Goal: Task Accomplishment & Management: Use online tool/utility

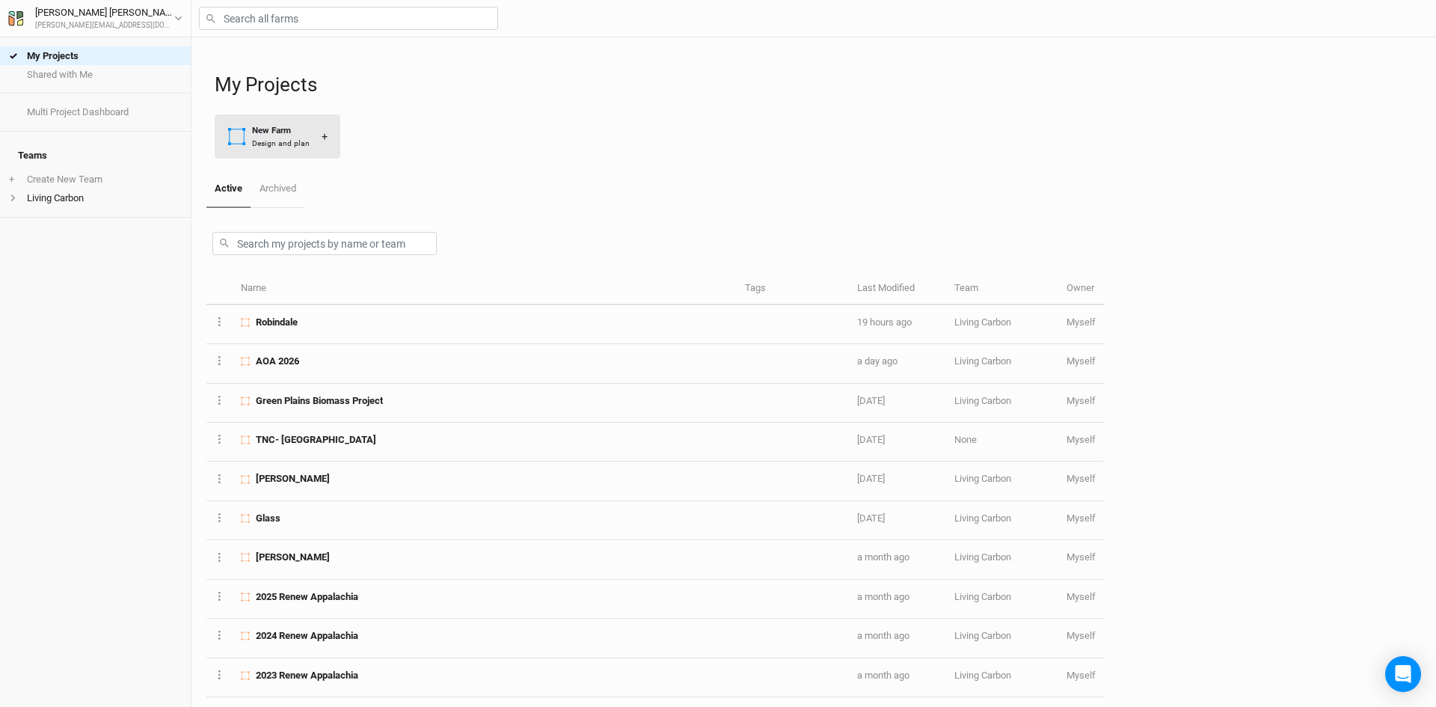
click at [272, 134] on div "New Farm" at bounding box center [281, 130] width 58 height 13
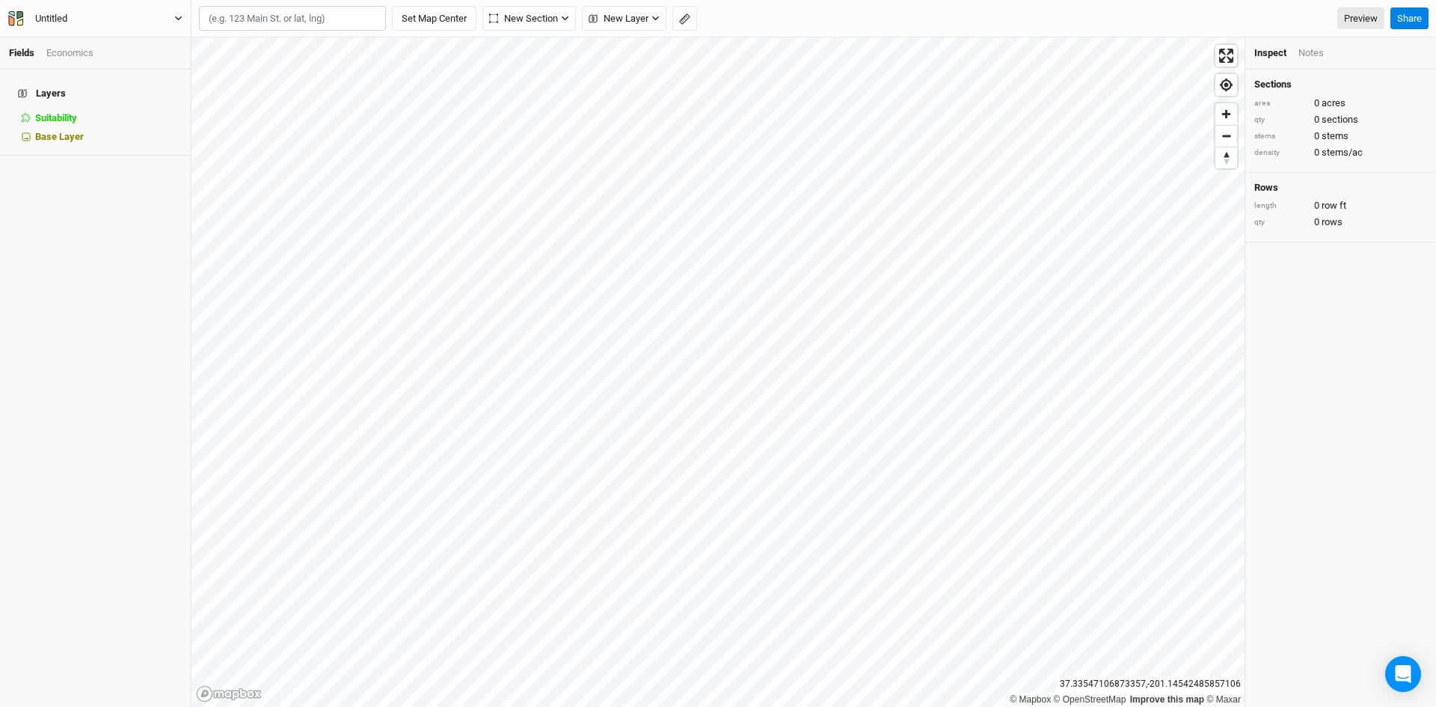
click at [179, 14] on icon "button" at bounding box center [178, 18] width 8 height 8
click at [114, 62] on button "Project Settings" at bounding box center [123, 61] width 118 height 19
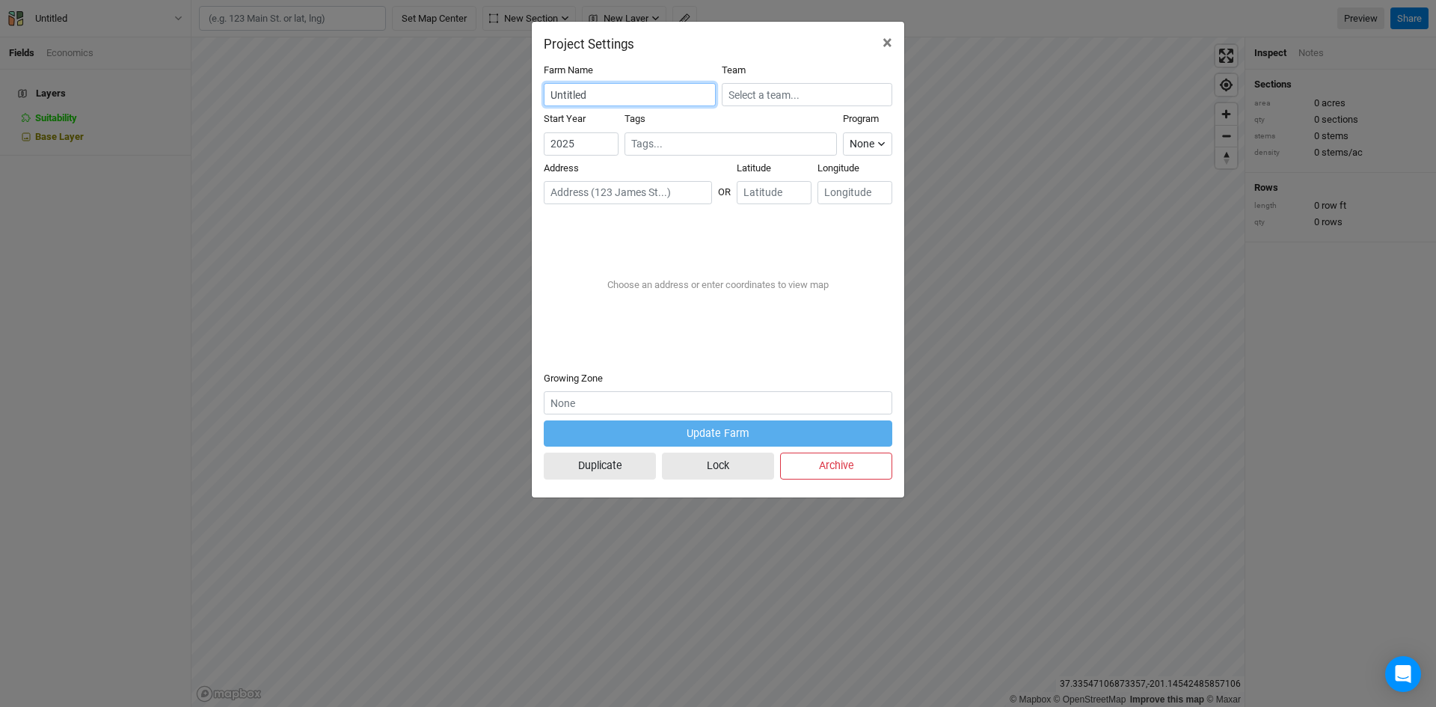
click at [579, 102] on input "Untitled" at bounding box center [630, 94] width 172 height 23
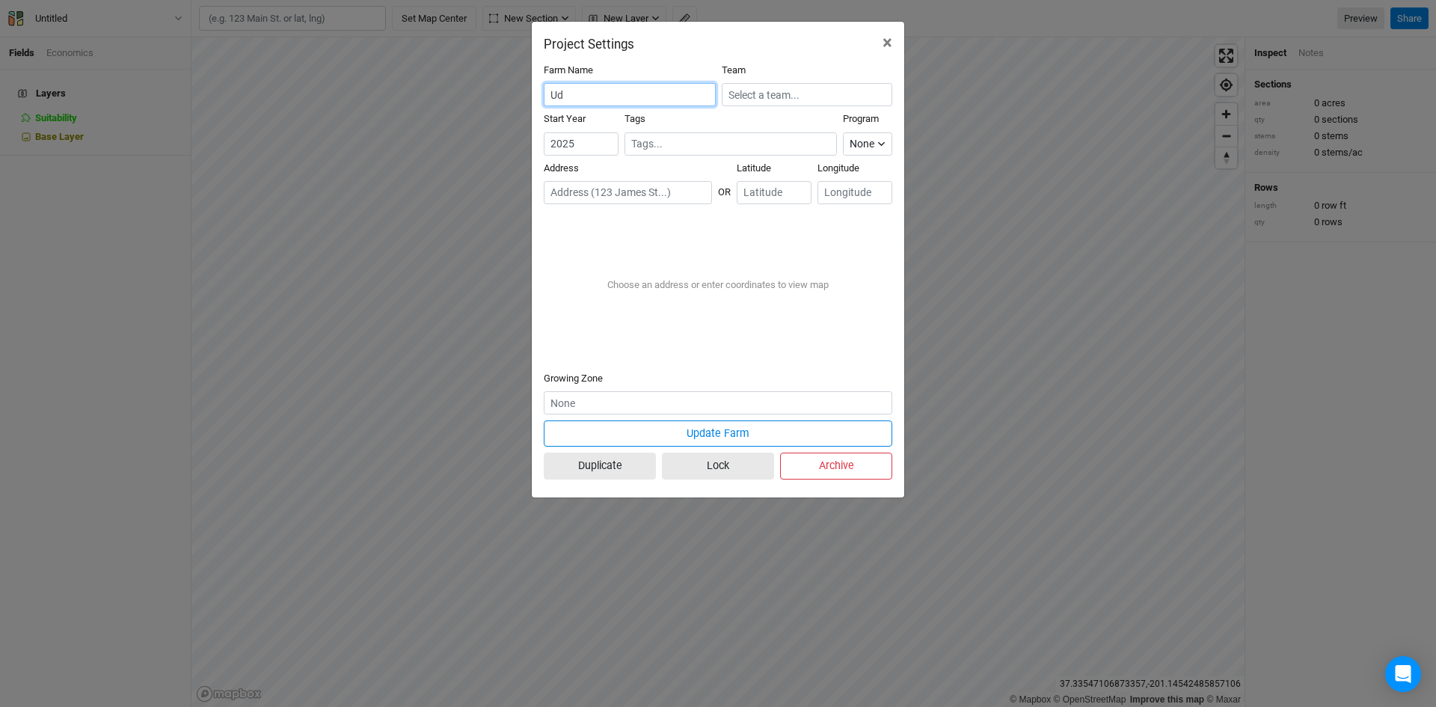
type input "d"
type input "Eastern Shore VA"
click at [793, 102] on input "text" at bounding box center [807, 94] width 170 height 23
click at [769, 141] on div "Living Carbon" at bounding box center [768, 144] width 57 height 13
type input "Living Carbon"
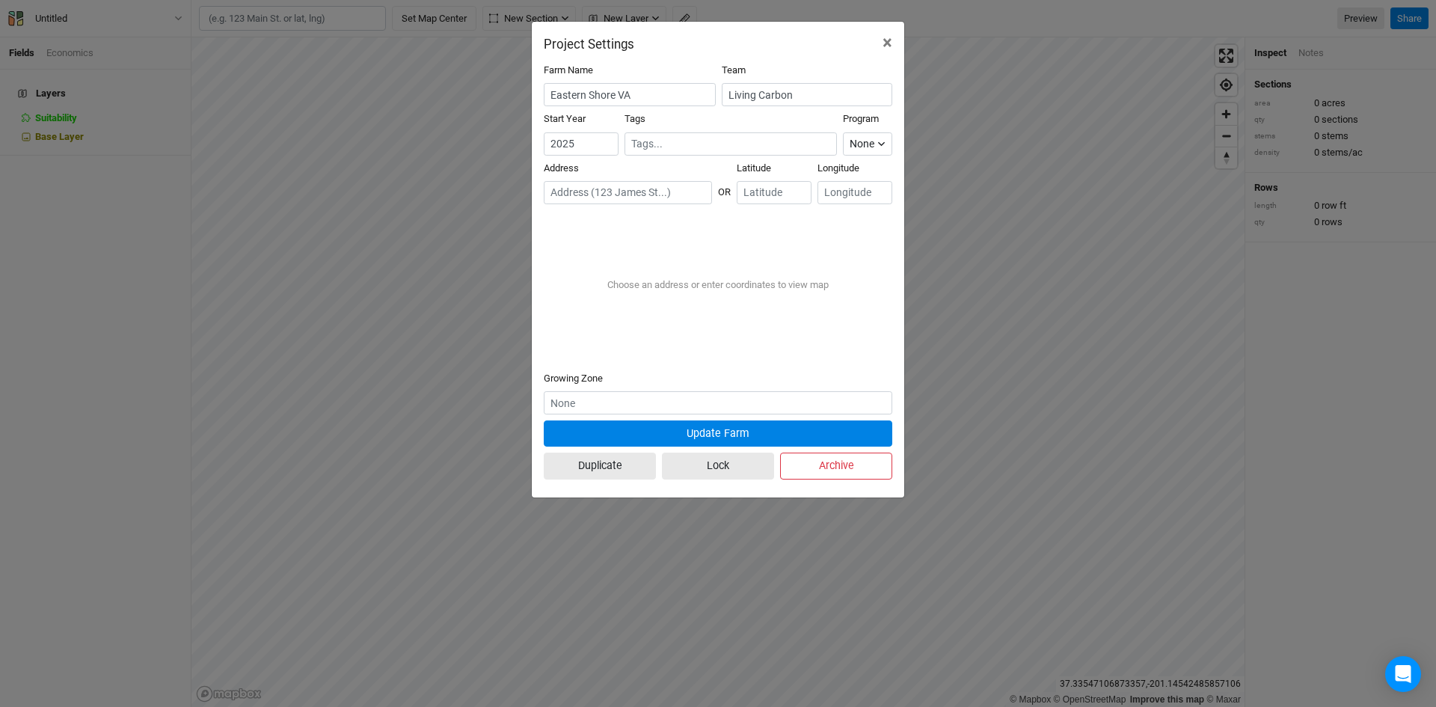
click at [710, 433] on button "Update Farm" at bounding box center [718, 433] width 348 height 26
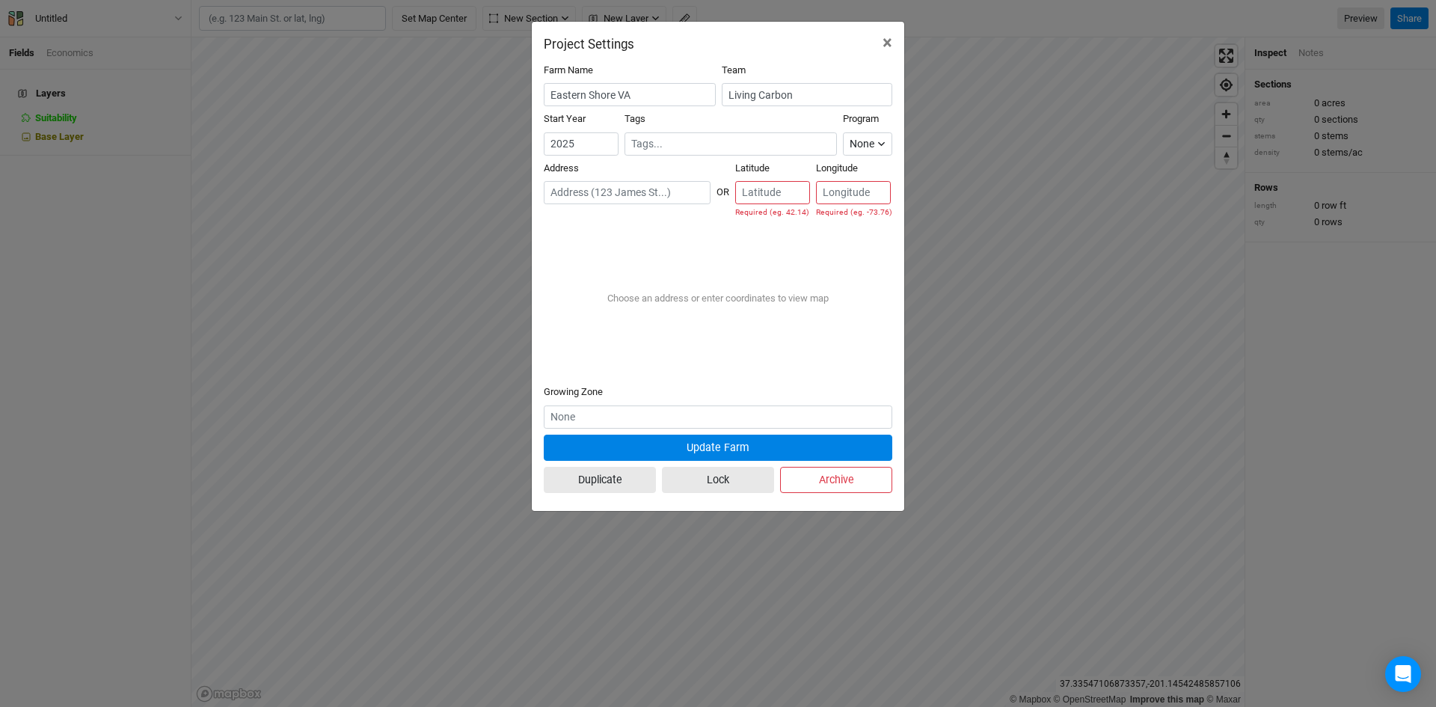
click at [731, 439] on button "Update Farm" at bounding box center [718, 447] width 348 height 26
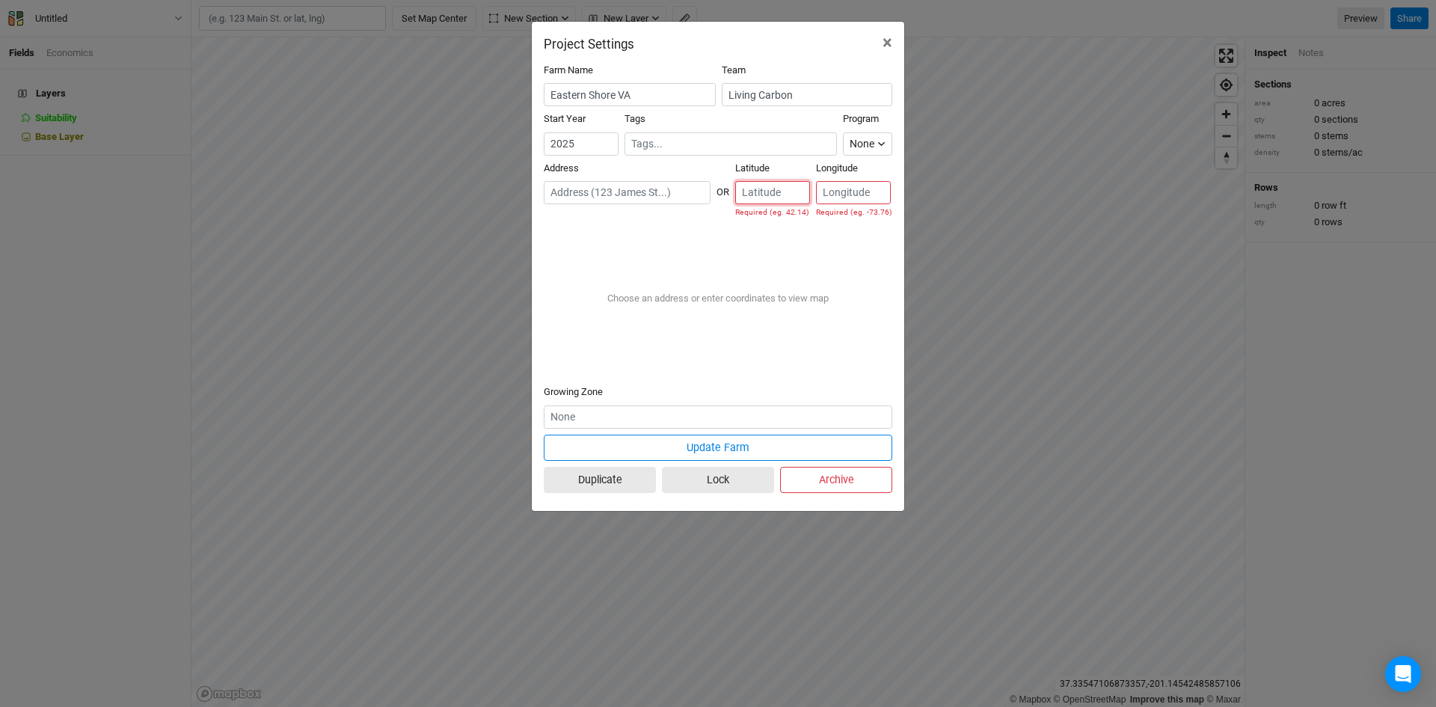
click at [778, 188] on input "number" at bounding box center [772, 192] width 75 height 23
click at [760, 192] on input "number" at bounding box center [772, 192] width 75 height 23
type input "37.482913"
click at [843, 188] on input "number" at bounding box center [853, 192] width 75 height 23
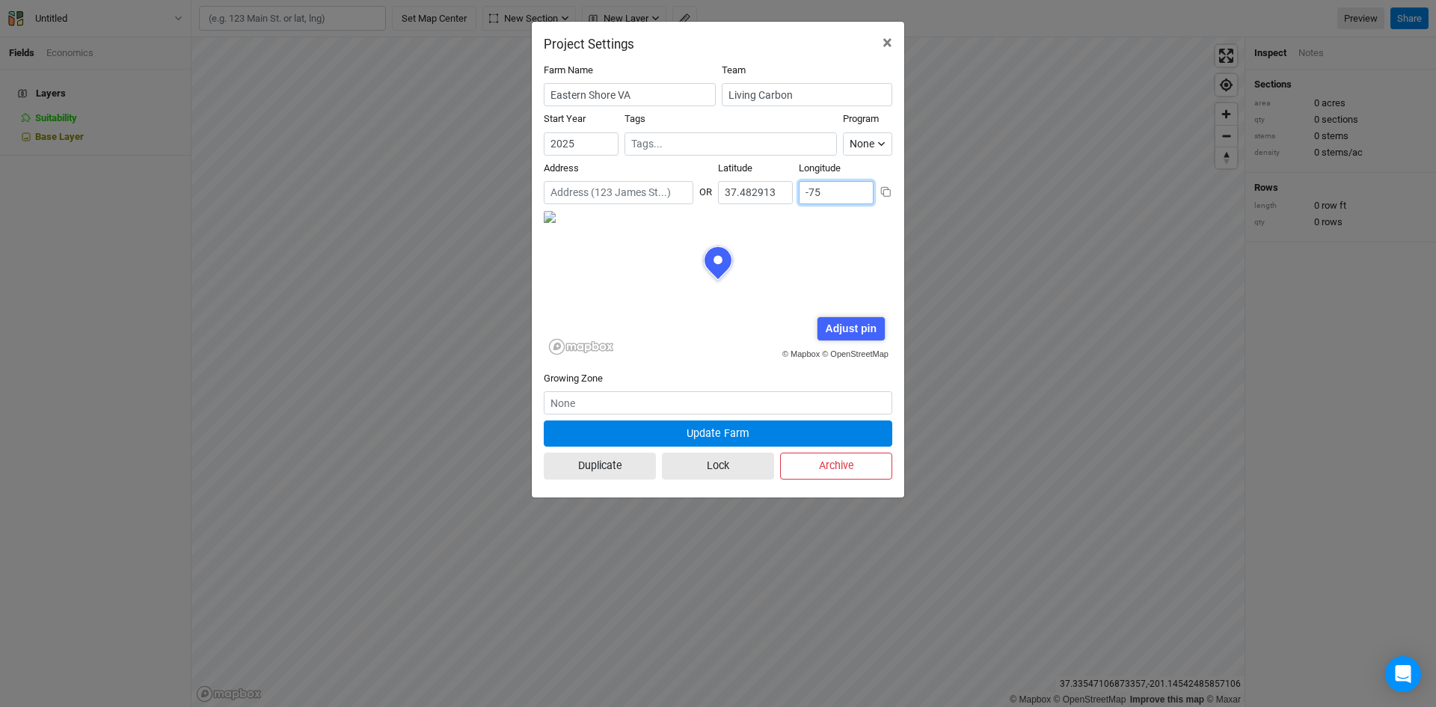
scroll to position [75, 174]
type input "-75.823545"
click at [724, 437] on button "Update Farm" at bounding box center [718, 433] width 348 height 26
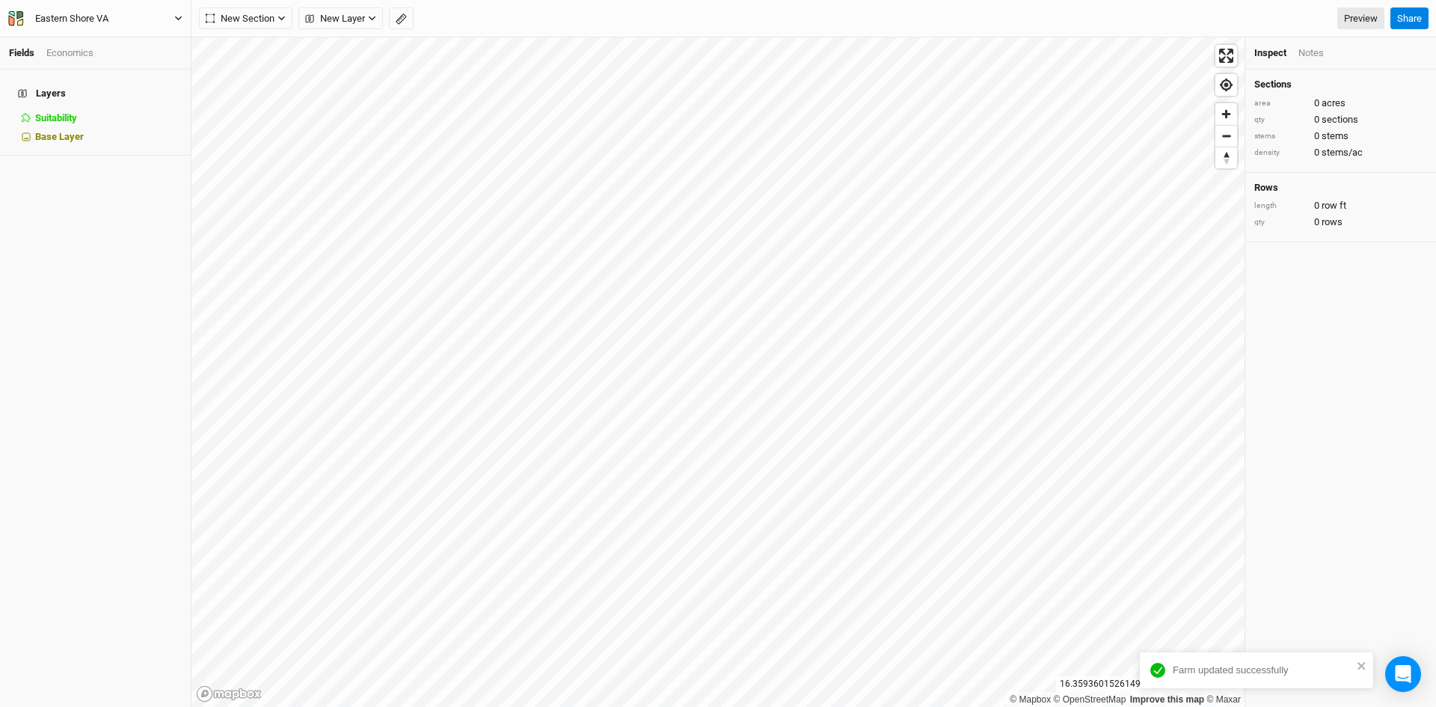
click at [178, 20] on icon "button" at bounding box center [178, 18] width 8 height 8
click at [131, 325] on div "Layers Suitability hide Base Layer" at bounding box center [95, 388] width 191 height 637
click at [176, 17] on icon "button" at bounding box center [178, 18] width 7 height 4
click at [339, 20] on span "New Layer" at bounding box center [335, 18] width 60 height 15
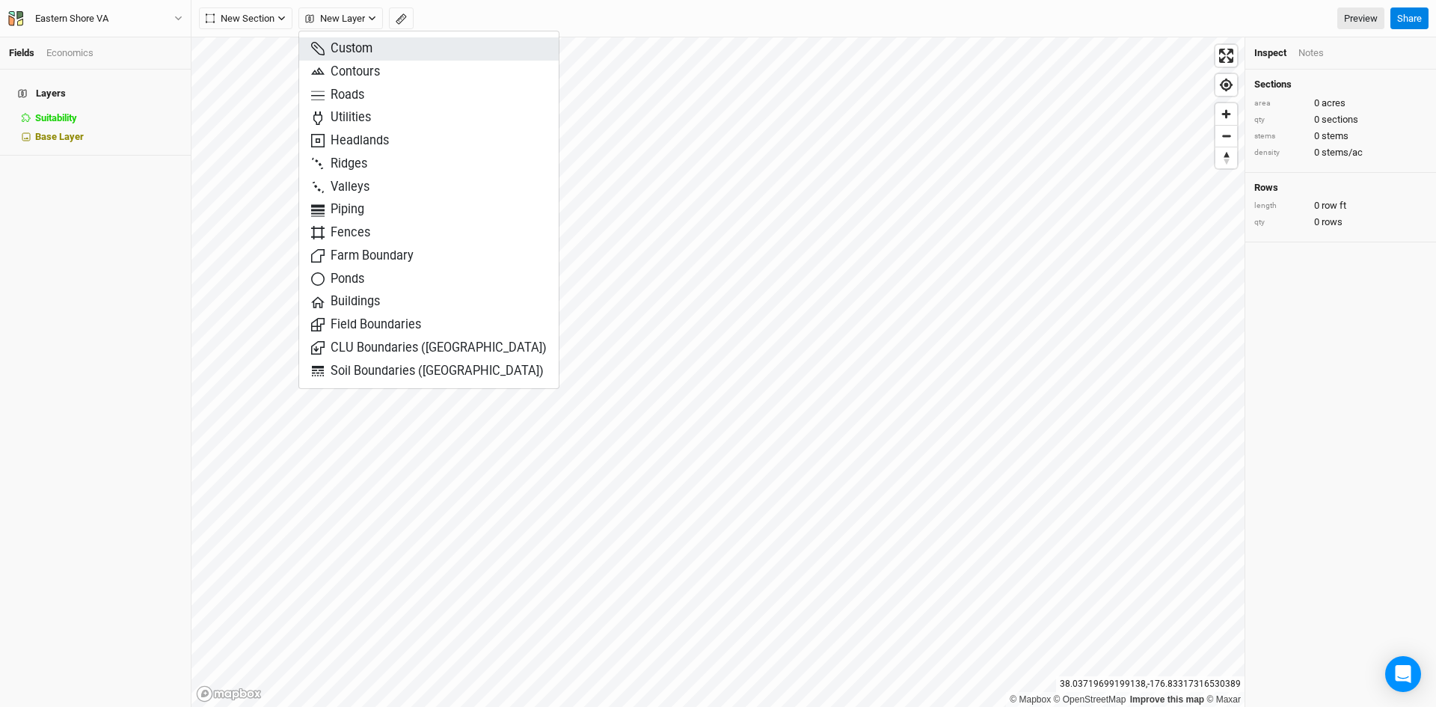
click at [363, 51] on span "Custom" at bounding box center [341, 48] width 61 height 17
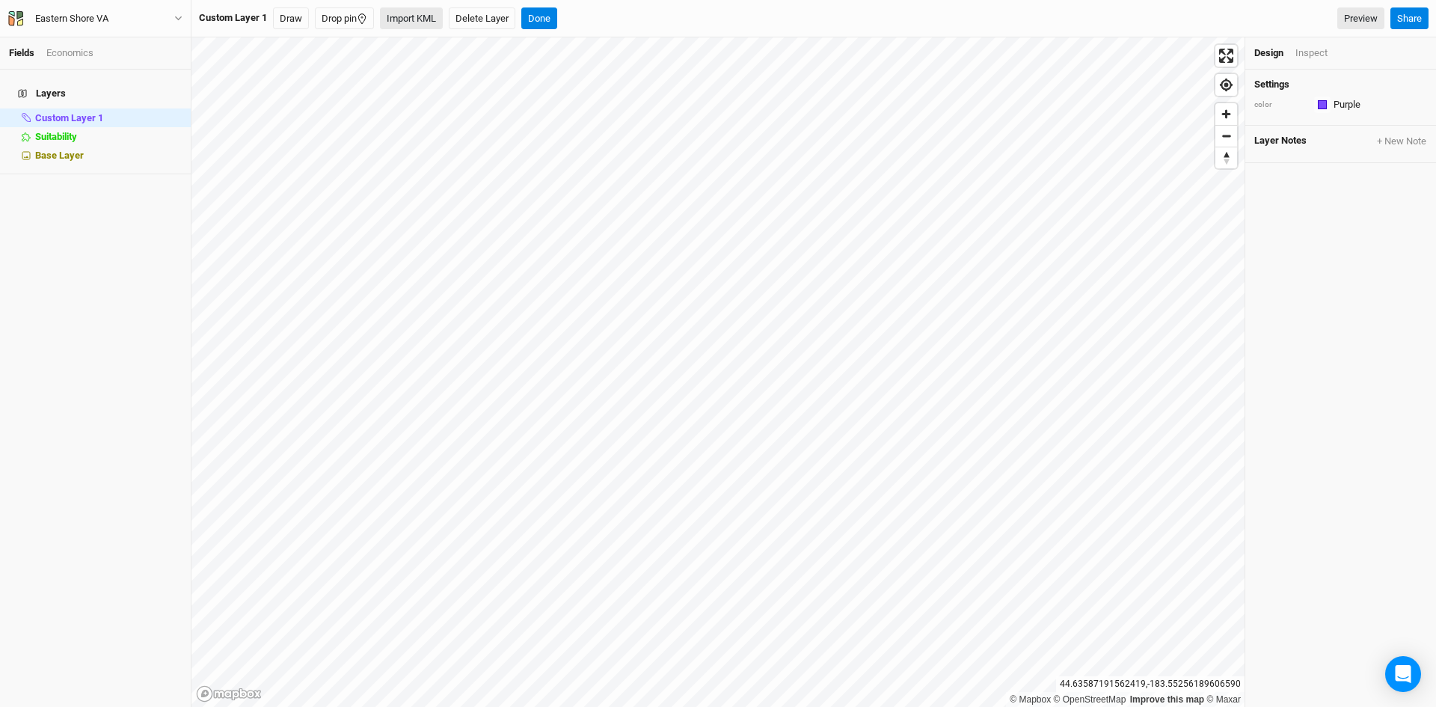
click at [419, 19] on button "Import KML" at bounding box center [411, 18] width 63 height 22
click at [453, 16] on button "Import KML" at bounding box center [439, 18] width 63 height 22
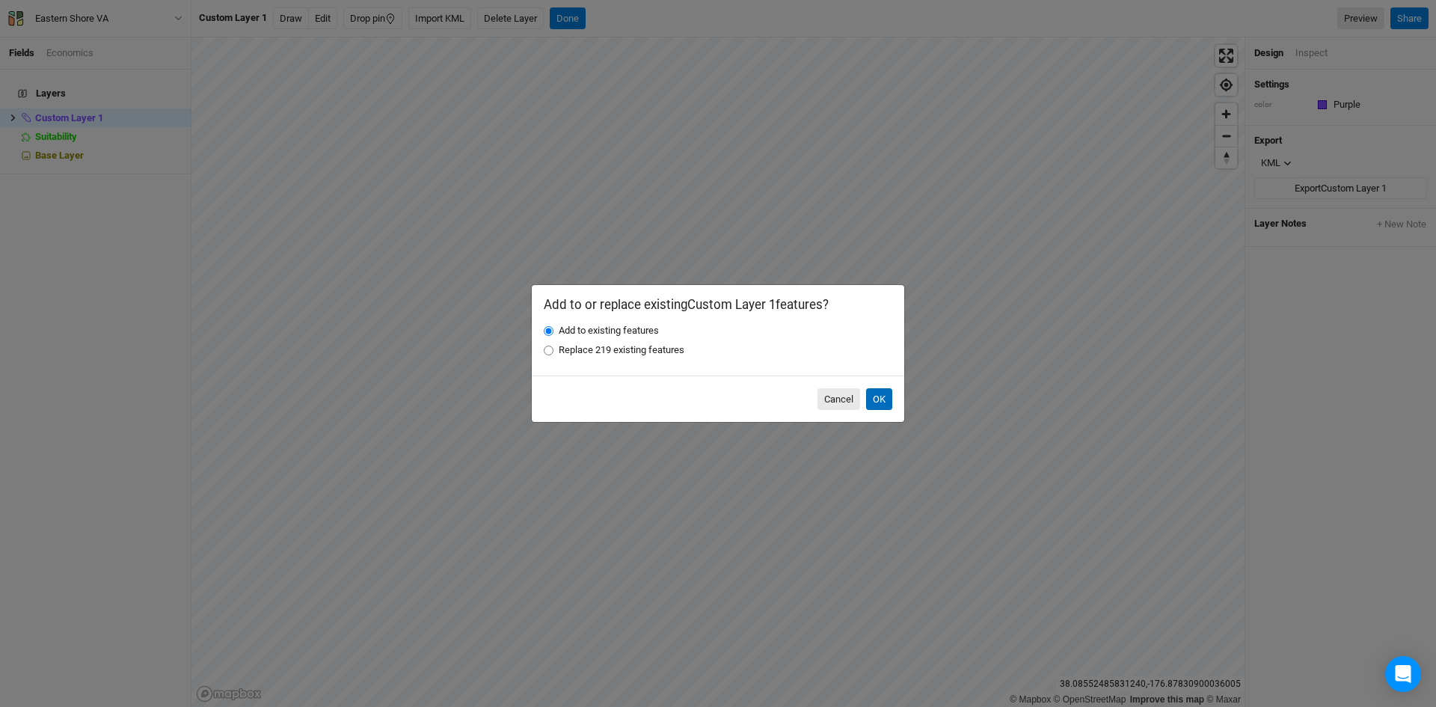
click at [878, 397] on button "OK" at bounding box center [879, 399] width 26 height 22
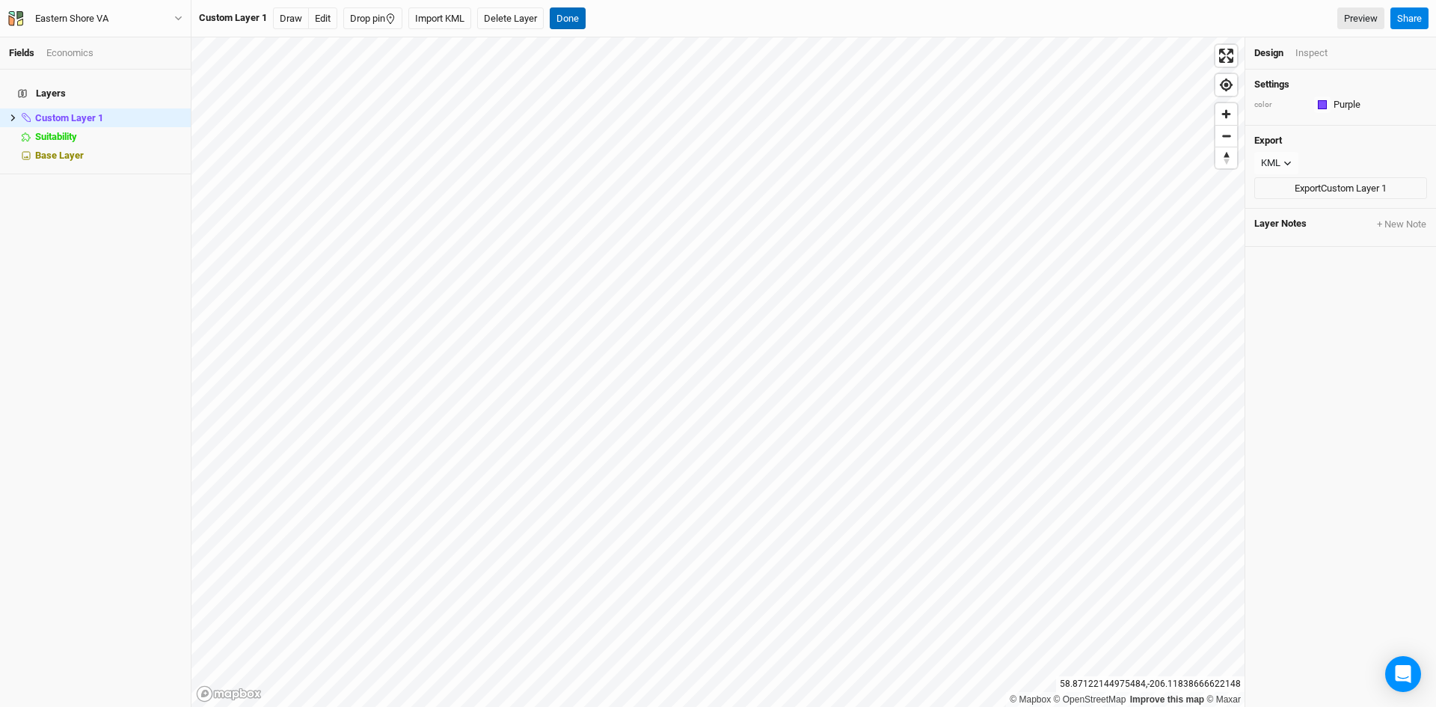
click at [575, 19] on button "Done" at bounding box center [568, 18] width 36 height 22
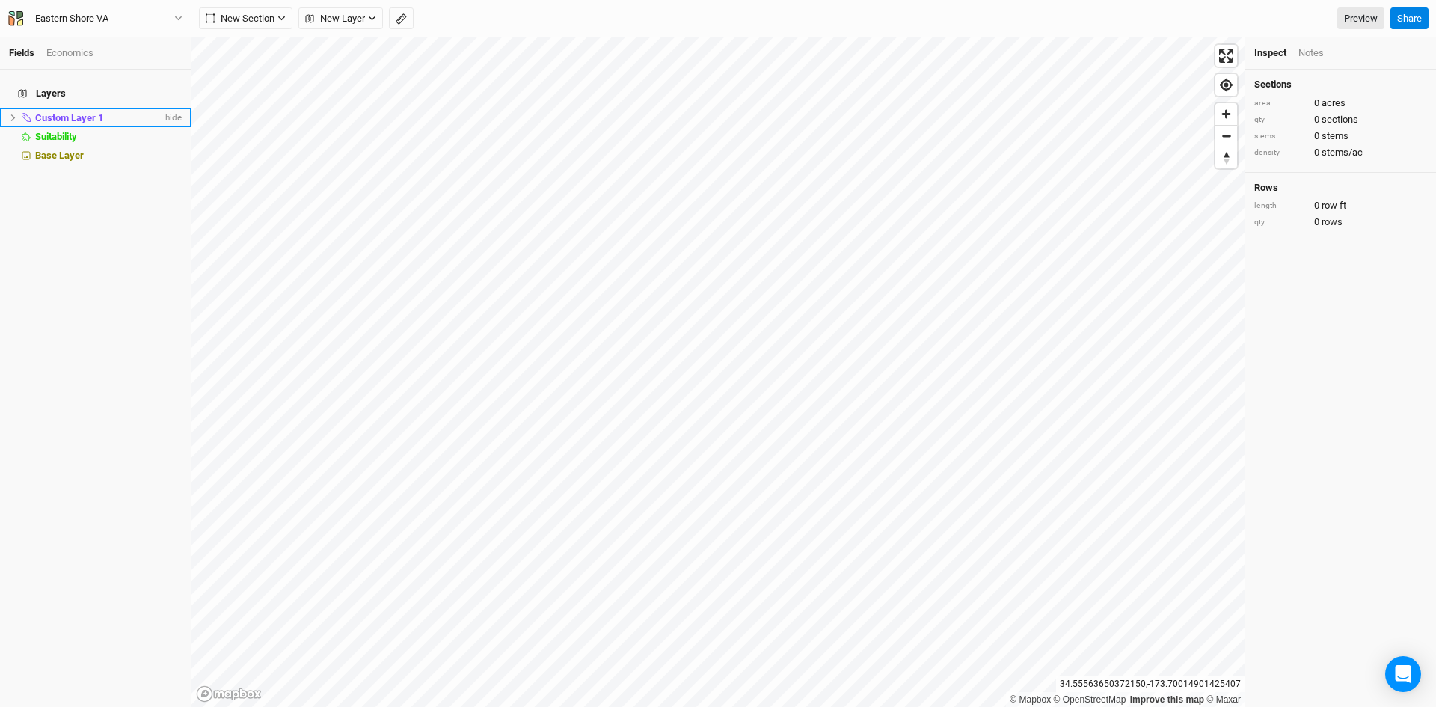
click at [16, 114] on icon at bounding box center [13, 118] width 8 height 8
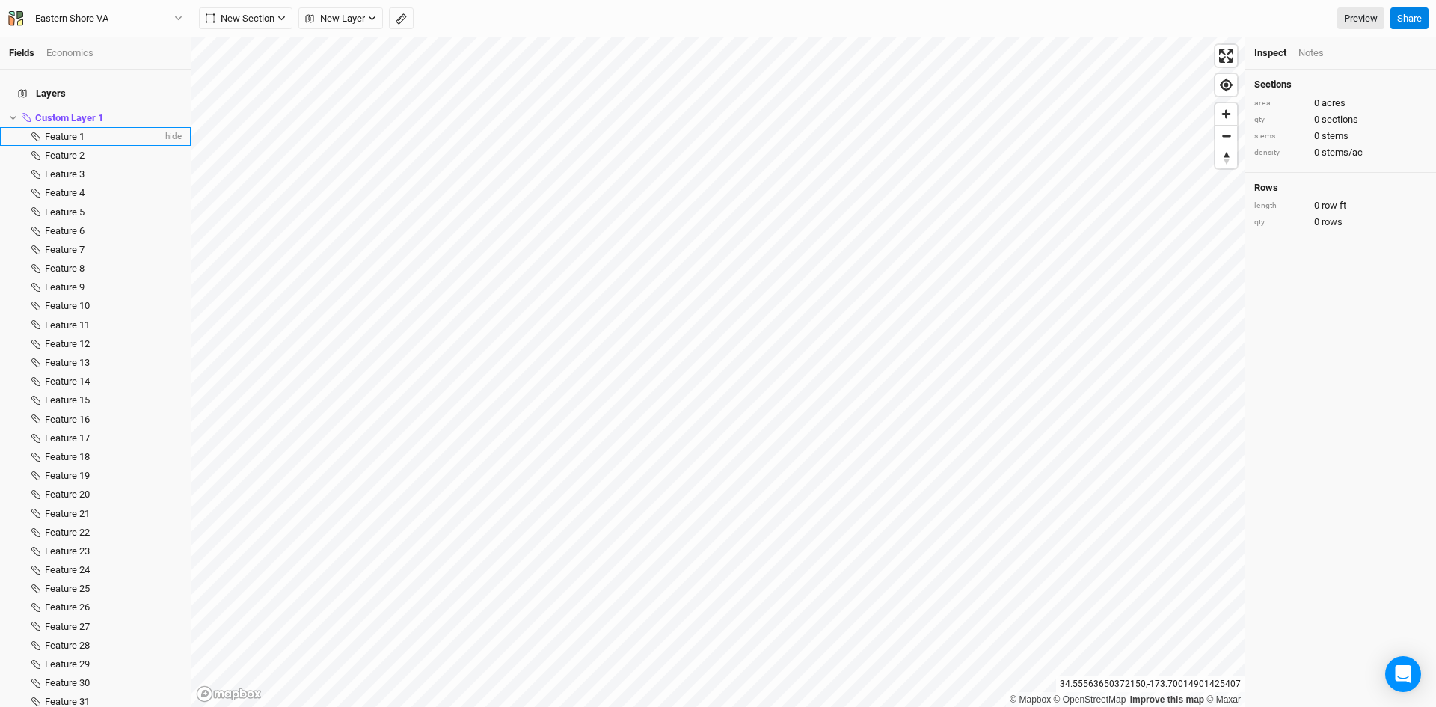
click at [64, 131] on span "Feature 1" at bounding box center [65, 136] width 40 height 11
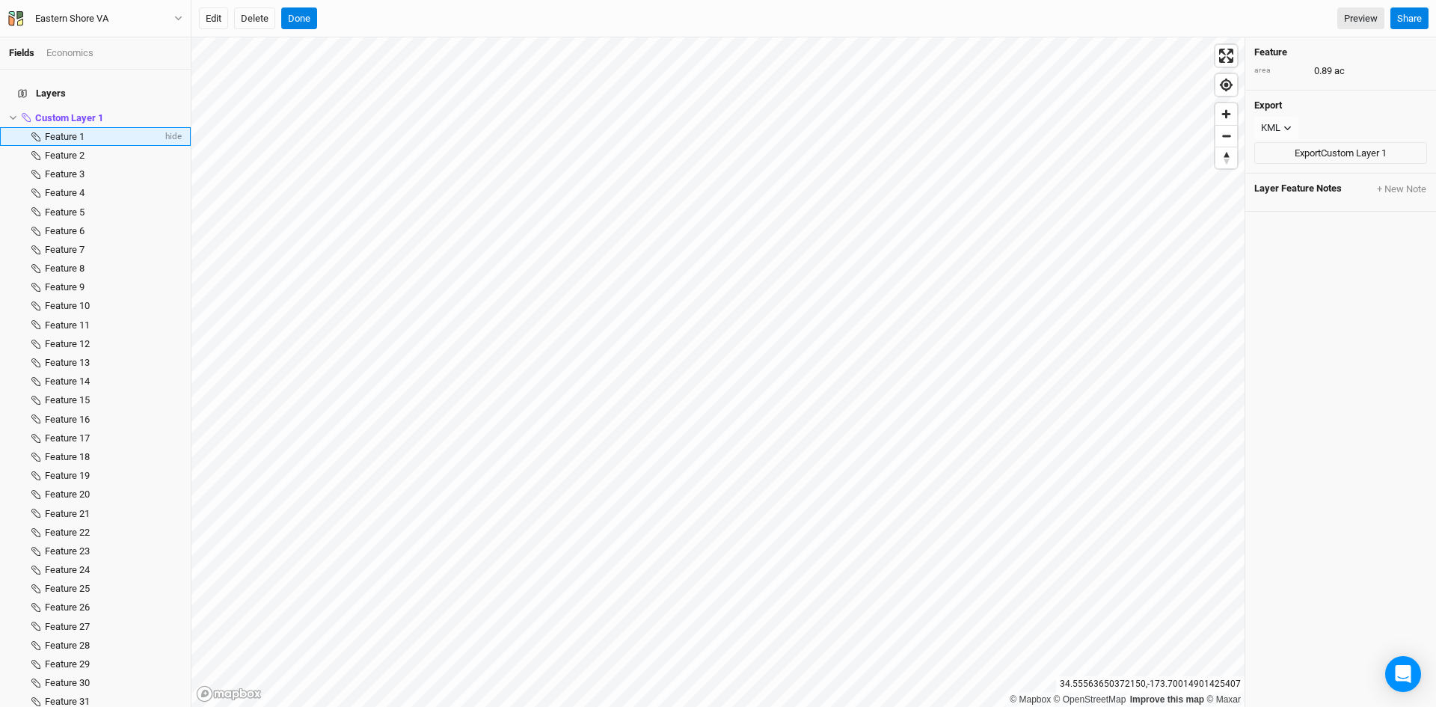
click at [64, 131] on span "Feature 1" at bounding box center [65, 136] width 40 height 11
drag, startPoint x: 301, startPoint y: 16, endPoint x: 247, endPoint y: 31, distance: 56.1
click at [298, 16] on button "Done" at bounding box center [299, 18] width 36 height 22
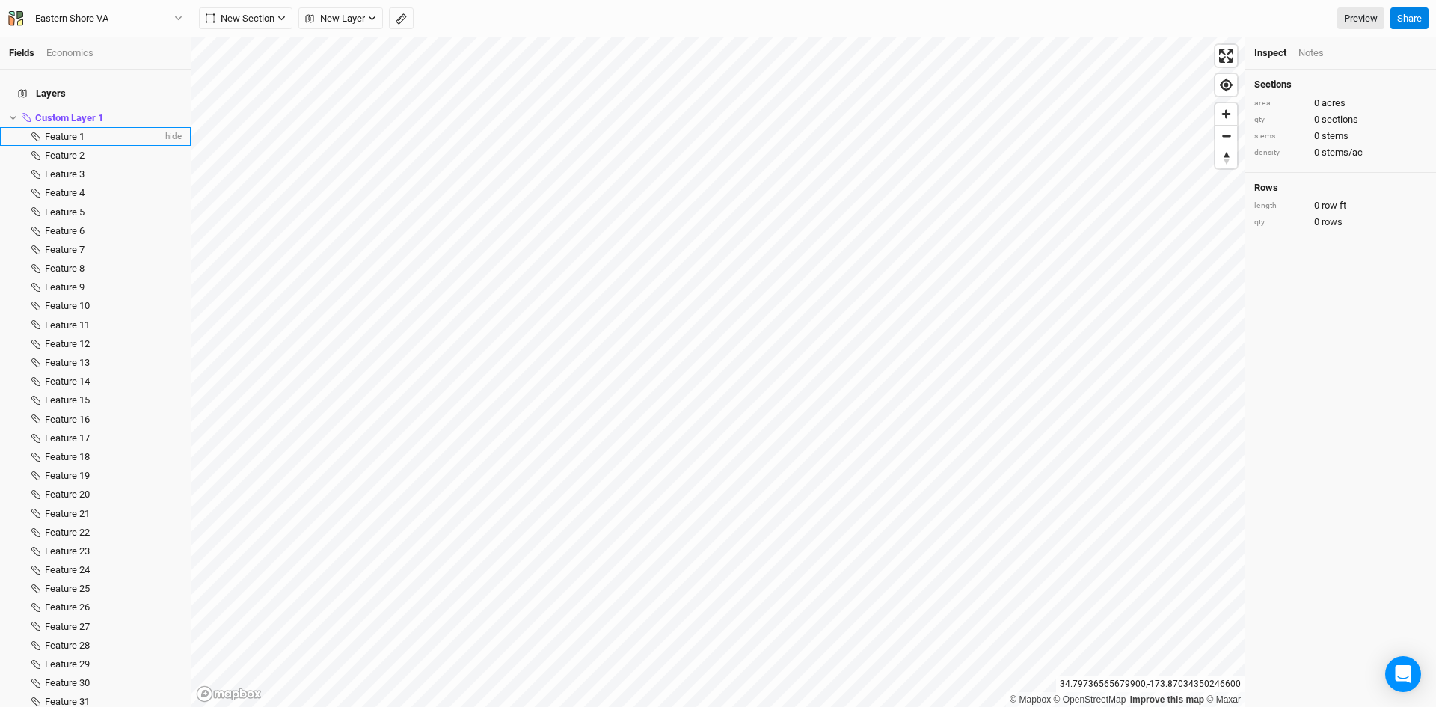
click at [68, 131] on span "Feature 1" at bounding box center [65, 136] width 40 height 11
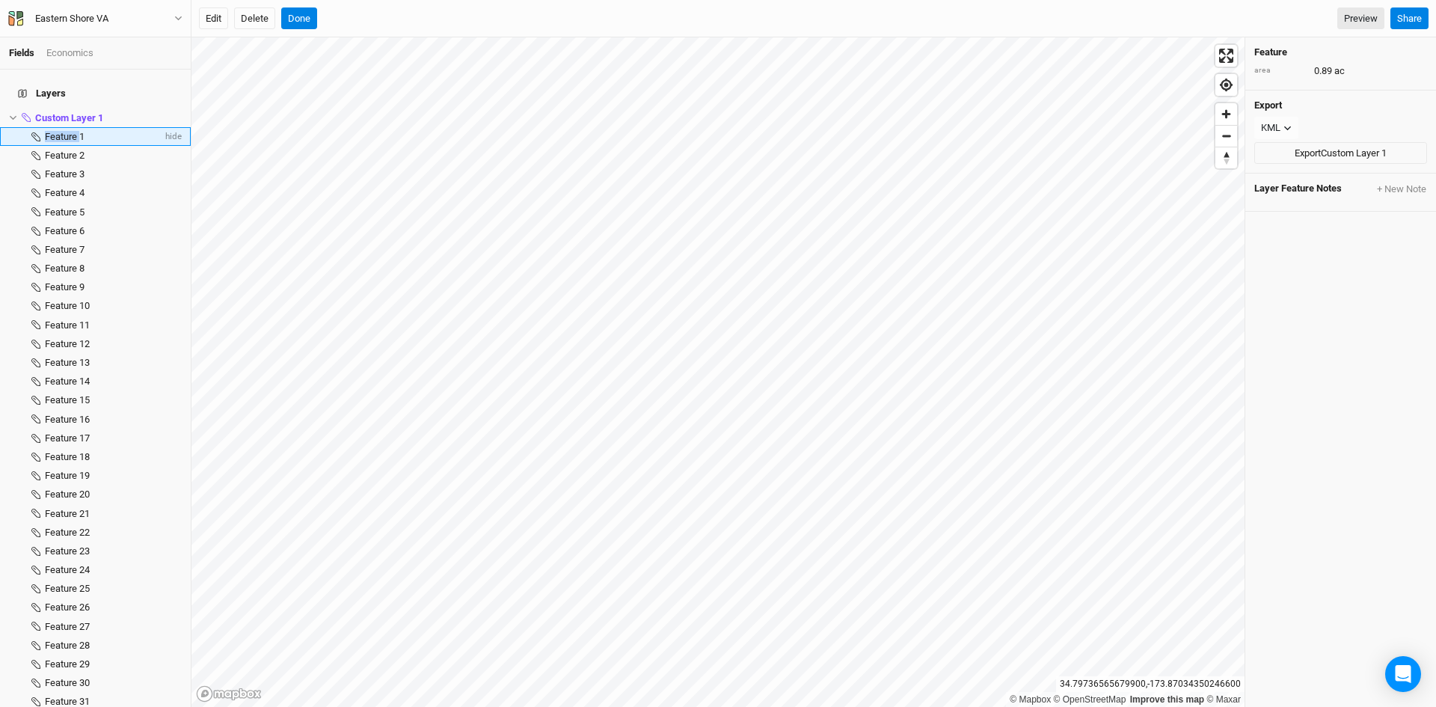
click at [68, 131] on span "Feature 1" at bounding box center [65, 136] width 40 height 11
click at [38, 132] on icon at bounding box center [35, 136] width 9 height 9
click at [70, 112] on span "Custom Layer 1" at bounding box center [69, 117] width 68 height 11
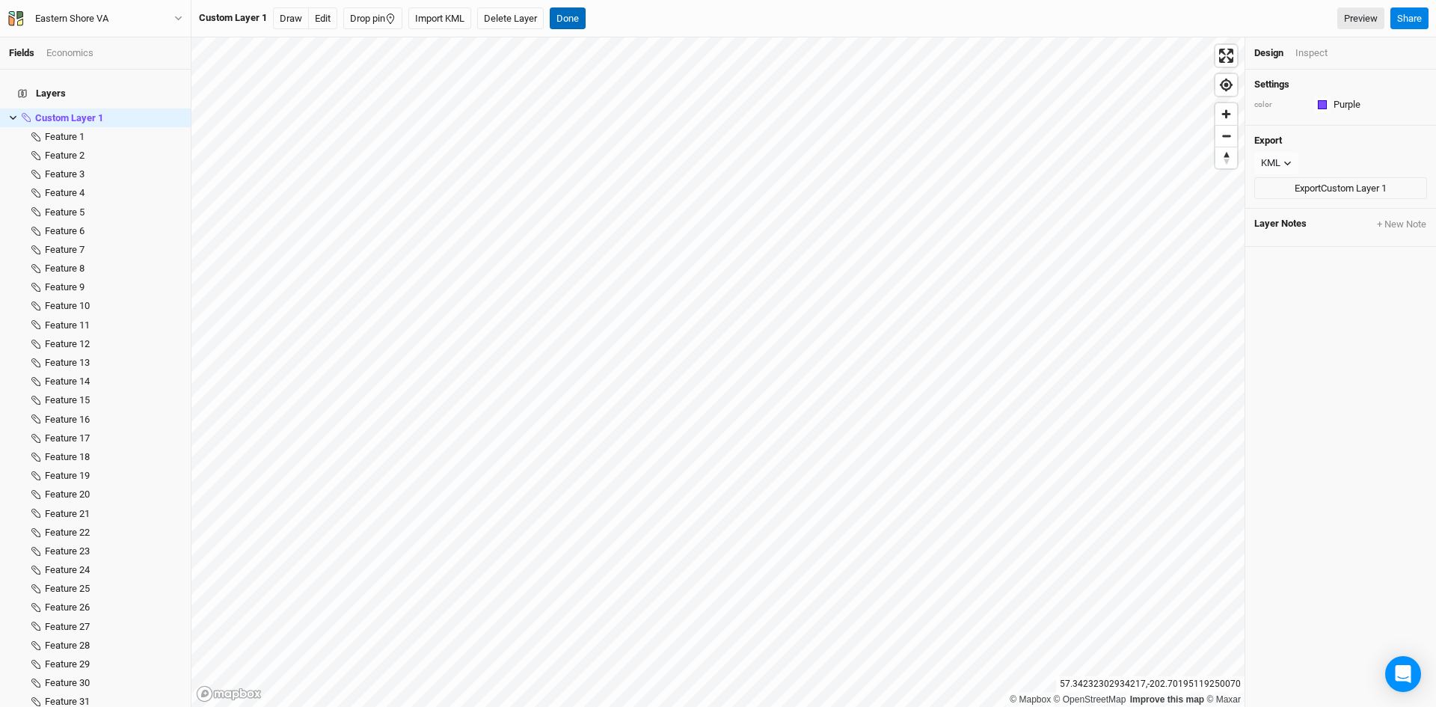
click at [574, 13] on button "Done" at bounding box center [568, 18] width 36 height 22
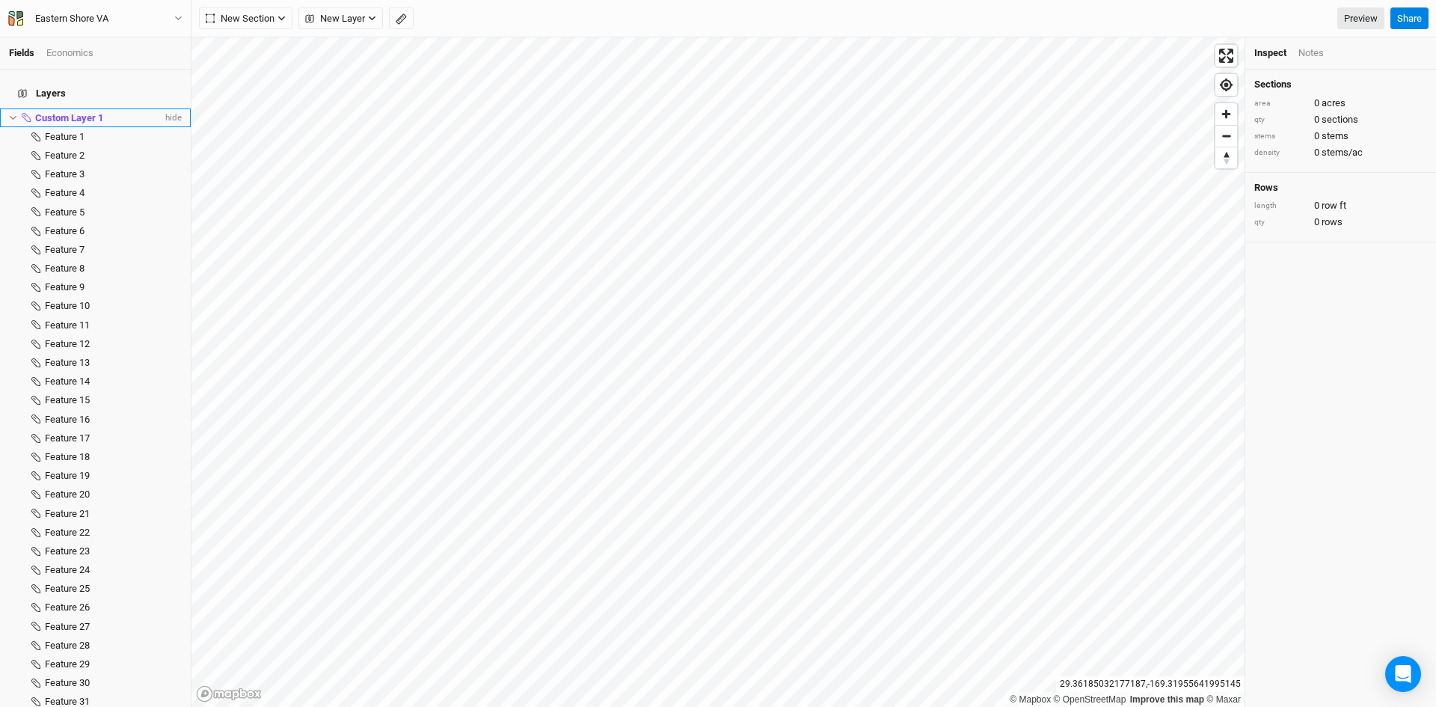
click at [16, 116] on icon at bounding box center [13, 118] width 7 height 4
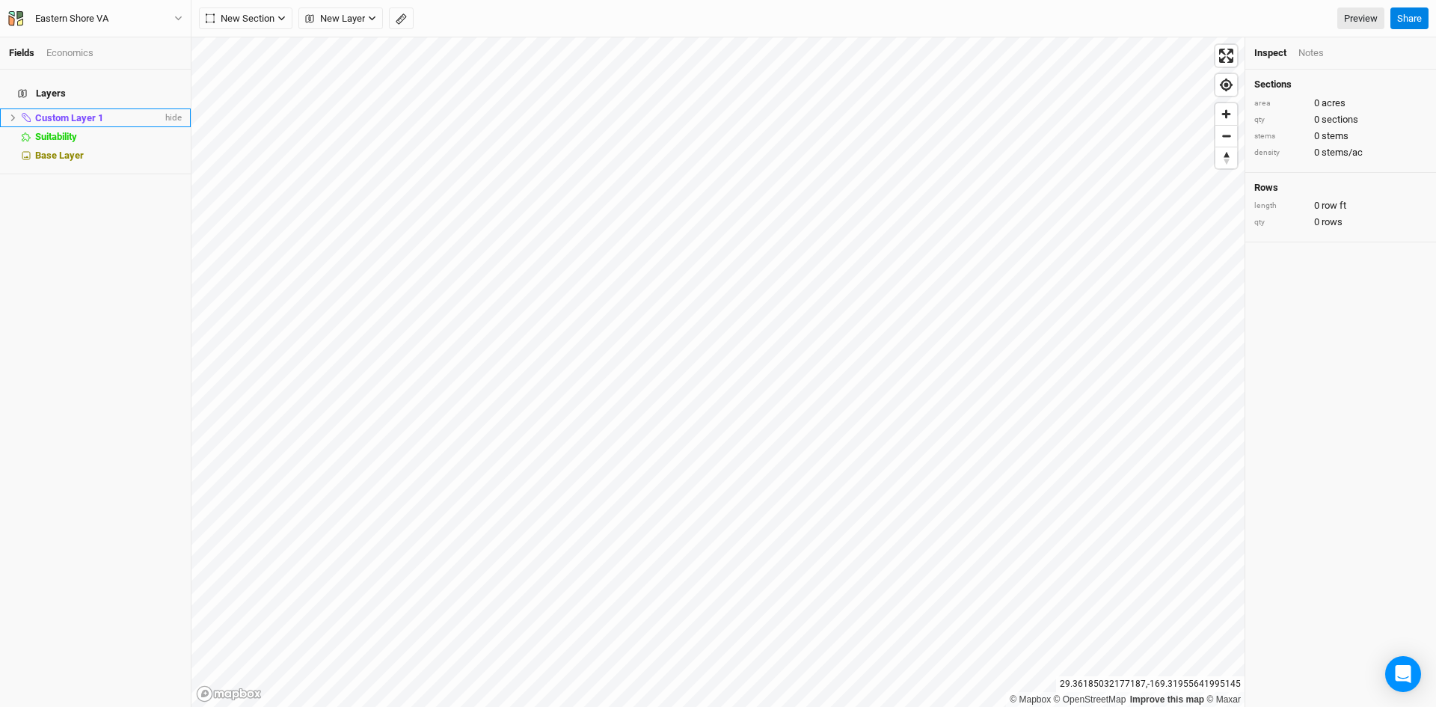
click at [84, 112] on span "Custom Layer 1" at bounding box center [69, 117] width 68 height 11
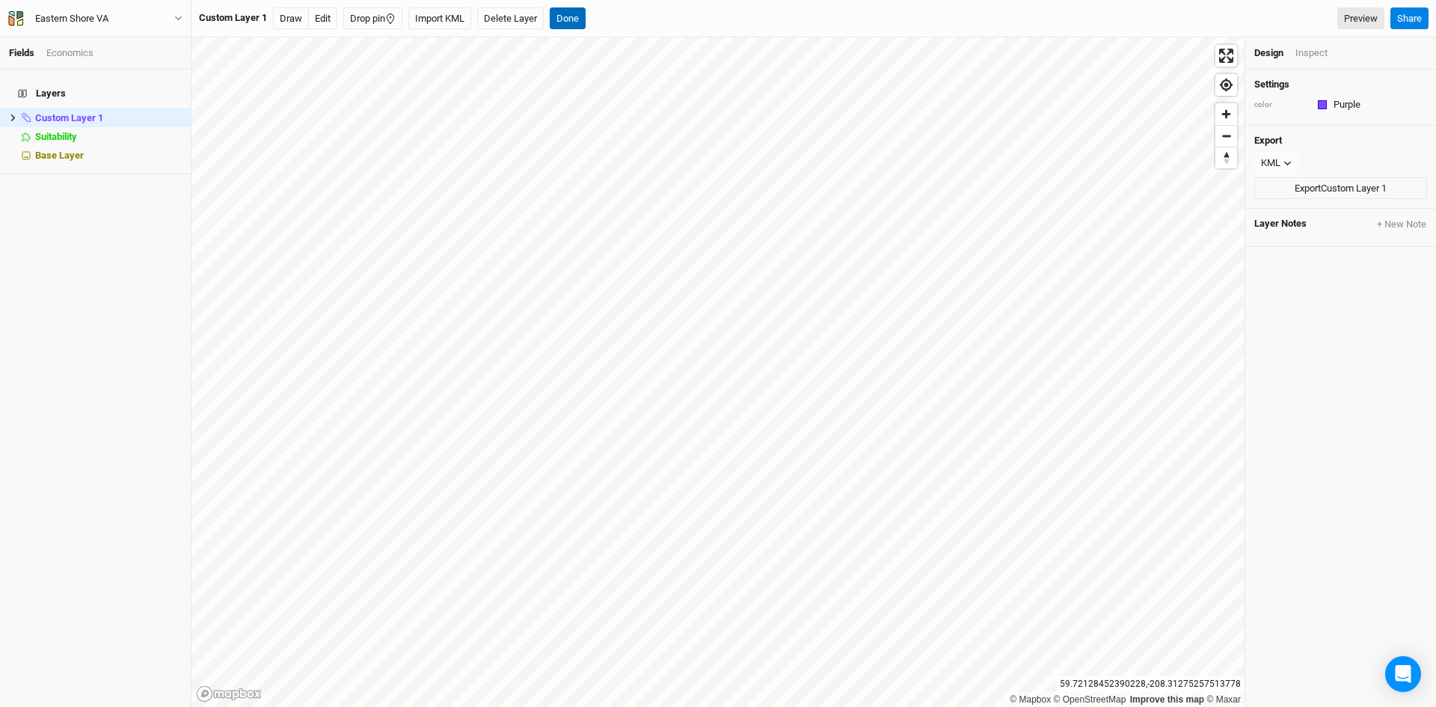
click at [567, 16] on button "Done" at bounding box center [568, 18] width 36 height 22
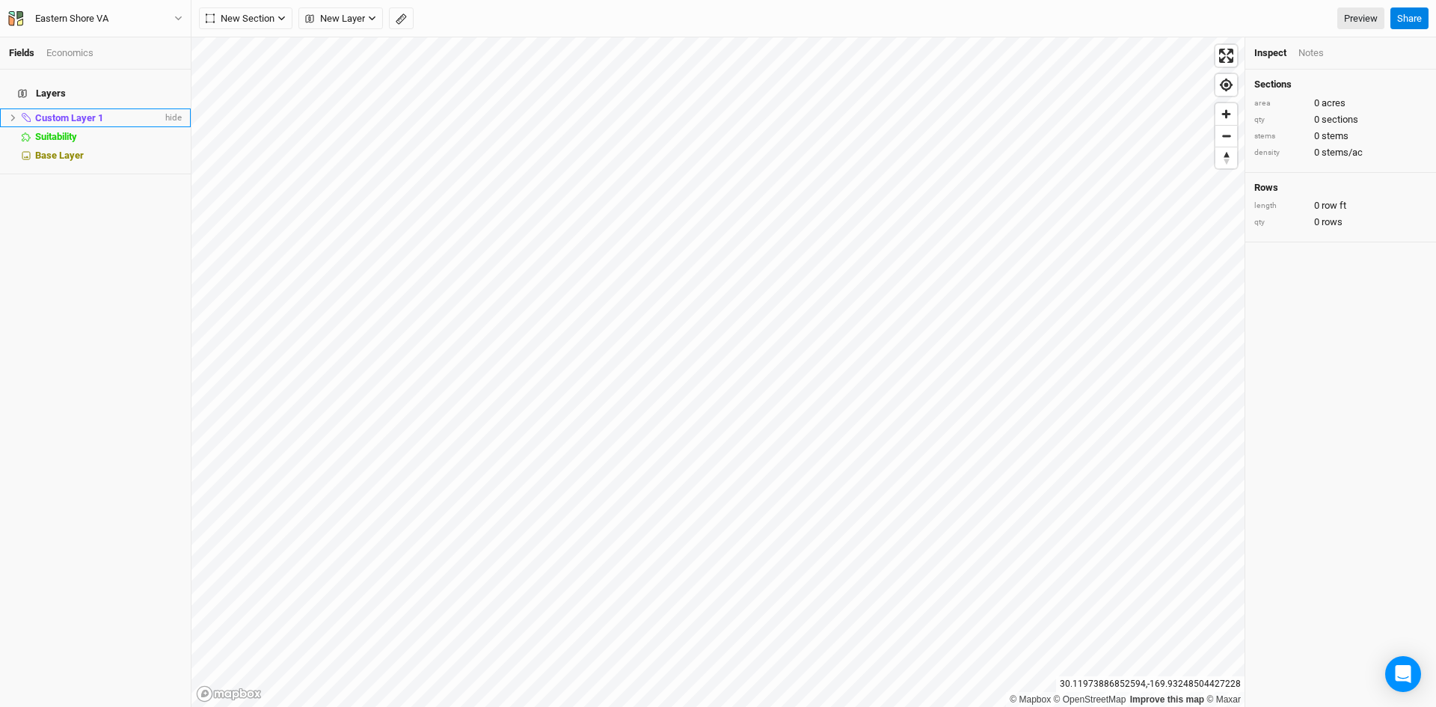
click at [84, 112] on span "Custom Layer 1" at bounding box center [69, 117] width 68 height 11
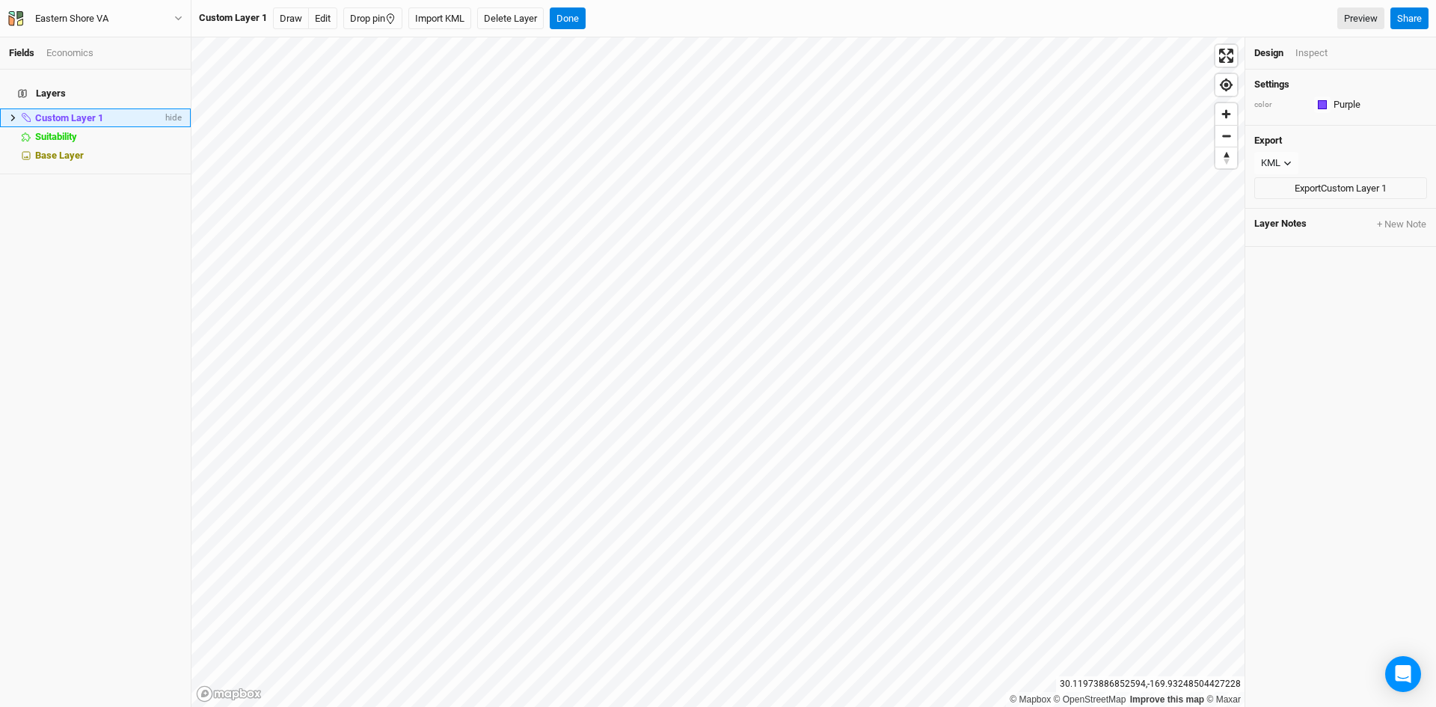
click at [10, 114] on icon at bounding box center [13, 118] width 8 height 8
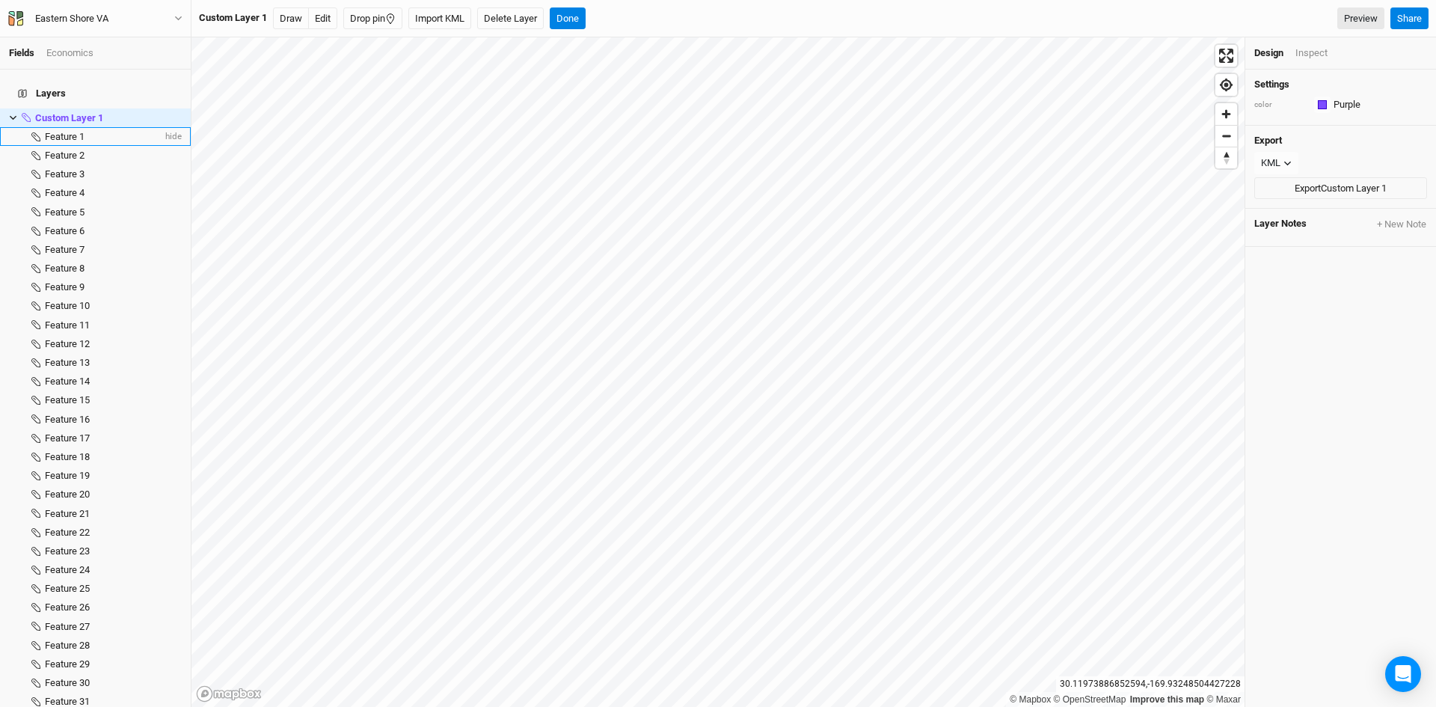
click at [63, 131] on span "Feature 1" at bounding box center [65, 136] width 40 height 11
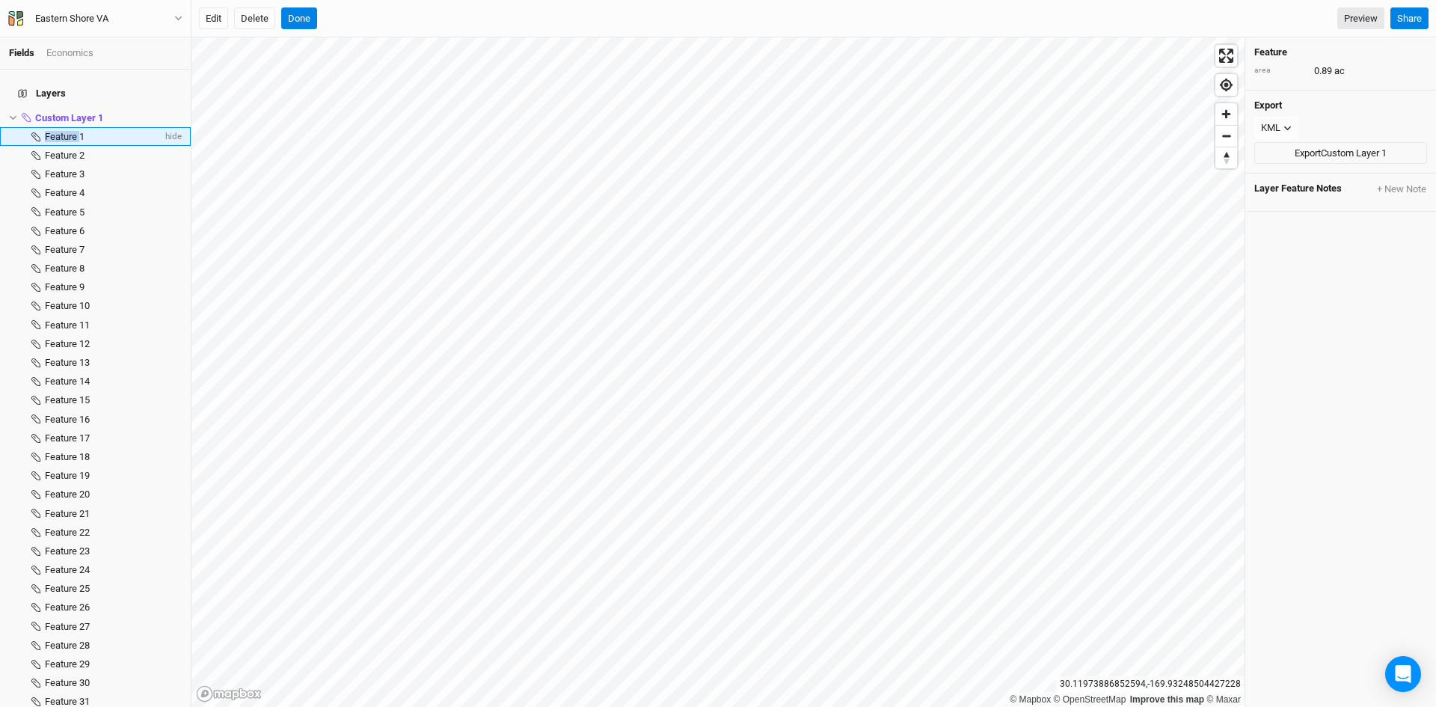
click at [63, 131] on span "Feature 1" at bounding box center [65, 136] width 40 height 11
click at [99, 191] on li "Feature 4 hide" at bounding box center [95, 193] width 191 height 19
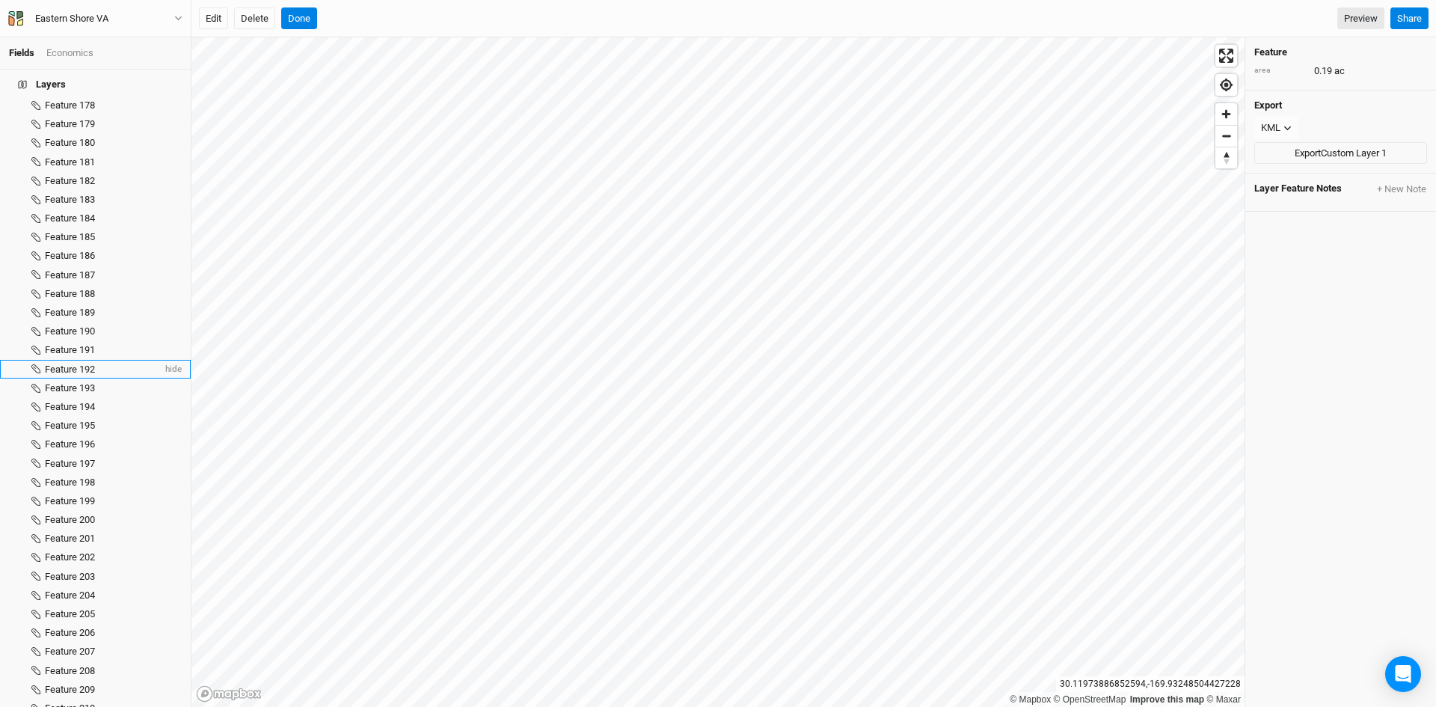
scroll to position [3602, 0]
click at [71, 654] on span "Feature 220" at bounding box center [70, 659] width 50 height 11
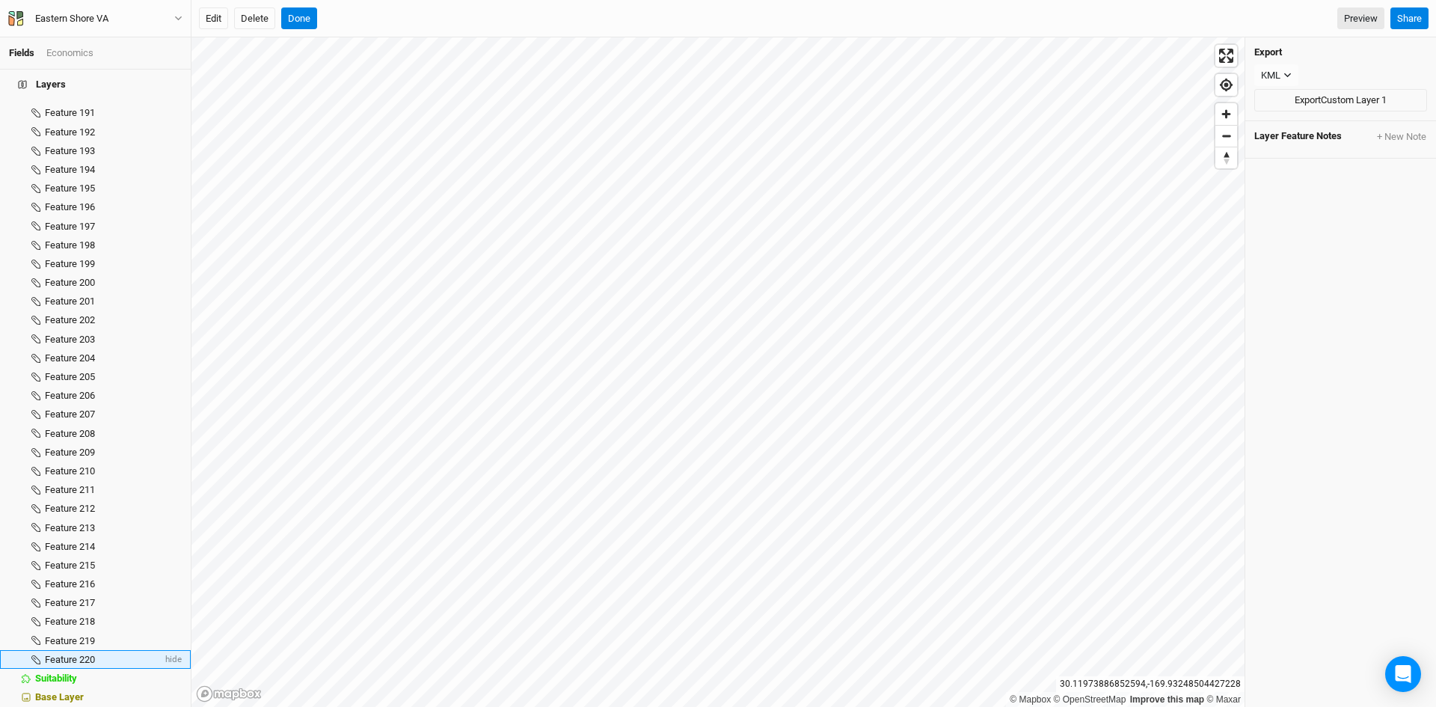
click at [70, 654] on span "Feature 220" at bounding box center [70, 659] width 50 height 11
click at [299, 10] on button "Done" at bounding box center [299, 18] width 36 height 22
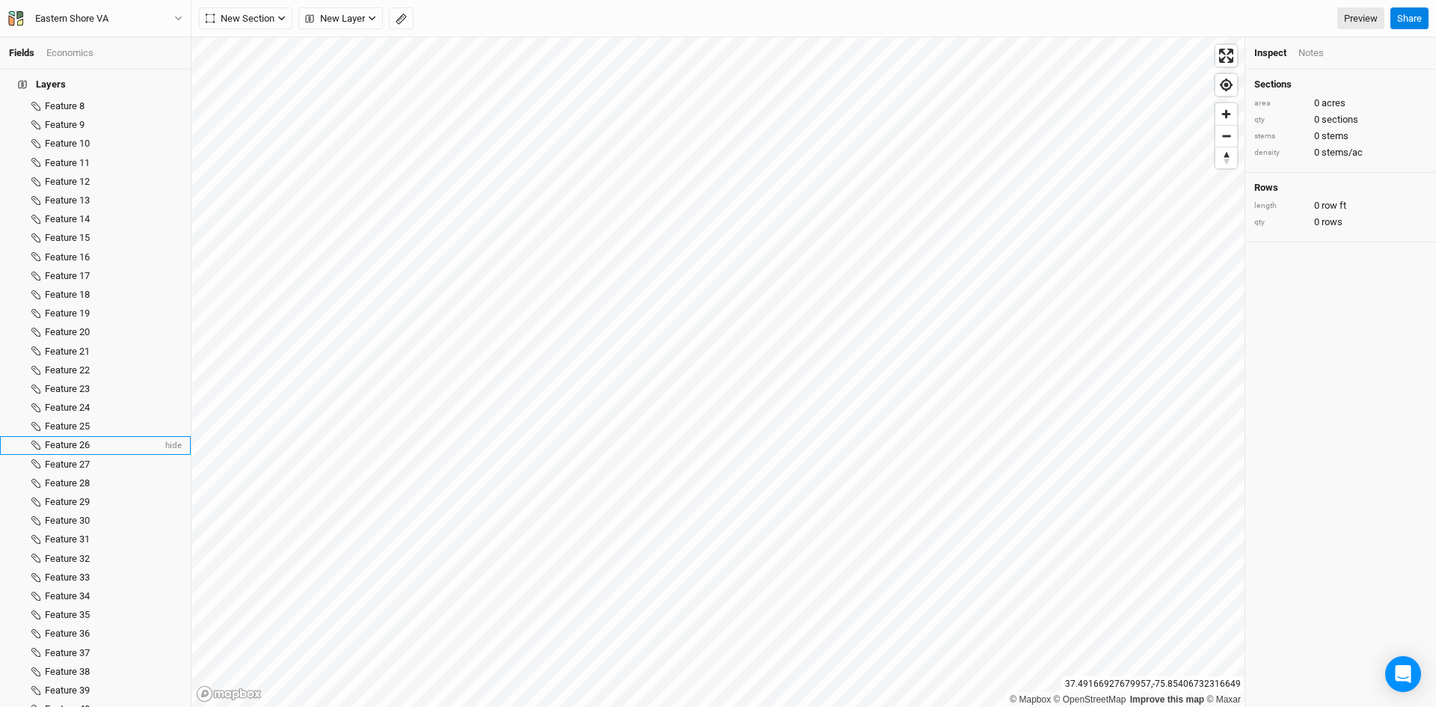
scroll to position [0, 0]
click at [10, 114] on icon at bounding box center [13, 118] width 8 height 8
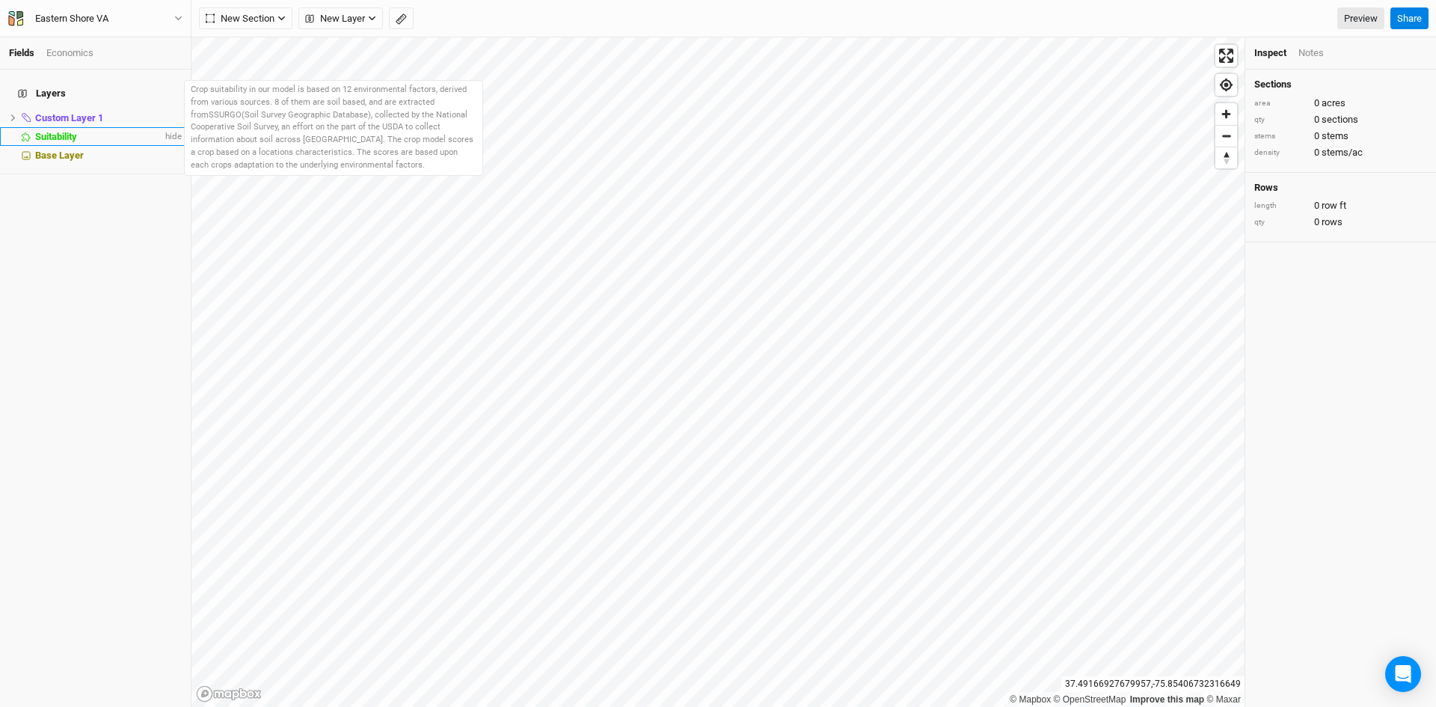
click at [56, 131] on span "Suitability" at bounding box center [56, 136] width 42 height 11
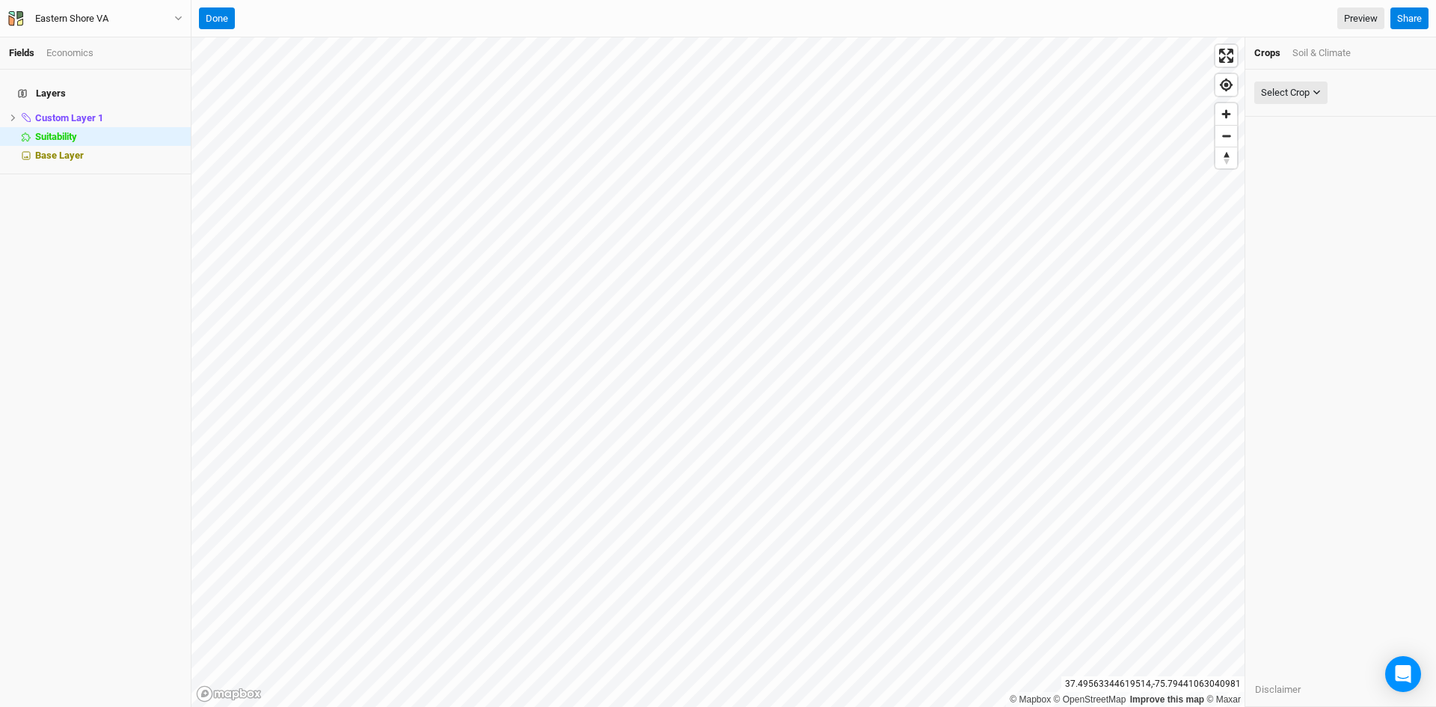
click at [1305, 54] on div "Soil & Climate" at bounding box center [1321, 52] width 58 height 13
click at [1312, 92] on div "Select Attribute" at bounding box center [1293, 92] width 65 height 15
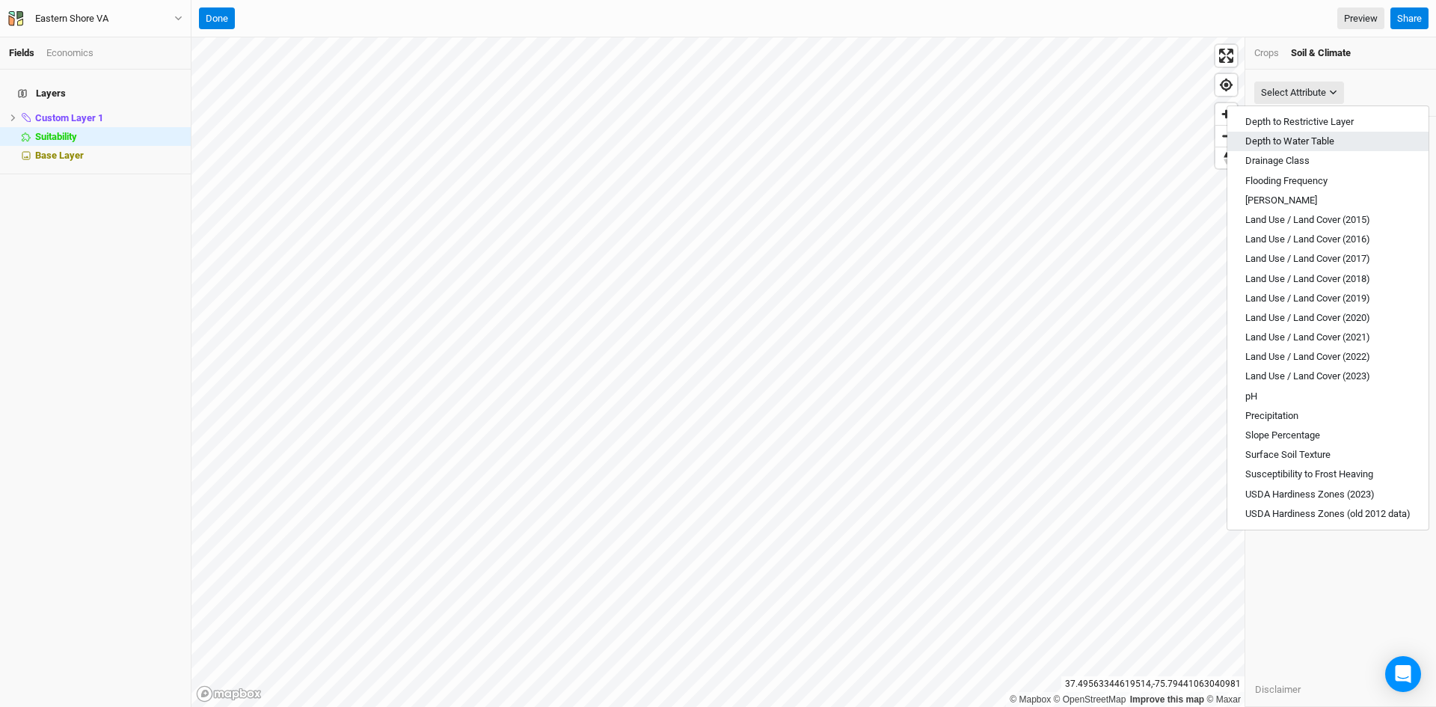
click at [1304, 136] on span "Depth to Water Table" at bounding box center [1289, 140] width 89 height 11
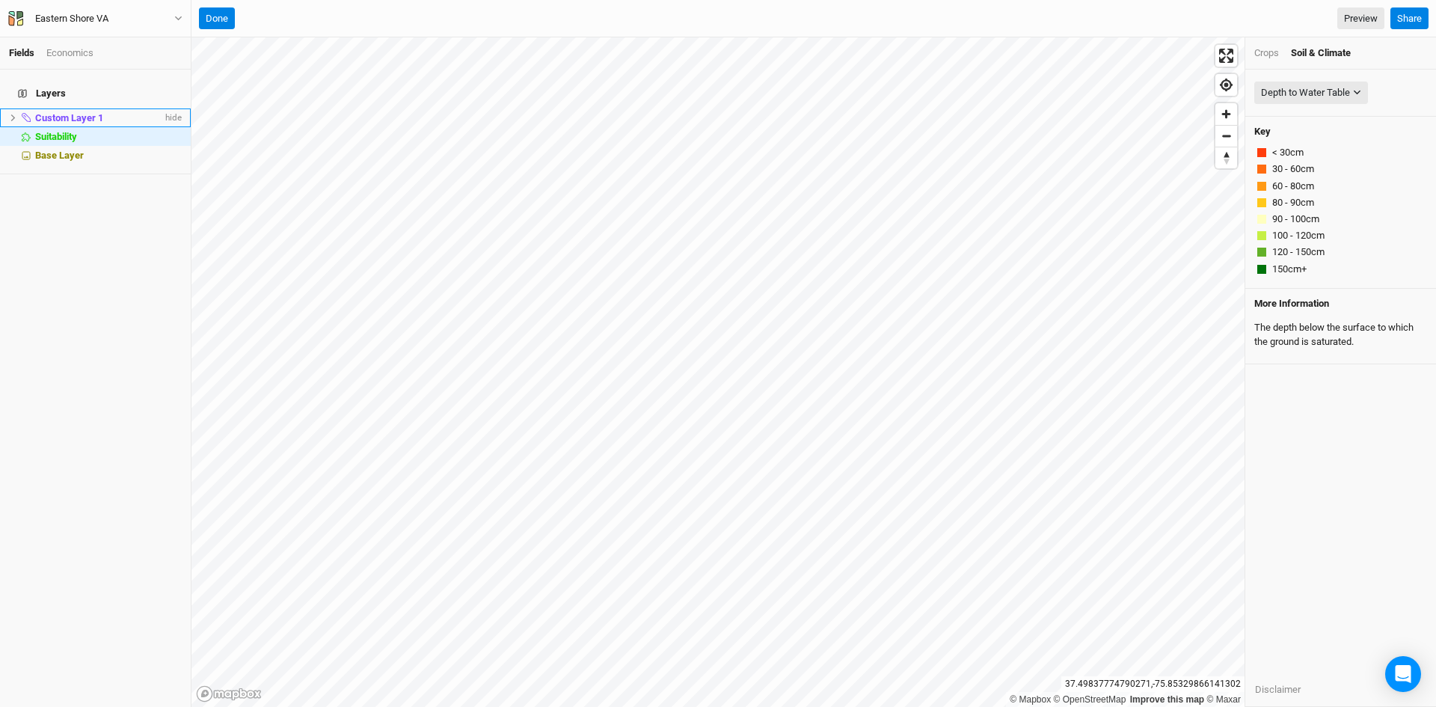
click at [62, 112] on span "Custom Layer 1" at bounding box center [69, 117] width 68 height 11
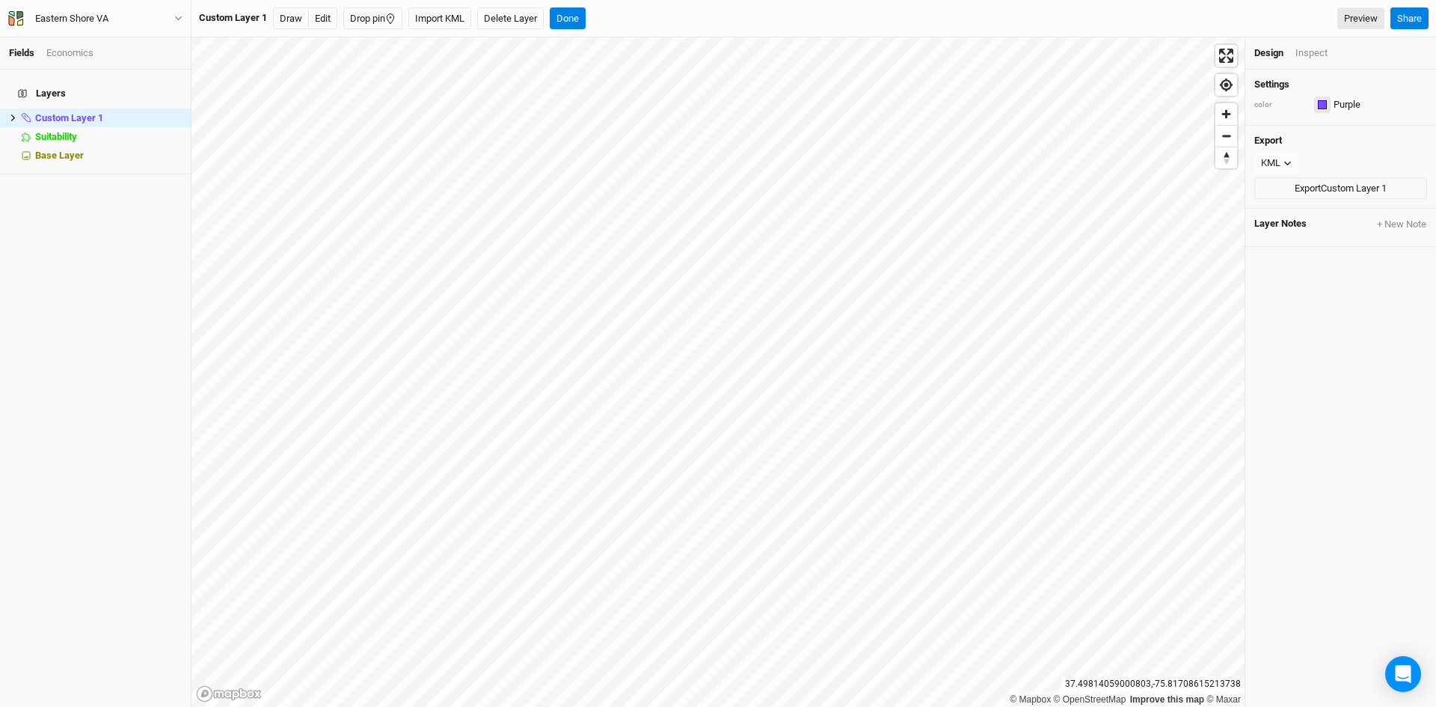
click at [1323, 107] on div "button" at bounding box center [1321, 104] width 9 height 9
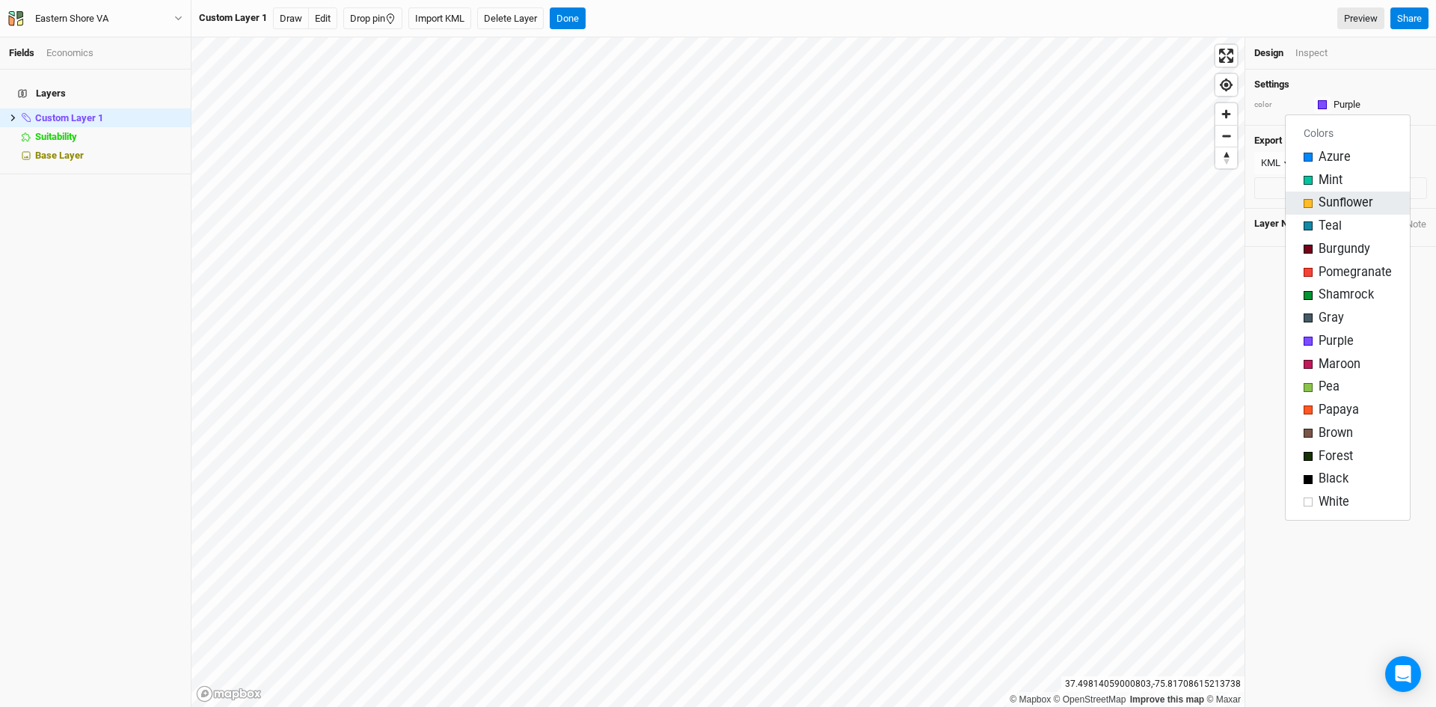
click at [1309, 201] on div "button" at bounding box center [1307, 203] width 9 height 9
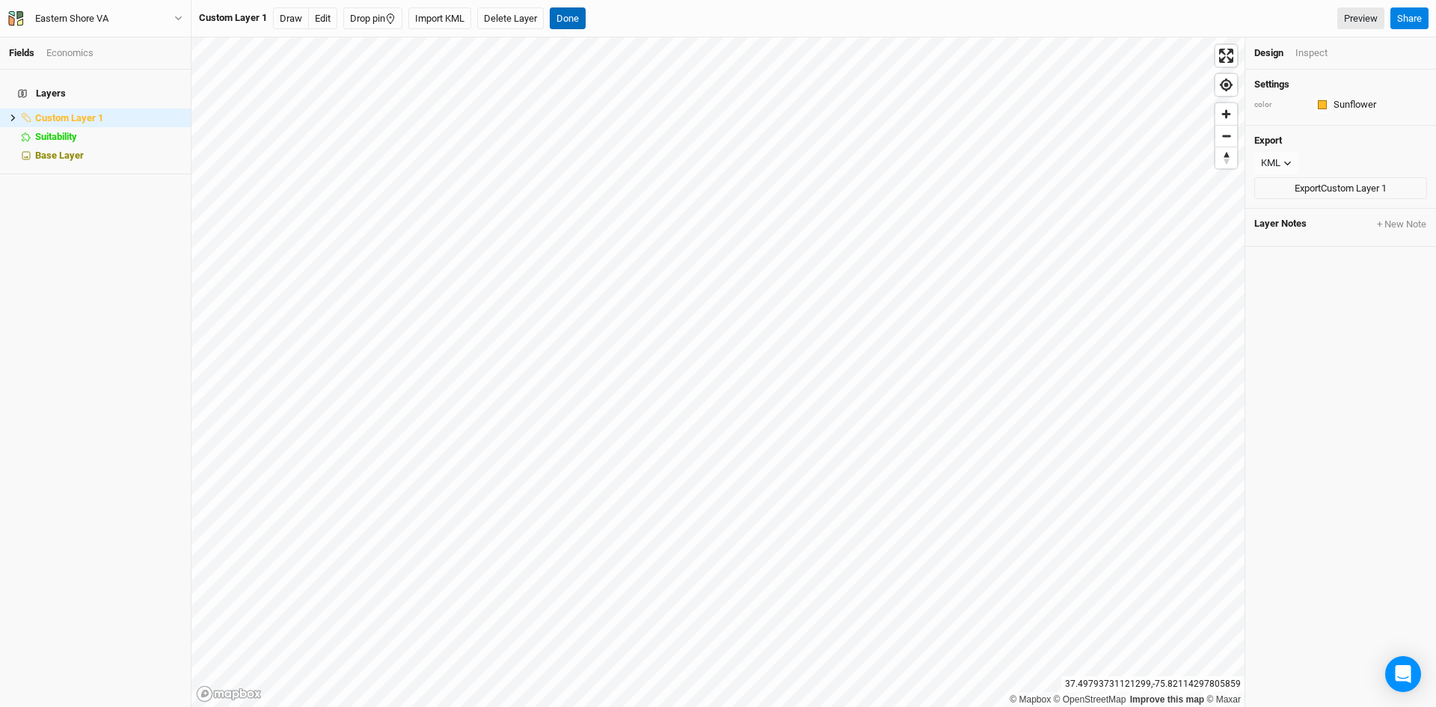
click at [579, 16] on button "Done" at bounding box center [568, 18] width 36 height 22
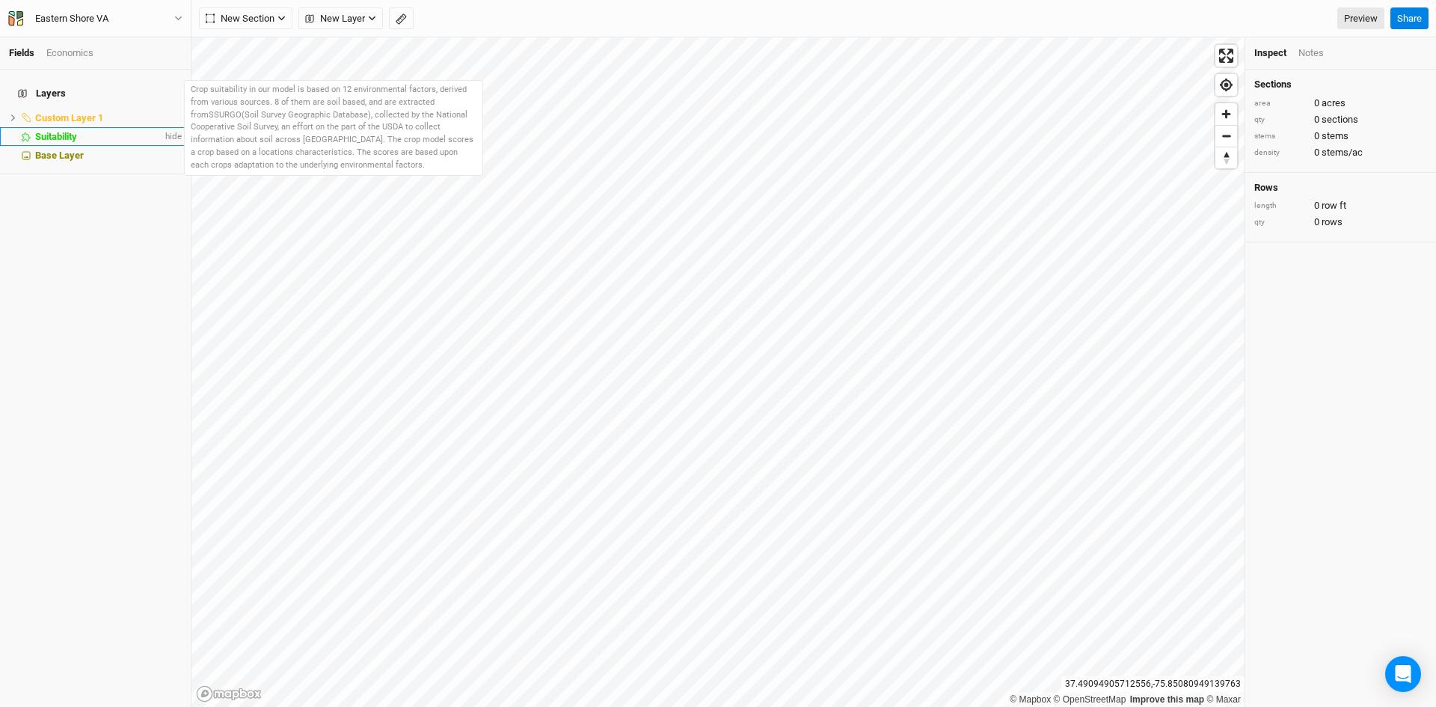
click at [54, 131] on span "Suitability" at bounding box center [56, 136] width 42 height 11
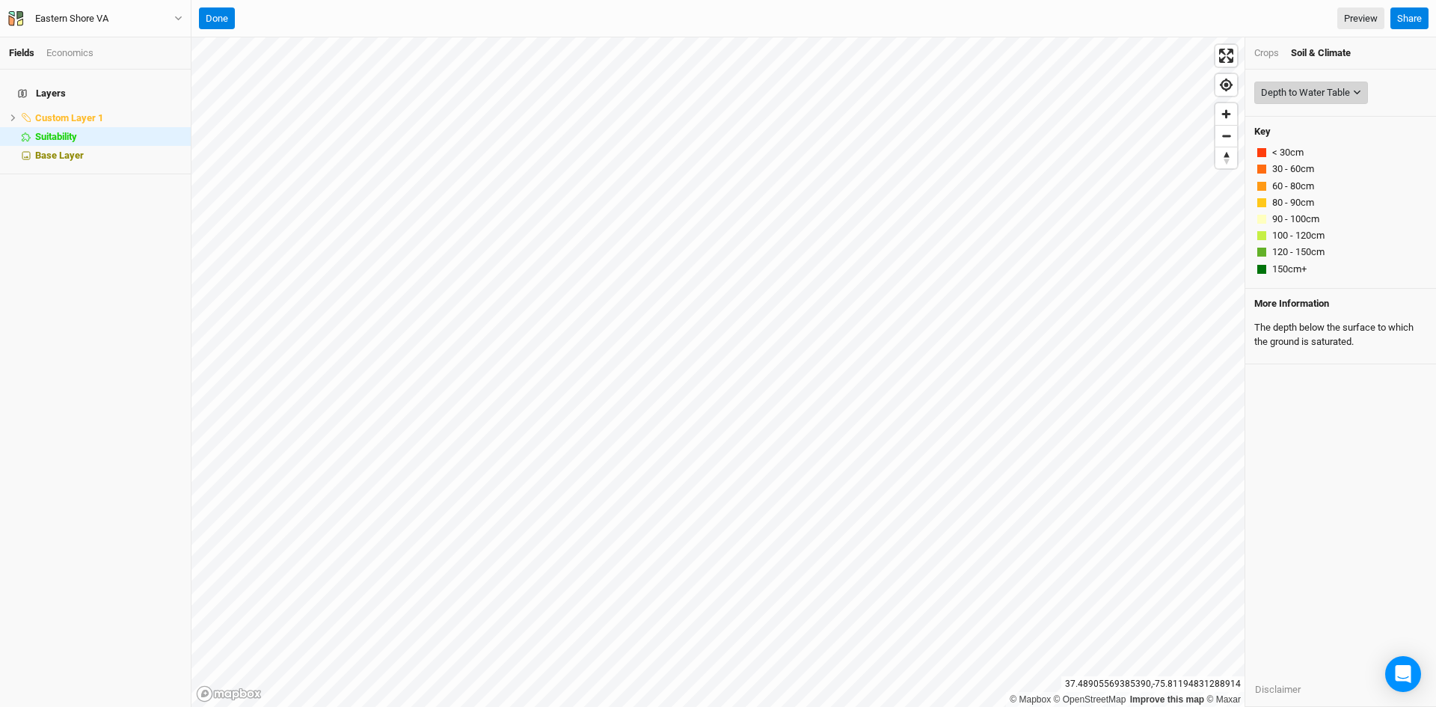
click at [1313, 96] on div "Depth to Water Table" at bounding box center [1305, 92] width 89 height 15
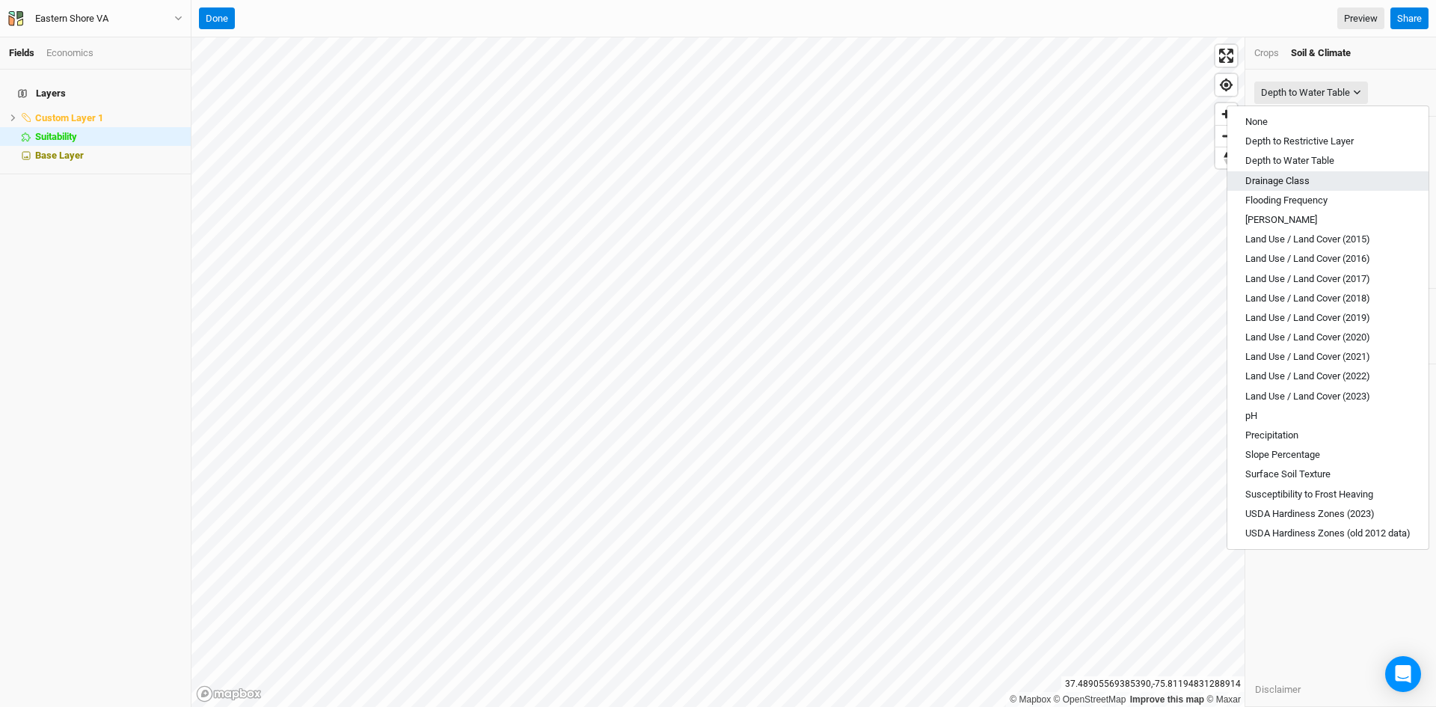
click at [1292, 180] on span "Drainage Class" at bounding box center [1277, 180] width 64 height 11
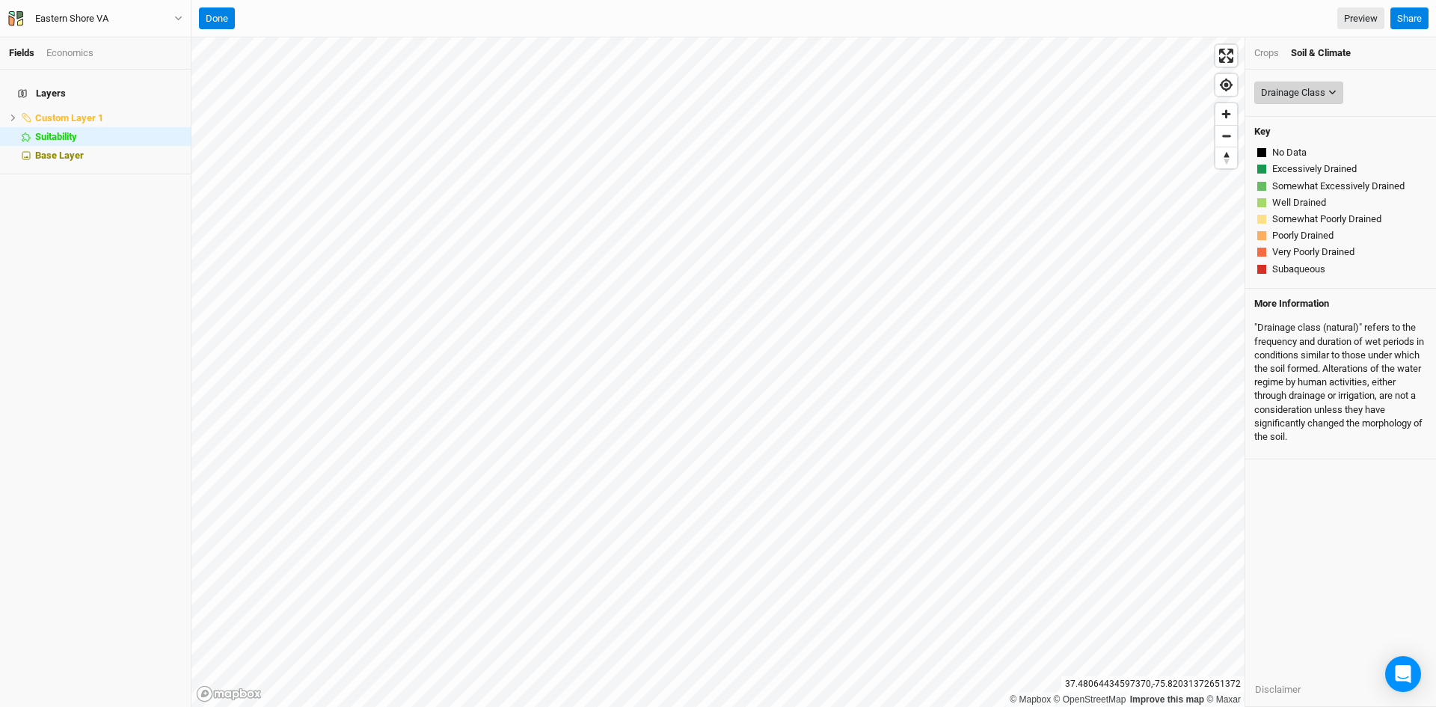
click at [1309, 93] on div "Drainage Class" at bounding box center [1293, 92] width 64 height 15
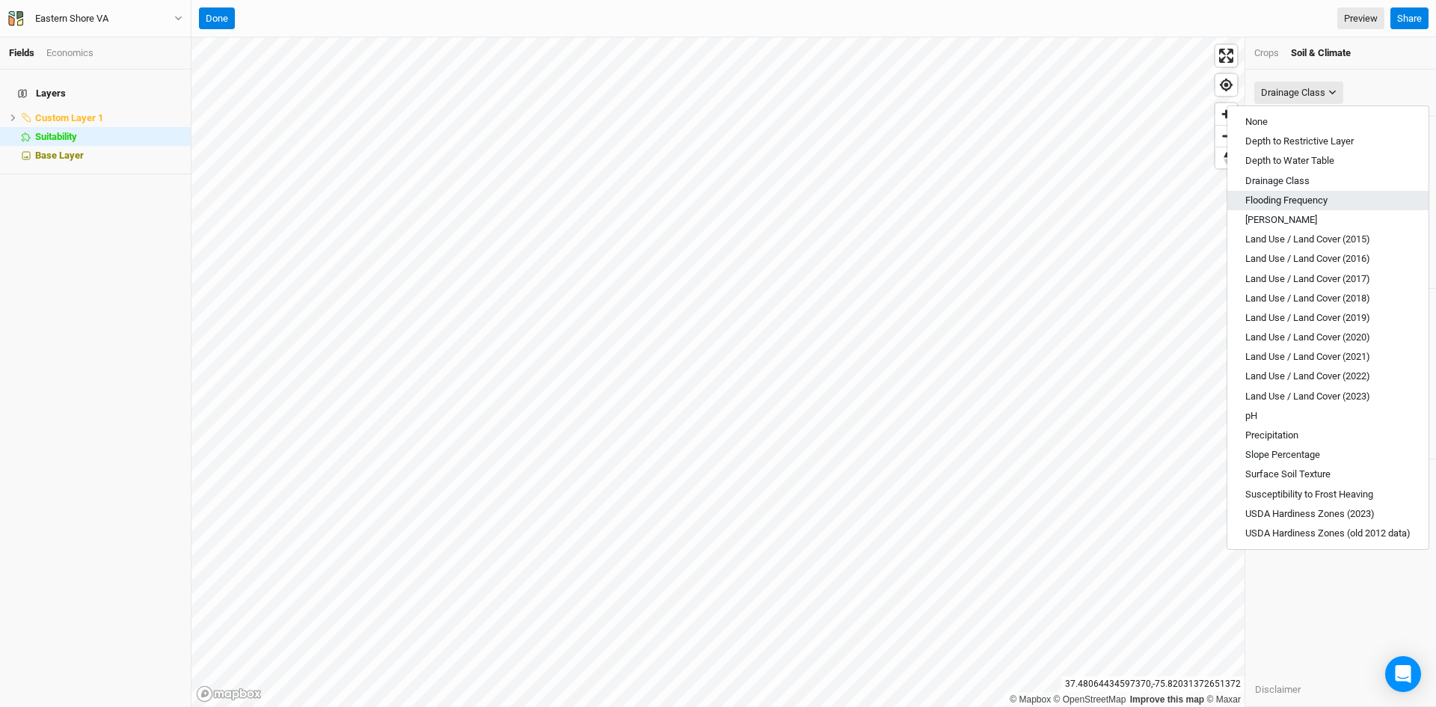
click at [1277, 198] on span "Flooding Frequency" at bounding box center [1286, 199] width 82 height 11
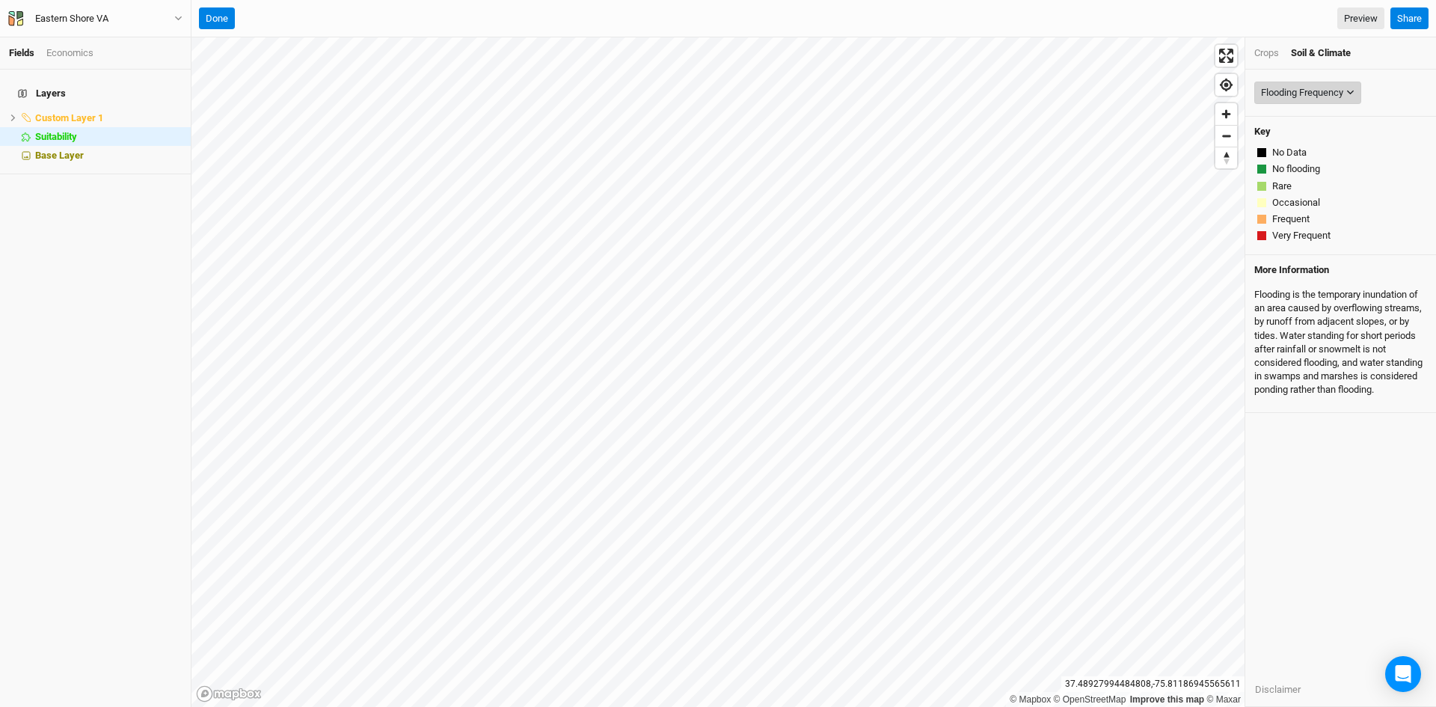
click at [1332, 92] on div "Flooding Frequency" at bounding box center [1302, 92] width 82 height 15
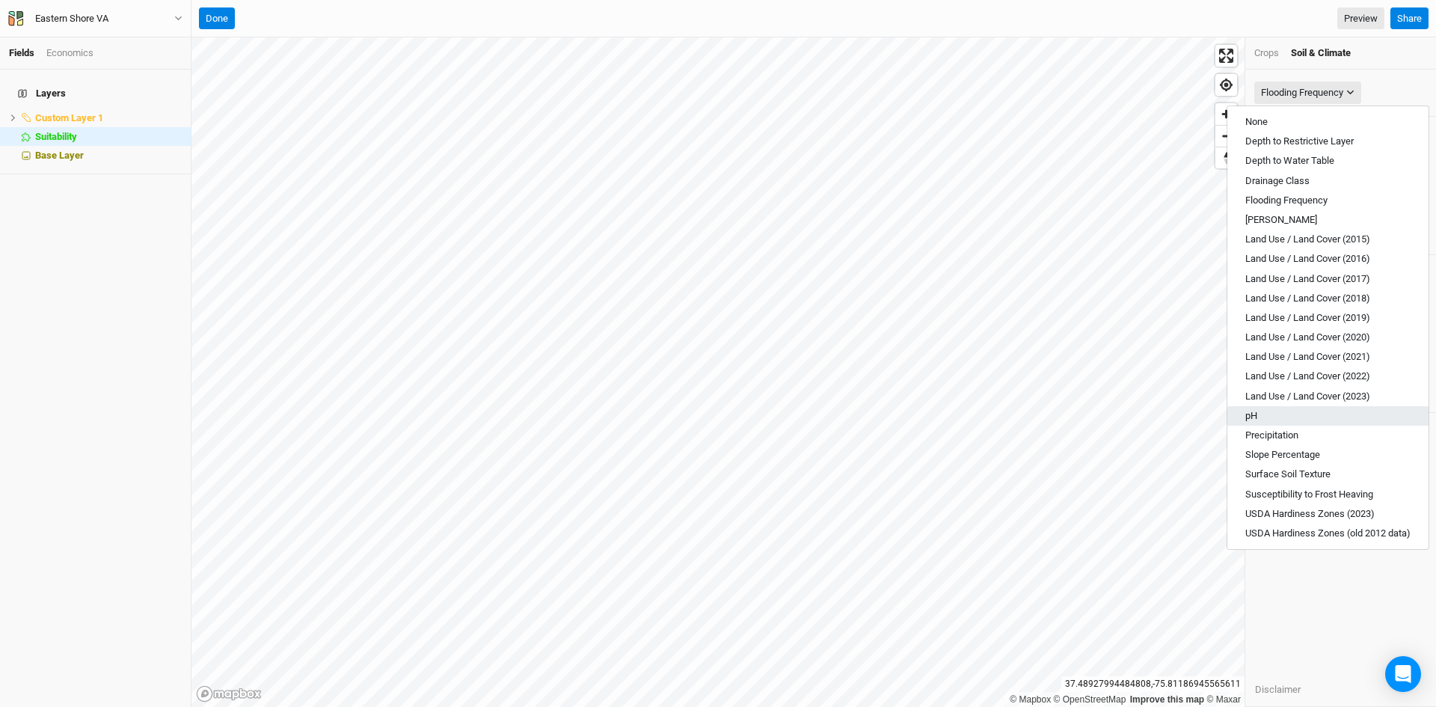
click at [1249, 417] on span "pH" at bounding box center [1251, 415] width 12 height 11
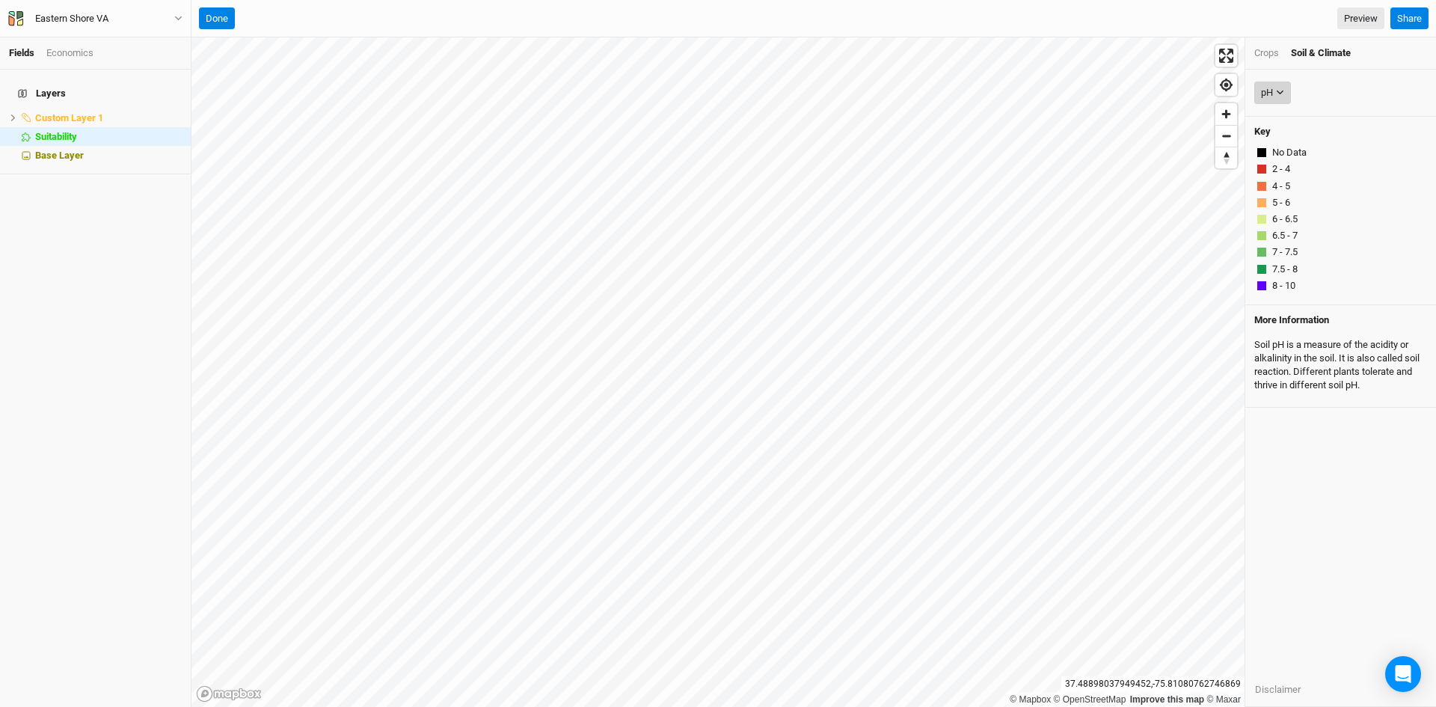
click at [1270, 88] on div "pH" at bounding box center [1267, 92] width 12 height 15
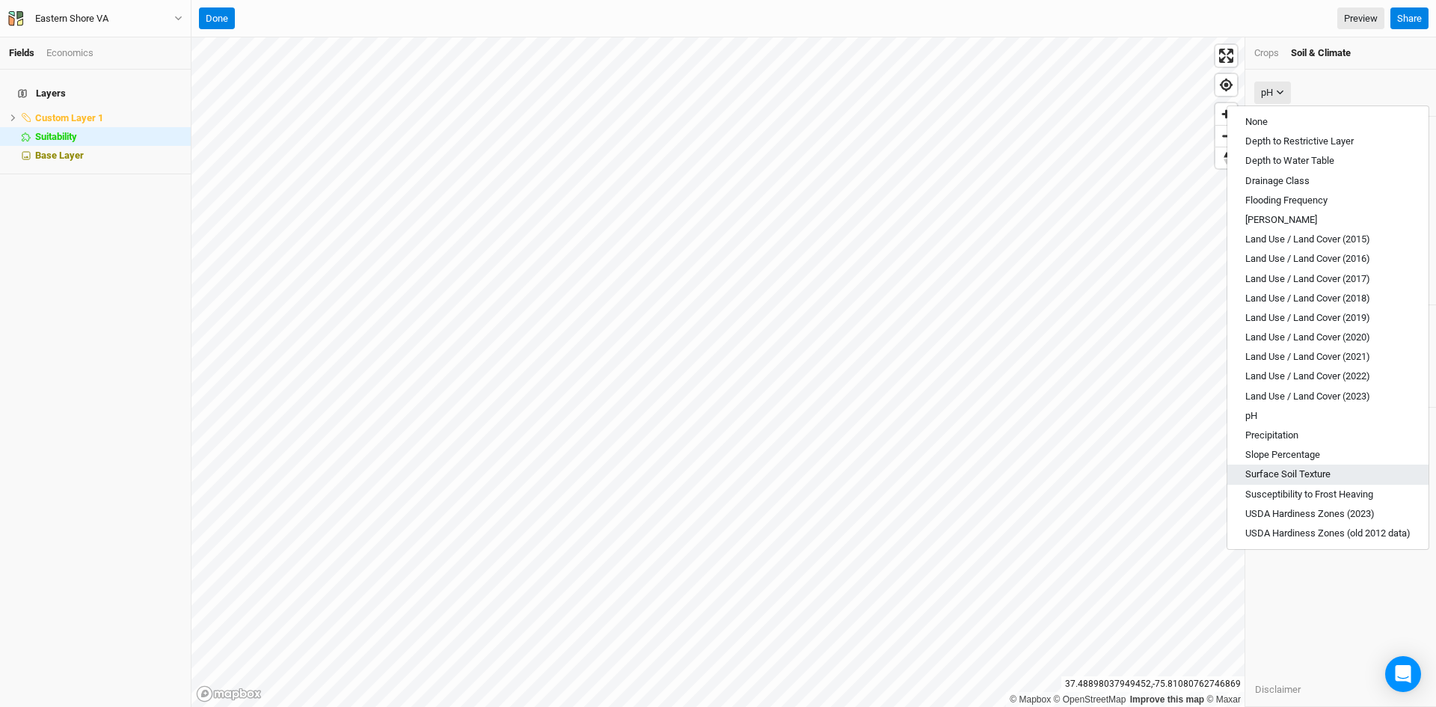
click at [1288, 469] on span "Surface Soil Texture" at bounding box center [1287, 473] width 85 height 11
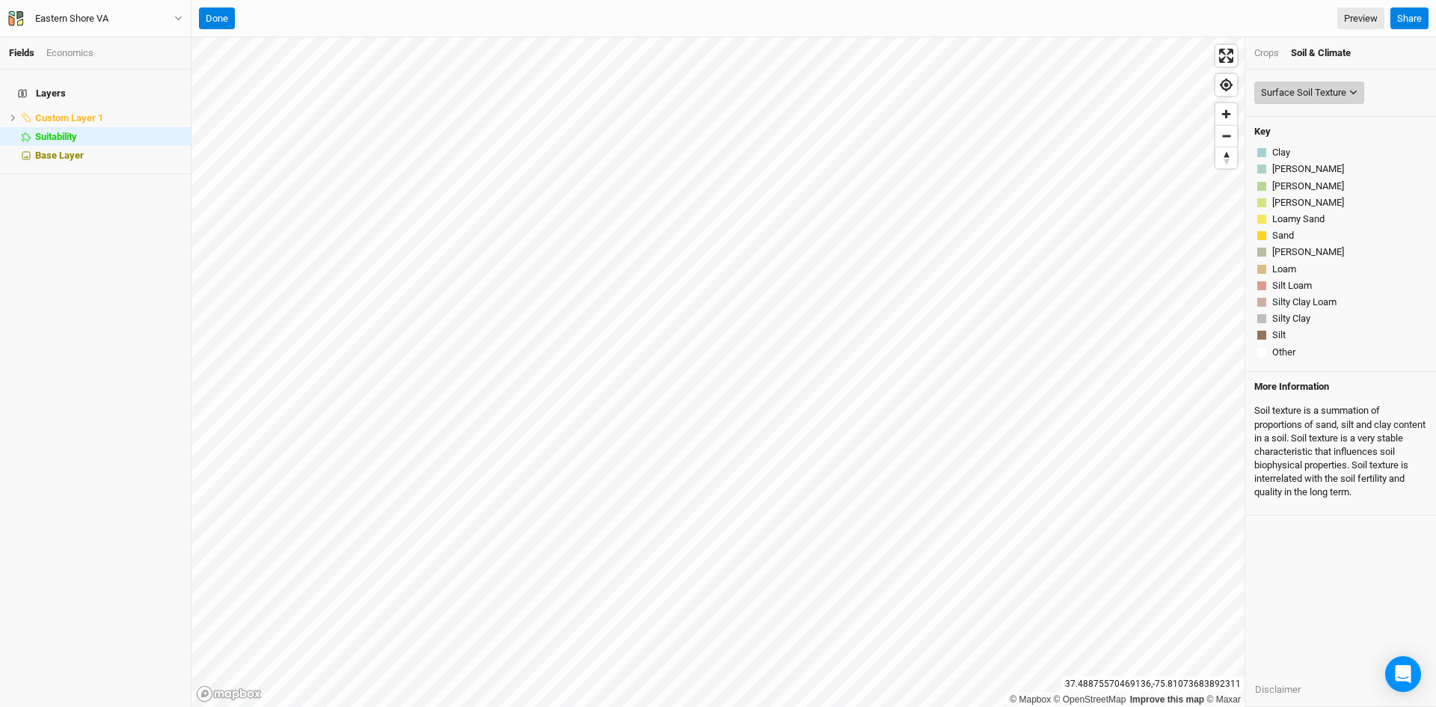
click at [1283, 91] on div "Surface Soil Texture" at bounding box center [1303, 92] width 85 height 15
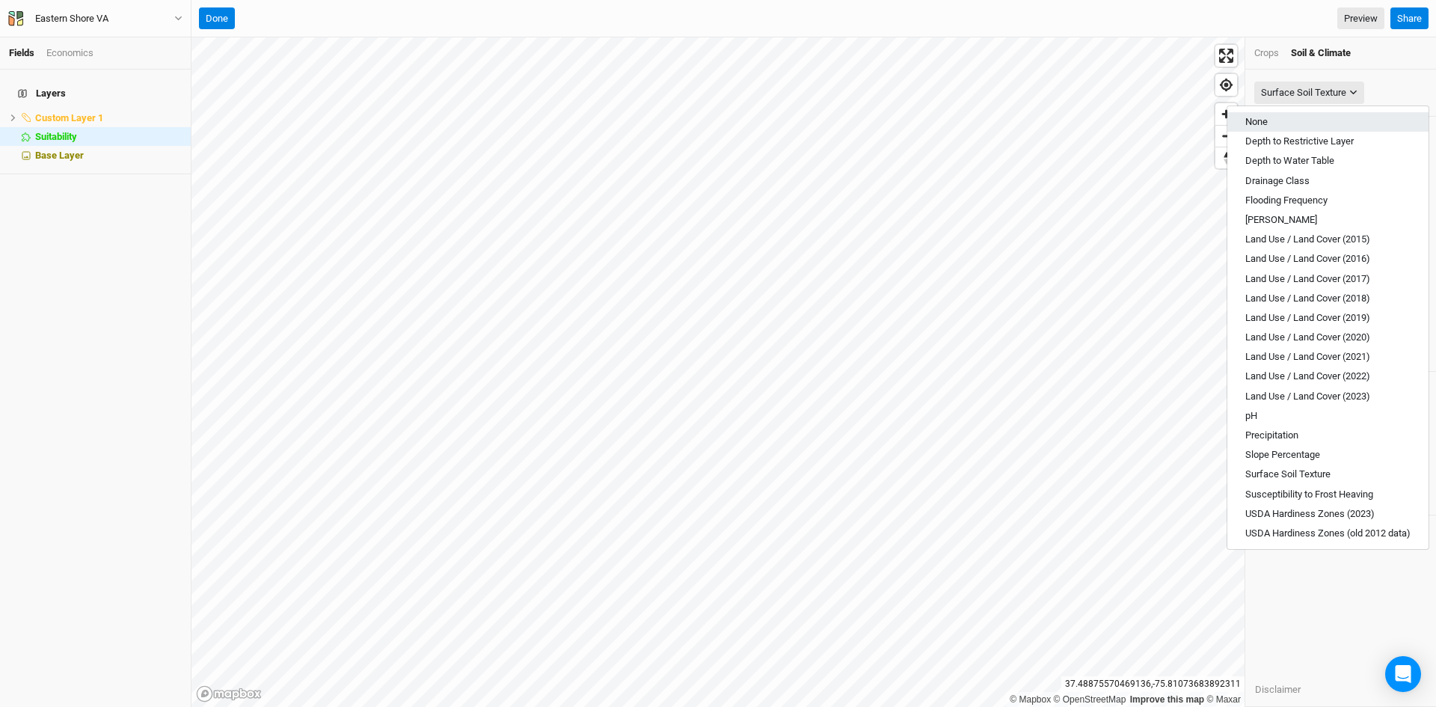
click at [1270, 119] on button "None" at bounding box center [1327, 121] width 201 height 19
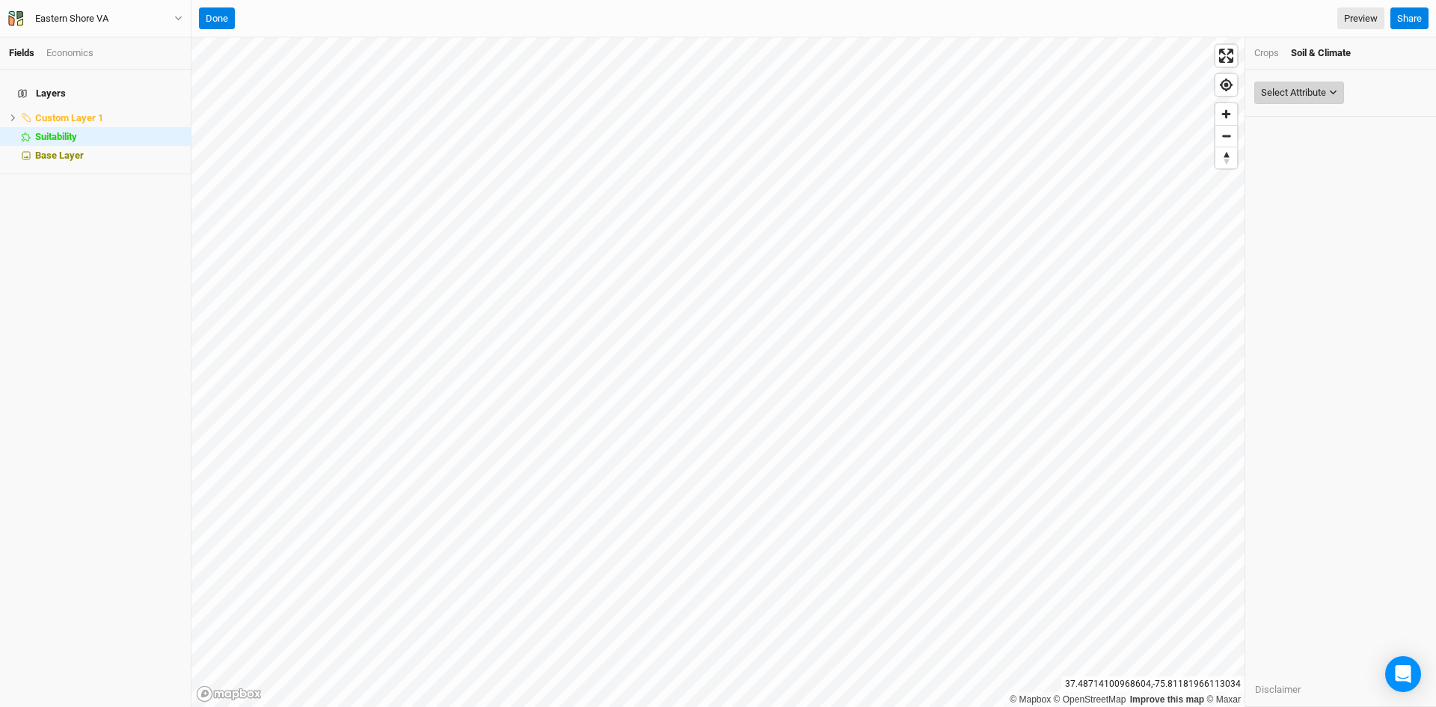
click at [1309, 94] on div "Select Attribute" at bounding box center [1293, 92] width 65 height 15
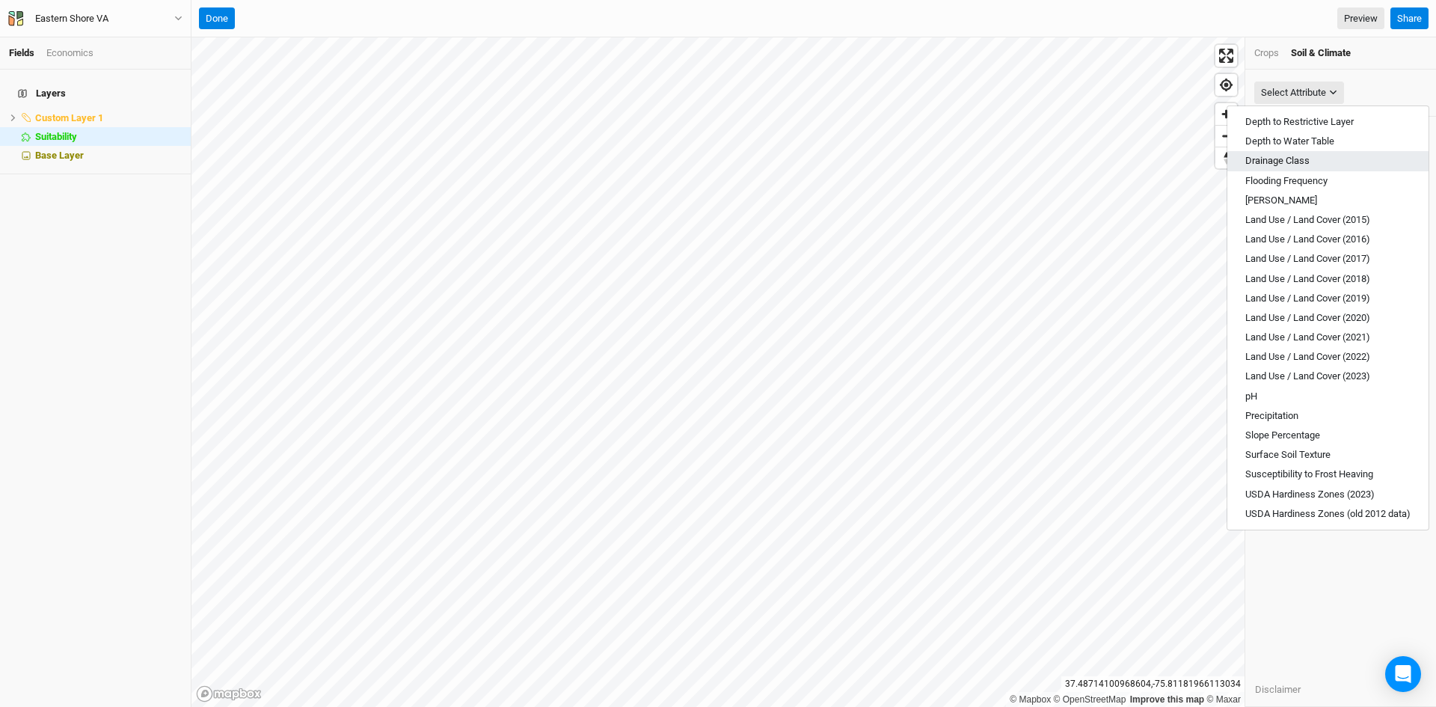
click at [1294, 164] on span "Drainage Class" at bounding box center [1277, 160] width 64 height 11
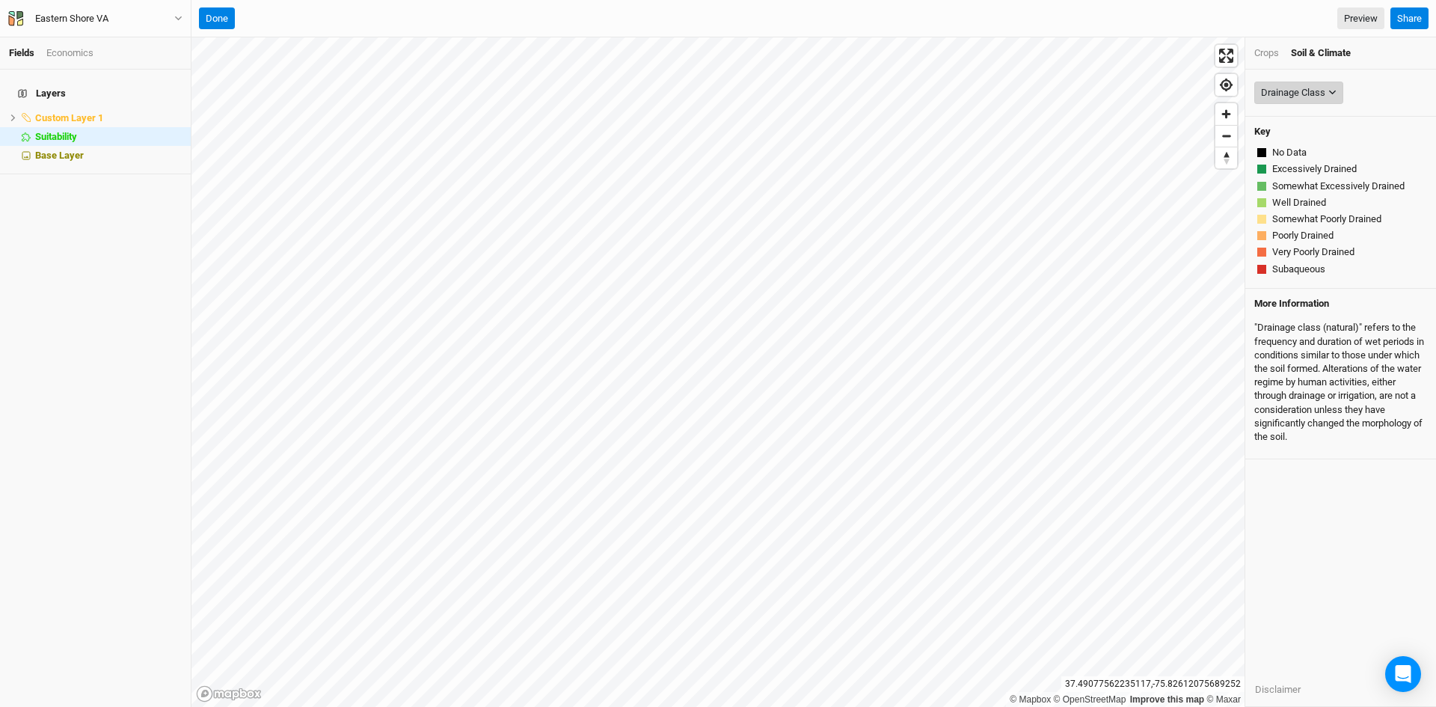
click at [1308, 84] on button "Drainage Class" at bounding box center [1298, 93] width 89 height 22
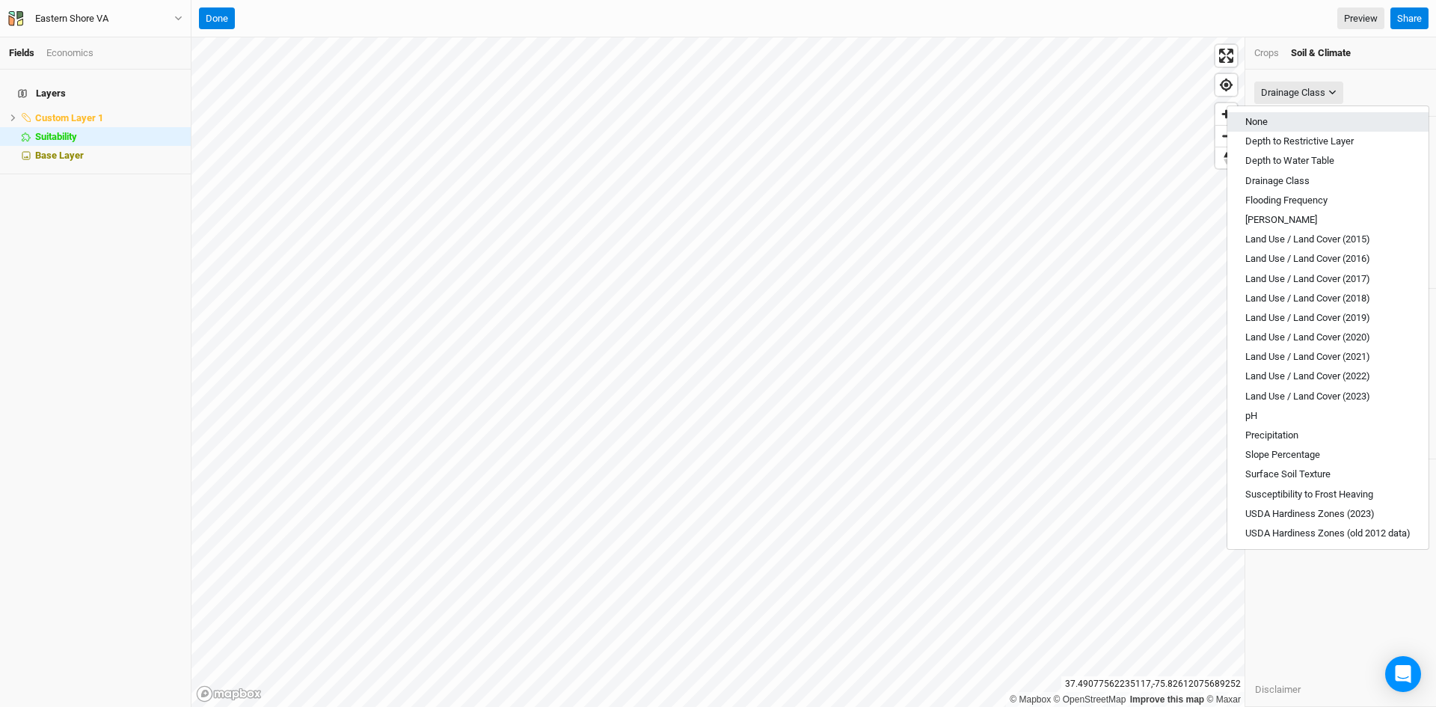
click at [1265, 125] on span "None" at bounding box center [1256, 121] width 22 height 11
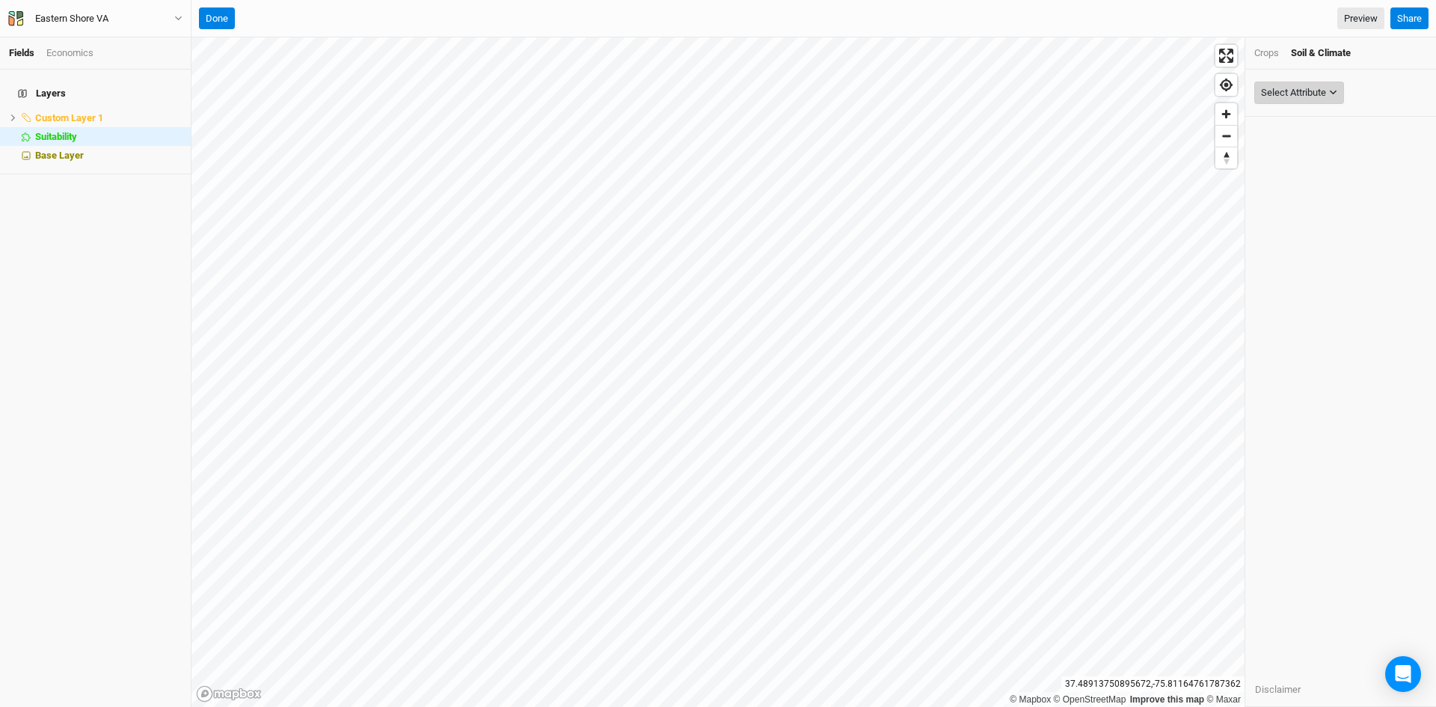
click at [1272, 98] on div "Select Attribute" at bounding box center [1293, 92] width 65 height 15
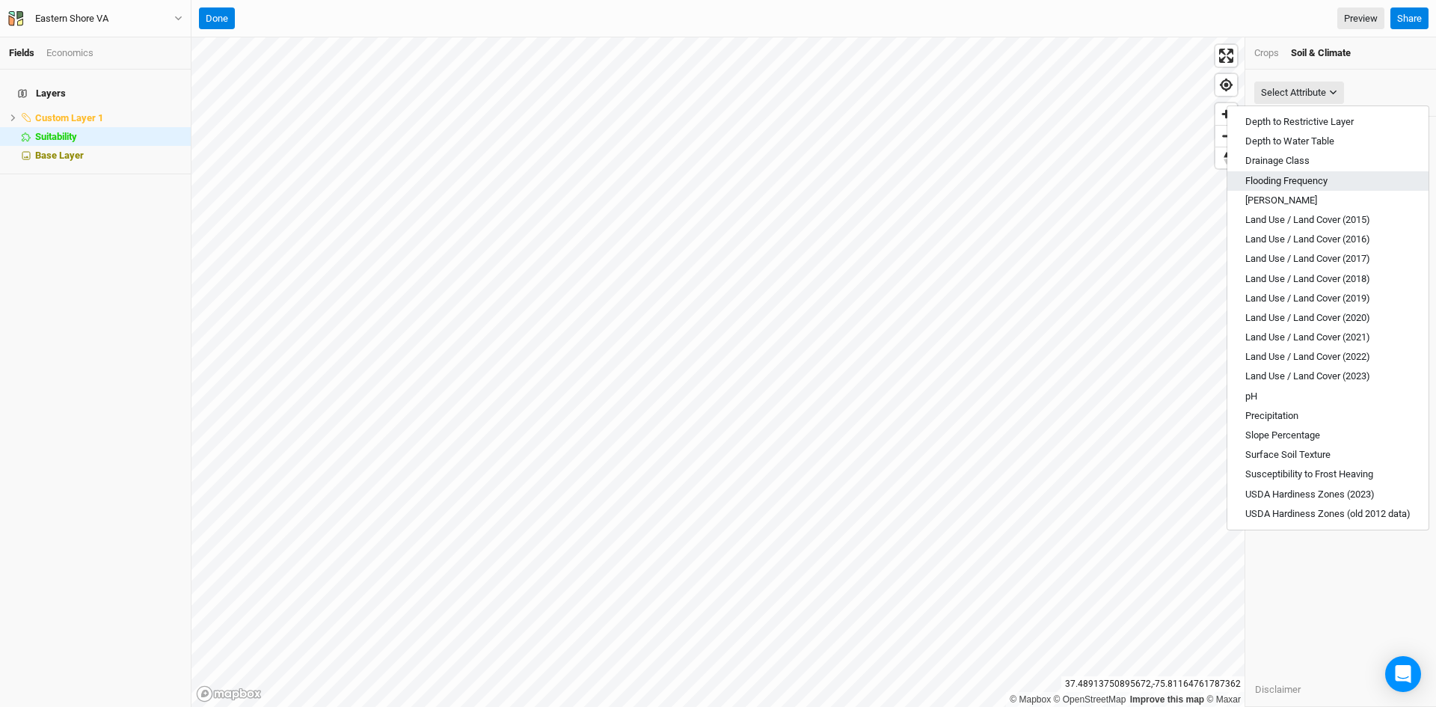
click at [1282, 177] on span "Flooding Frequency" at bounding box center [1286, 180] width 82 height 11
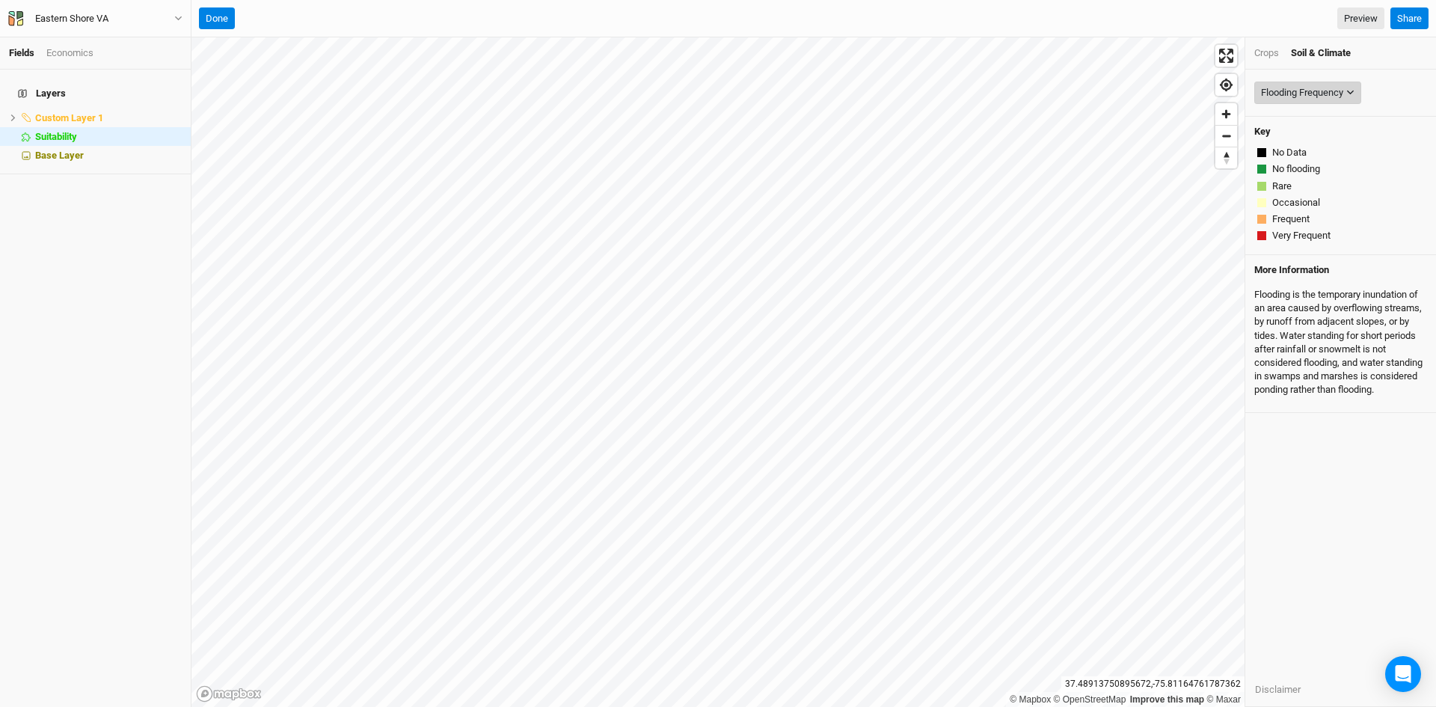
click at [1297, 87] on div "Flooding Frequency" at bounding box center [1302, 92] width 82 height 15
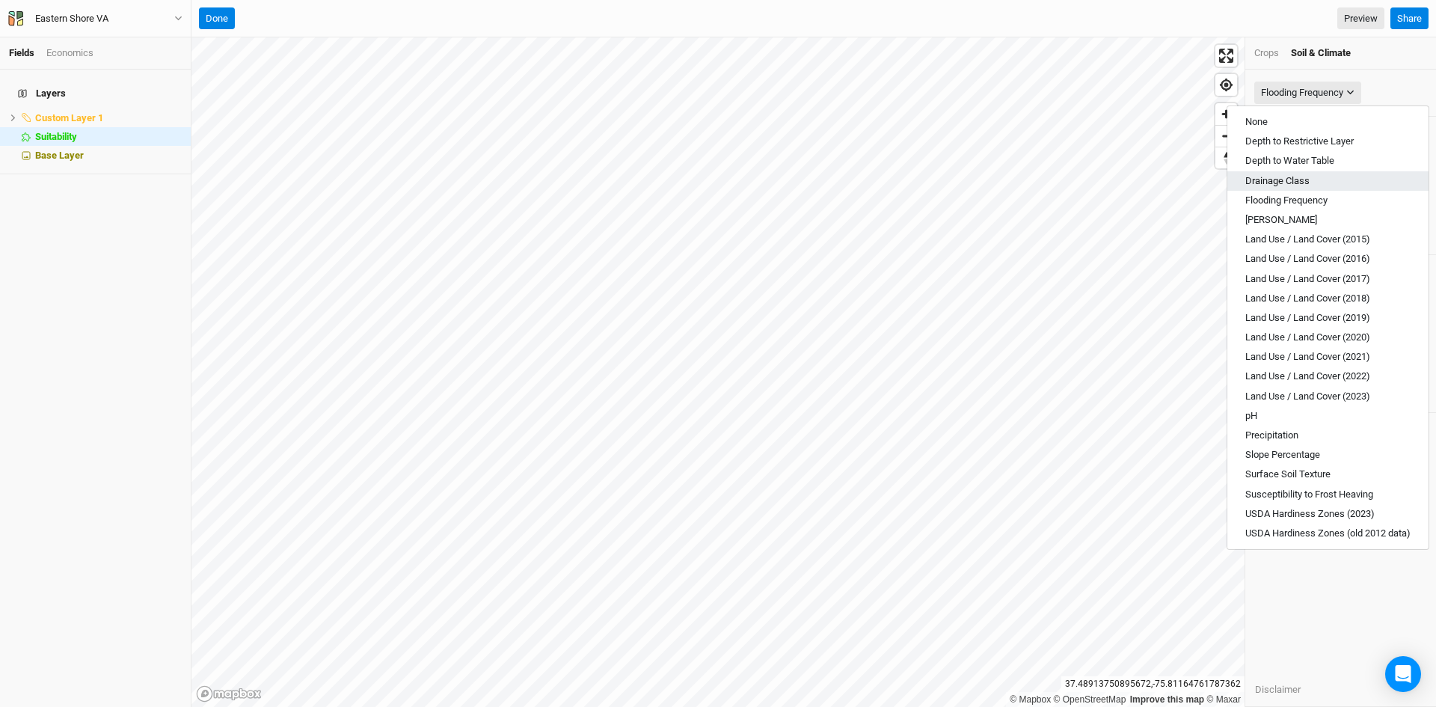
click at [1274, 182] on span "Drainage Class" at bounding box center [1277, 180] width 64 height 11
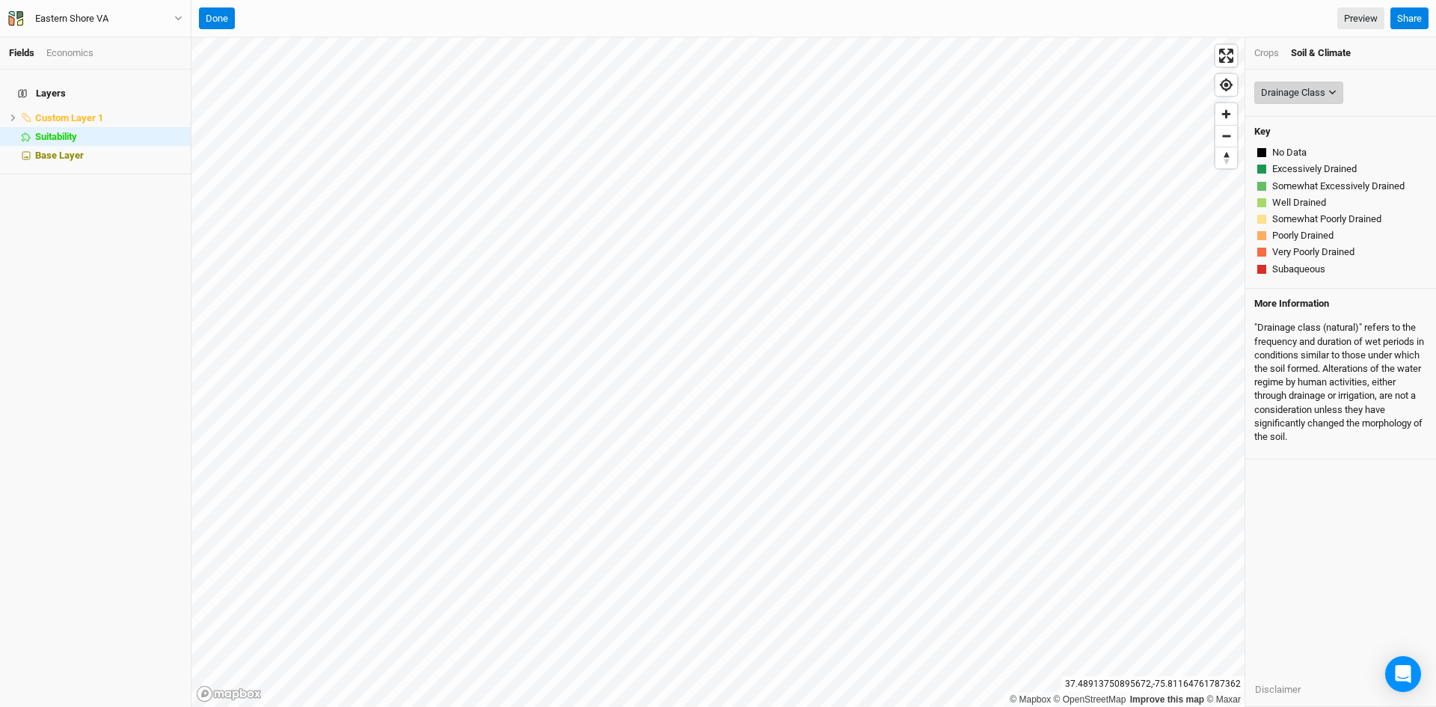
click at [1294, 95] on div "Drainage Class" at bounding box center [1293, 92] width 64 height 15
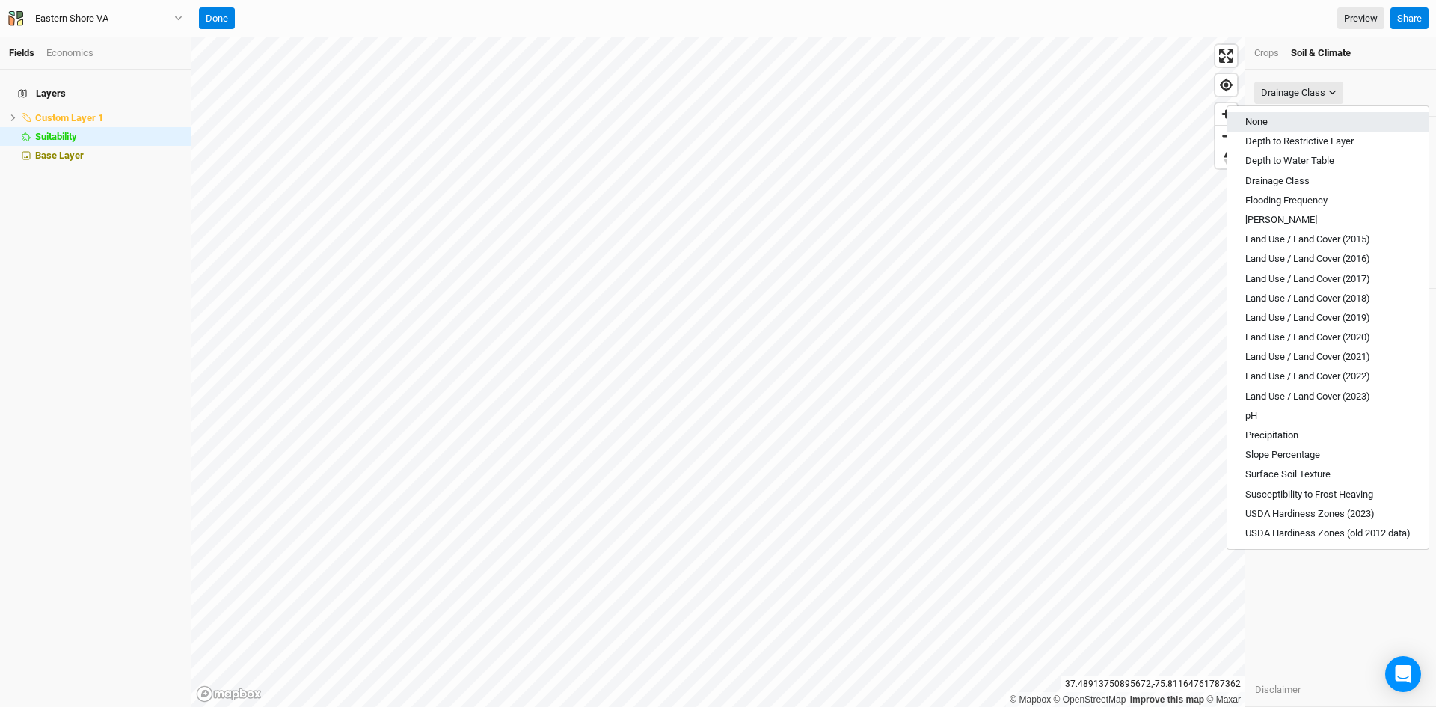
click at [1260, 126] on span "None" at bounding box center [1256, 121] width 22 height 11
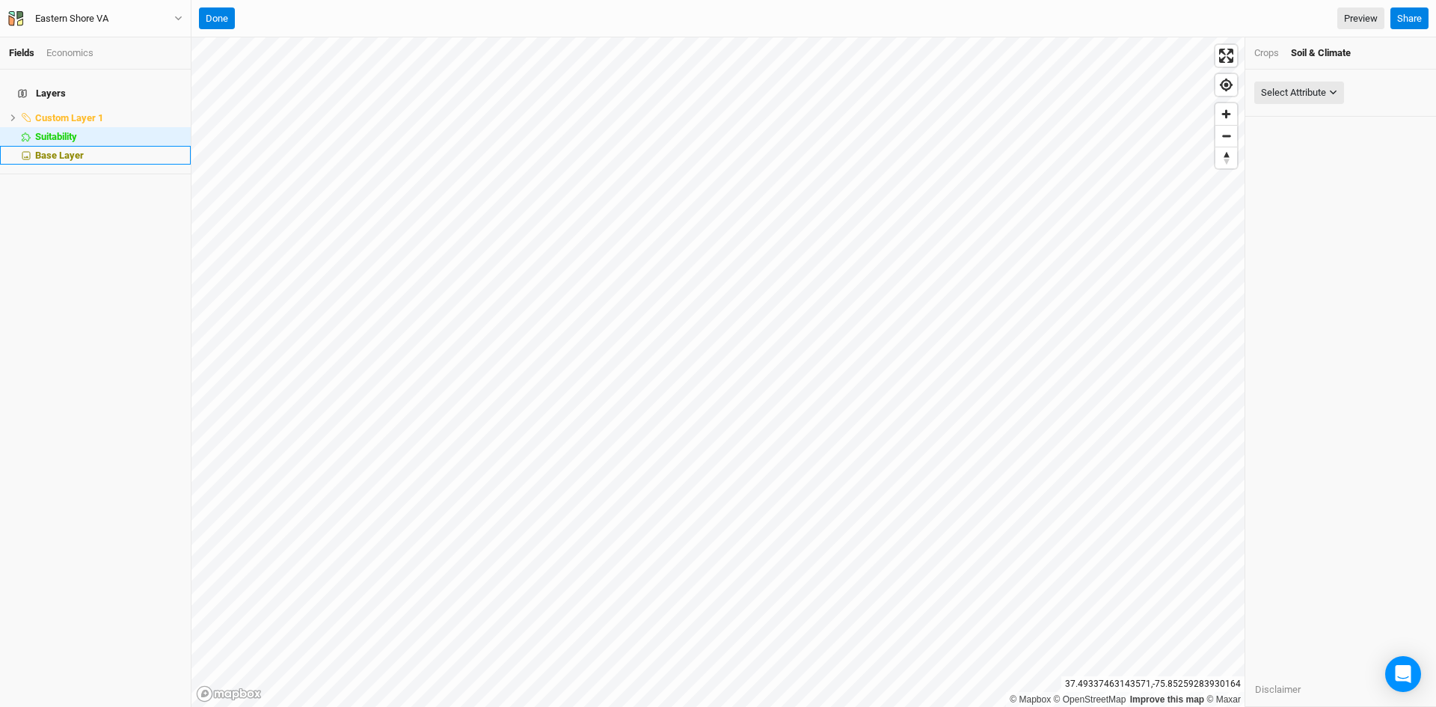
click at [68, 150] on span "Base Layer" at bounding box center [59, 155] width 49 height 11
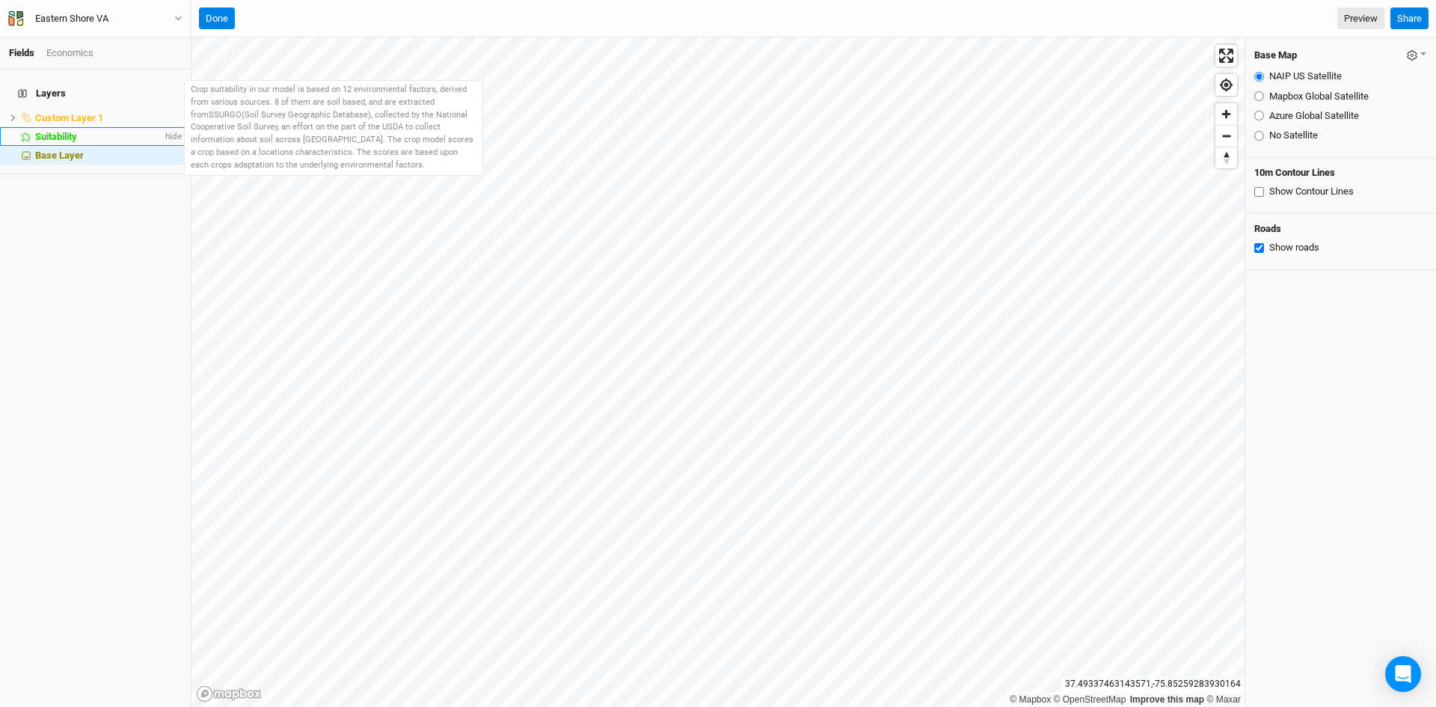
click at [67, 131] on span "Suitability" at bounding box center [56, 136] width 42 height 11
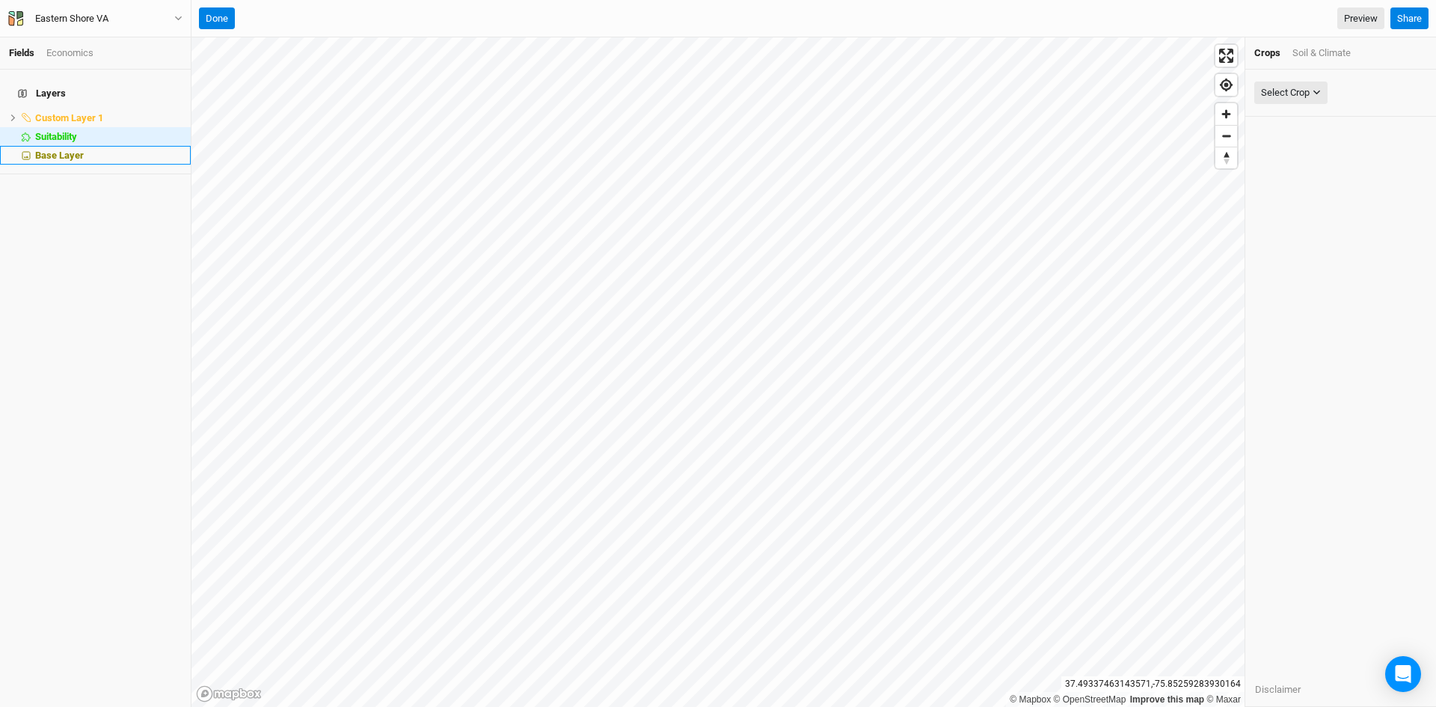
click at [77, 150] on span "Base Layer" at bounding box center [59, 155] width 49 height 11
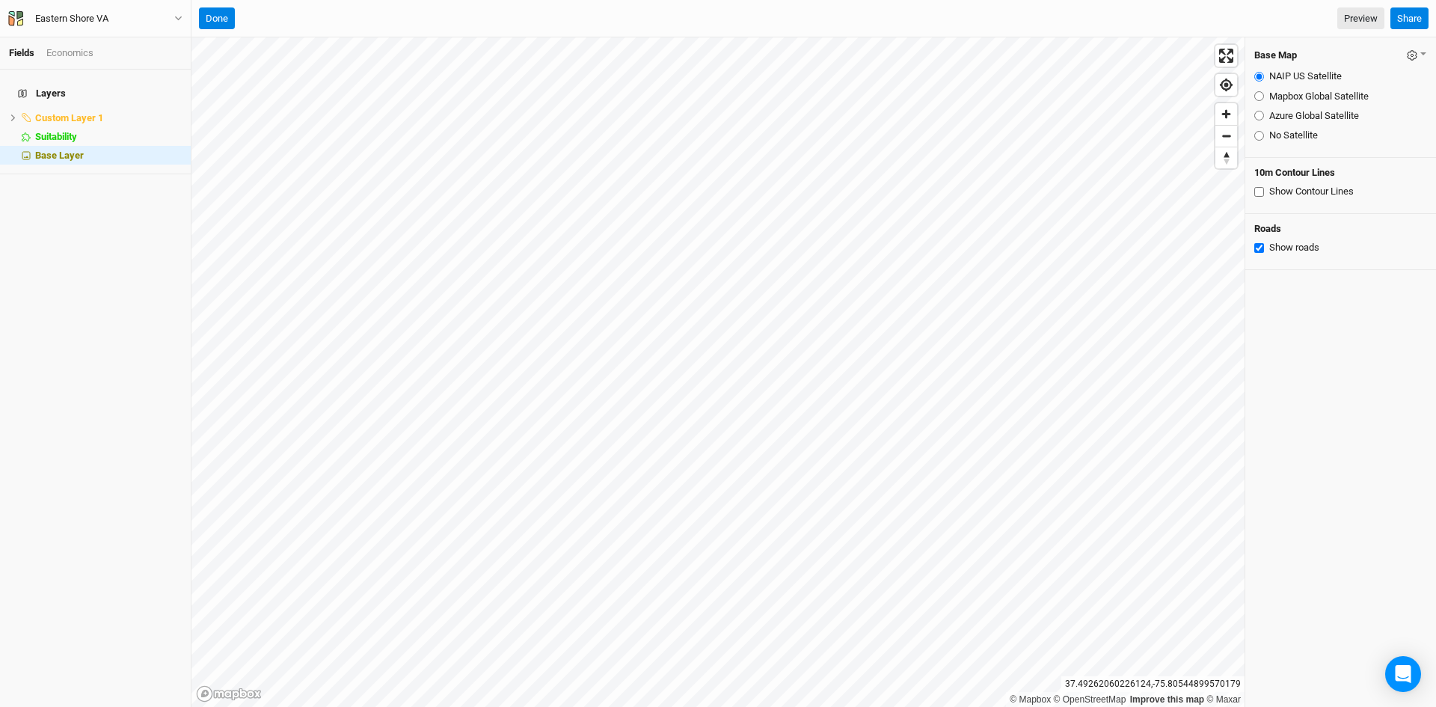
click at [1259, 117] on input "Azure Global Satellite" at bounding box center [1259, 116] width 10 height 10
radio input "true"
click at [1256, 99] on input "Mapbox Global Satellite" at bounding box center [1259, 96] width 10 height 10
radio input "true"
click at [1261, 79] on input "NAIP US Satellite" at bounding box center [1259, 77] width 10 height 10
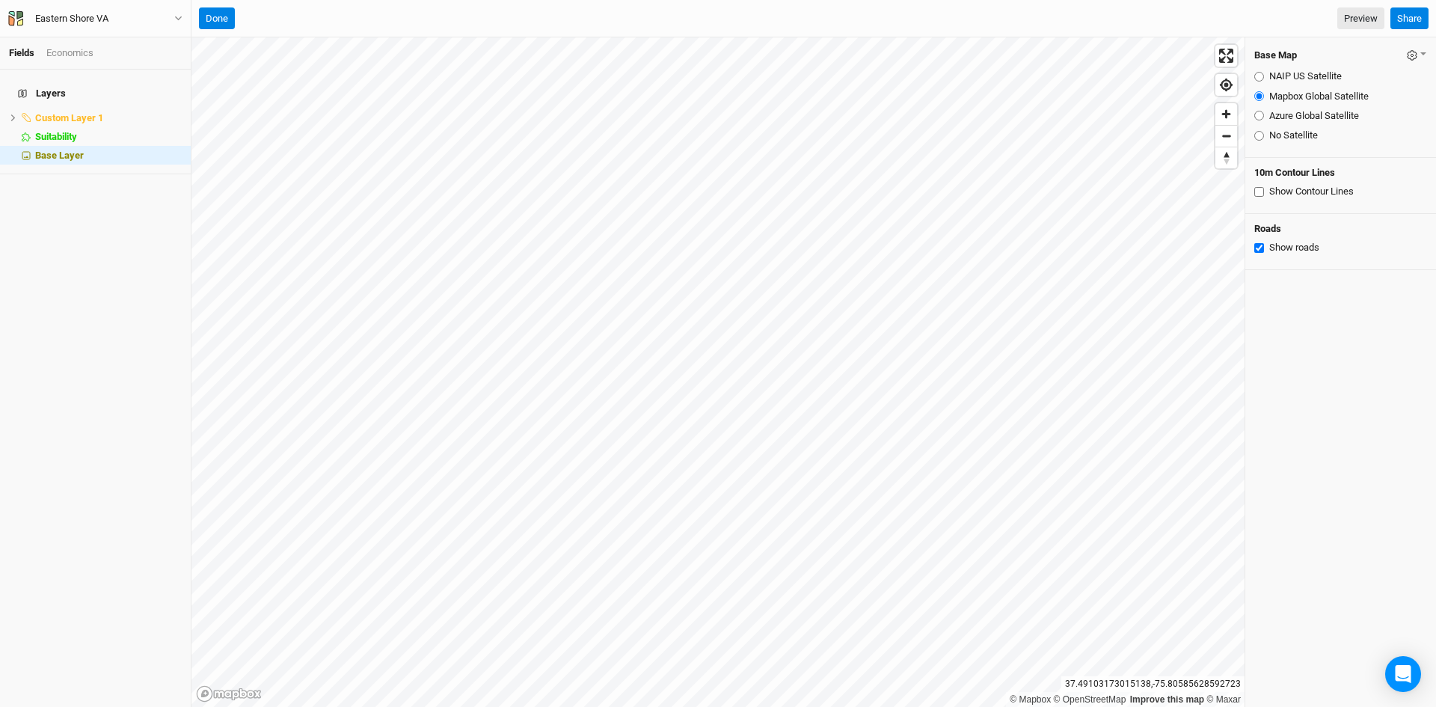
radio input "true"
click at [1258, 94] on input "Mapbox Global Satellite" at bounding box center [1259, 96] width 10 height 10
radio input "true"
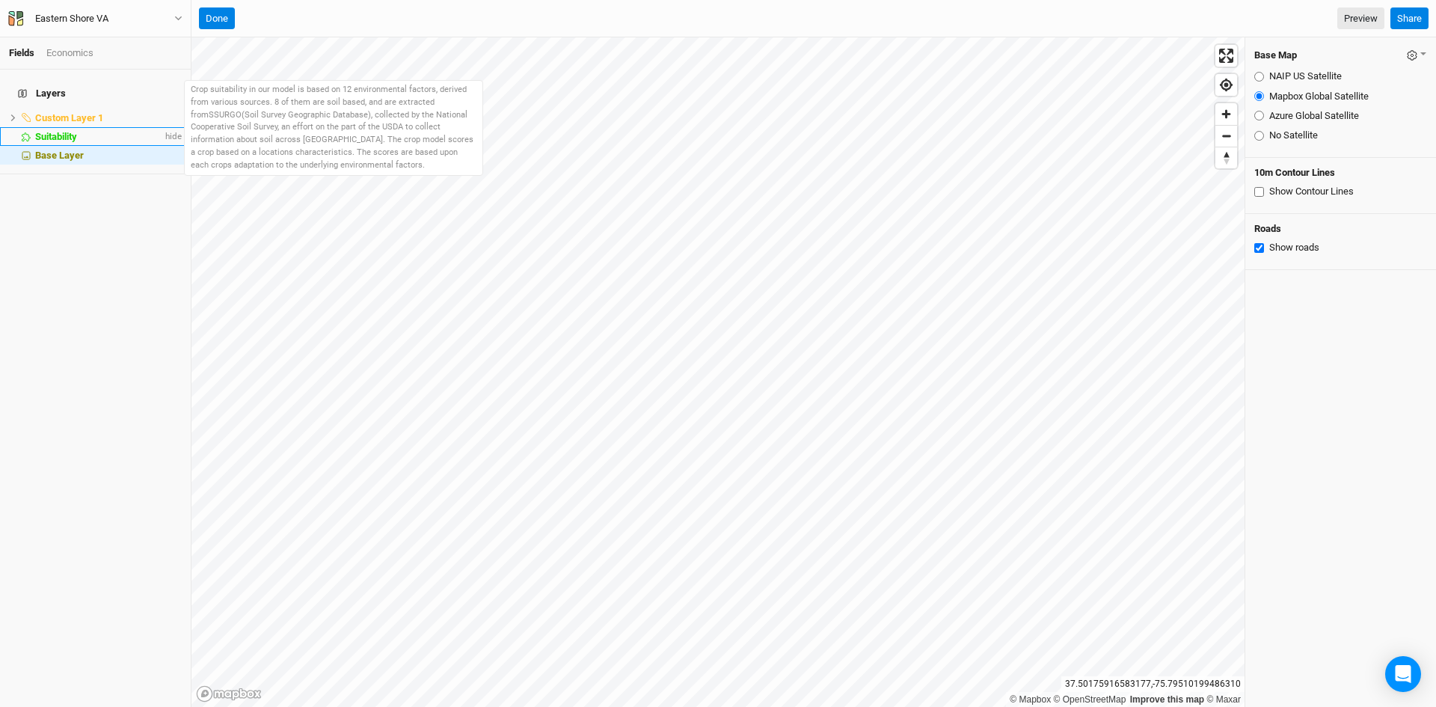
click at [62, 131] on span "Suitability" at bounding box center [56, 136] width 42 height 11
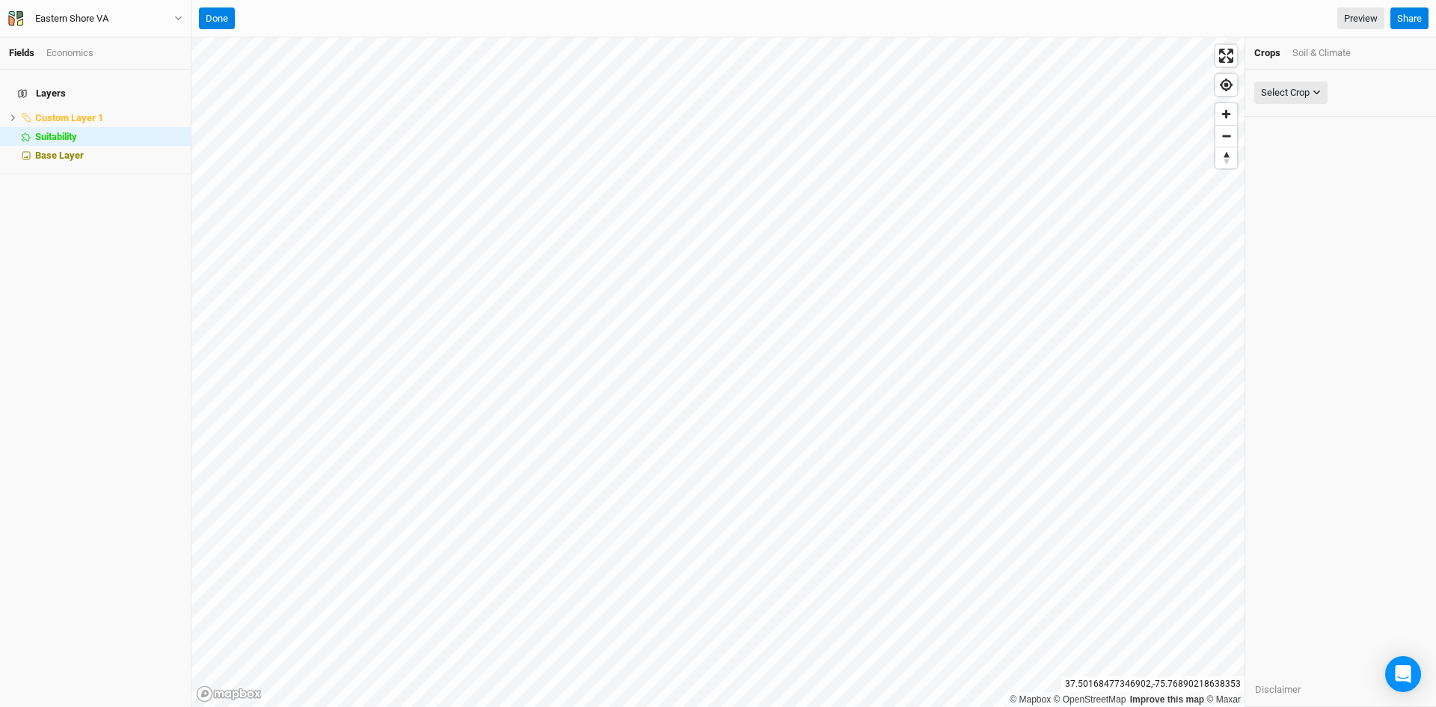
click at [1313, 51] on div "Soil & Climate" at bounding box center [1321, 52] width 58 height 13
click at [1297, 93] on div "Select Attribute" at bounding box center [1293, 92] width 65 height 15
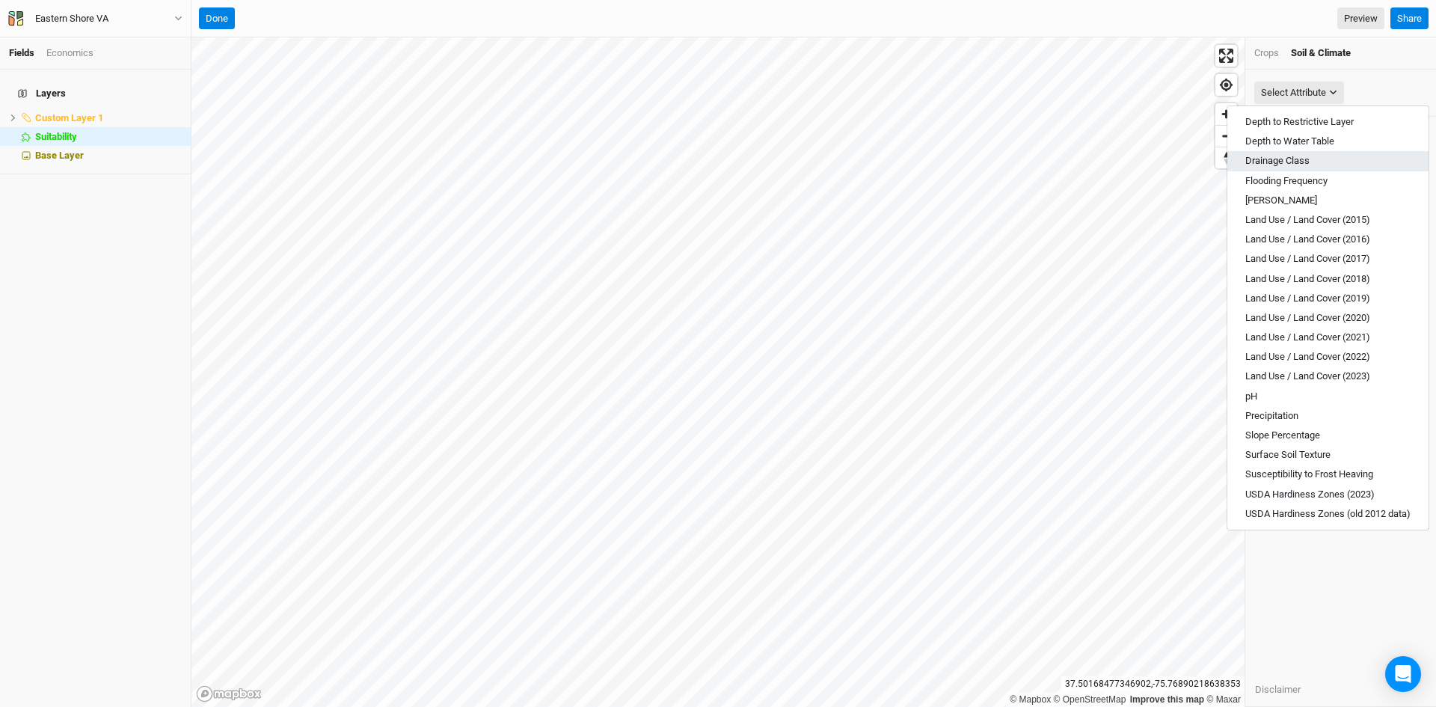
click at [1283, 157] on span "Drainage Class" at bounding box center [1277, 160] width 64 height 11
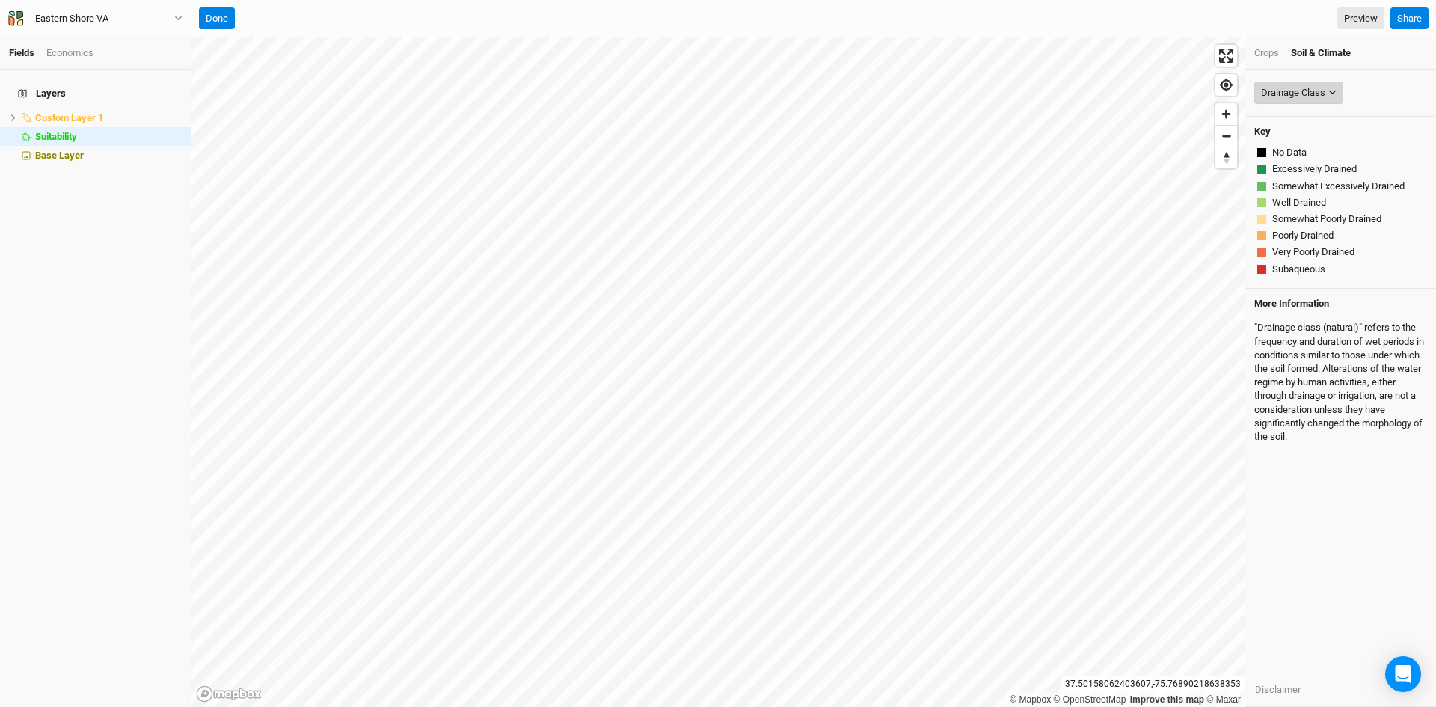
click at [1273, 87] on div "Drainage Class" at bounding box center [1293, 92] width 64 height 15
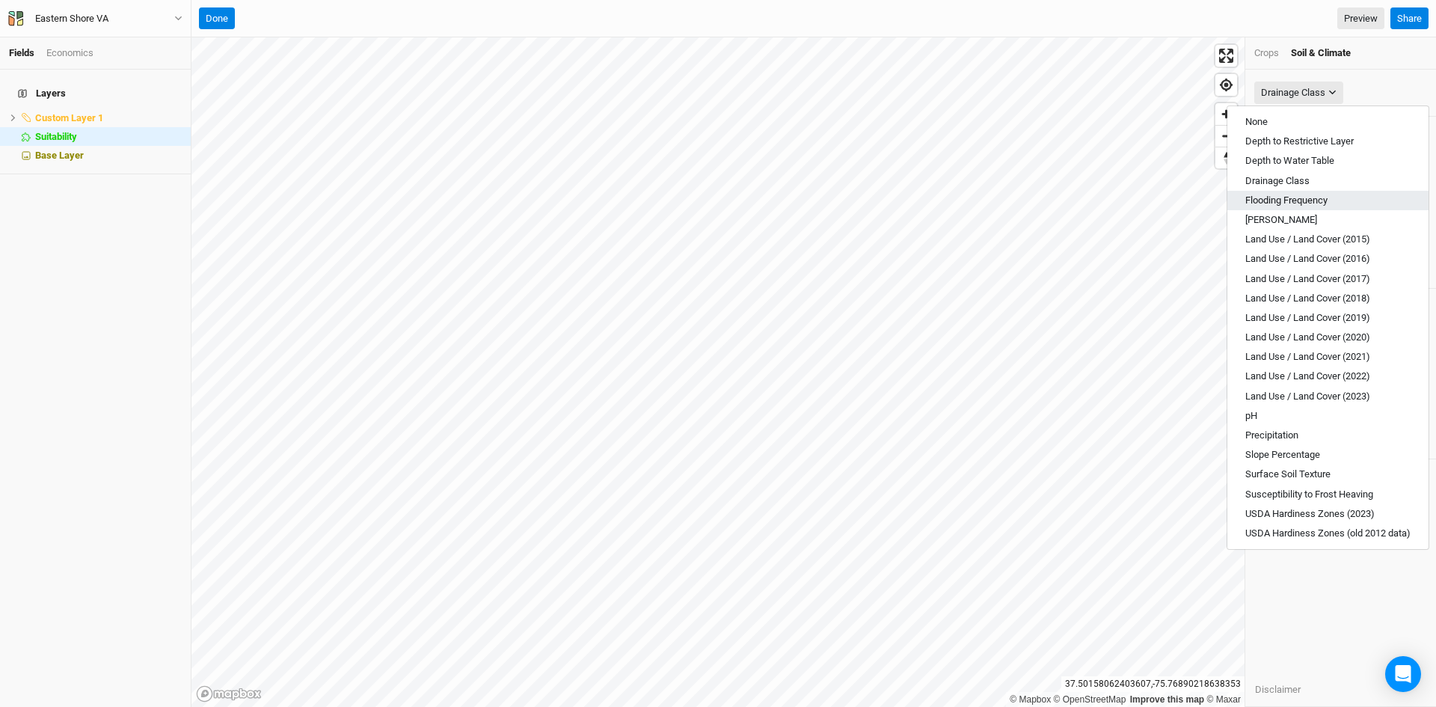
click at [1294, 193] on button "Flooding Frequency" at bounding box center [1327, 200] width 201 height 19
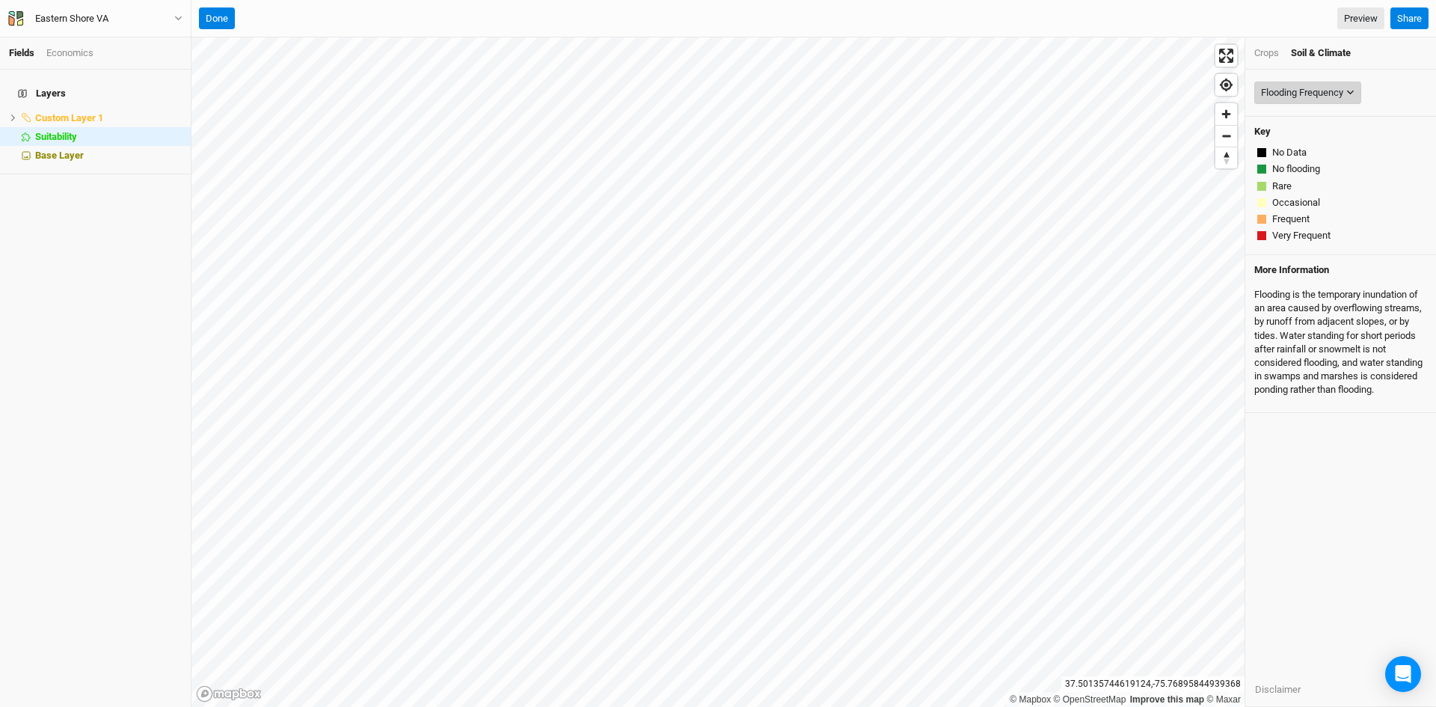
click at [1279, 84] on button "Flooding Frequency" at bounding box center [1307, 93] width 107 height 22
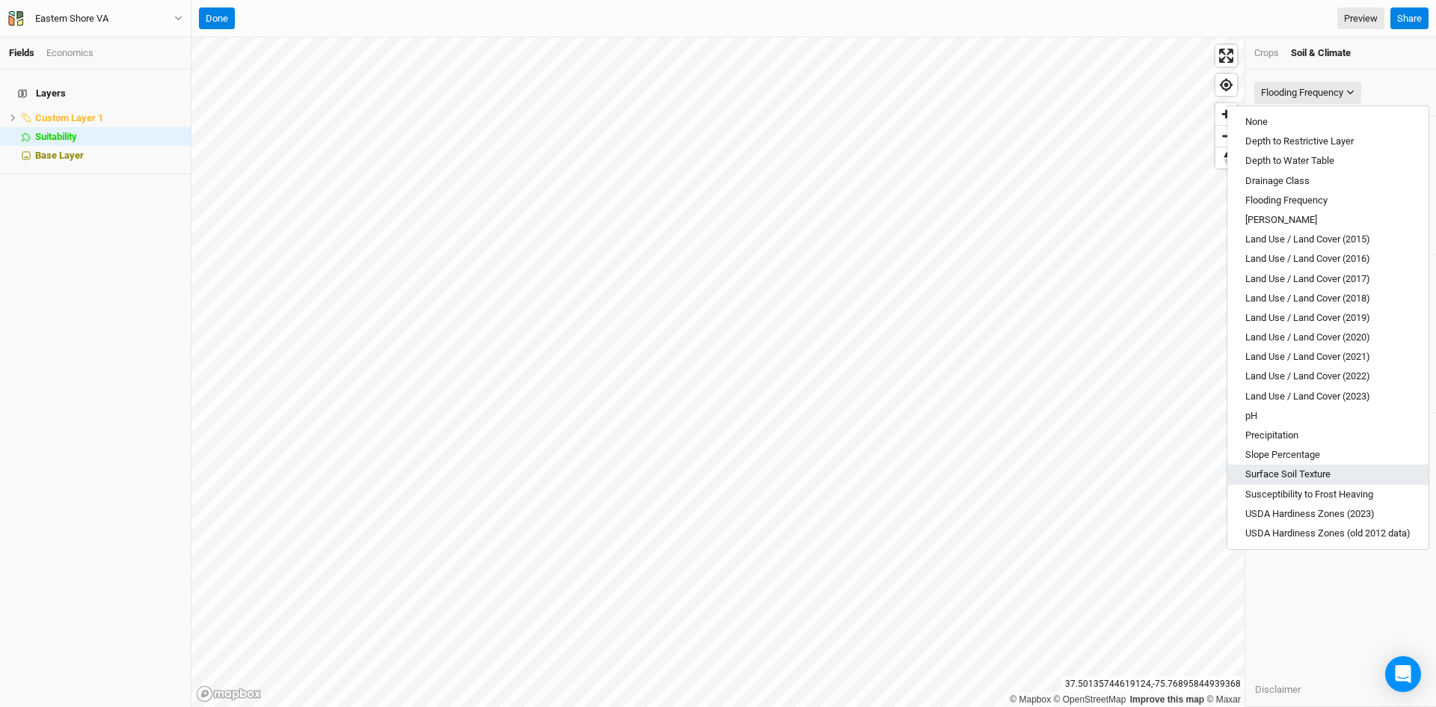
click at [1282, 473] on span "Surface Soil Texture" at bounding box center [1287, 473] width 85 height 11
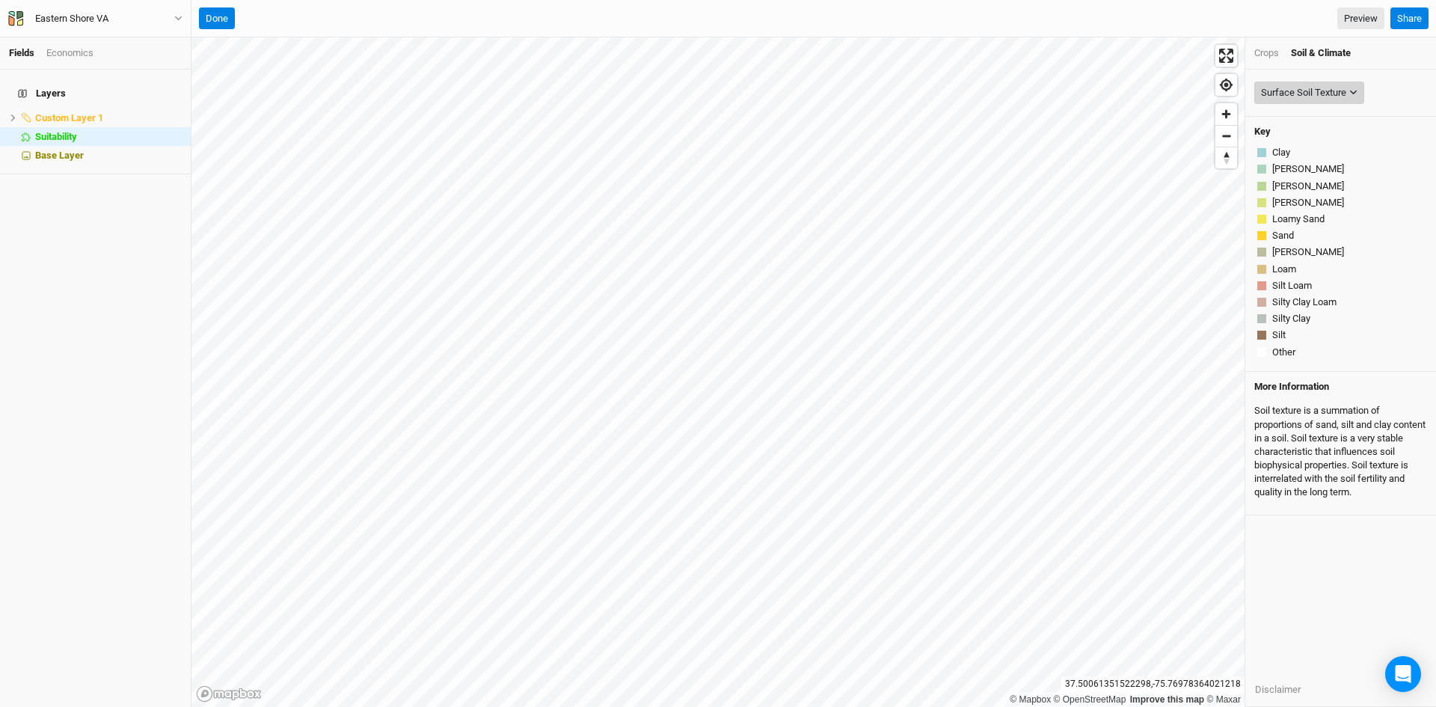
click at [1314, 87] on div "Surface Soil Texture" at bounding box center [1303, 92] width 85 height 15
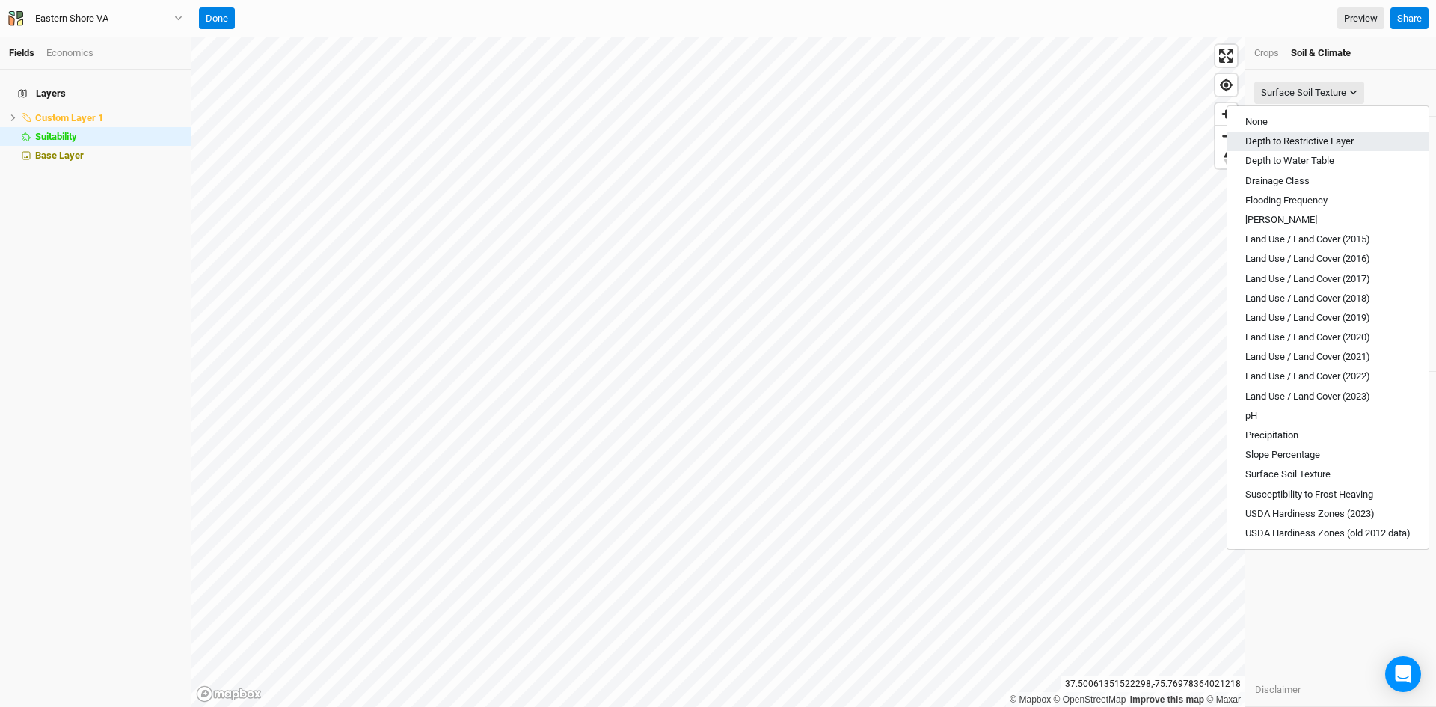
click at [1295, 143] on span "Depth to Restrictive Layer" at bounding box center [1299, 140] width 108 height 11
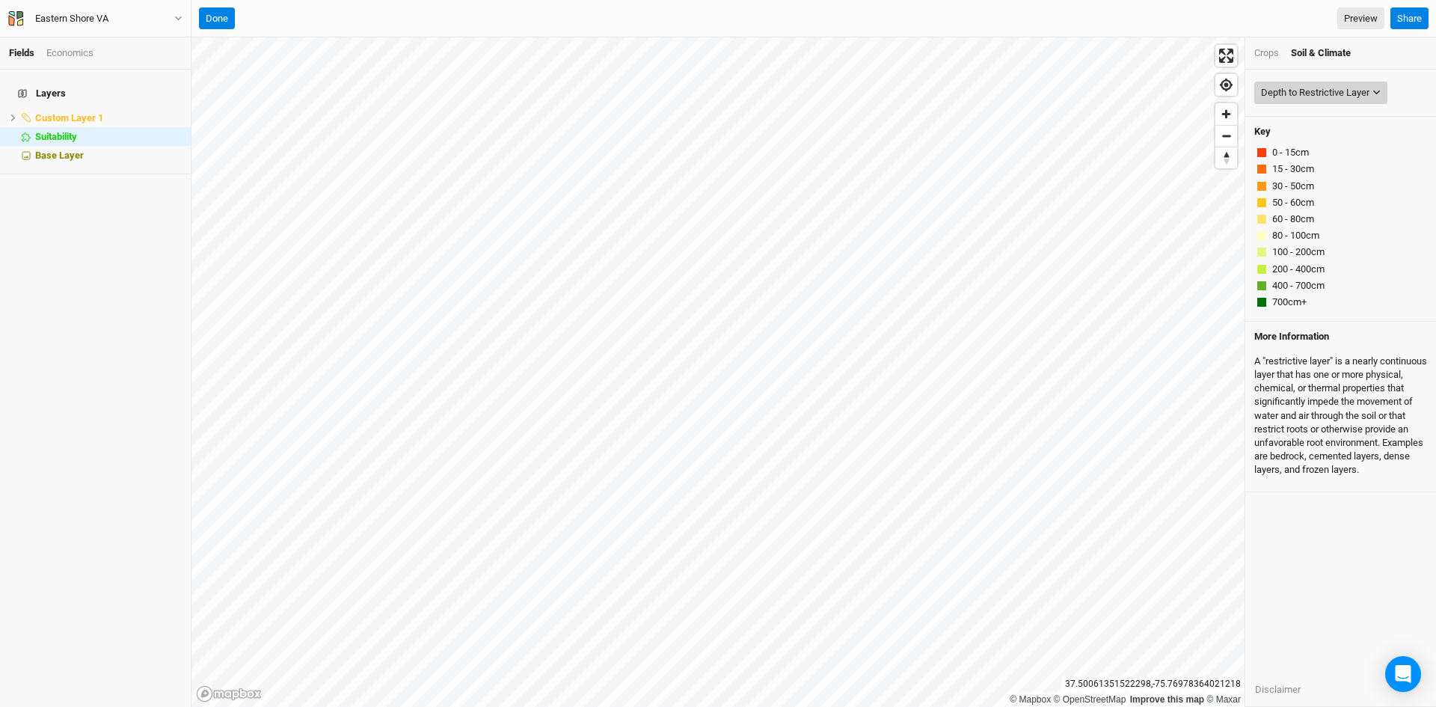
click at [1328, 84] on button "Depth to Restrictive Layer" at bounding box center [1320, 93] width 133 height 22
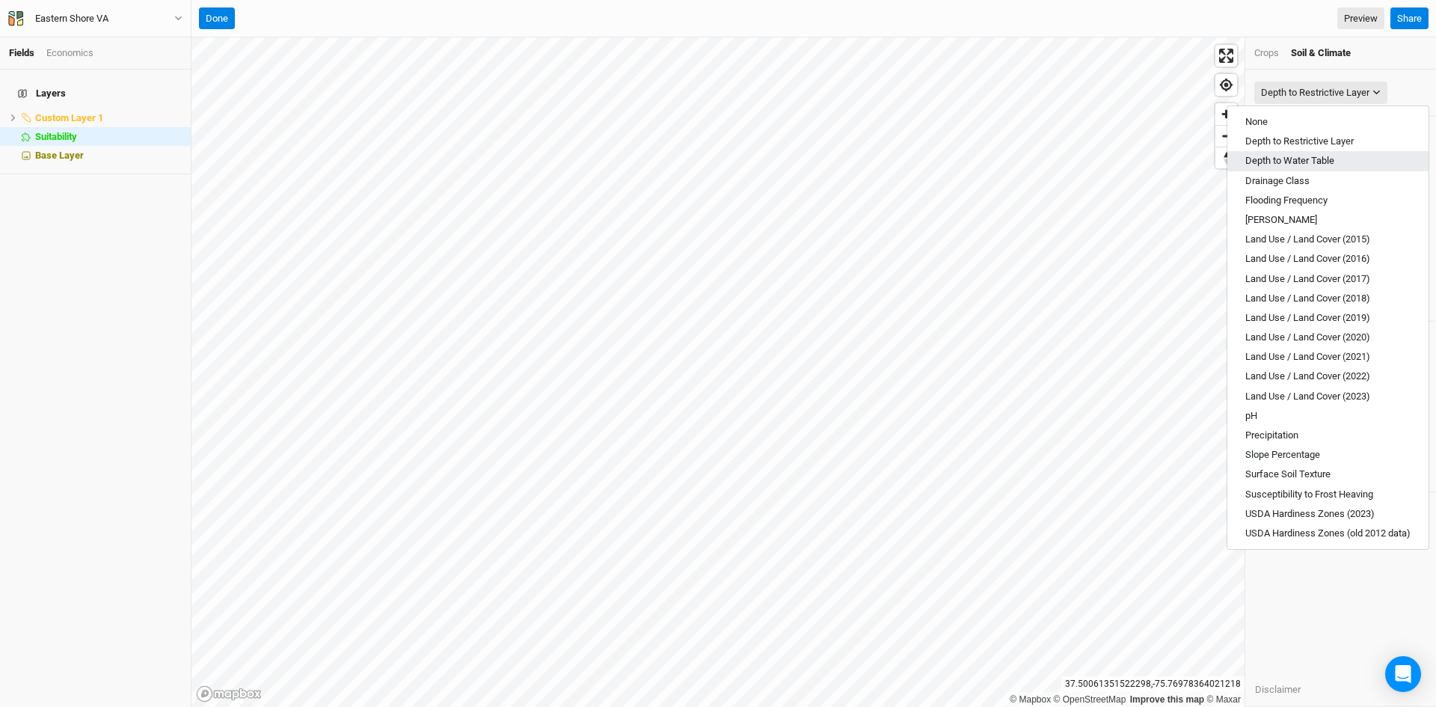
click at [1306, 156] on span "Depth to Water Table" at bounding box center [1289, 160] width 89 height 11
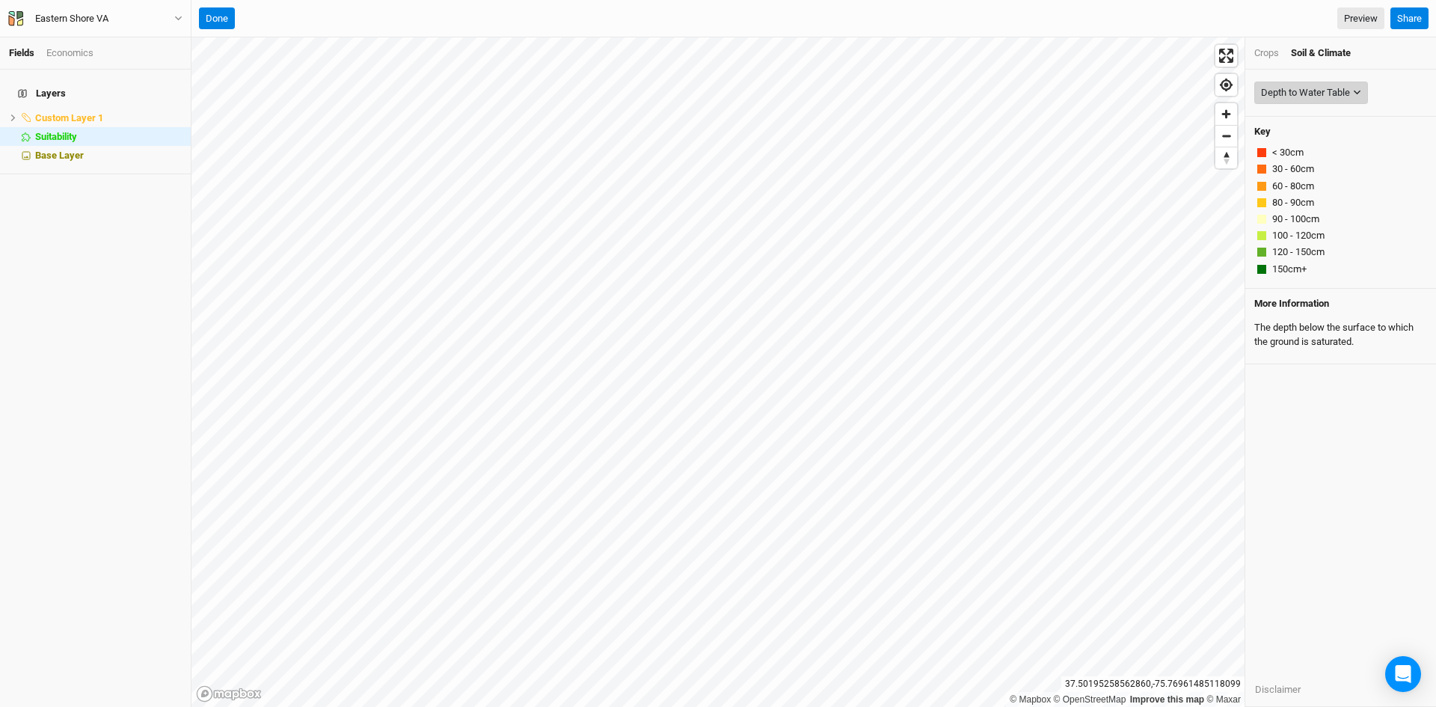
click at [1282, 87] on div "Depth to Water Table" at bounding box center [1305, 92] width 89 height 15
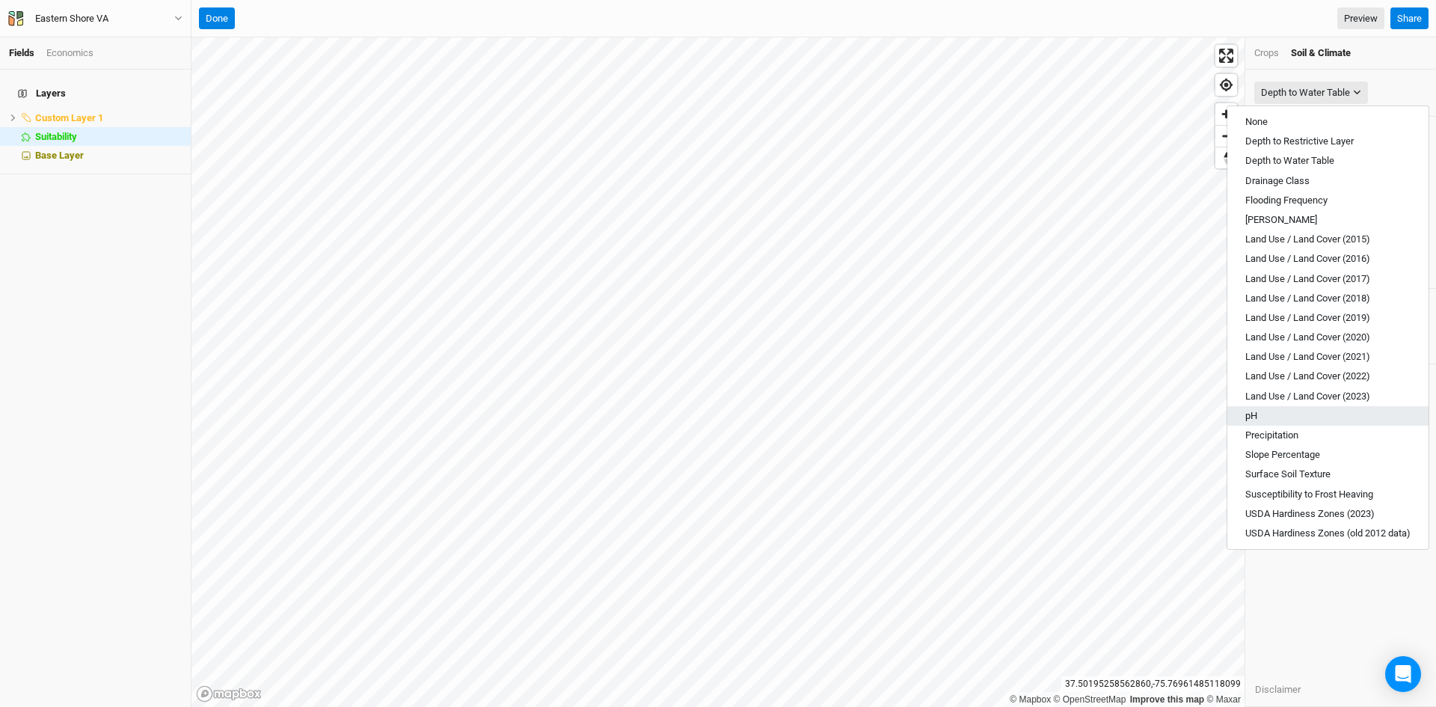
click at [1264, 413] on button "pH" at bounding box center [1327, 415] width 201 height 19
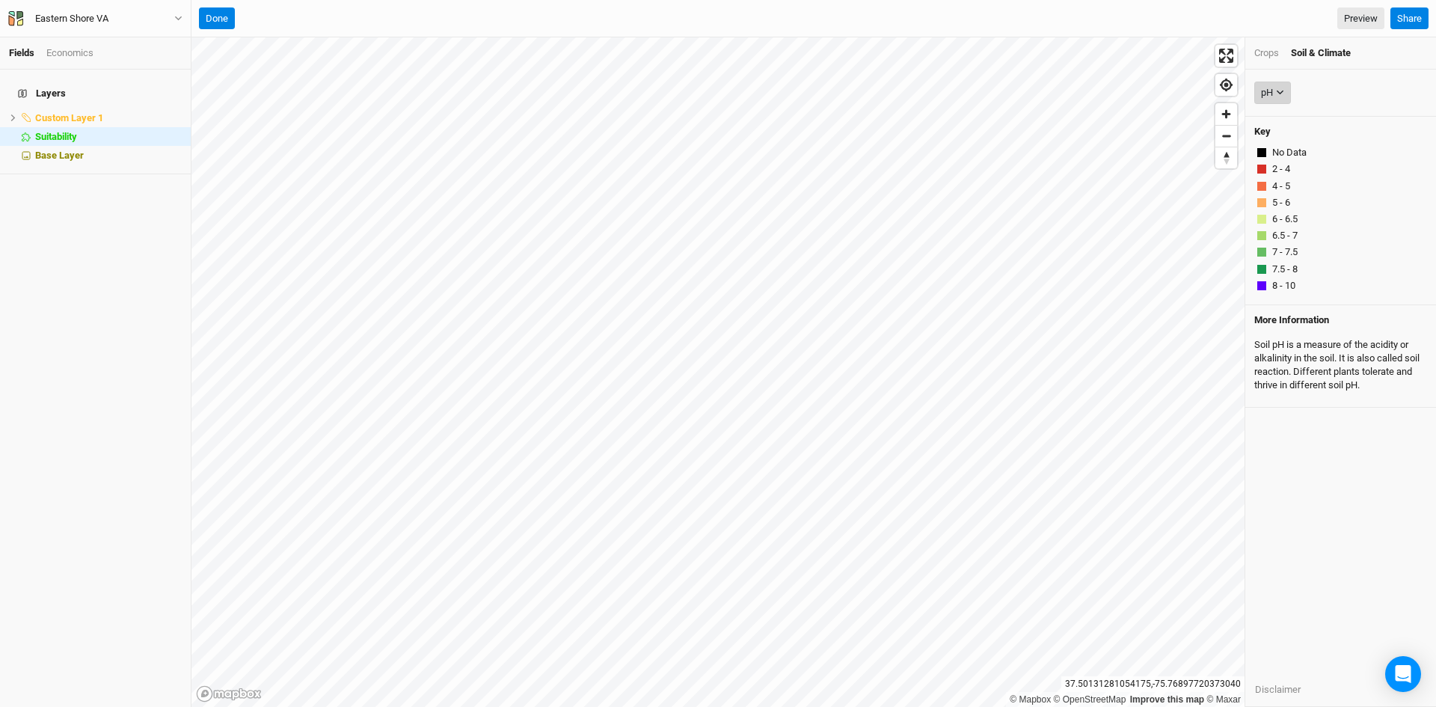
click at [1279, 96] on icon "button" at bounding box center [1280, 92] width 8 height 8
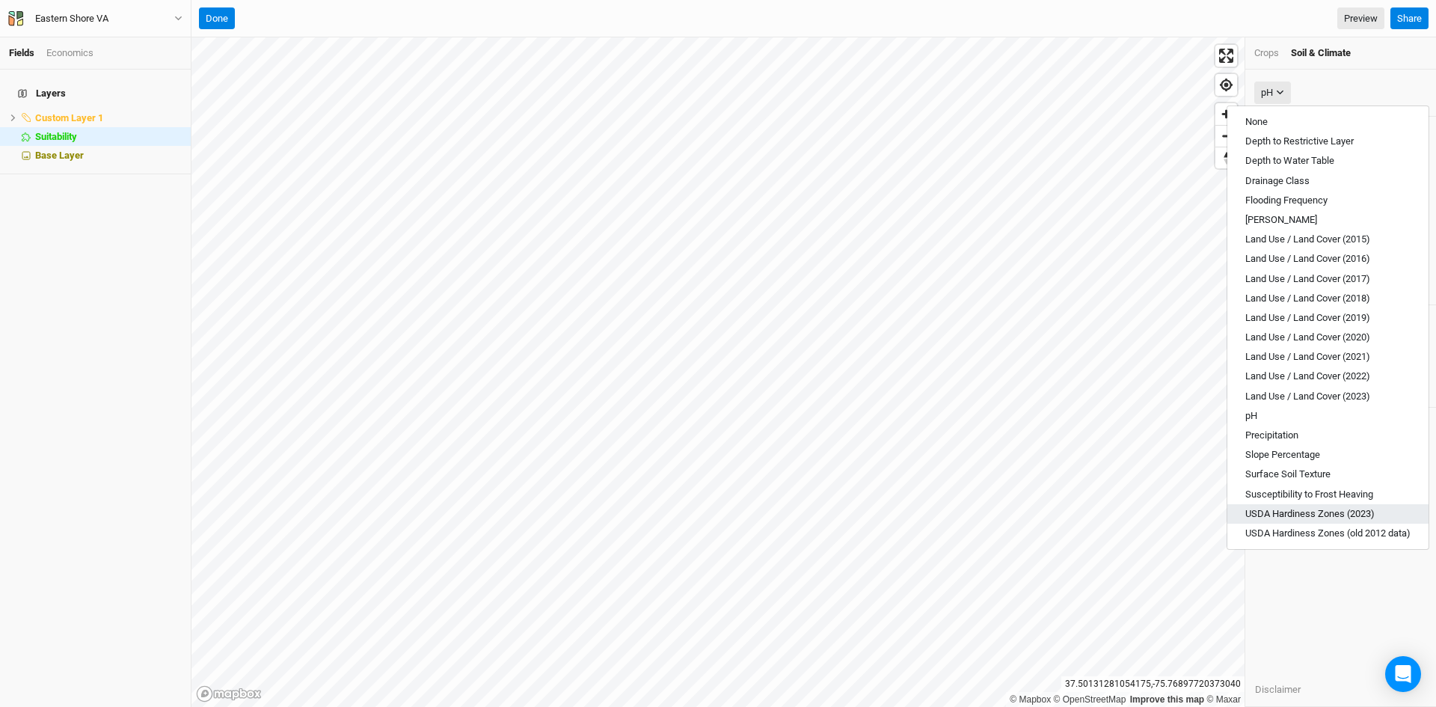
click at [1300, 508] on span "USDA Hardiness Zones (2023)" at bounding box center [1309, 513] width 129 height 11
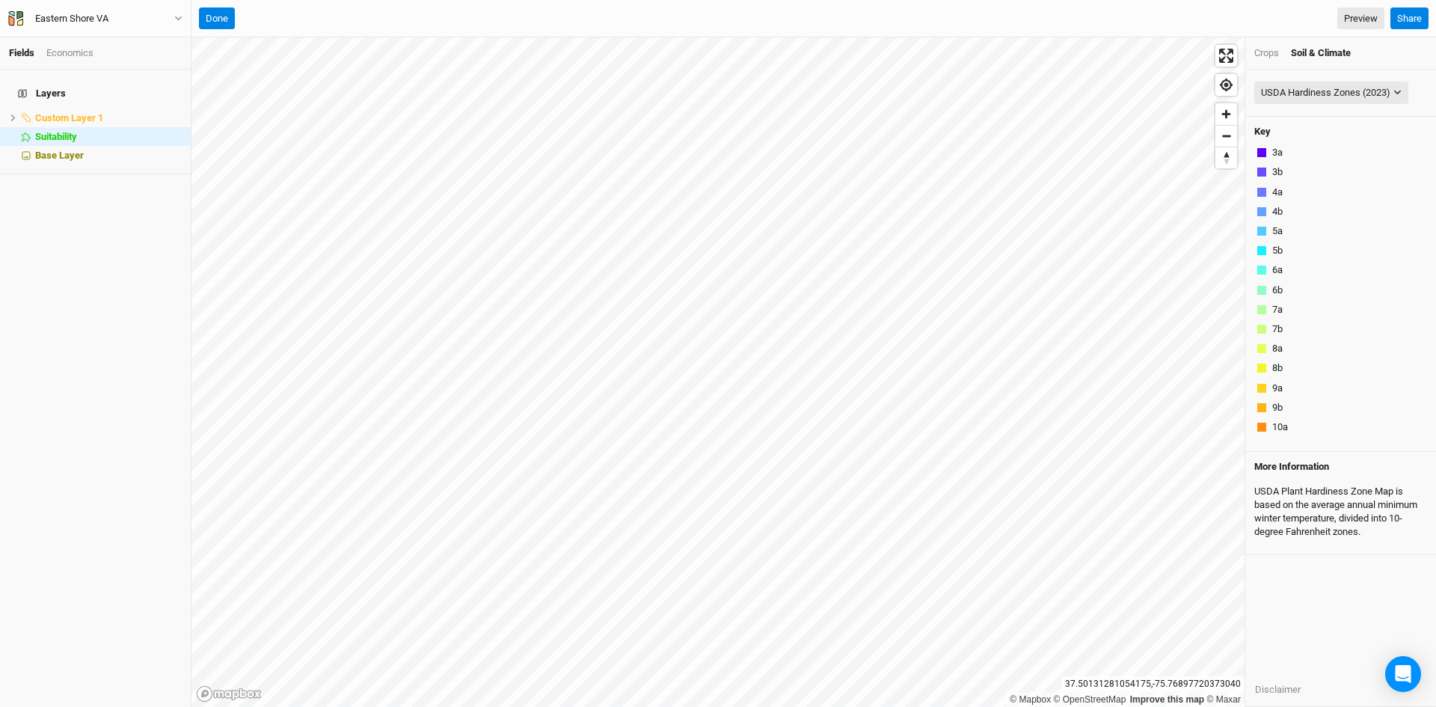
scroll to position [34, 0]
click at [1335, 93] on div "USDA Hardiness Zones (2023)" at bounding box center [1325, 92] width 129 height 15
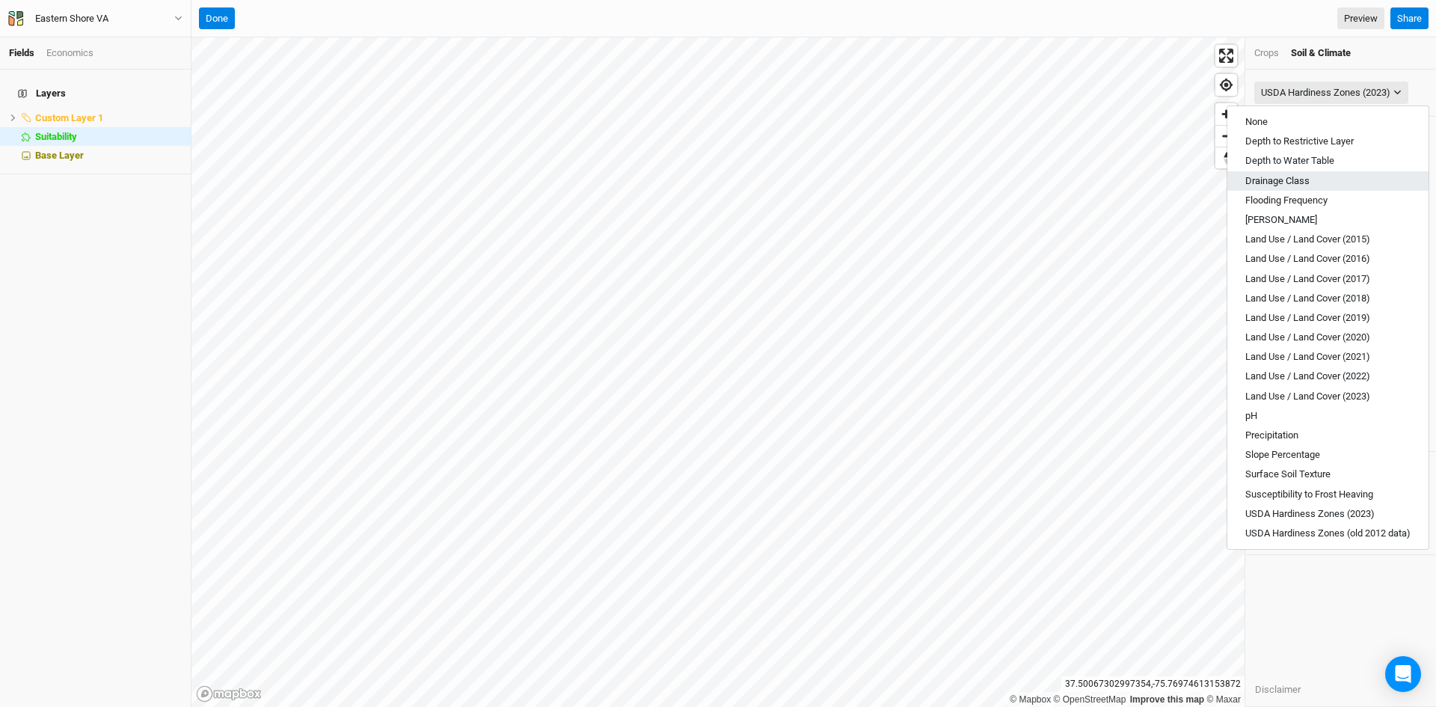
click at [1266, 179] on span "Drainage Class" at bounding box center [1277, 180] width 64 height 11
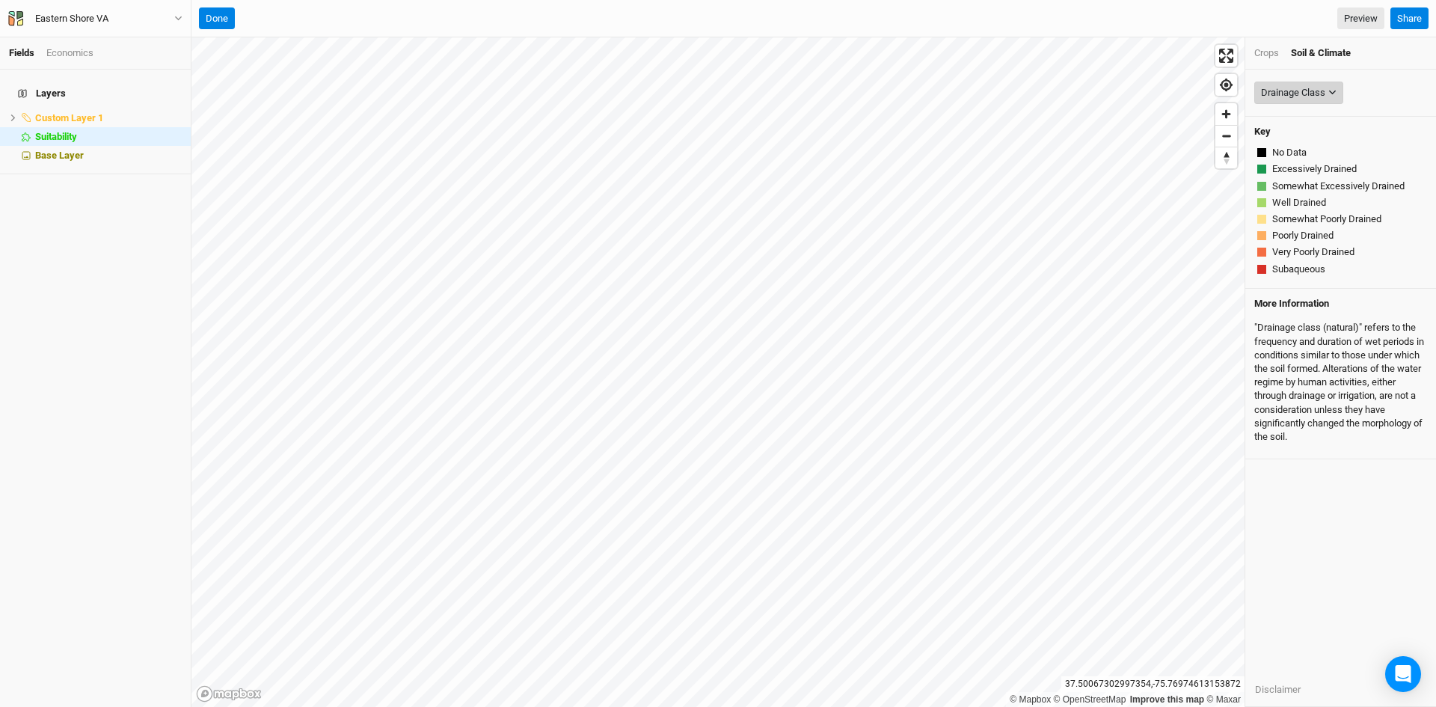
click at [1300, 93] on div "Drainage Class" at bounding box center [1293, 92] width 64 height 15
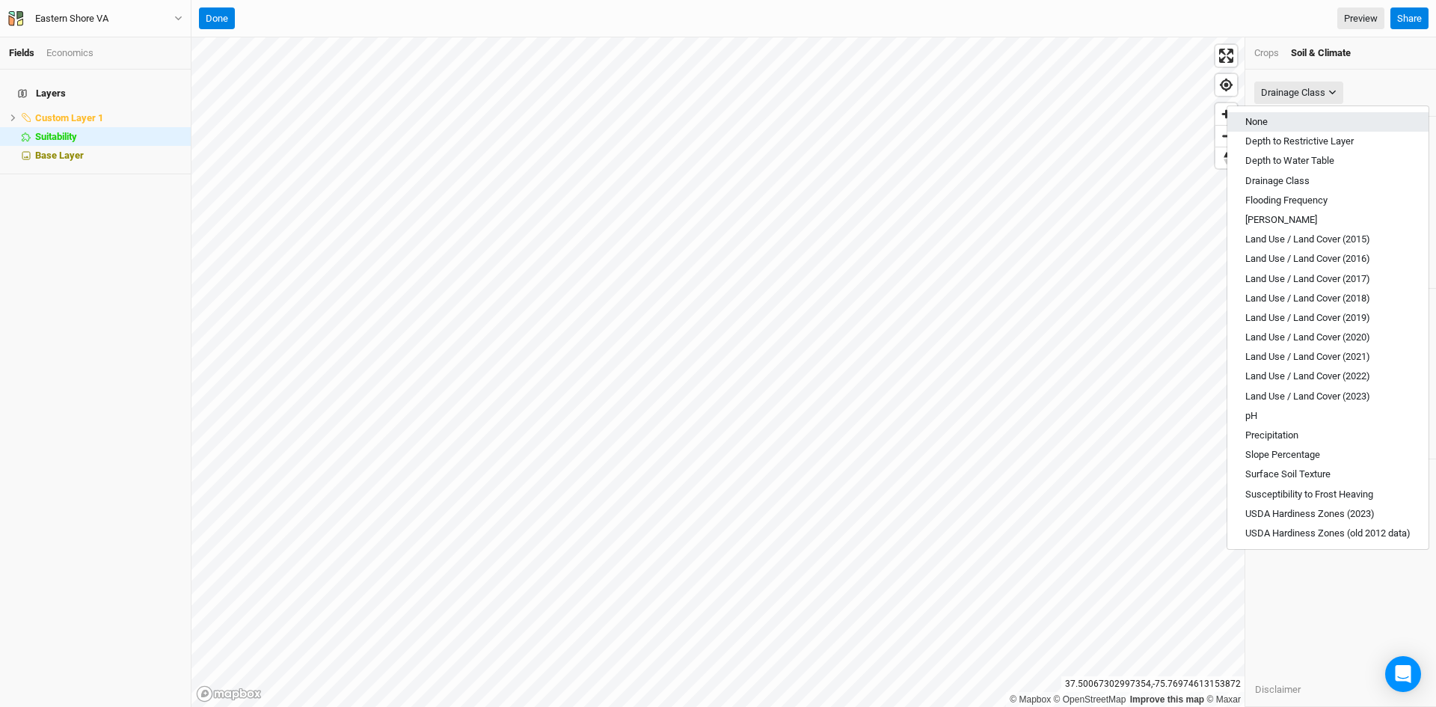
click at [1264, 119] on span "None" at bounding box center [1256, 121] width 22 height 11
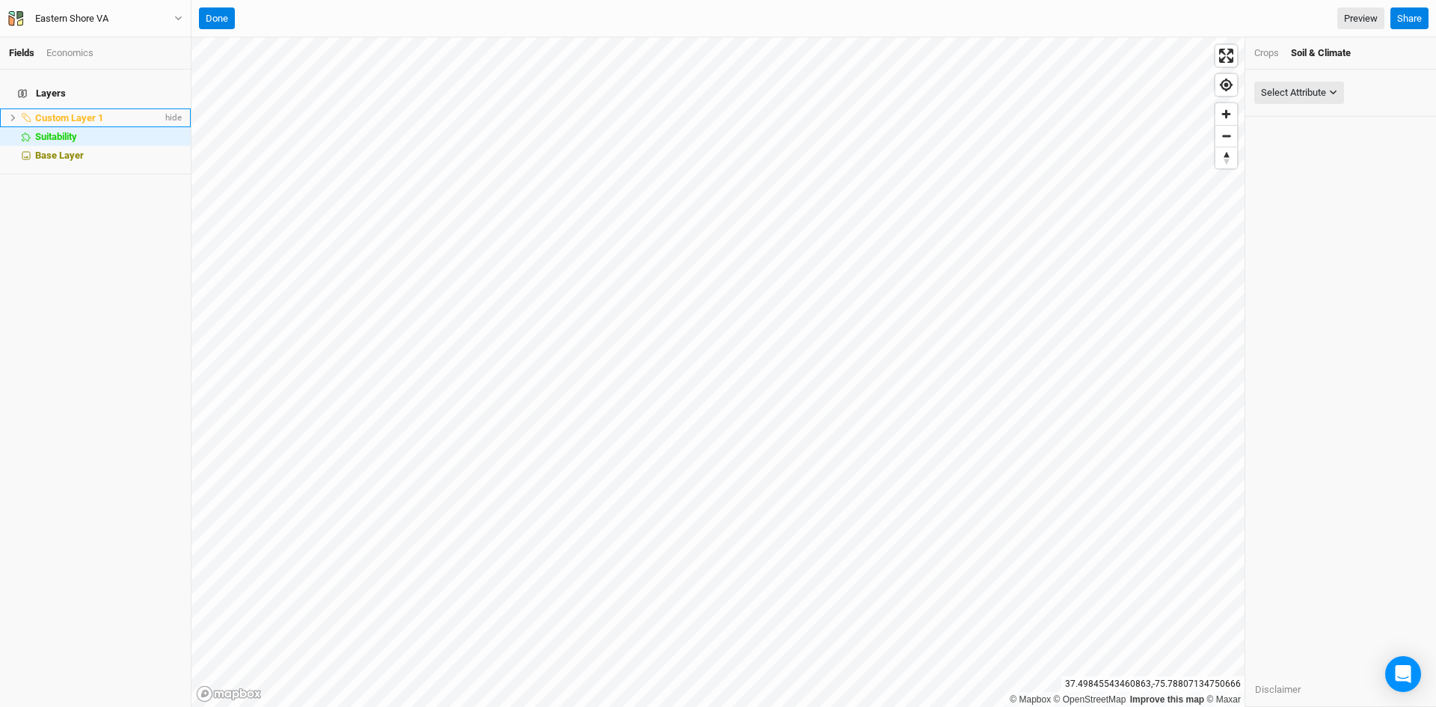
click at [11, 114] on icon at bounding box center [13, 118] width 8 height 8
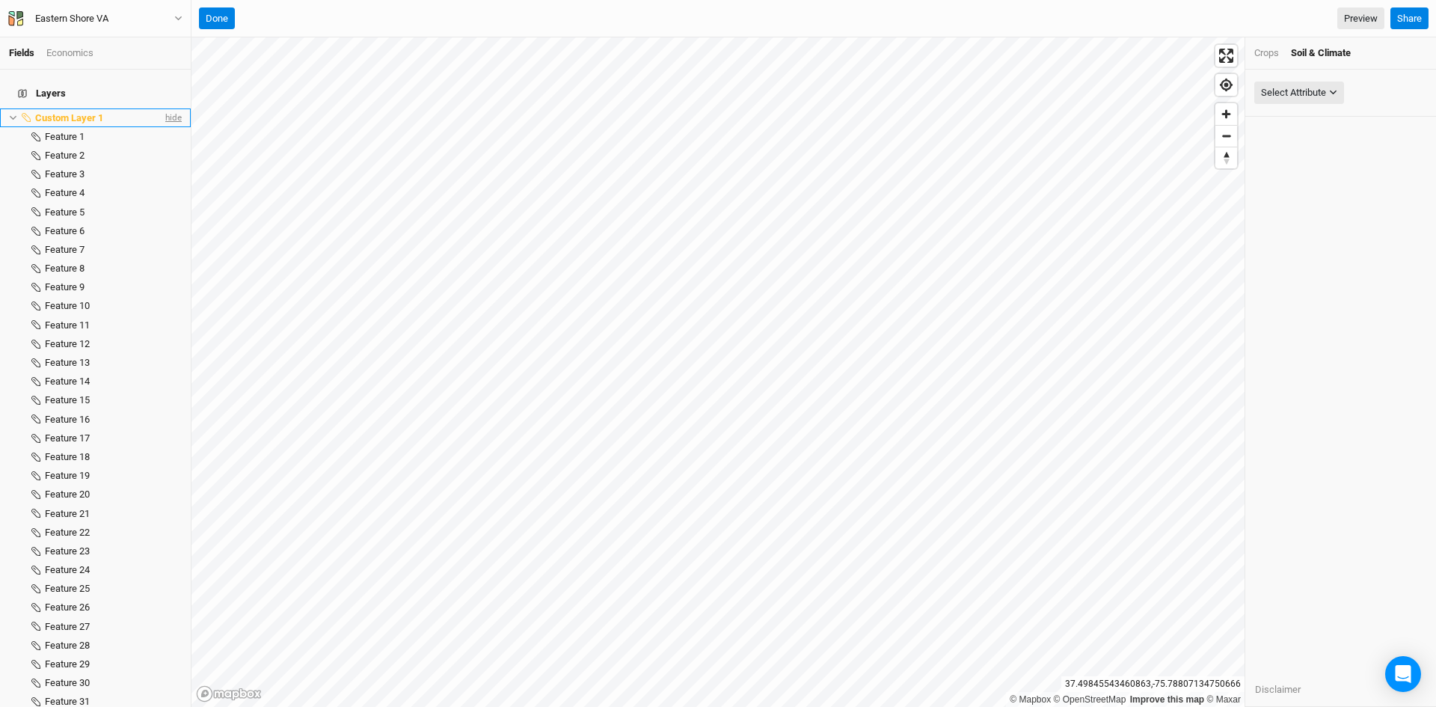
click at [164, 108] on span "hide" at bounding box center [171, 117] width 19 height 19
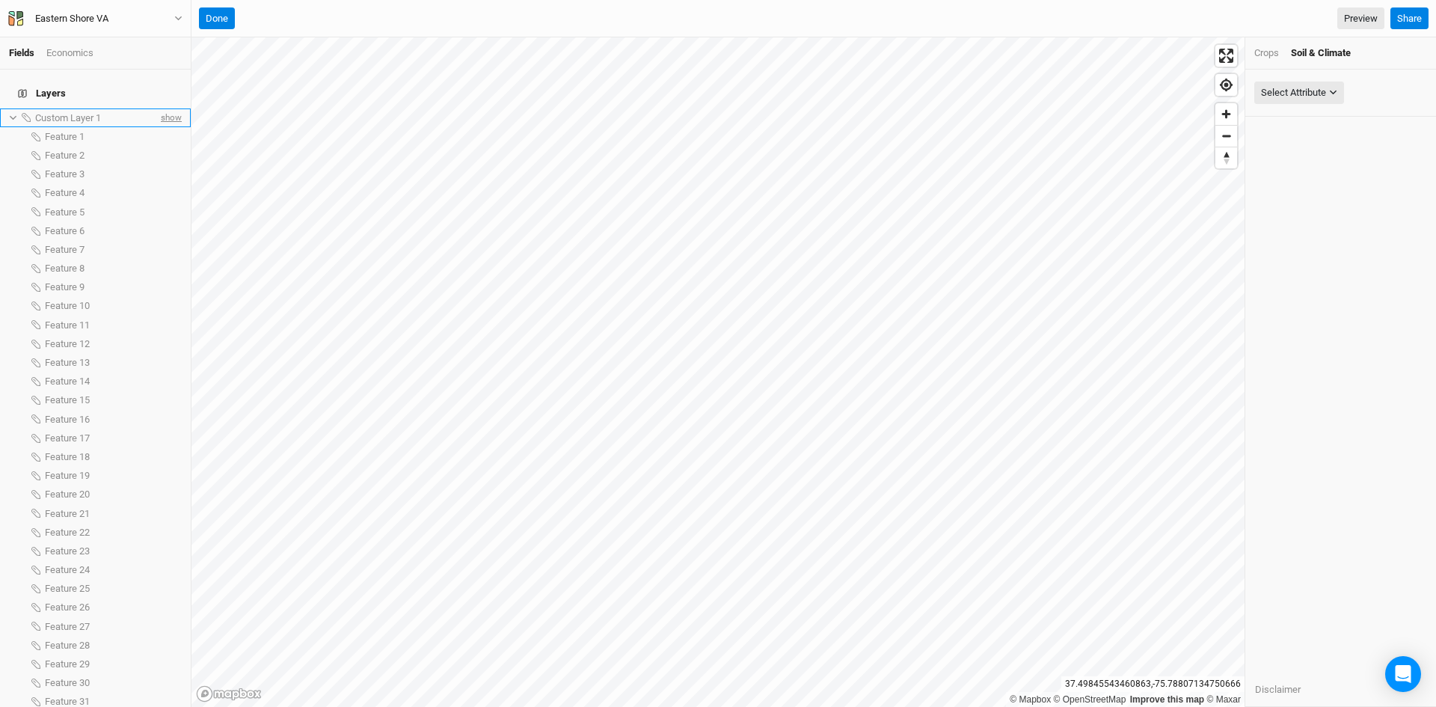
click at [164, 108] on span "show" at bounding box center [170, 117] width 24 height 19
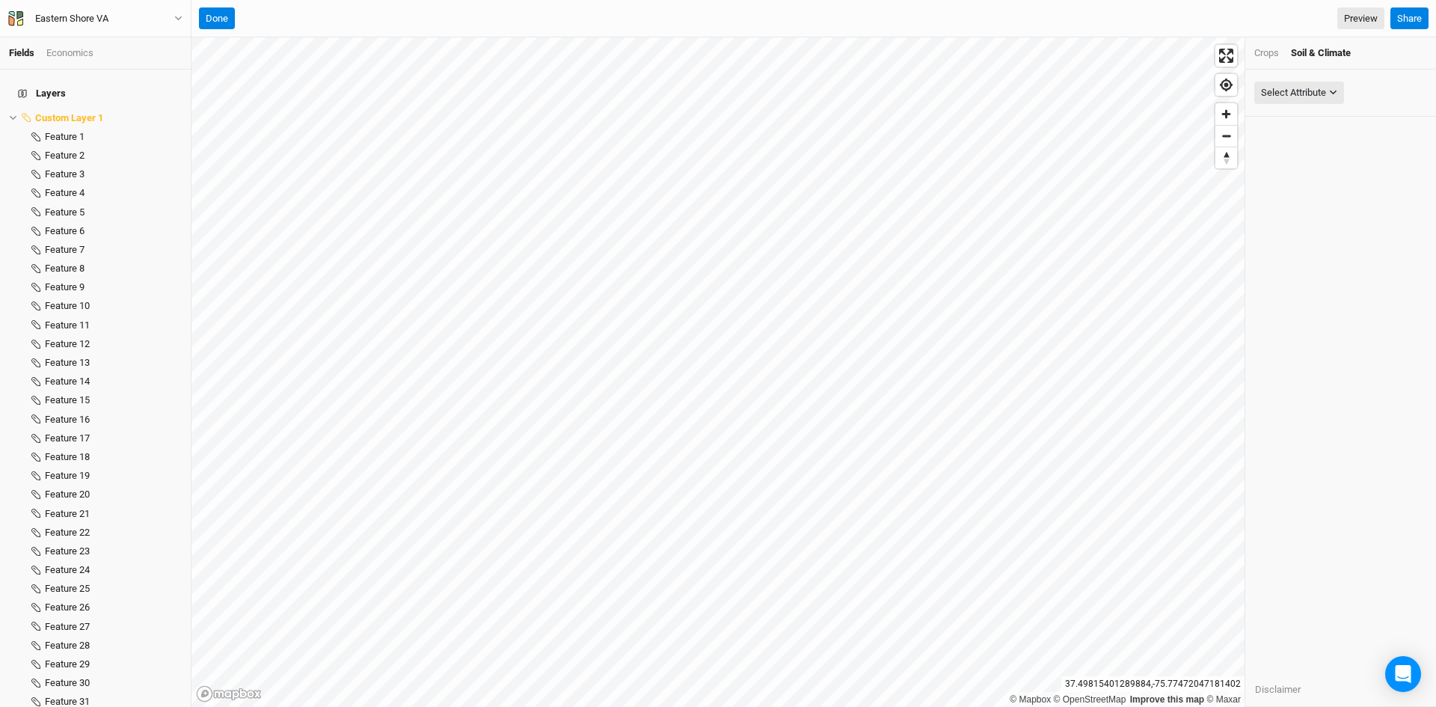
click at [654, 706] on html "Fields Economics Layers Custom Layer 1 hide Feature 1 hide Feature 2 hide Featu…" at bounding box center [718, 353] width 1436 height 707
click at [1297, 98] on div "Select Attribute" at bounding box center [1293, 92] width 65 height 15
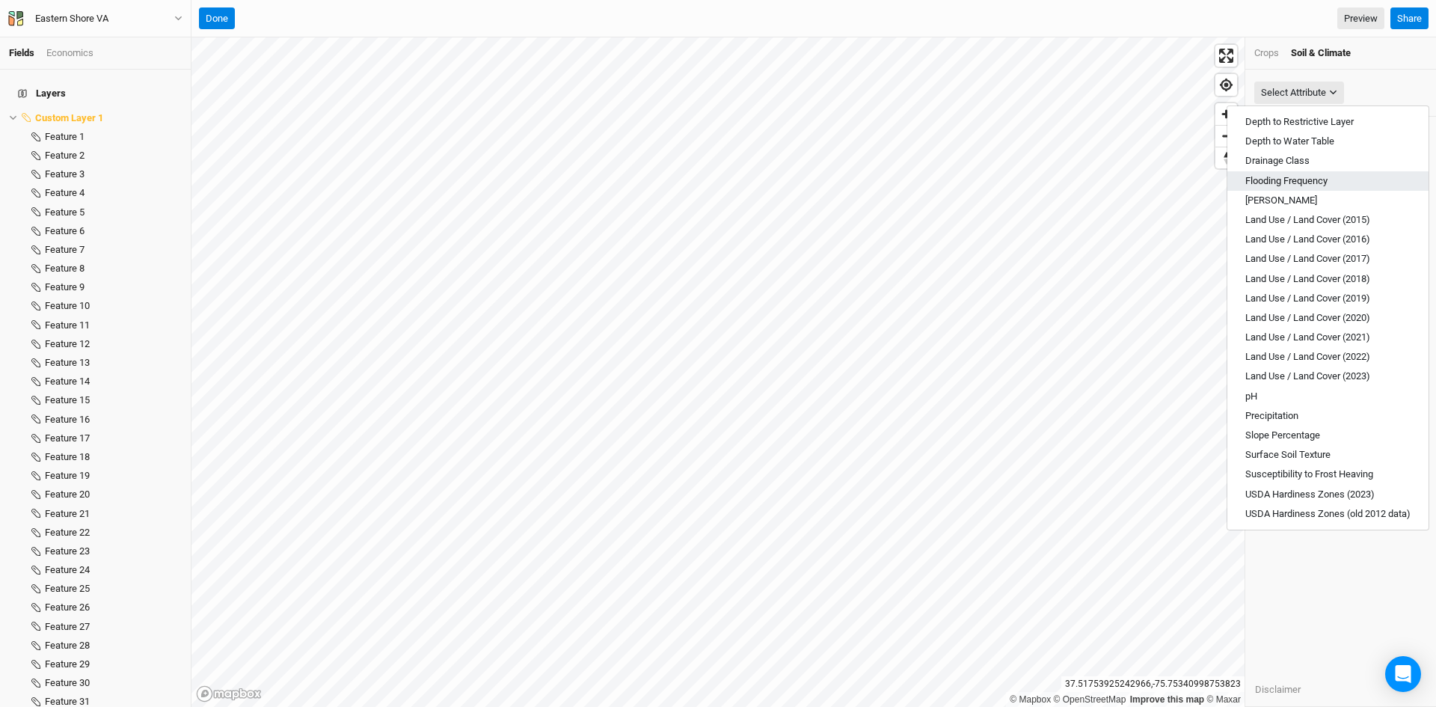
click at [1285, 180] on span "Flooding Frequency" at bounding box center [1286, 180] width 82 height 11
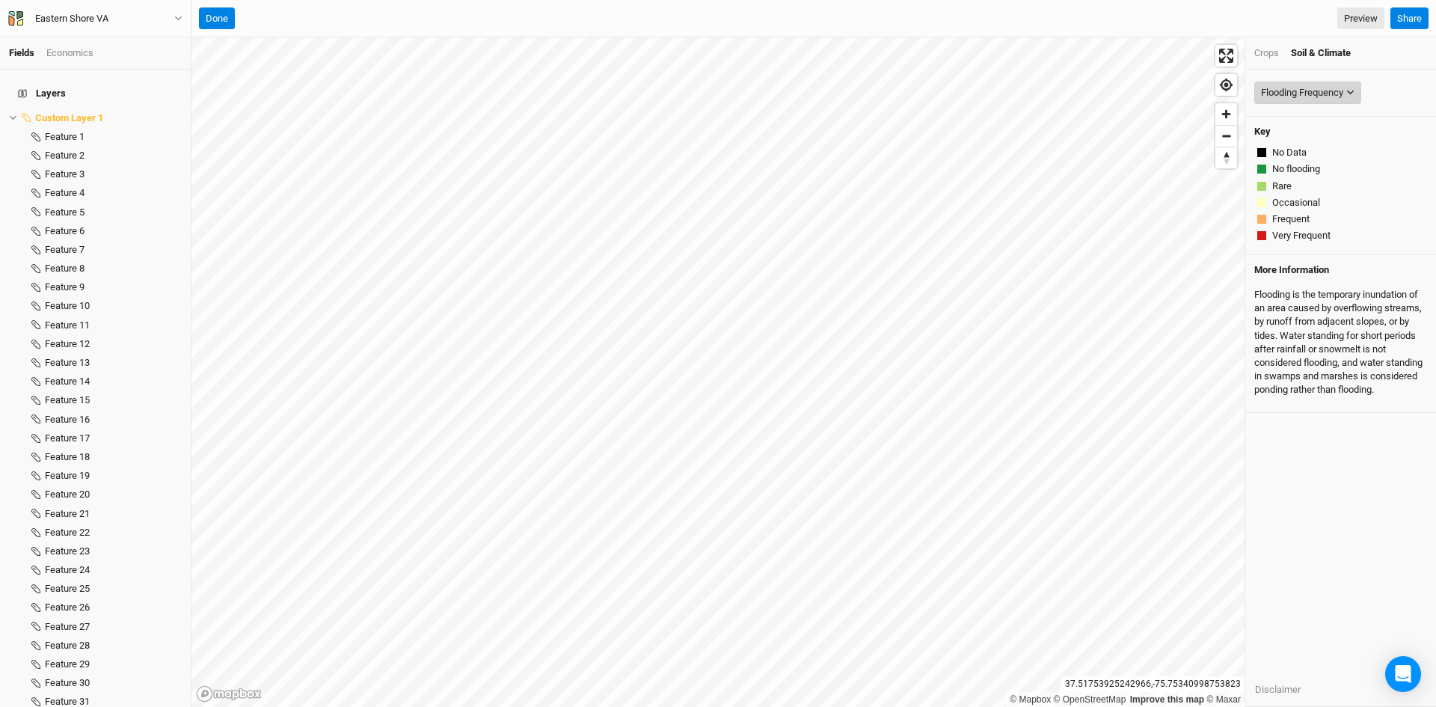
click at [1306, 94] on div "Flooding Frequency" at bounding box center [1302, 92] width 82 height 15
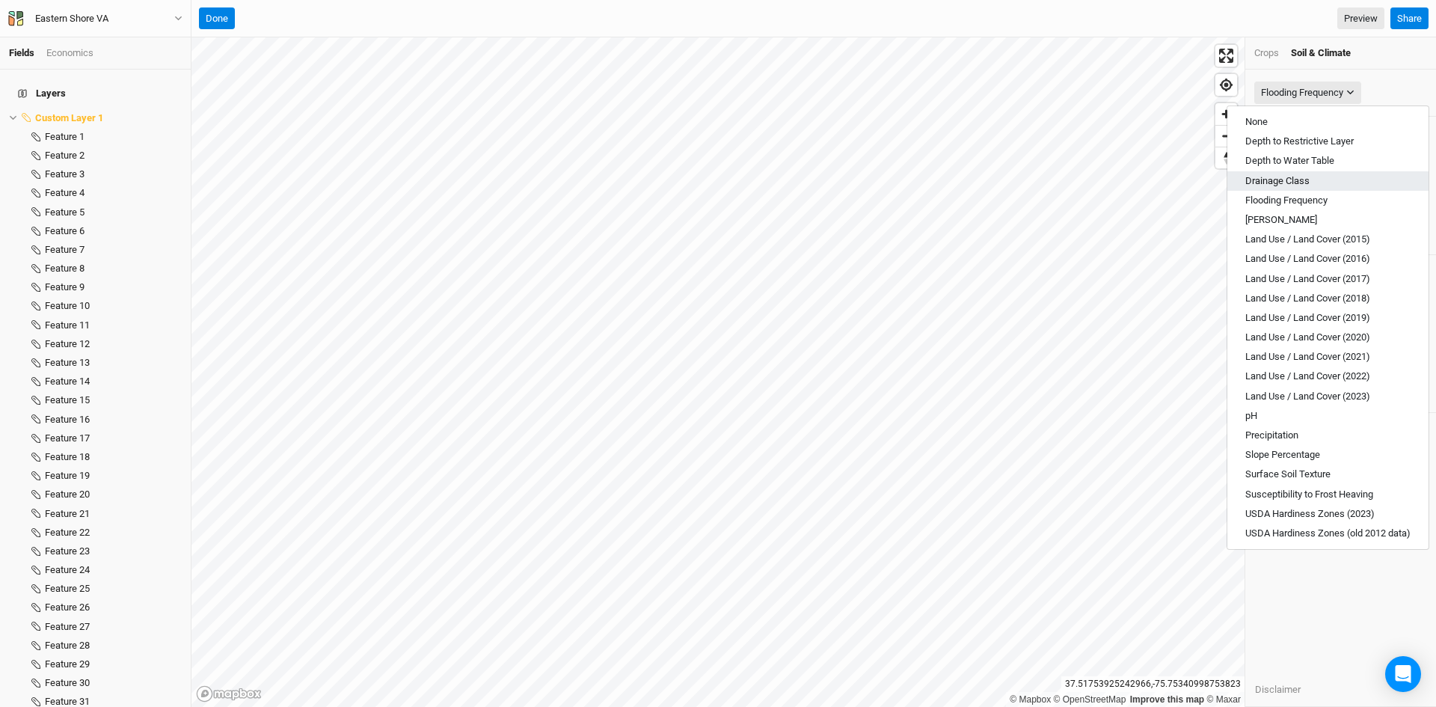
click at [1279, 175] on span "Drainage Class" at bounding box center [1277, 180] width 64 height 11
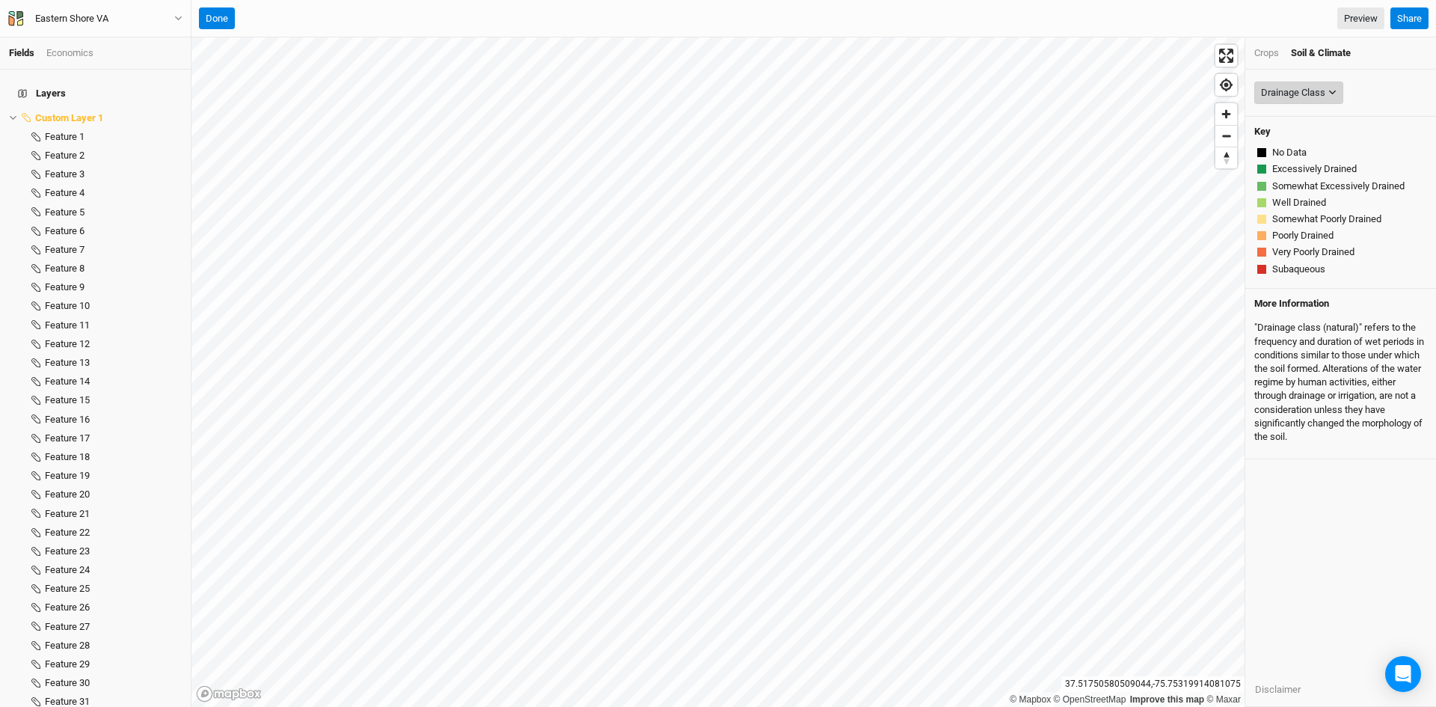
click at [1326, 87] on button "Drainage Class" at bounding box center [1298, 93] width 89 height 22
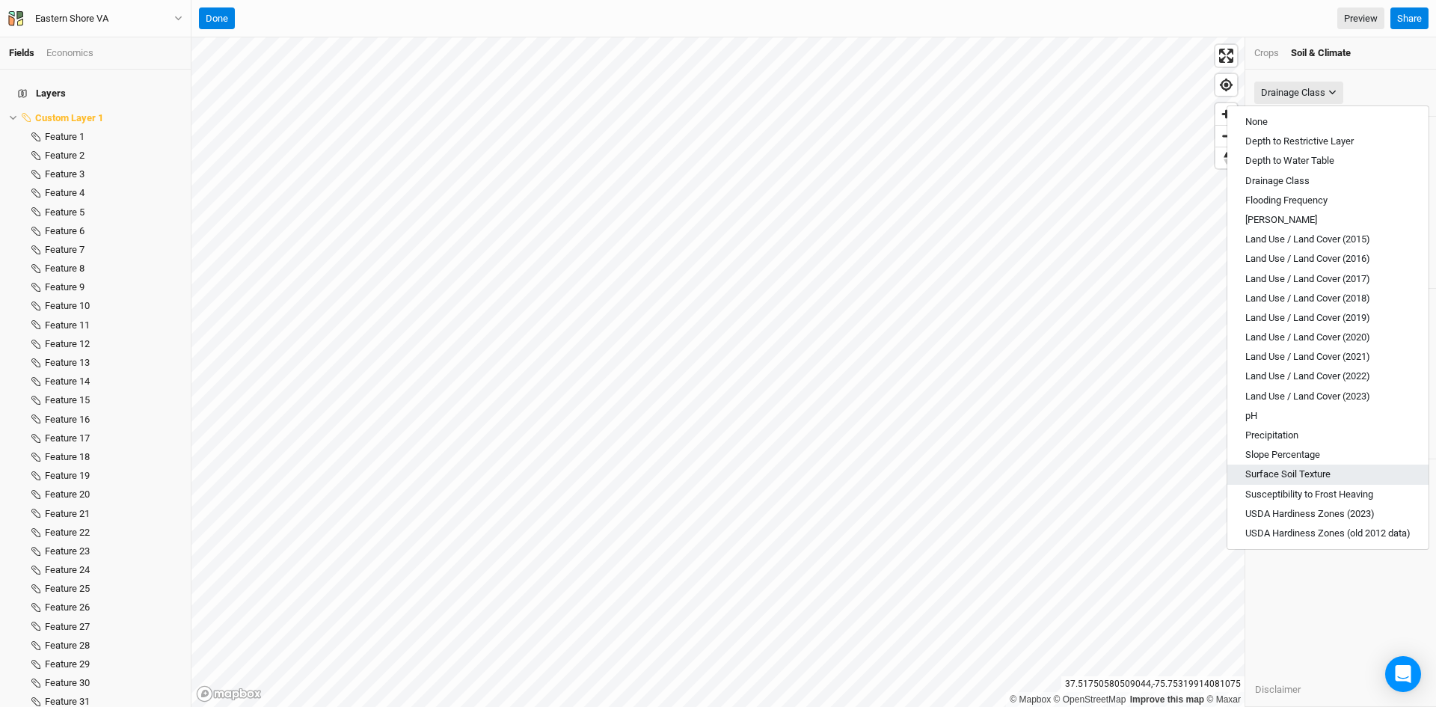
click at [1275, 475] on span "Surface Soil Texture" at bounding box center [1287, 473] width 85 height 11
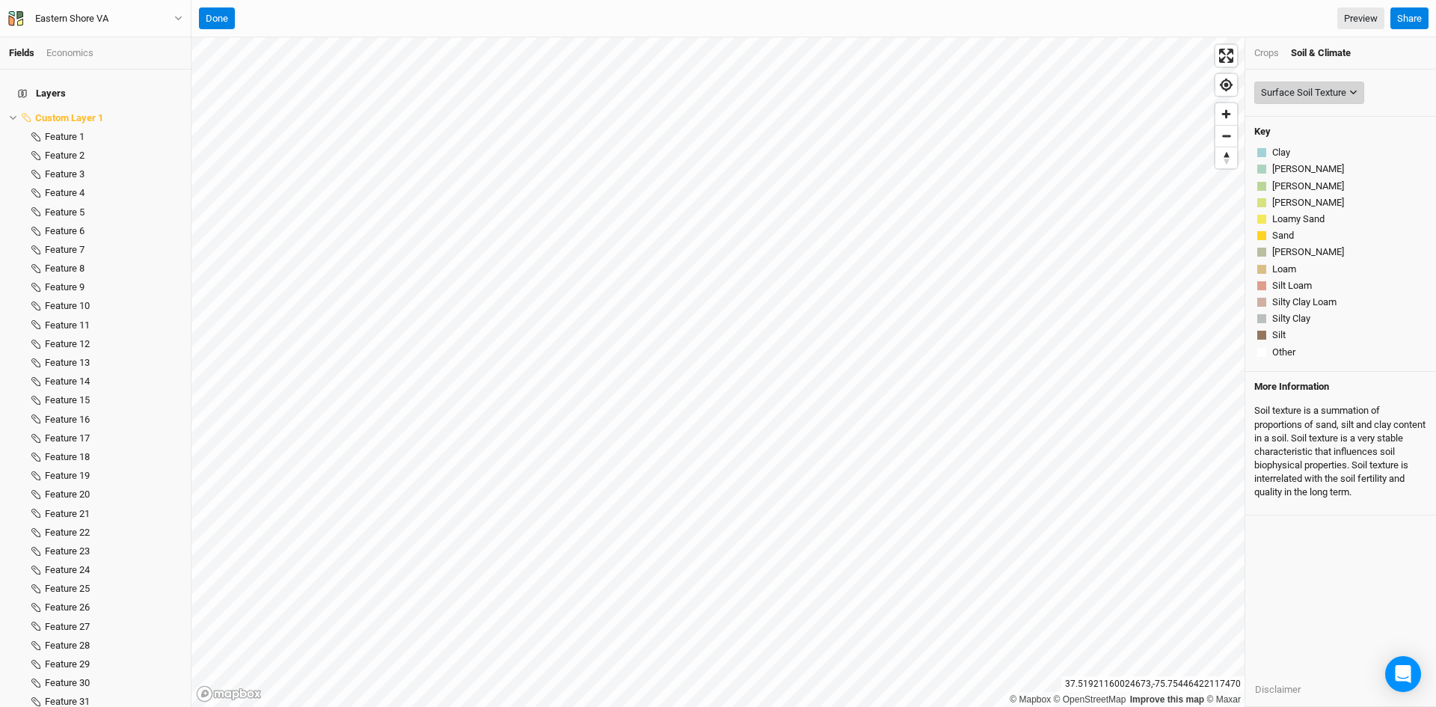
click at [1303, 97] on div "Surface Soil Texture" at bounding box center [1303, 92] width 85 height 15
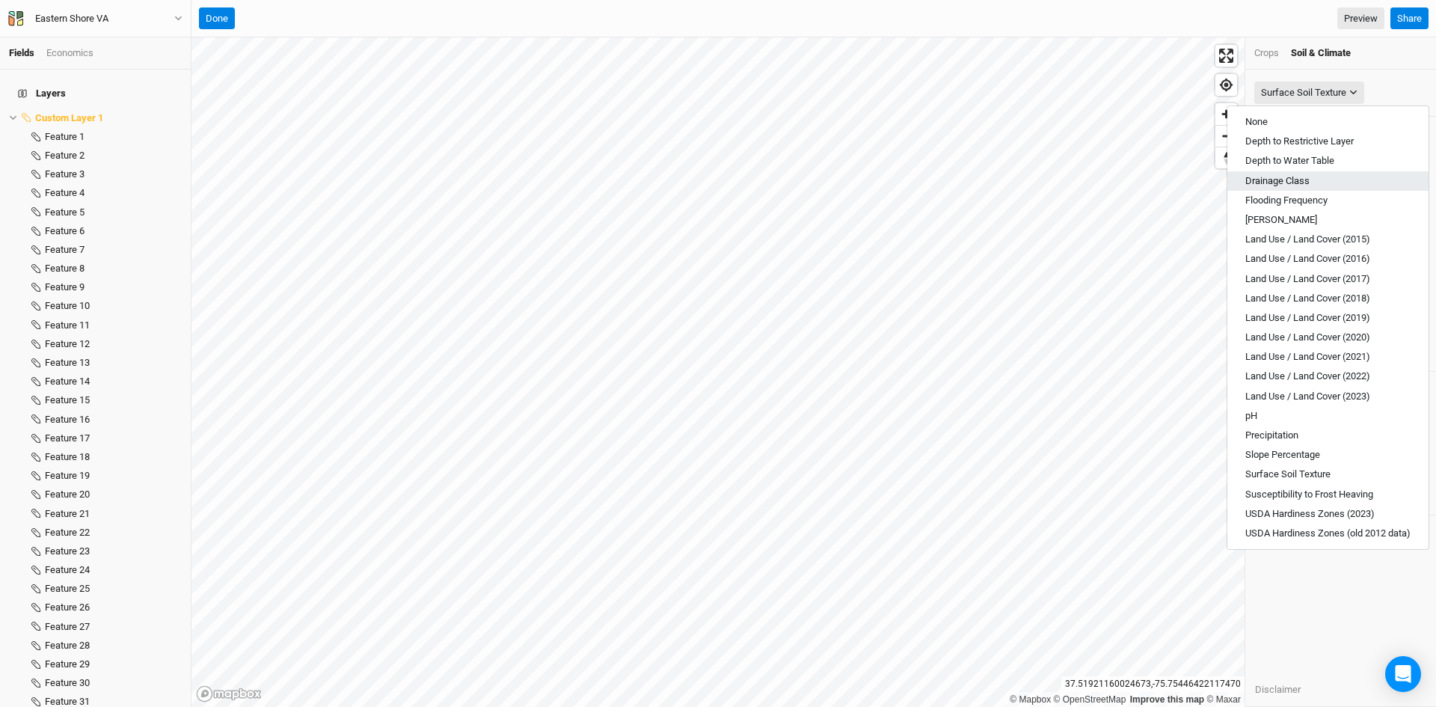
click at [1286, 181] on span "Drainage Class" at bounding box center [1277, 180] width 64 height 11
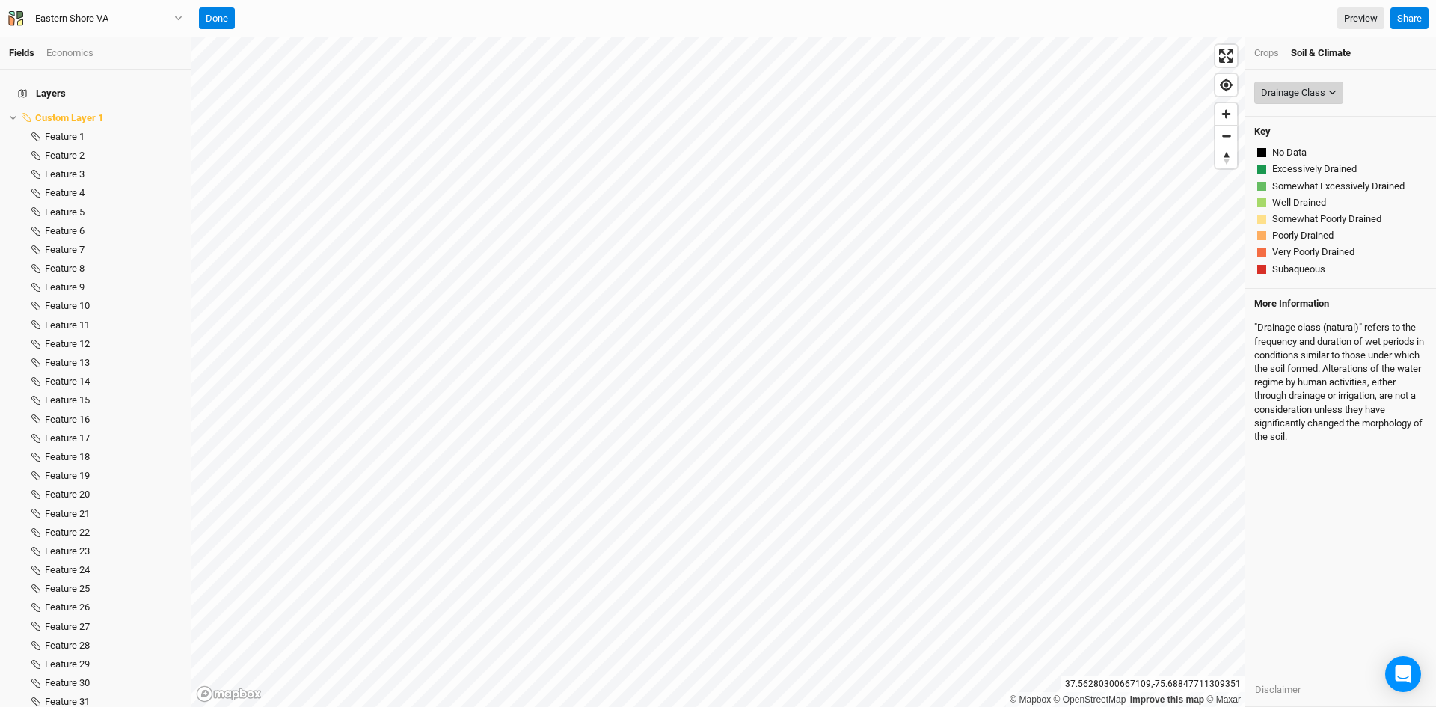
click at [1313, 93] on div "Drainage Class" at bounding box center [1293, 92] width 64 height 15
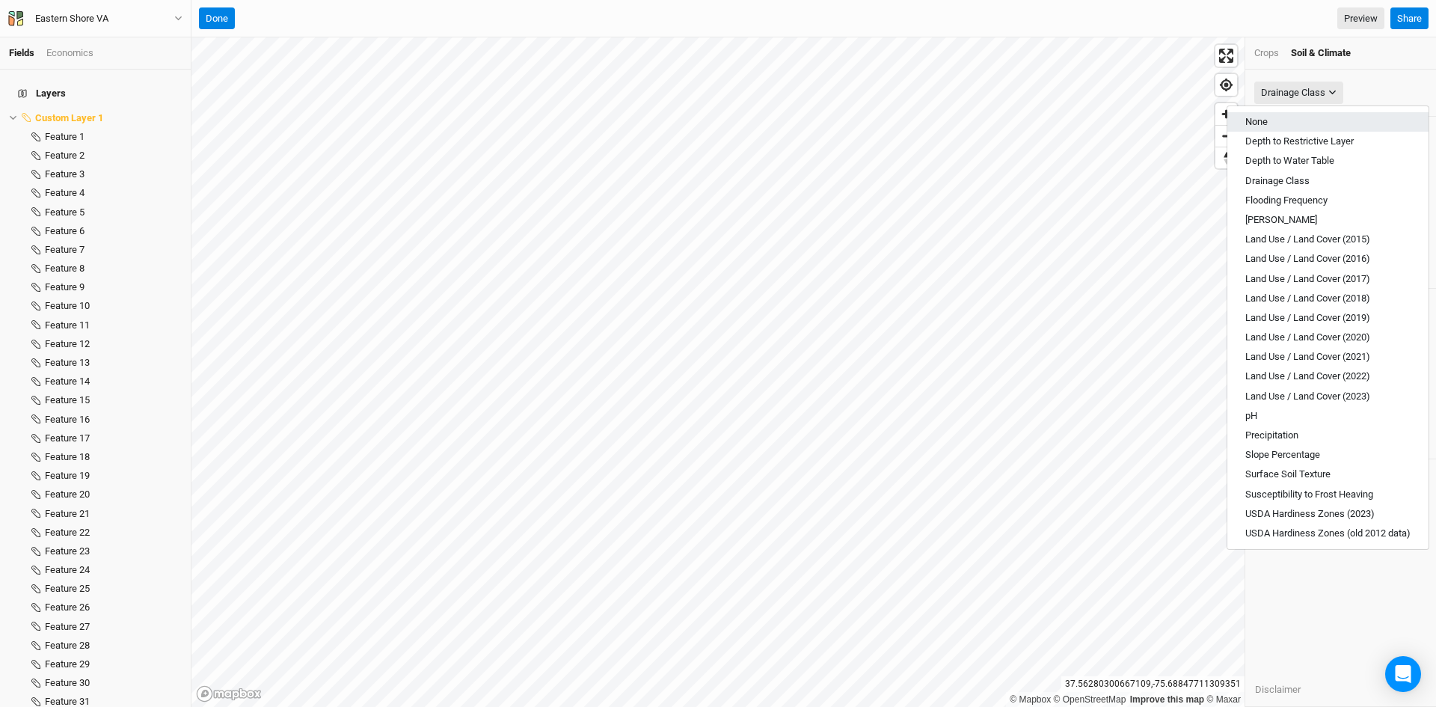
click at [1270, 121] on button "None" at bounding box center [1327, 121] width 201 height 19
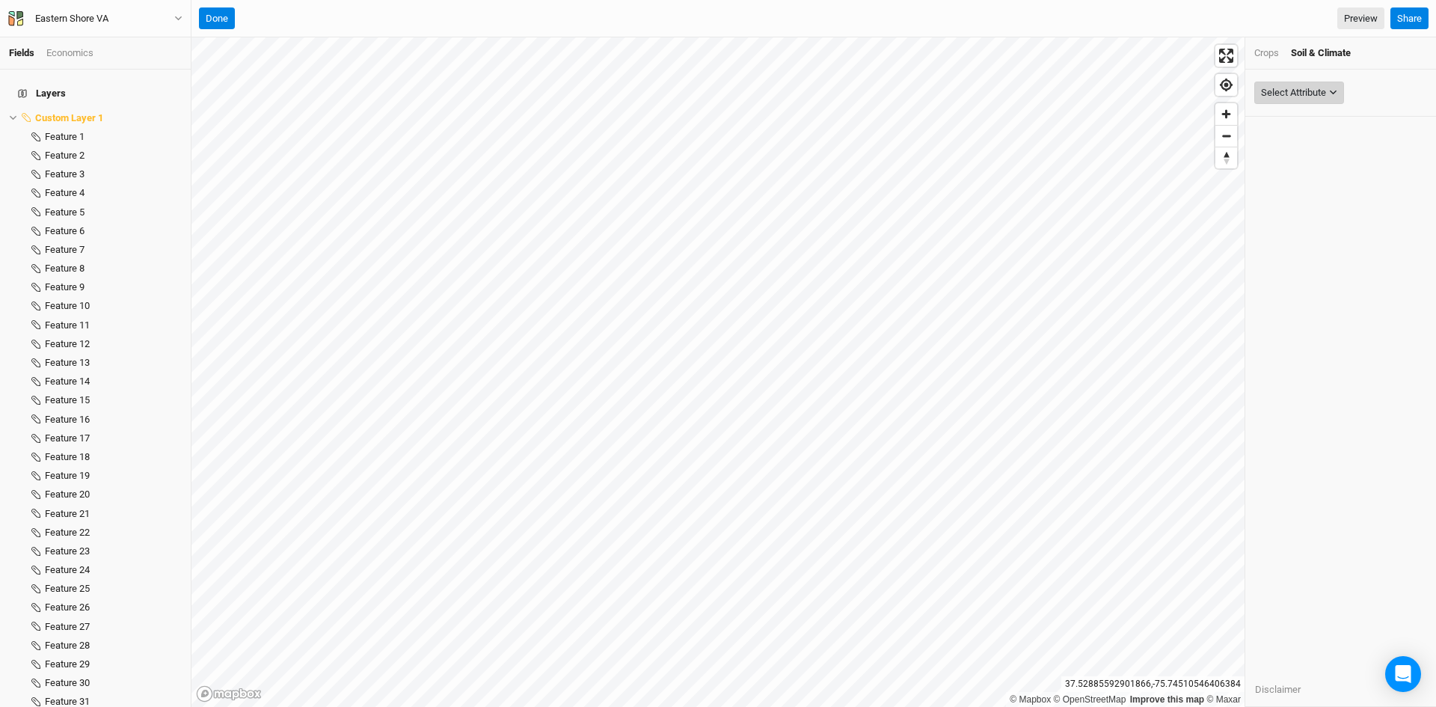
click at [1303, 87] on div "Select Attribute" at bounding box center [1293, 92] width 65 height 15
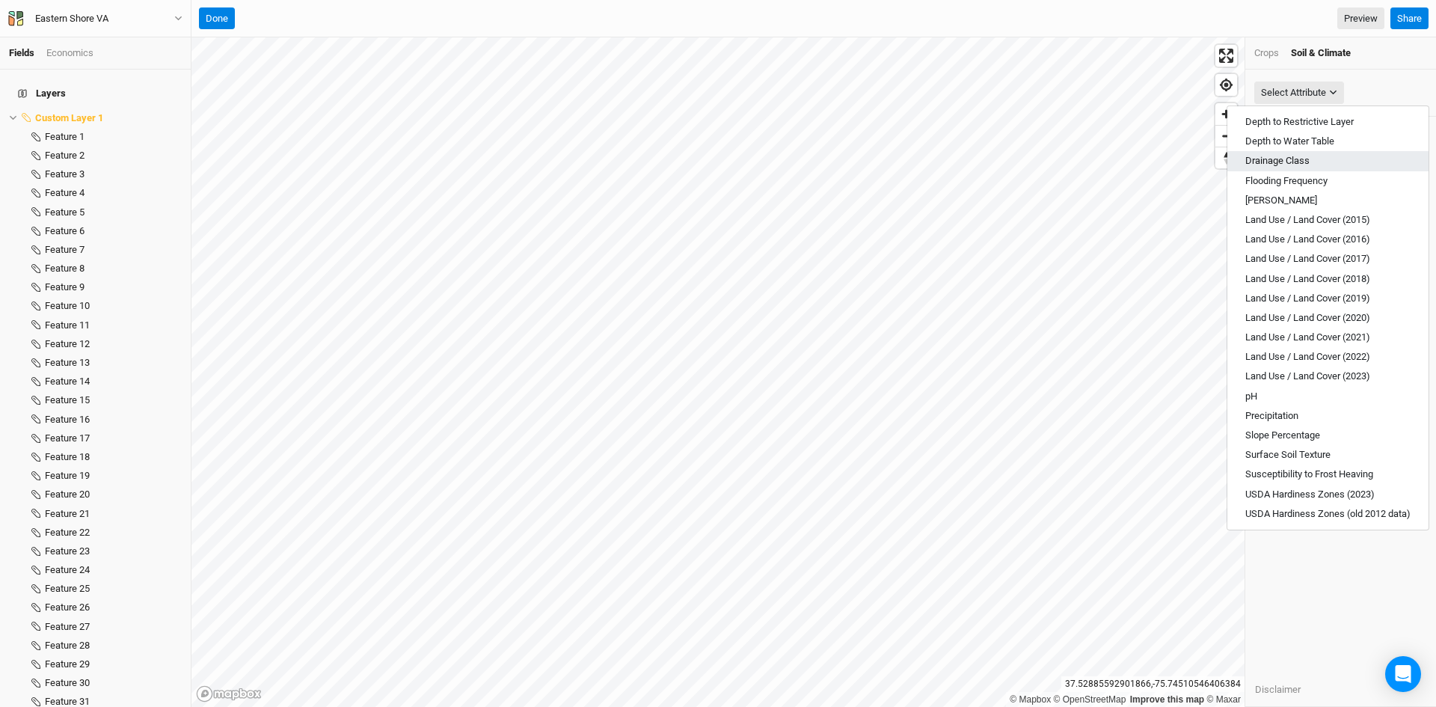
click at [1291, 162] on span "Drainage Class" at bounding box center [1277, 160] width 64 height 11
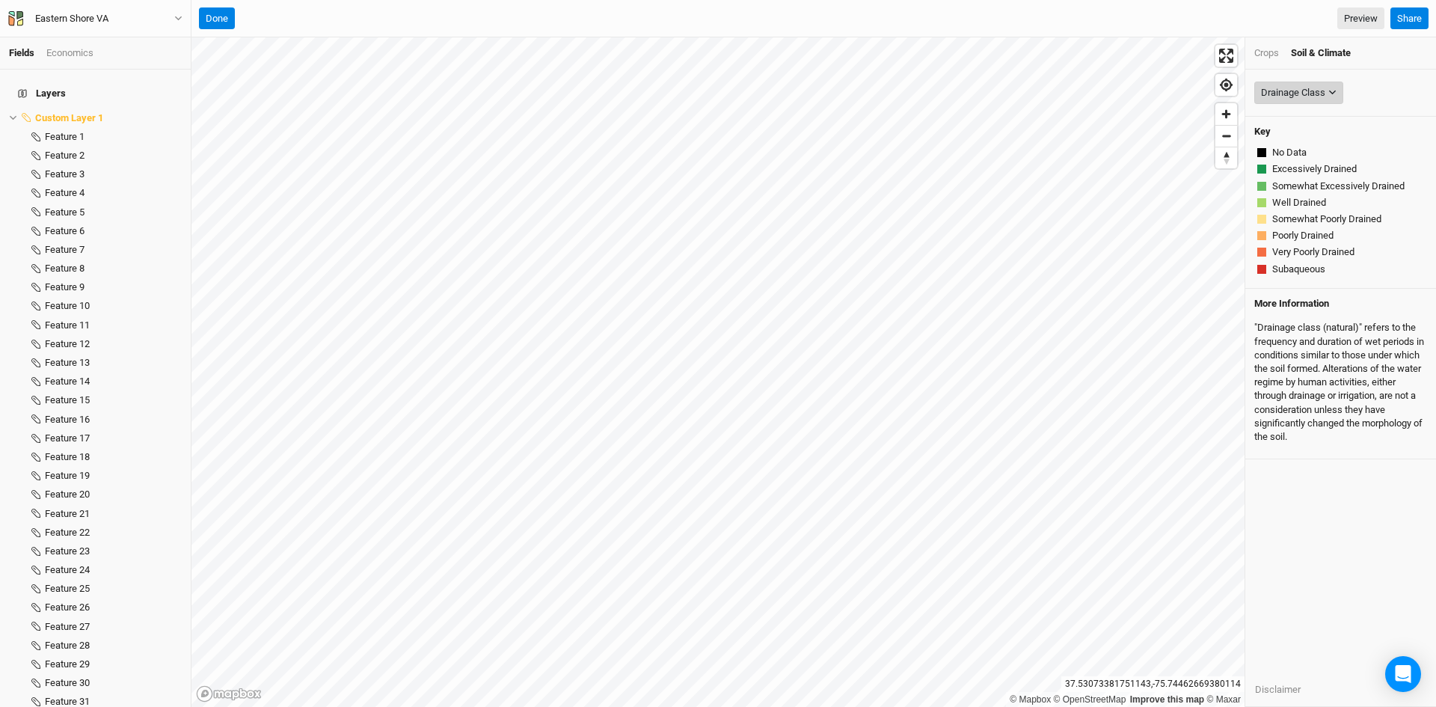
click at [1313, 90] on div "Drainage Class" at bounding box center [1293, 92] width 64 height 15
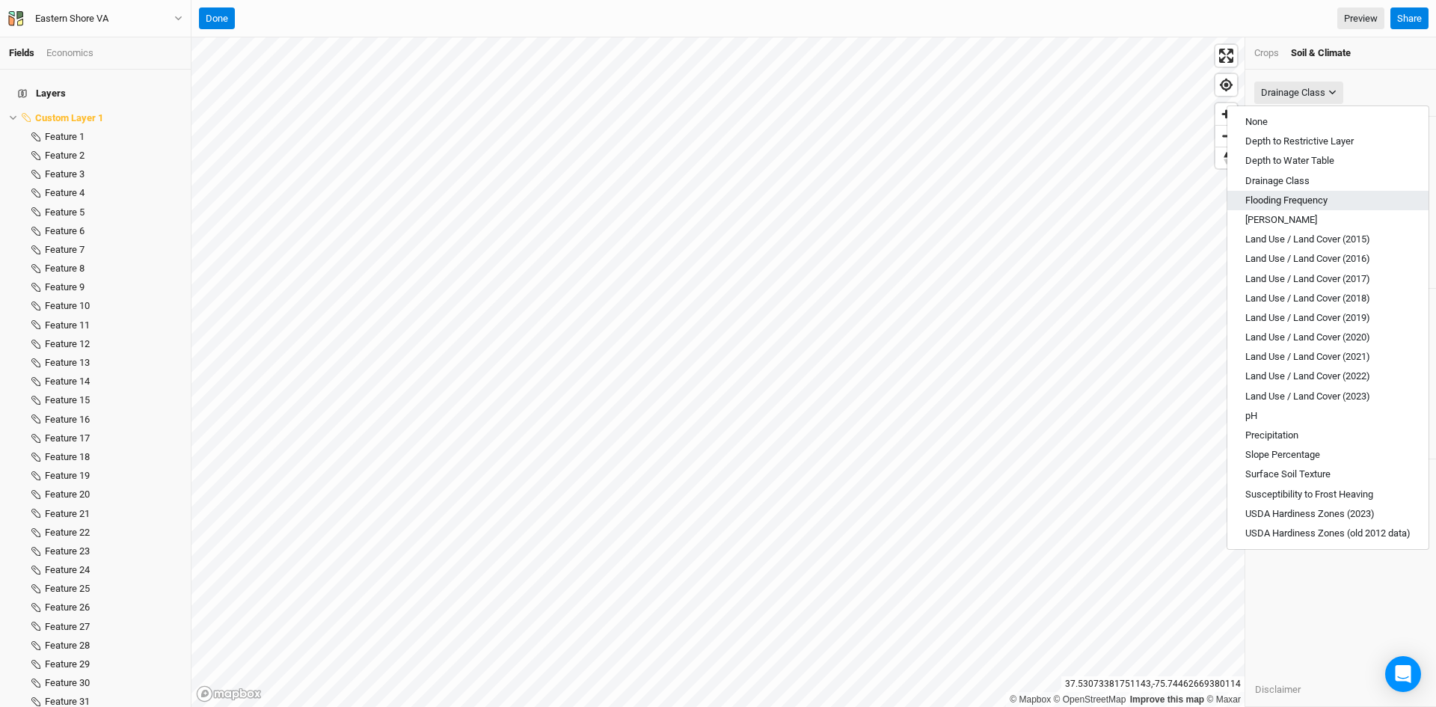
click at [1286, 202] on span "Flooding Frequency" at bounding box center [1286, 199] width 82 height 11
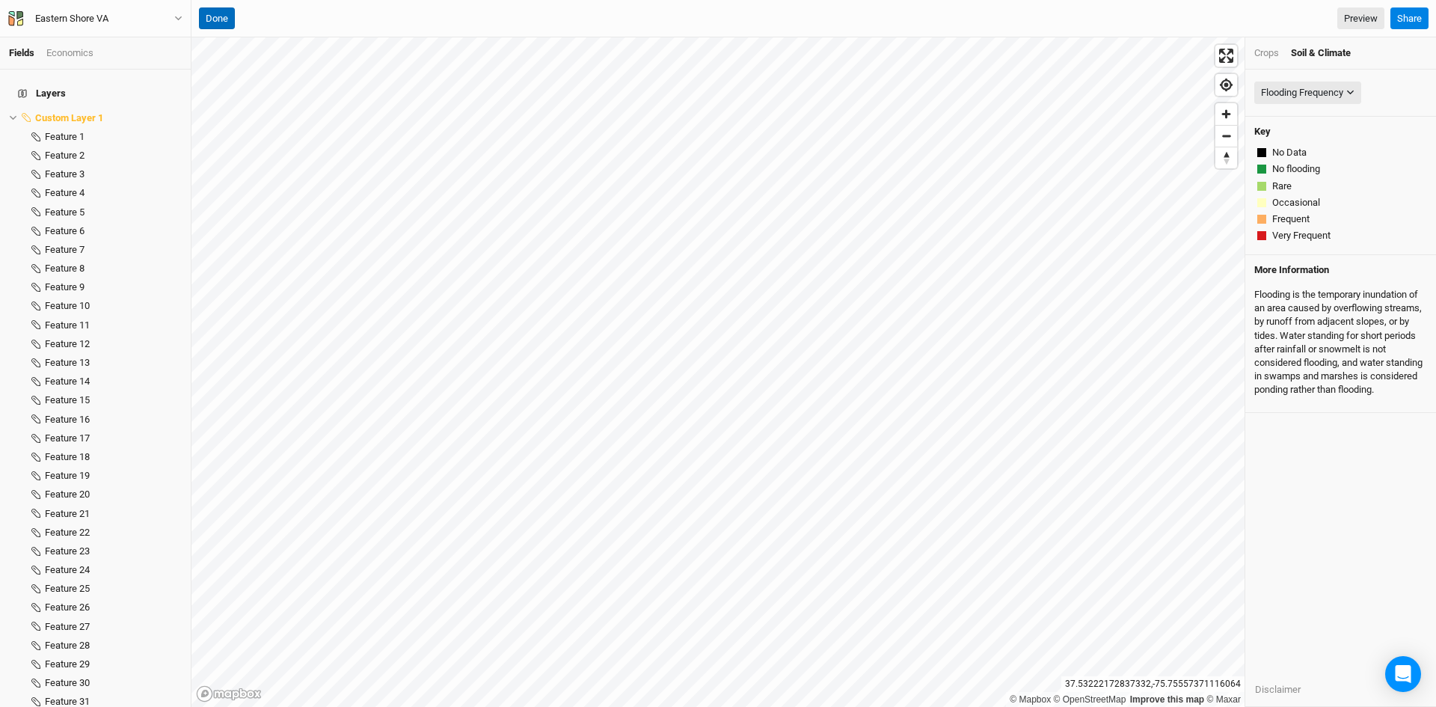
click at [213, 16] on button "Done" at bounding box center [217, 18] width 36 height 22
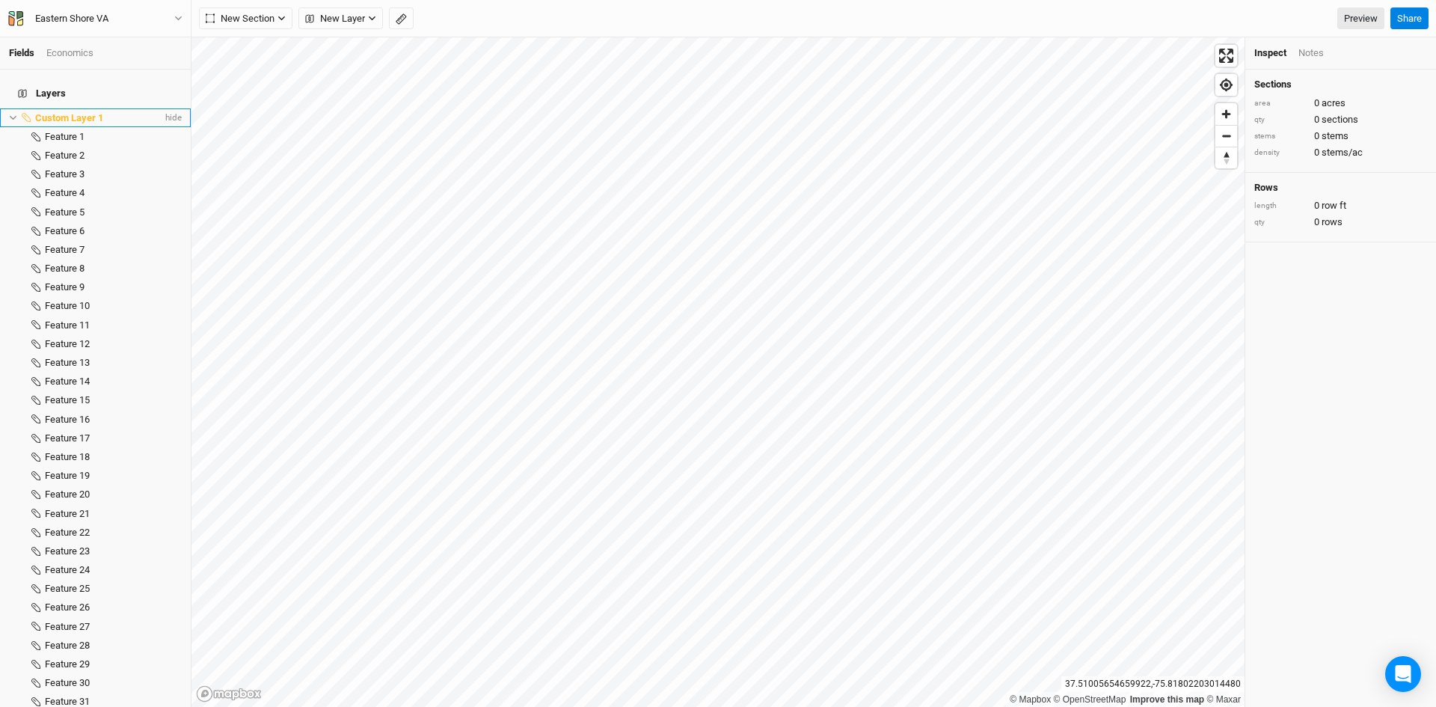
click at [14, 114] on icon at bounding box center [13, 118] width 8 height 8
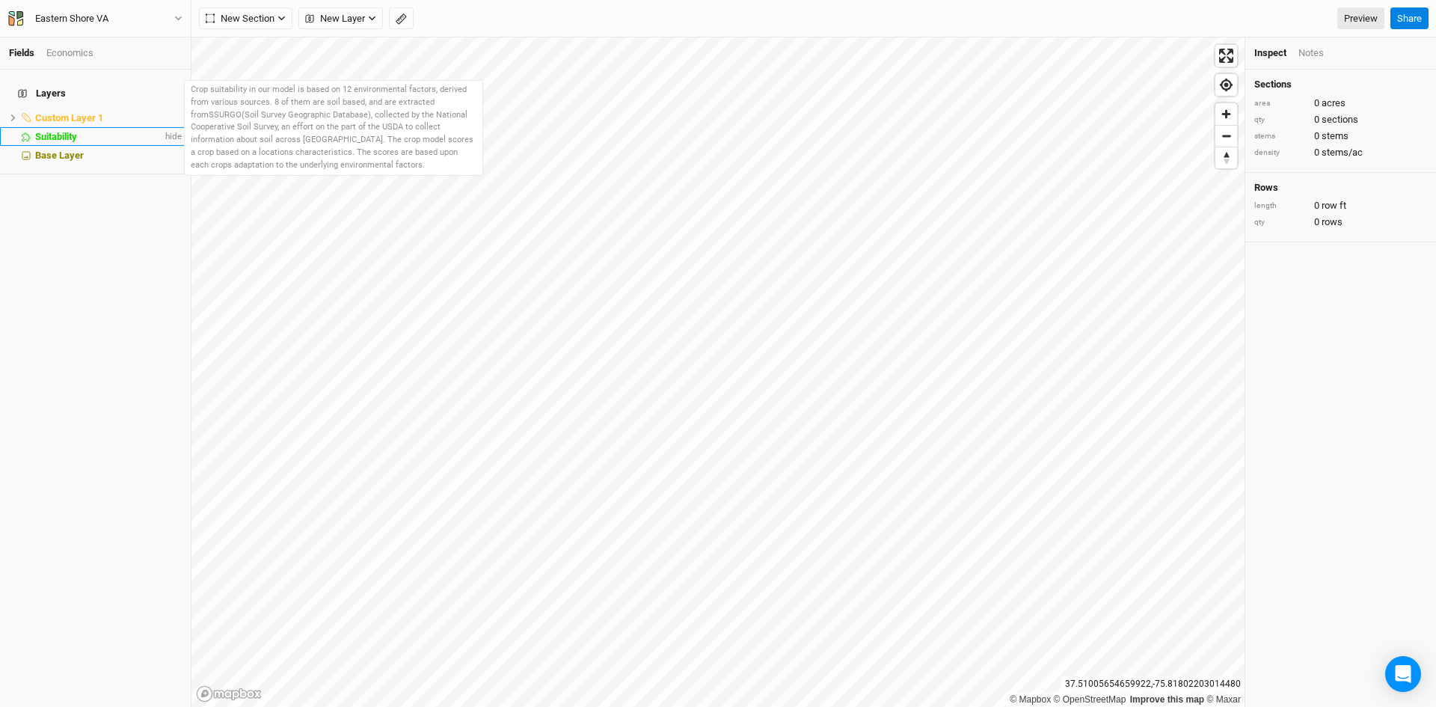
click at [46, 131] on span "Suitability" at bounding box center [56, 136] width 42 height 11
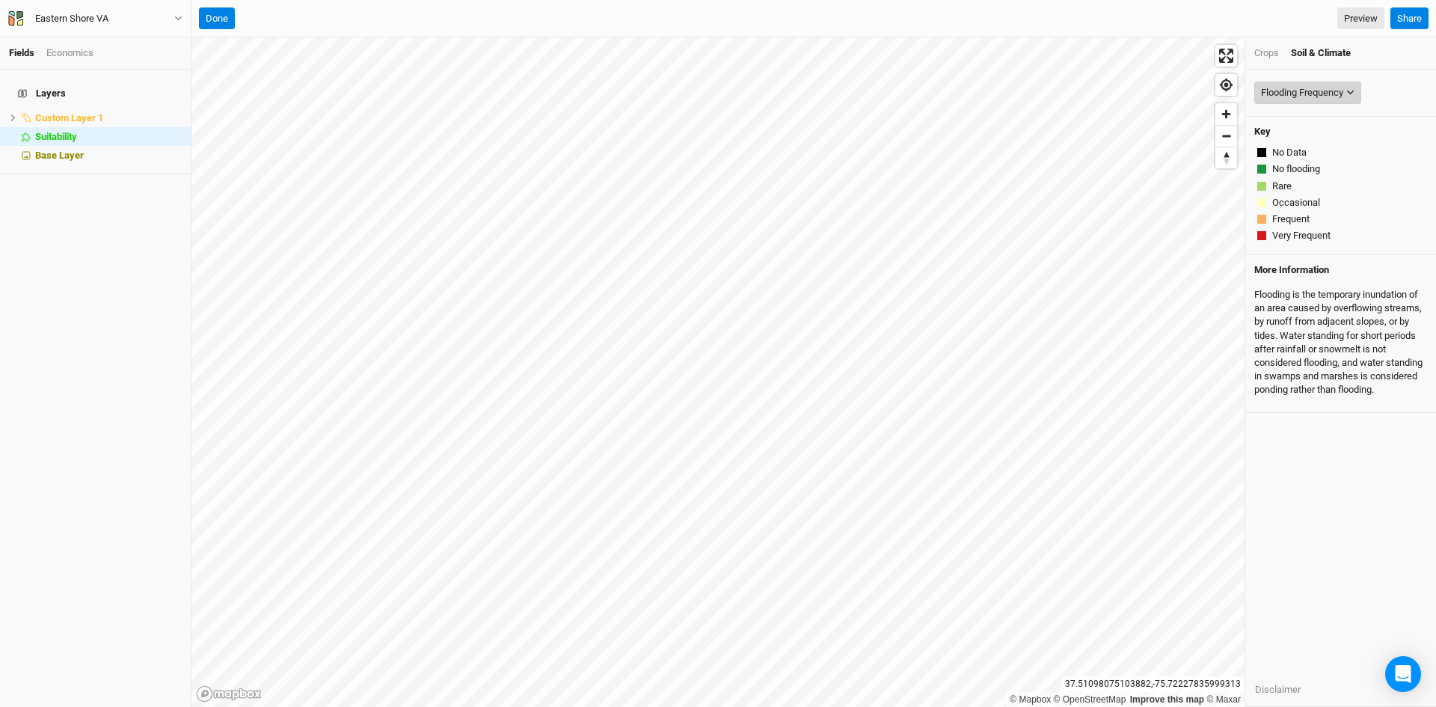
click at [1303, 87] on div "Flooding Frequency" at bounding box center [1302, 92] width 82 height 15
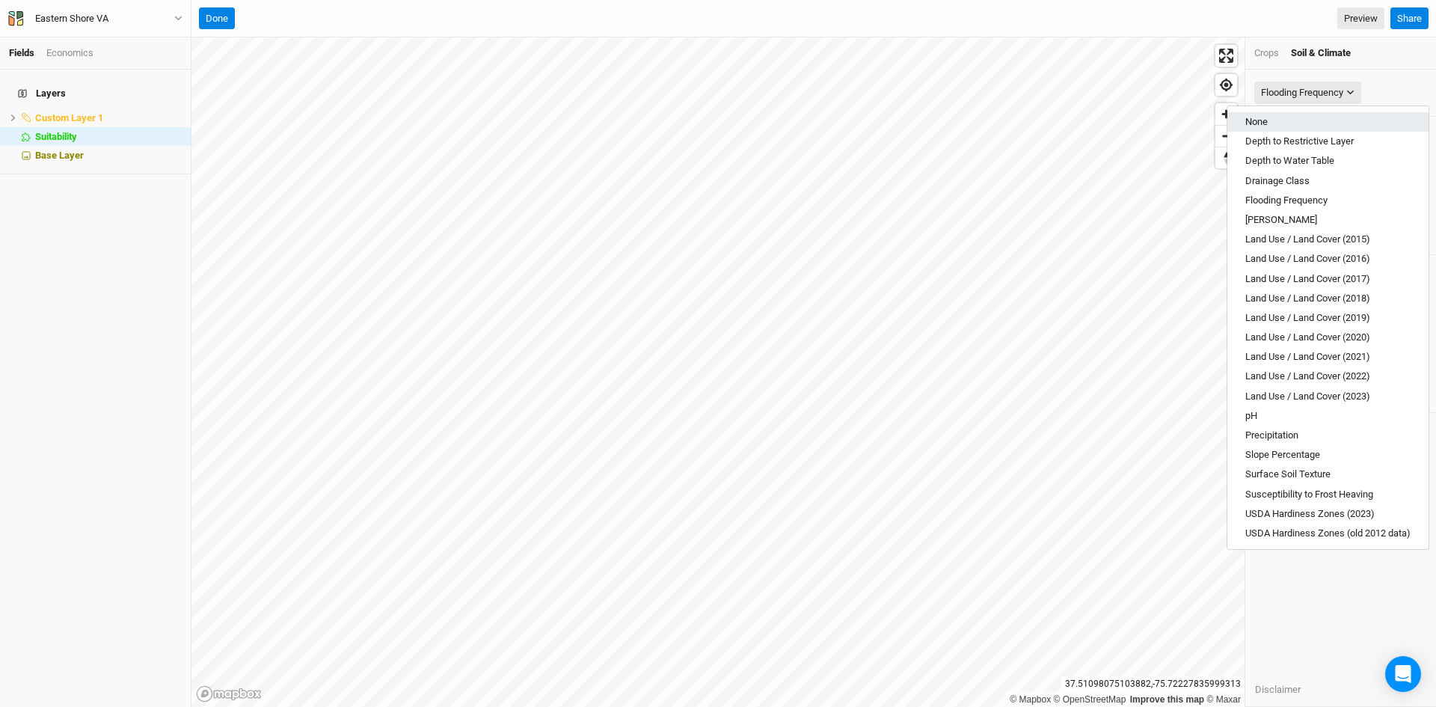
click at [1264, 121] on span "None" at bounding box center [1256, 121] width 22 height 11
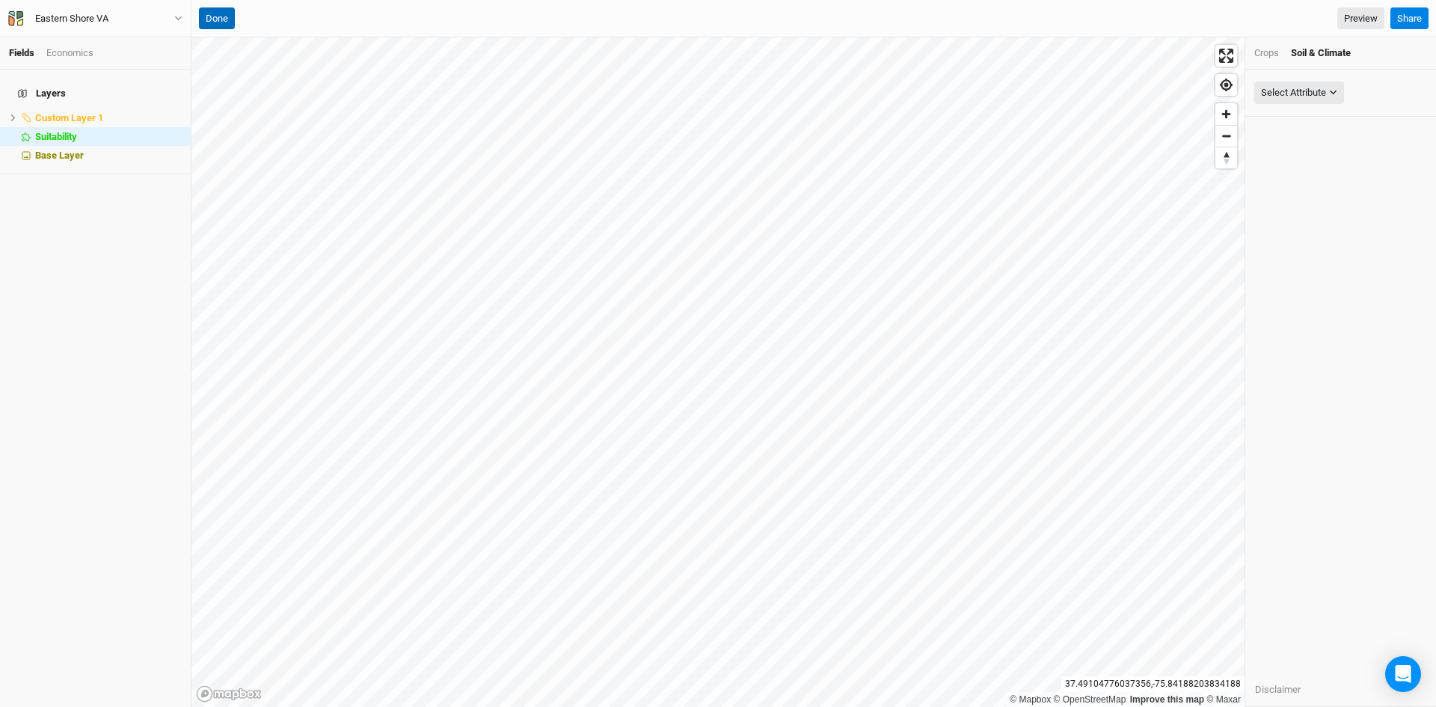
click at [218, 18] on button "Done" at bounding box center [217, 18] width 36 height 22
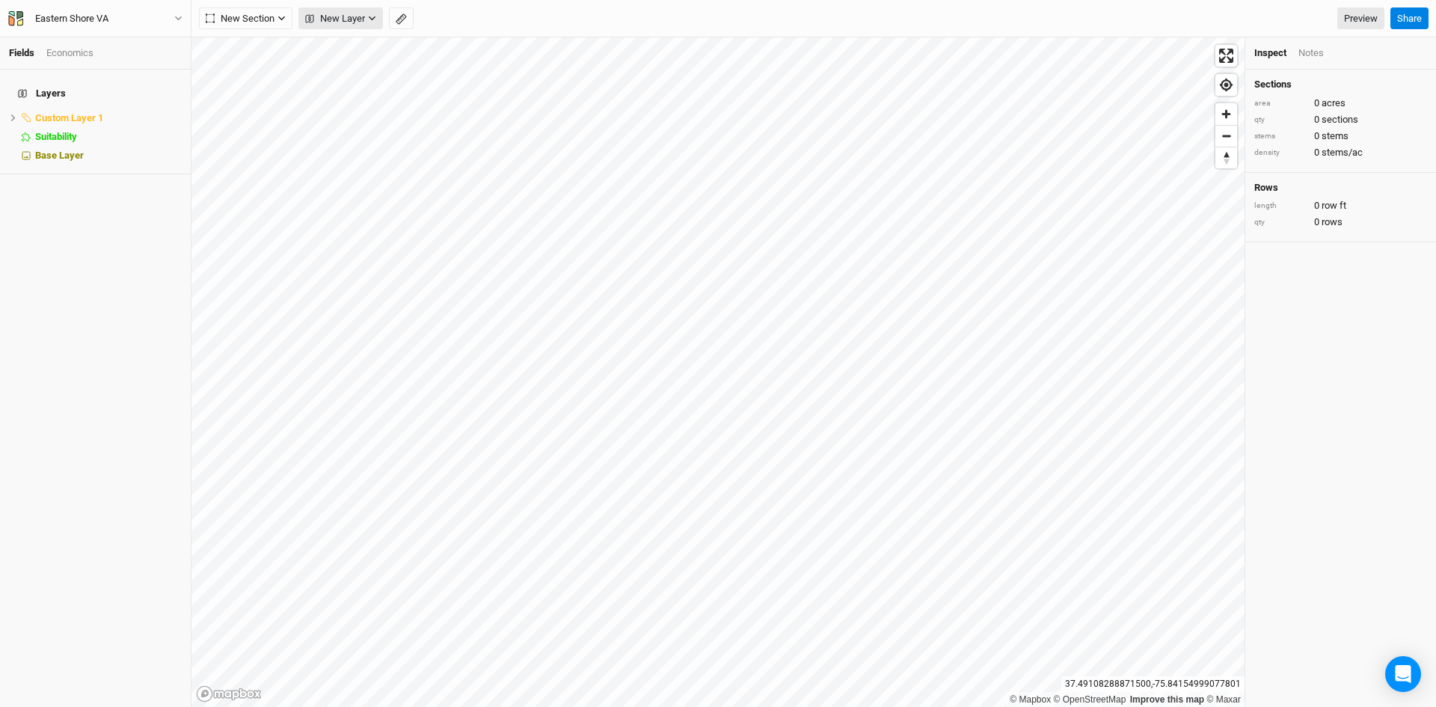
click at [340, 16] on span "New Layer" at bounding box center [335, 18] width 60 height 15
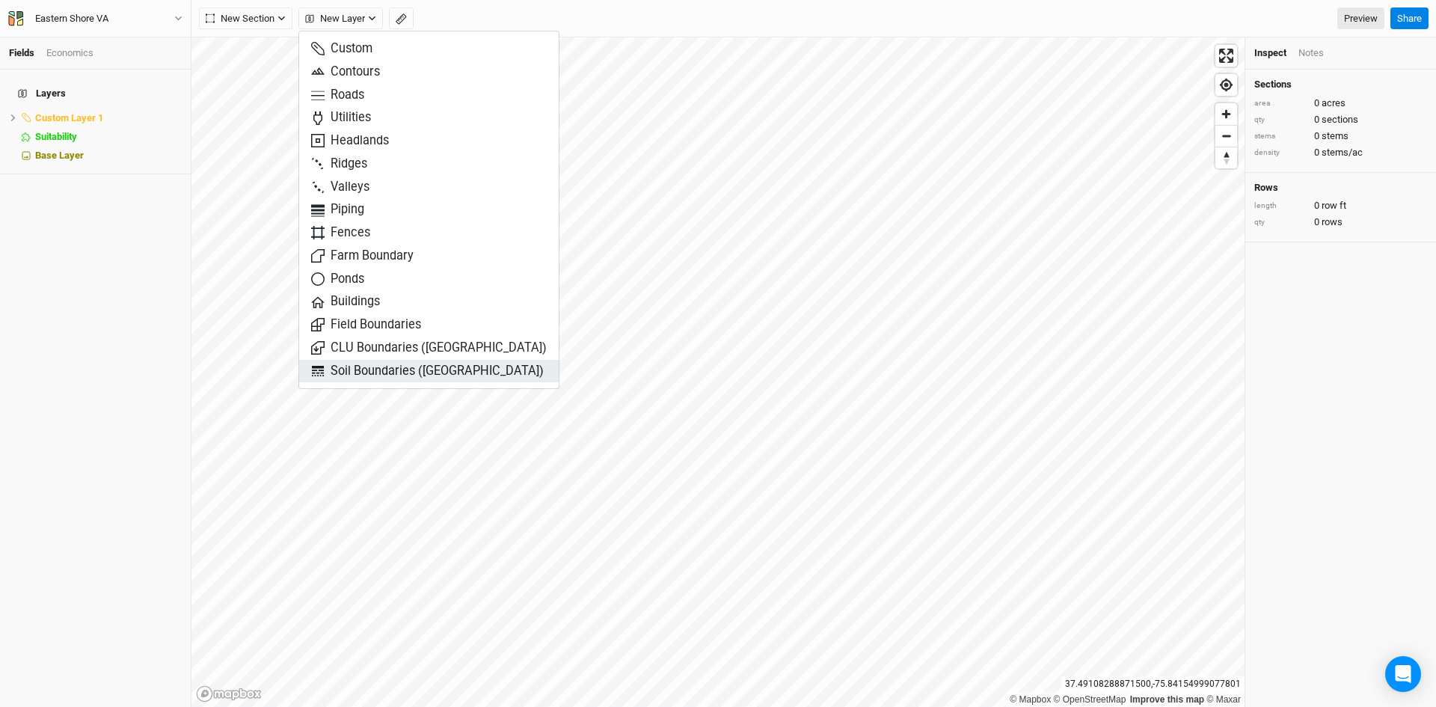
click at [381, 375] on span "Soil Boundaries ([GEOGRAPHIC_DATA])" at bounding box center [427, 371] width 233 height 17
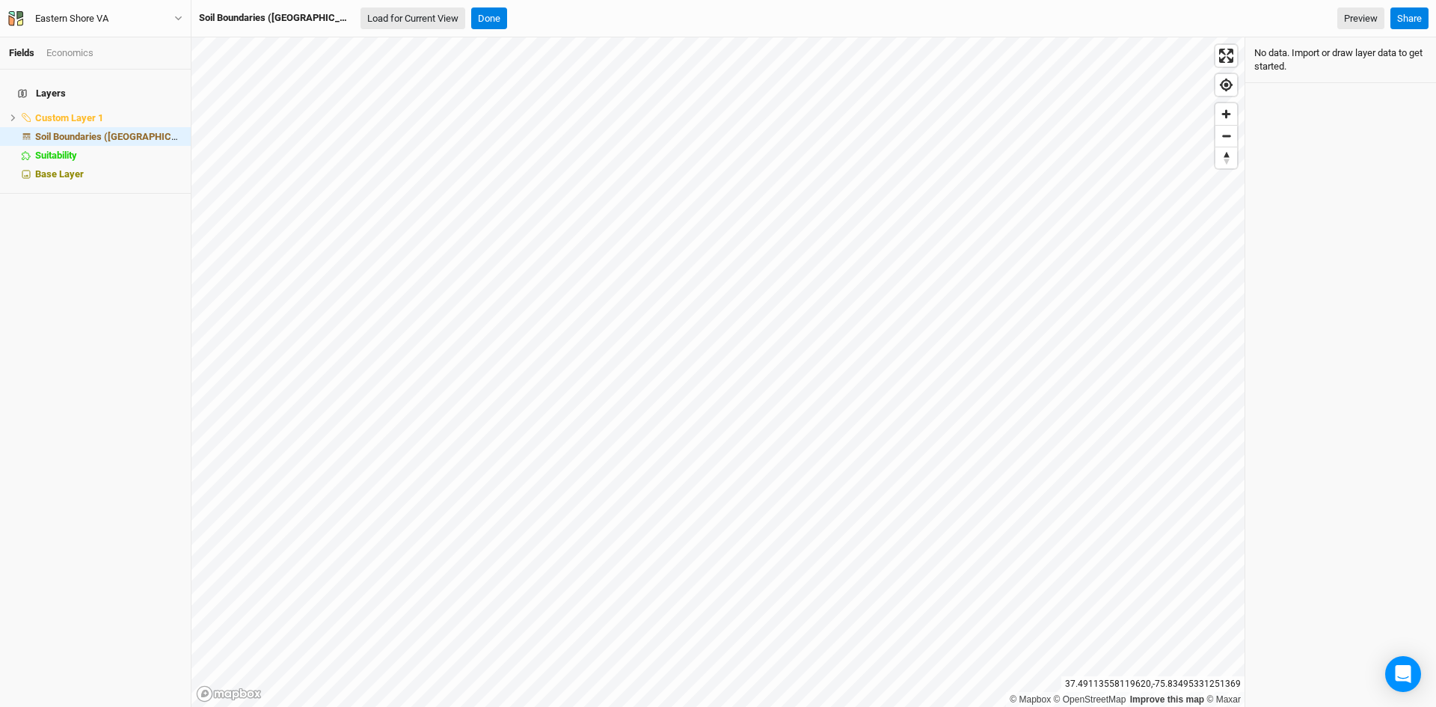
click at [369, 13] on button "Load for Current View" at bounding box center [412, 18] width 105 height 22
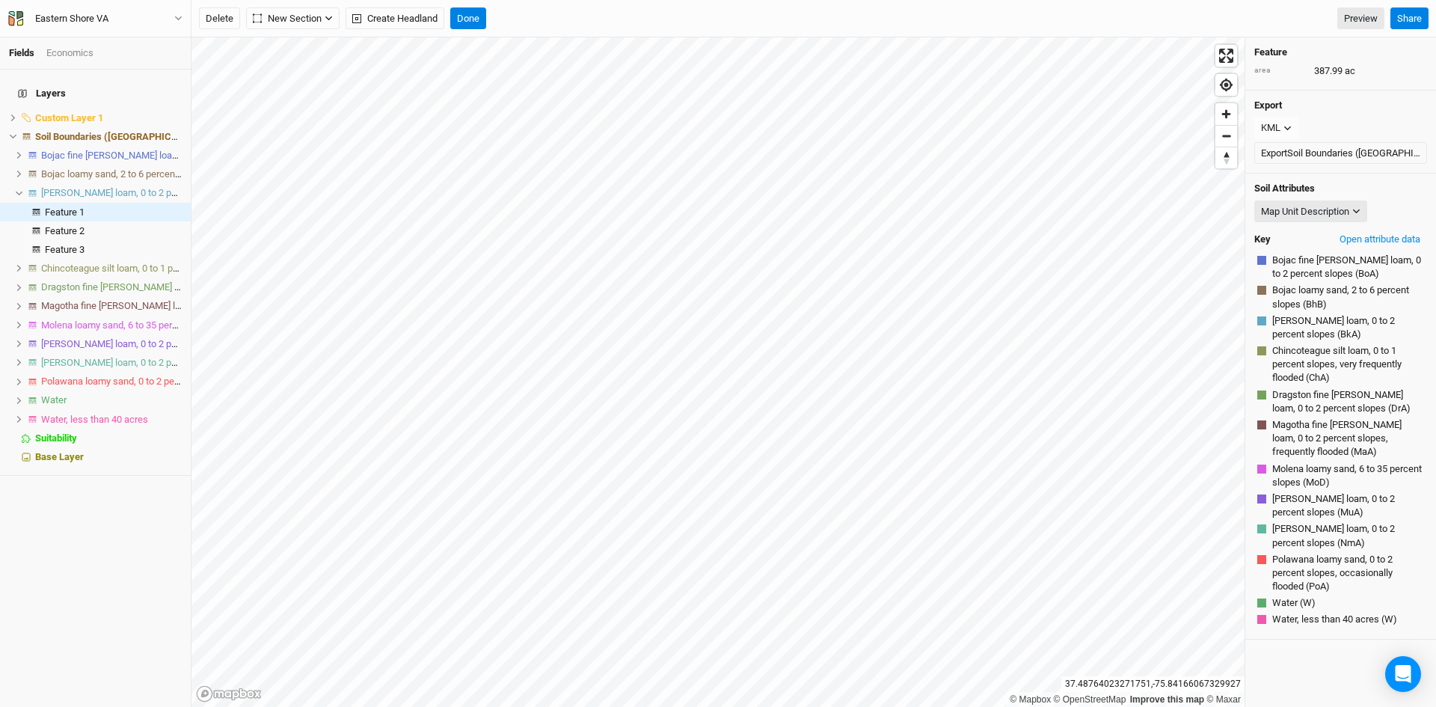
click at [16, 189] on icon at bounding box center [19, 193] width 8 height 8
click at [1387, 233] on button "Open attribute data" at bounding box center [1379, 239] width 94 height 22
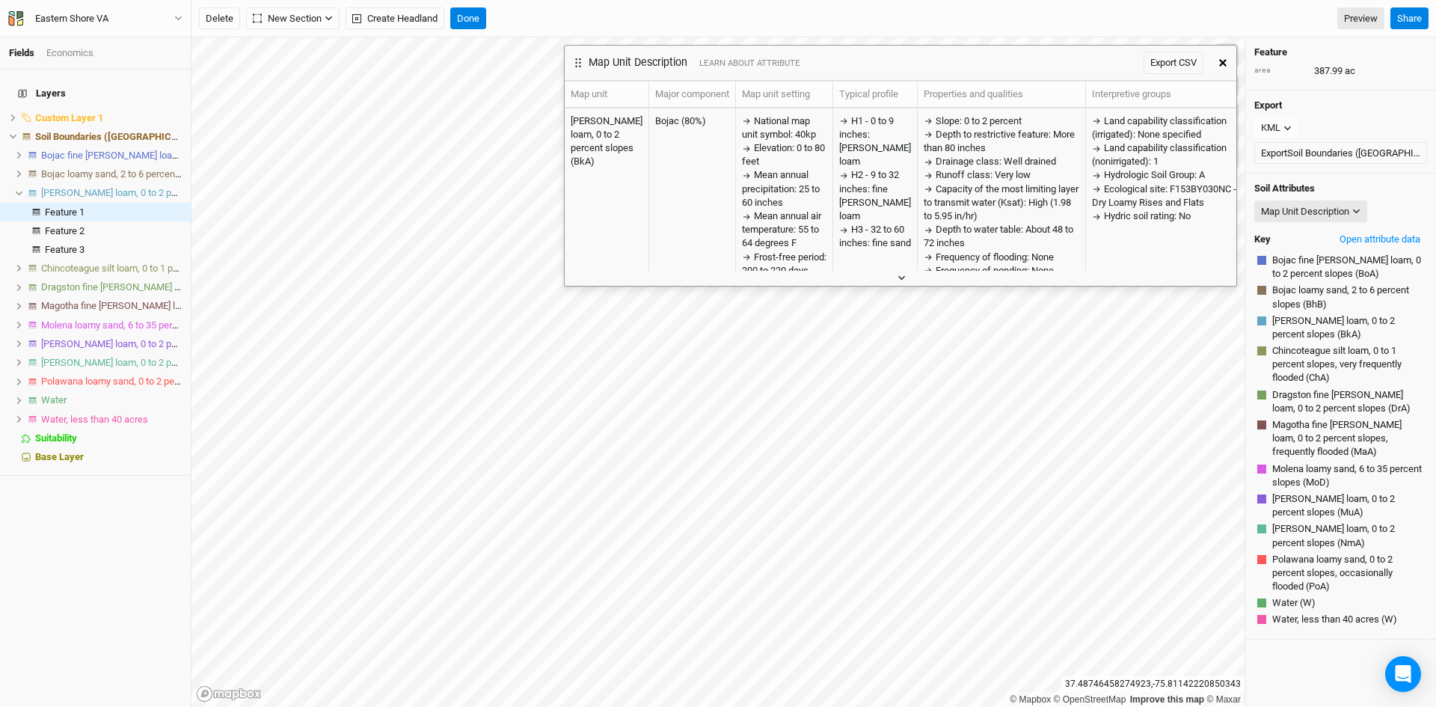
click at [905, 278] on icon "button" at bounding box center [901, 278] width 8 height 8
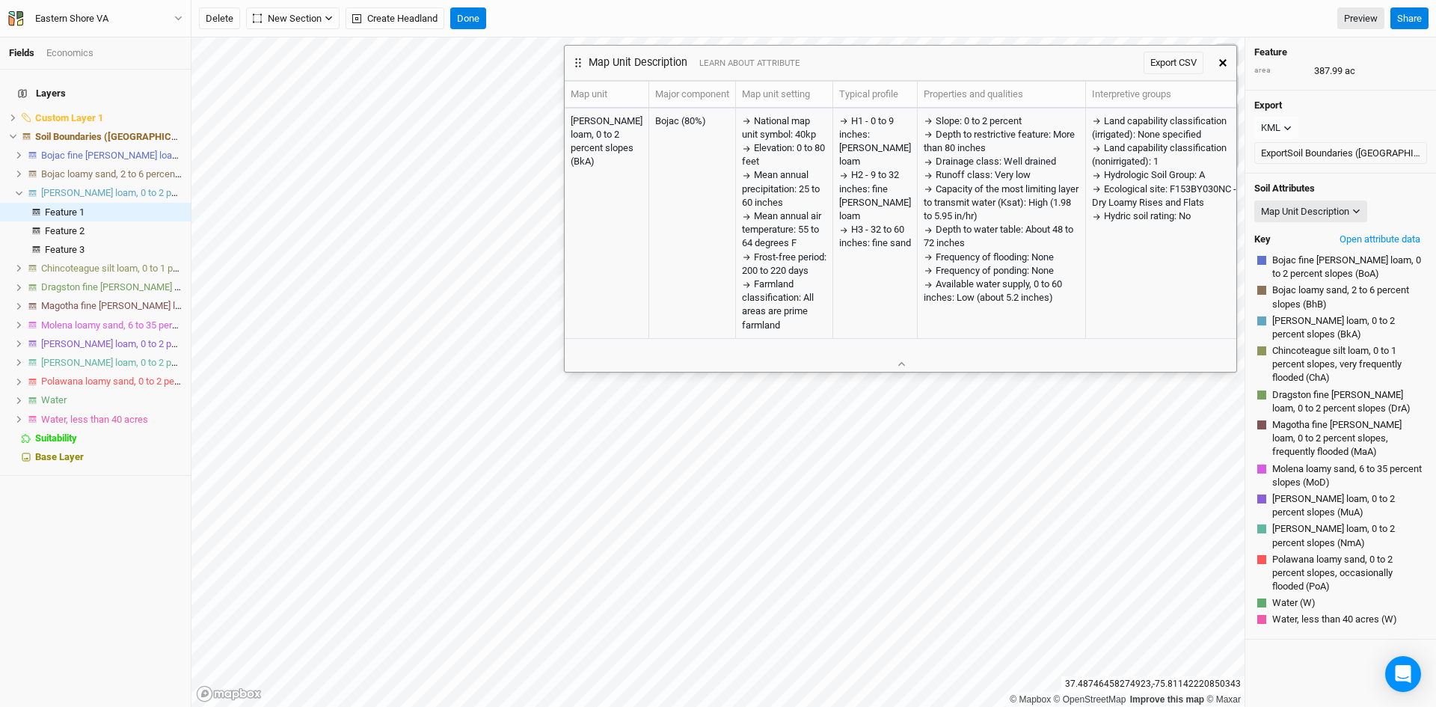
click at [1219, 60] on icon "button" at bounding box center [1222, 62] width 7 height 7
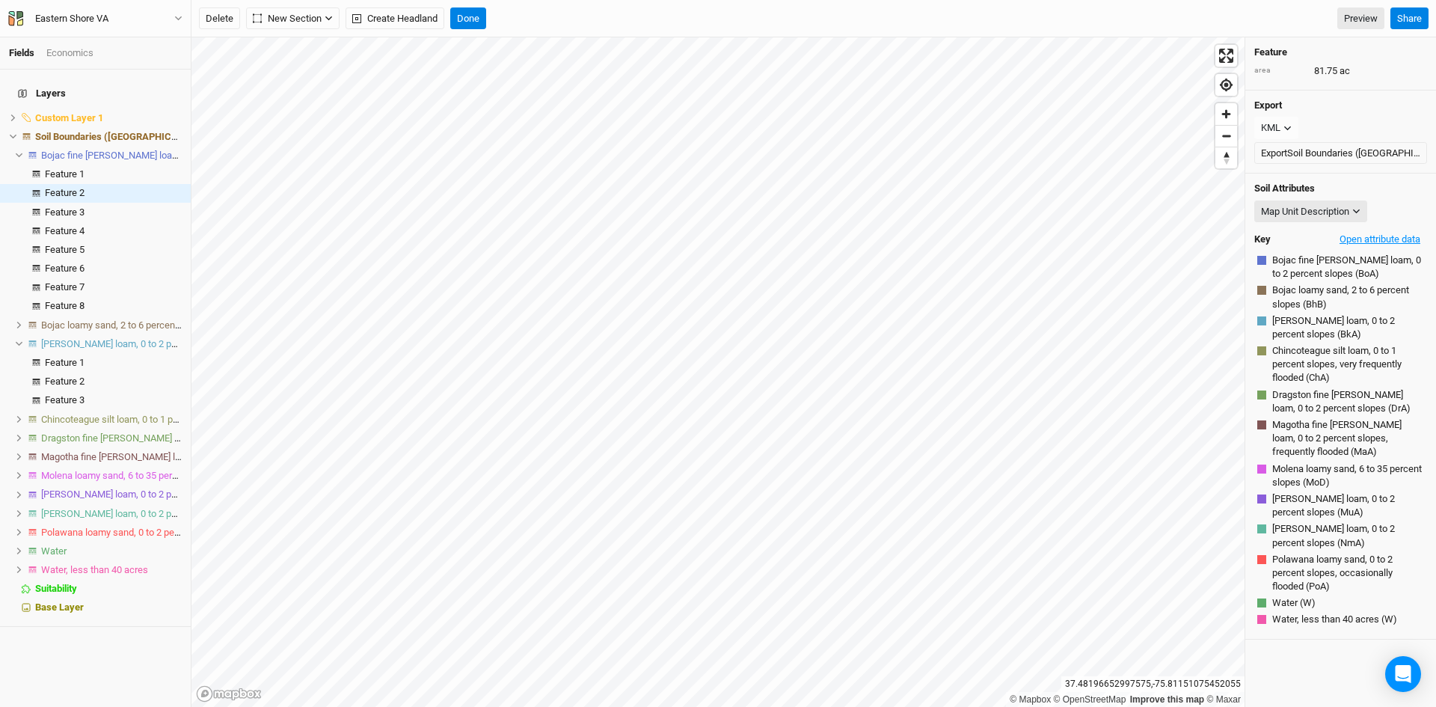
click at [1371, 245] on button "Open attribute data" at bounding box center [1379, 239] width 94 height 22
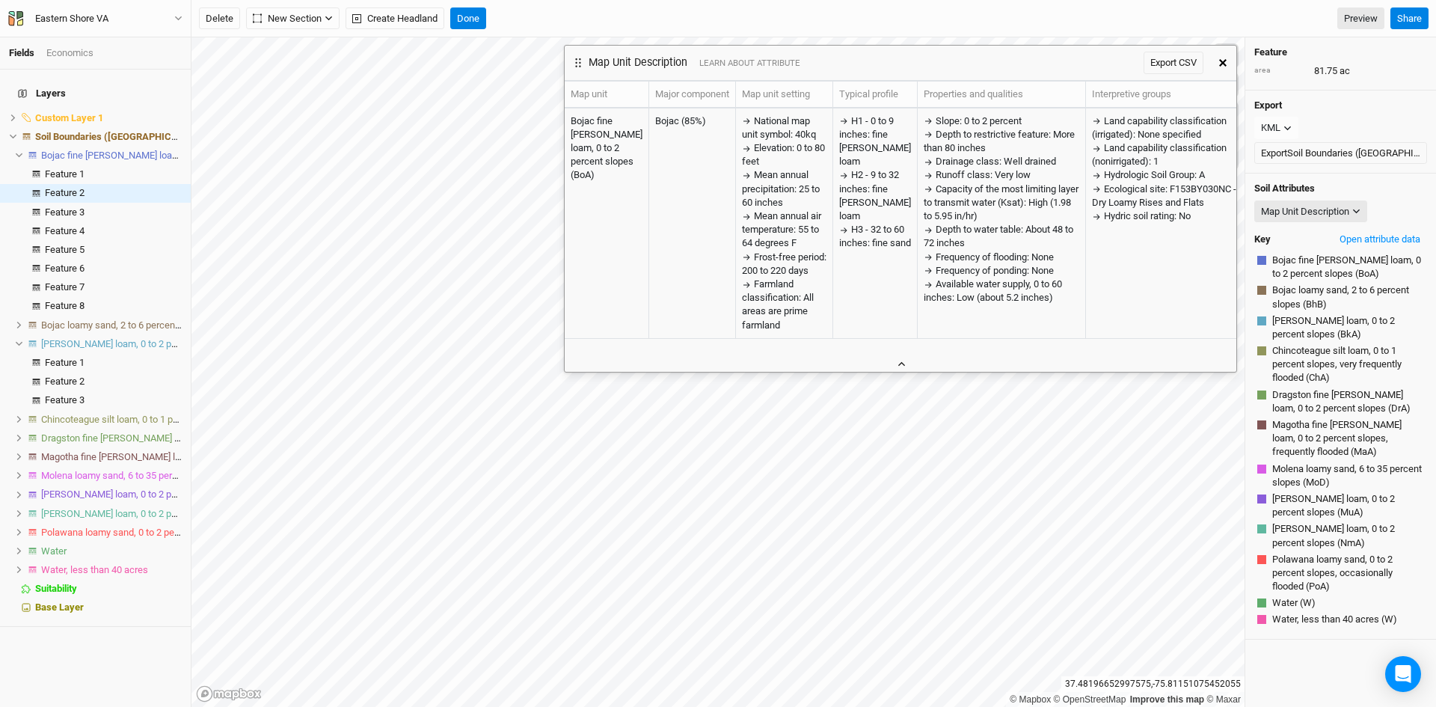
click at [905, 368] on button "button" at bounding box center [900, 364] width 25 height 16
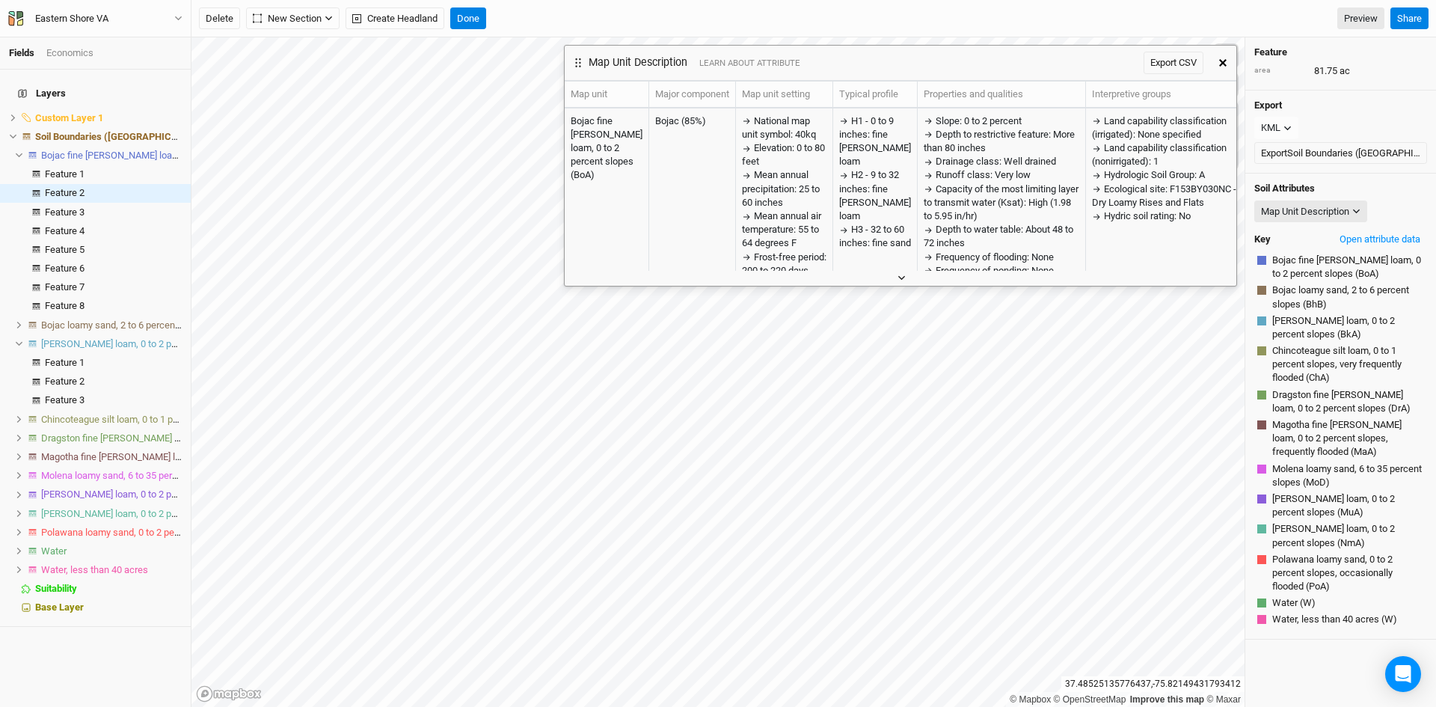
click at [895, 281] on button "button" at bounding box center [900, 278] width 25 height 16
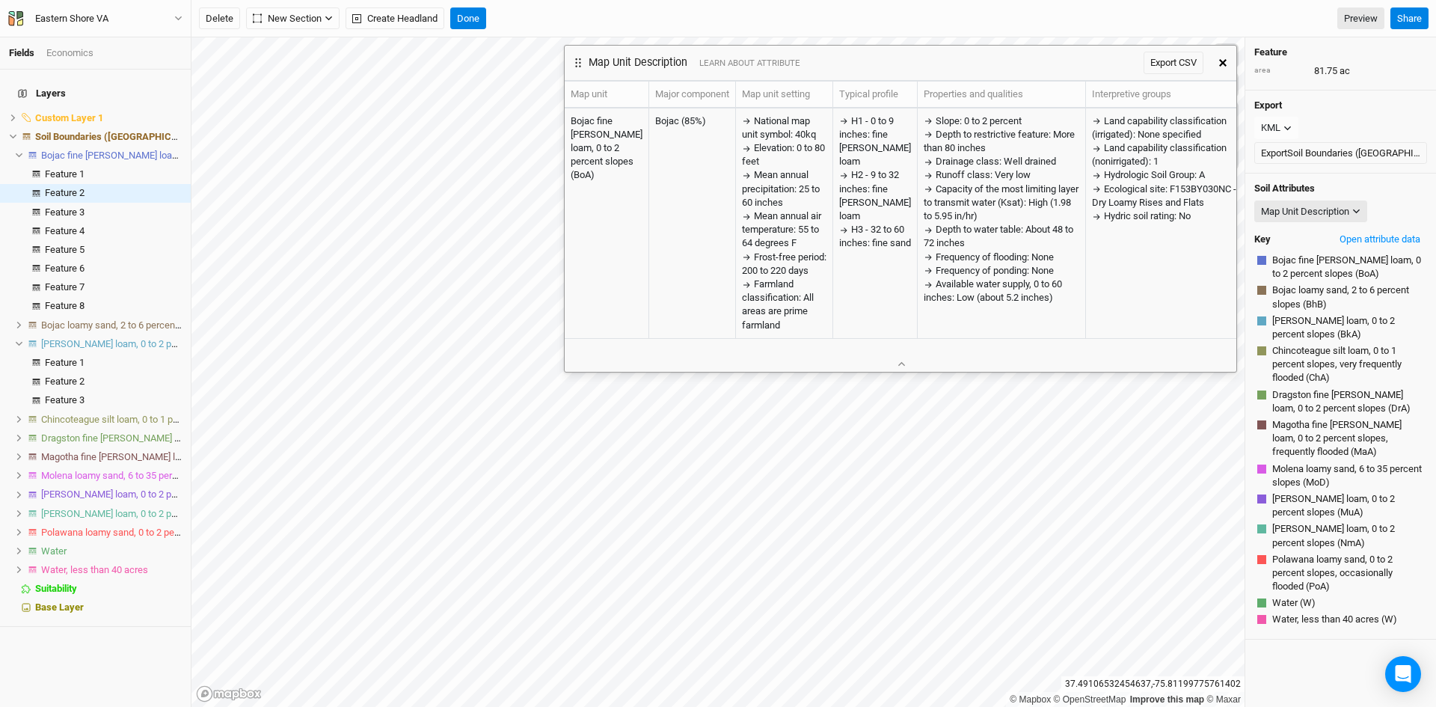
click at [1219, 64] on icon "button" at bounding box center [1222, 62] width 7 height 7
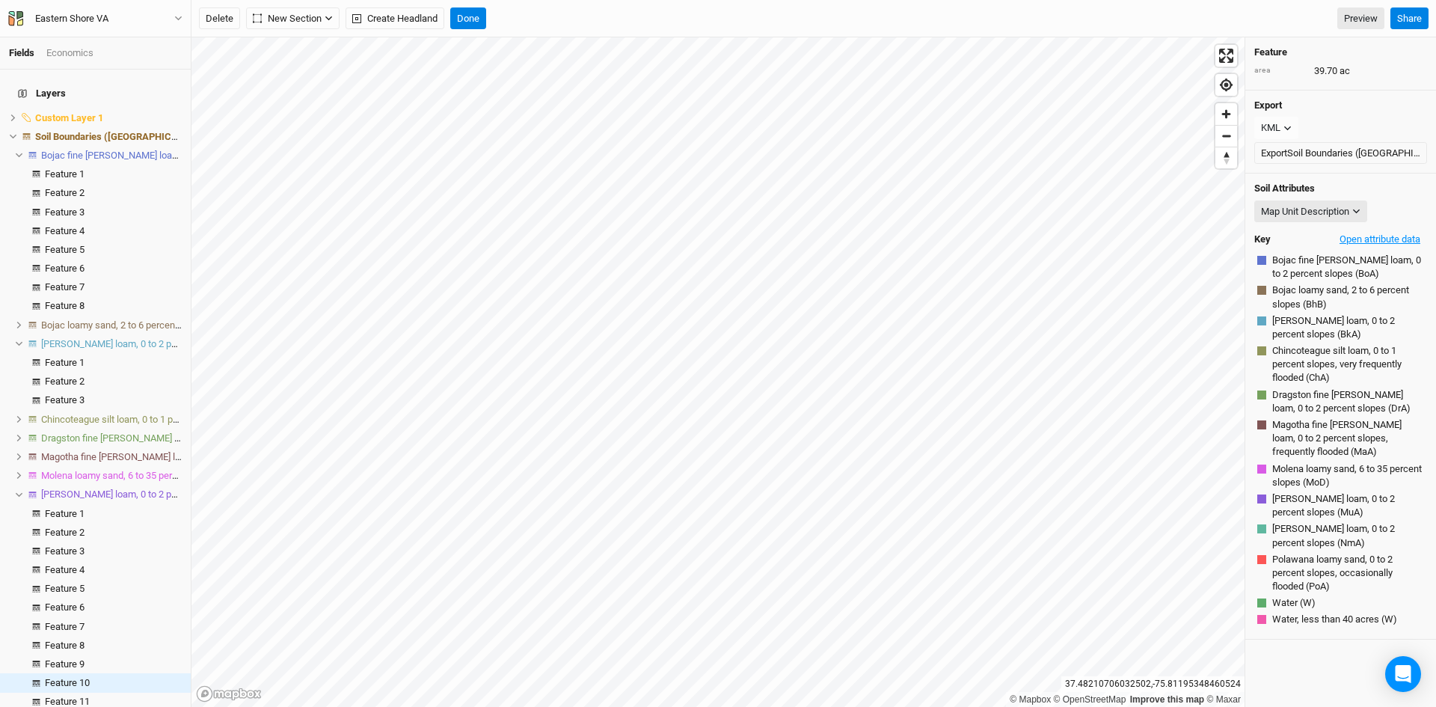
click at [1365, 238] on button "Open attribute data" at bounding box center [1379, 239] width 94 height 22
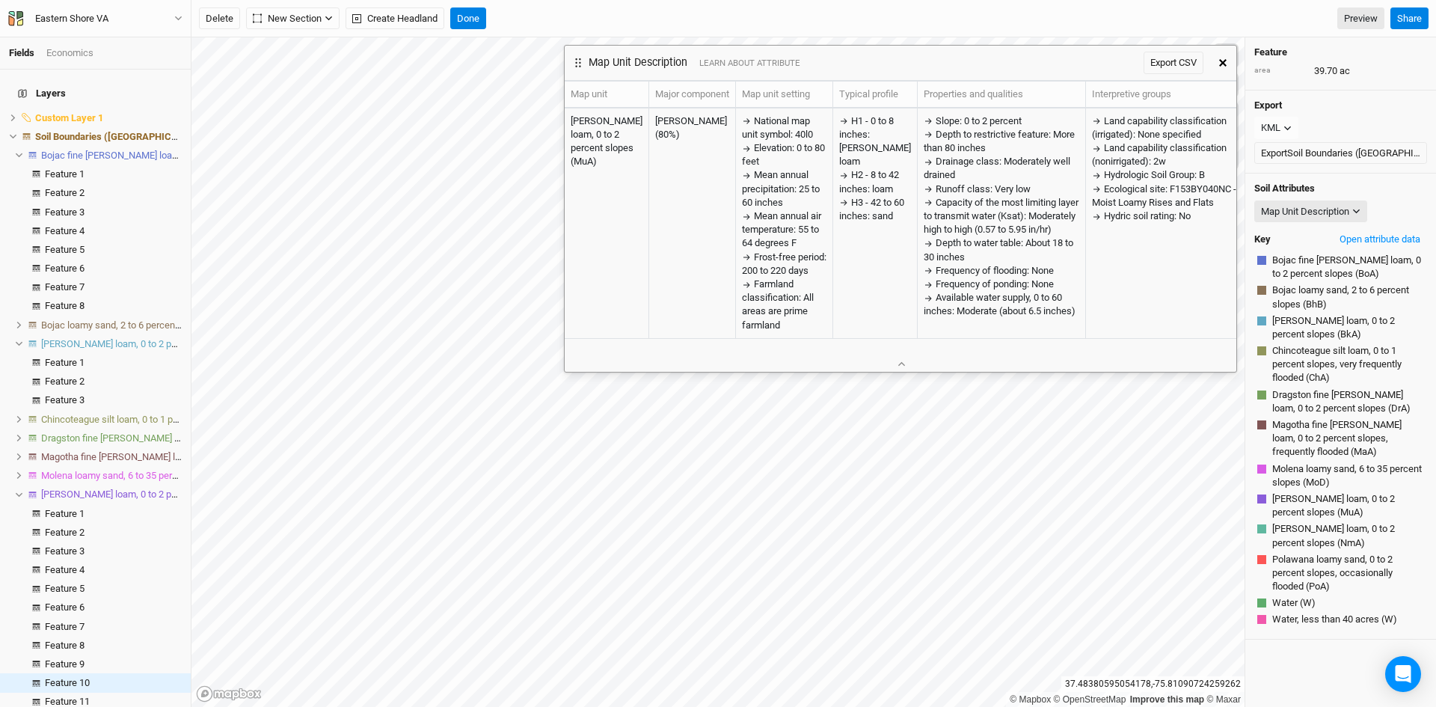
click at [1222, 53] on button "button" at bounding box center [1222, 62] width 27 height 27
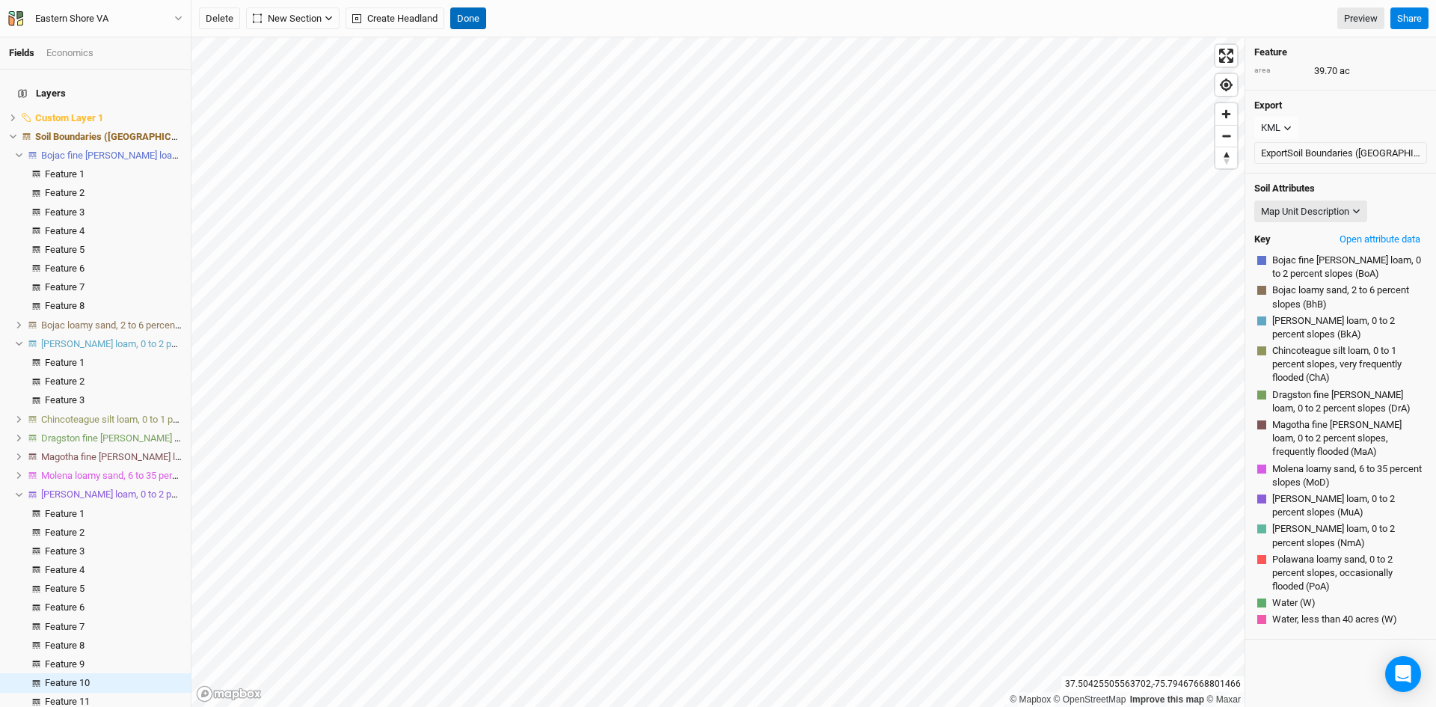
click at [469, 17] on button "Done" at bounding box center [468, 18] width 36 height 22
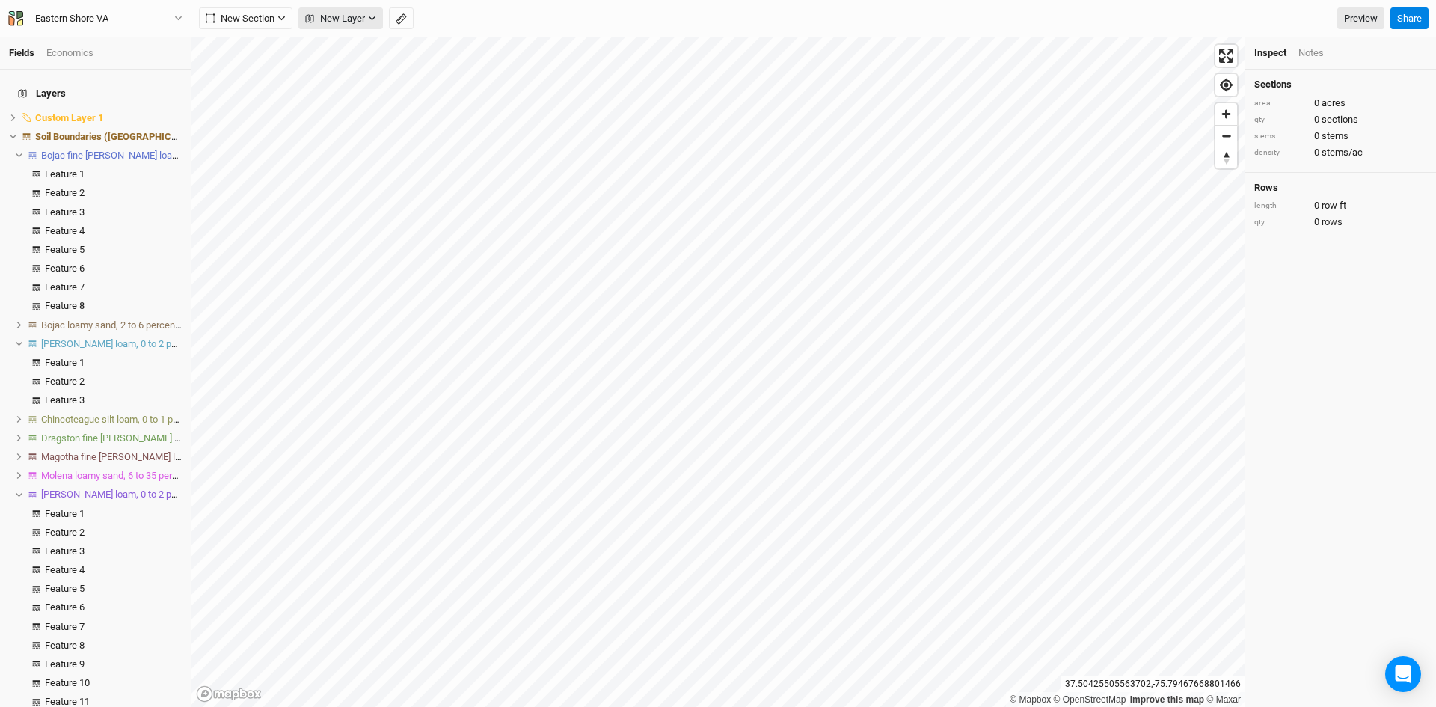
click at [340, 16] on span "New Layer" at bounding box center [335, 18] width 60 height 15
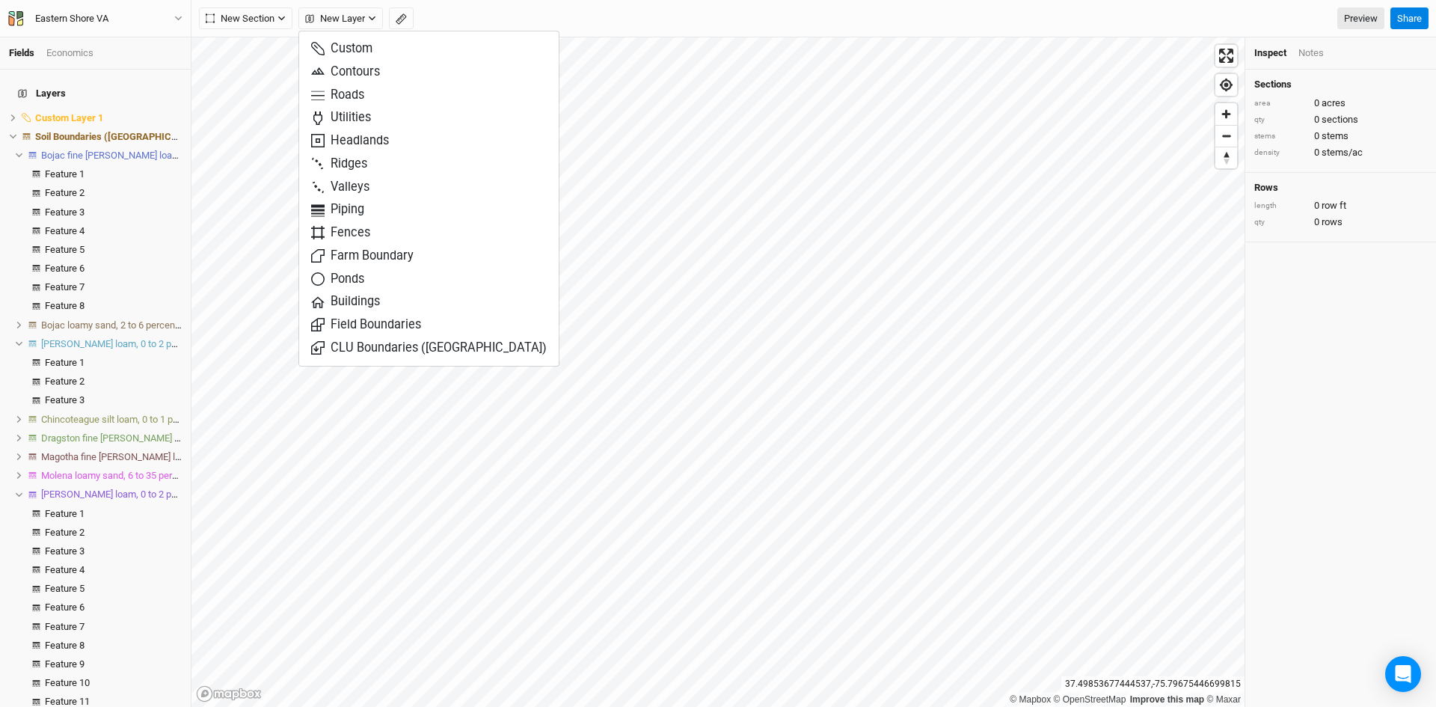
click at [21, 339] on icon at bounding box center [19, 343] width 8 height 8
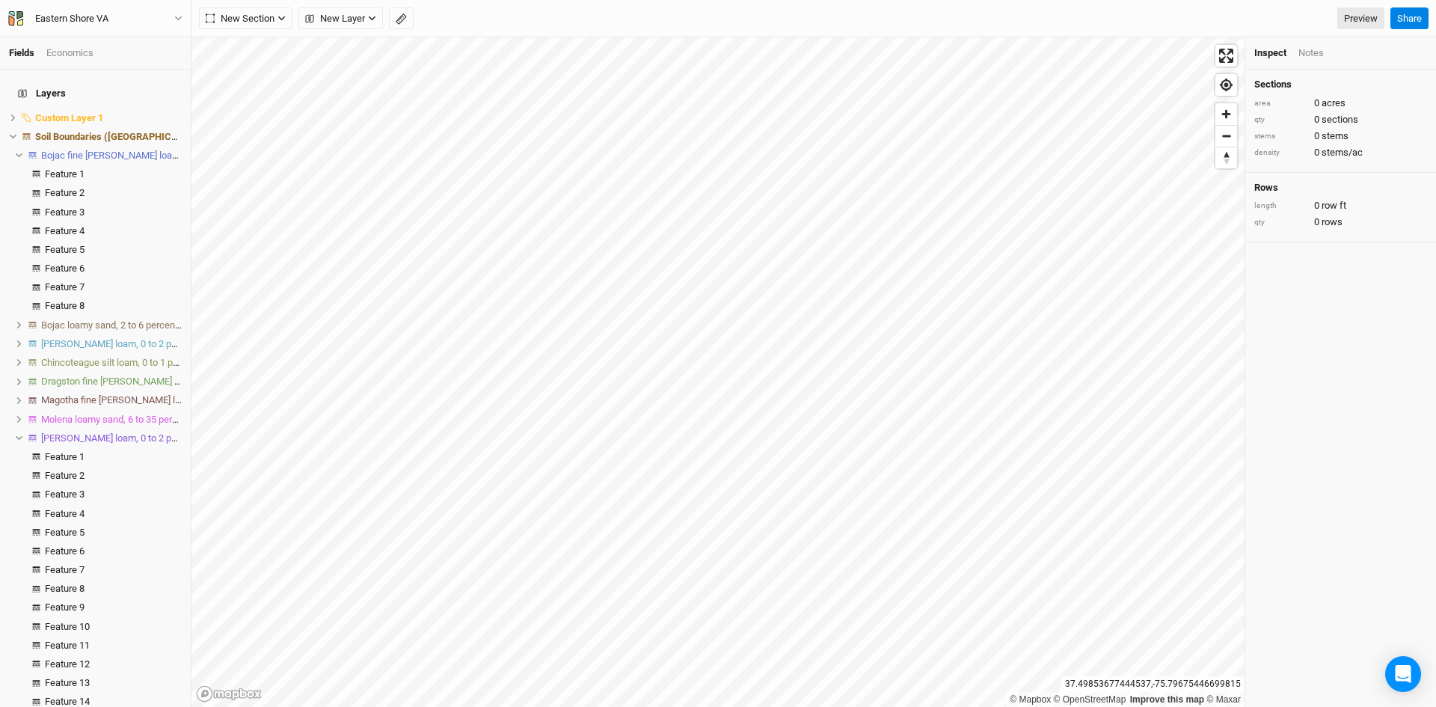
click at [15, 146] on li "Bojac fine [PERSON_NAME] loam, 0 to 2 percent slopes" at bounding box center [95, 155] width 191 height 19
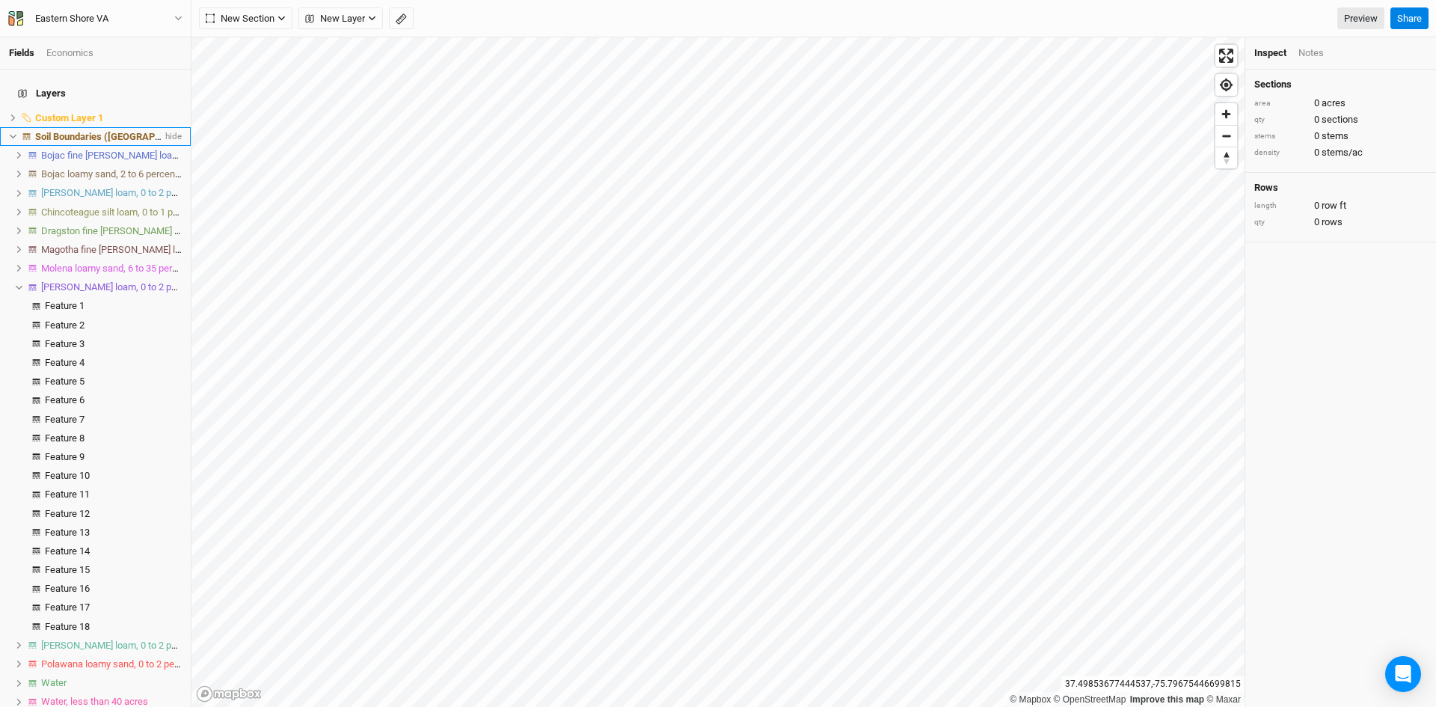
click at [10, 132] on icon at bounding box center [13, 136] width 8 height 8
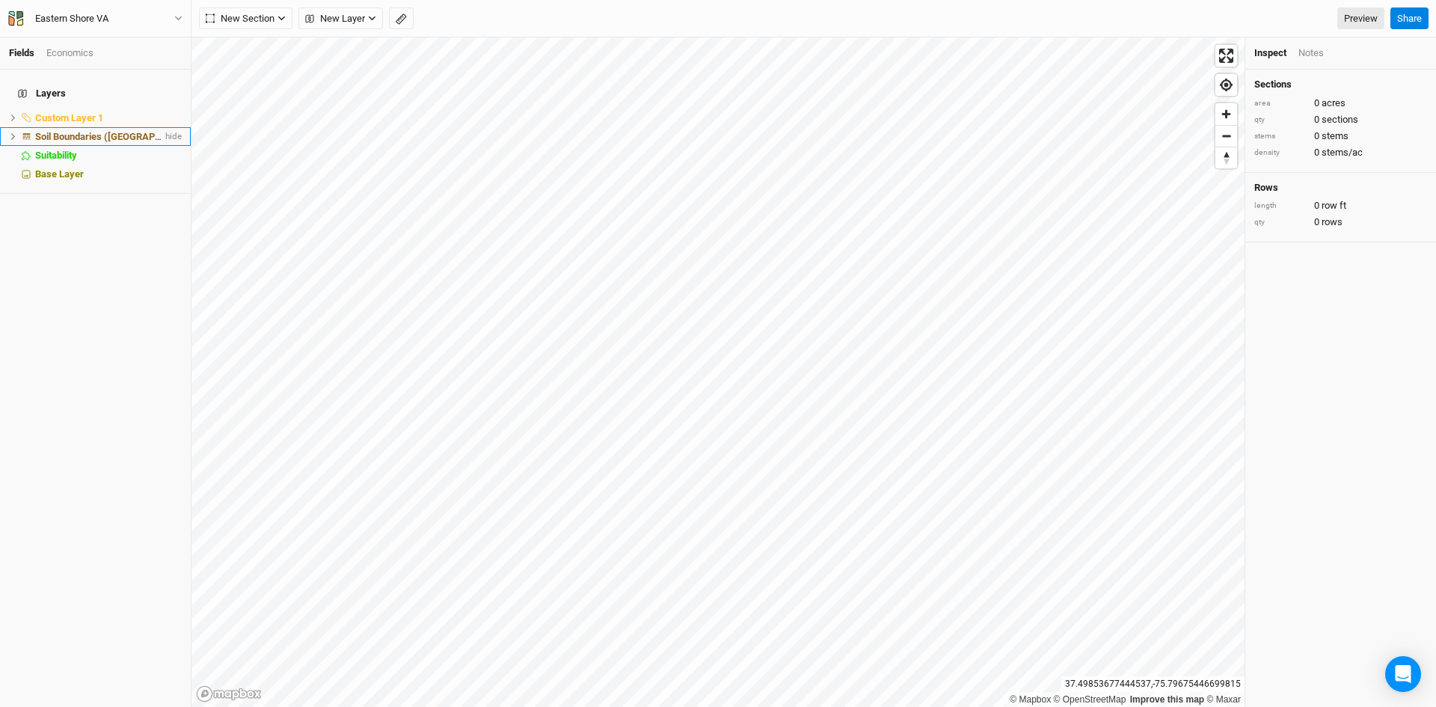
click at [61, 131] on span "Soil Boundaries ([GEOGRAPHIC_DATA])" at bounding box center [120, 136] width 171 height 11
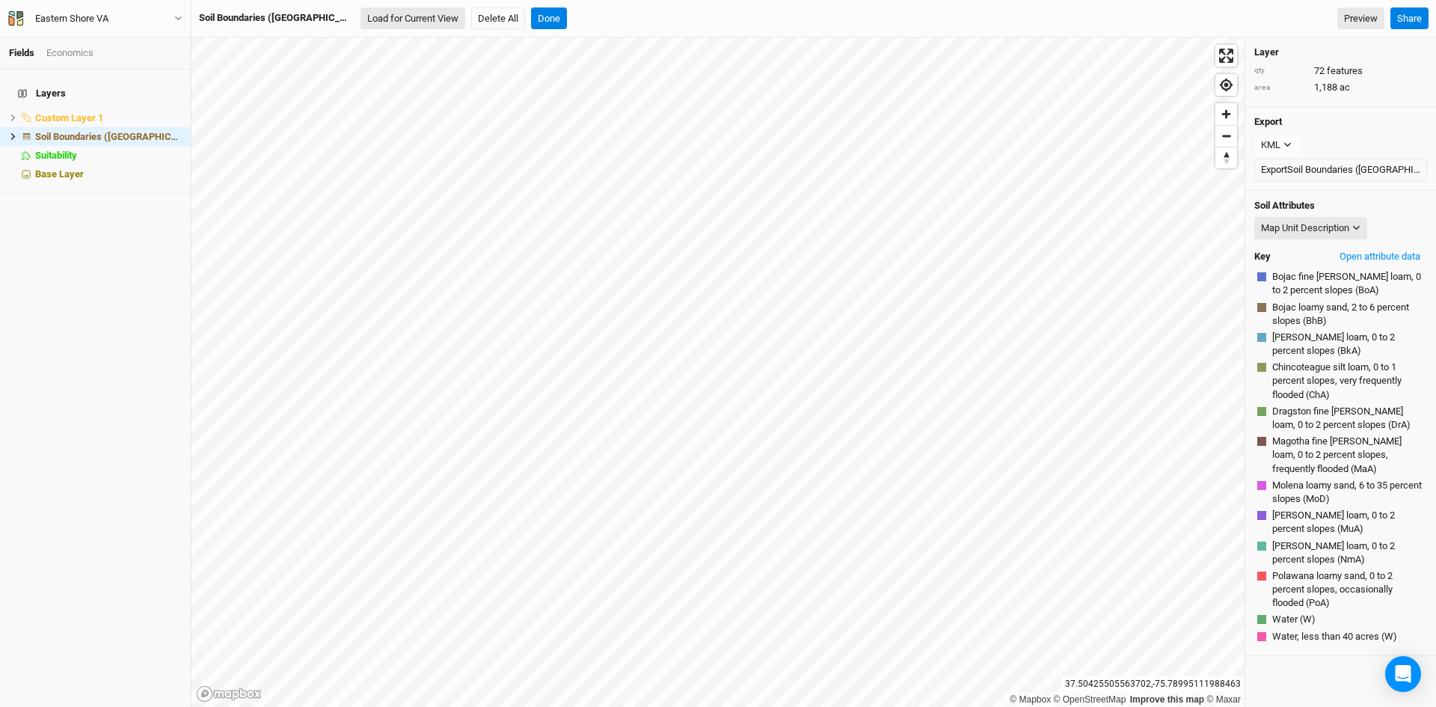
click at [360, 16] on button "Load for Current View" at bounding box center [412, 18] width 105 height 22
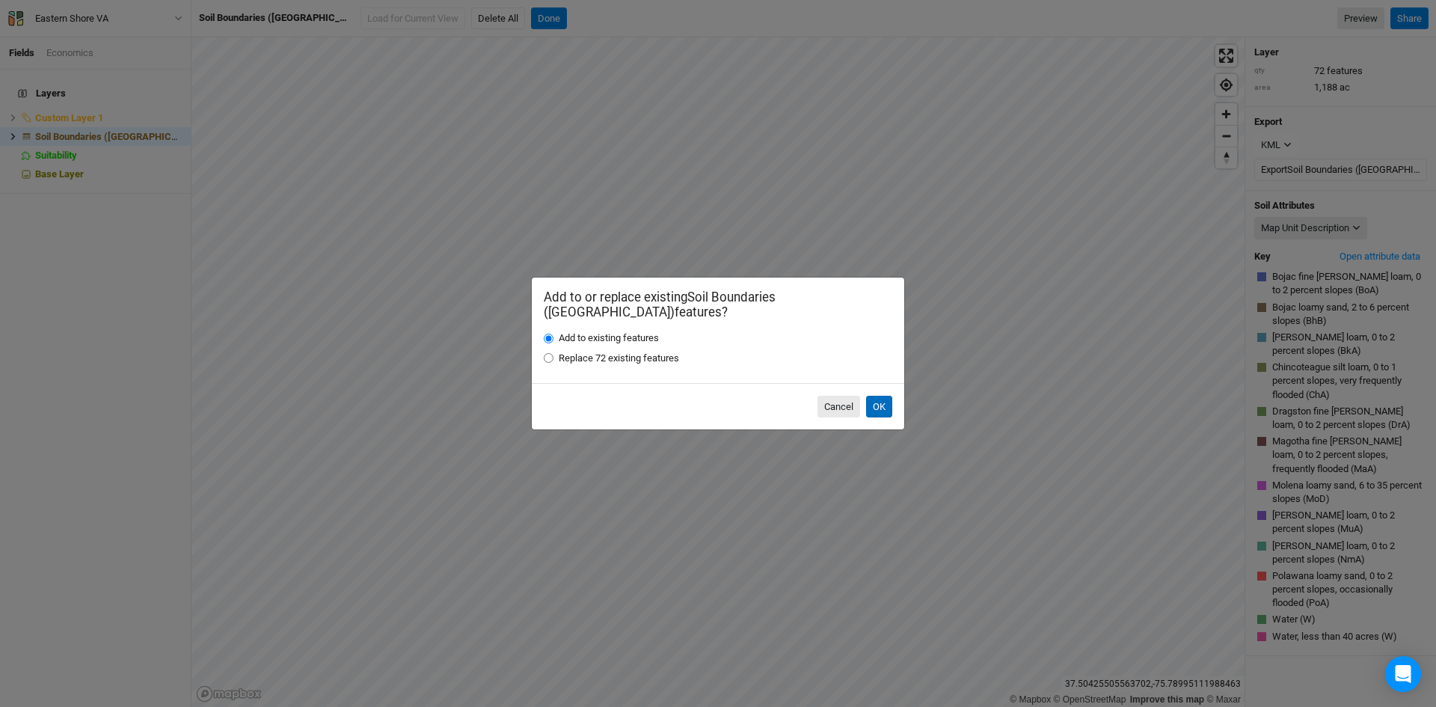
click at [881, 399] on button "OK" at bounding box center [879, 407] width 26 height 22
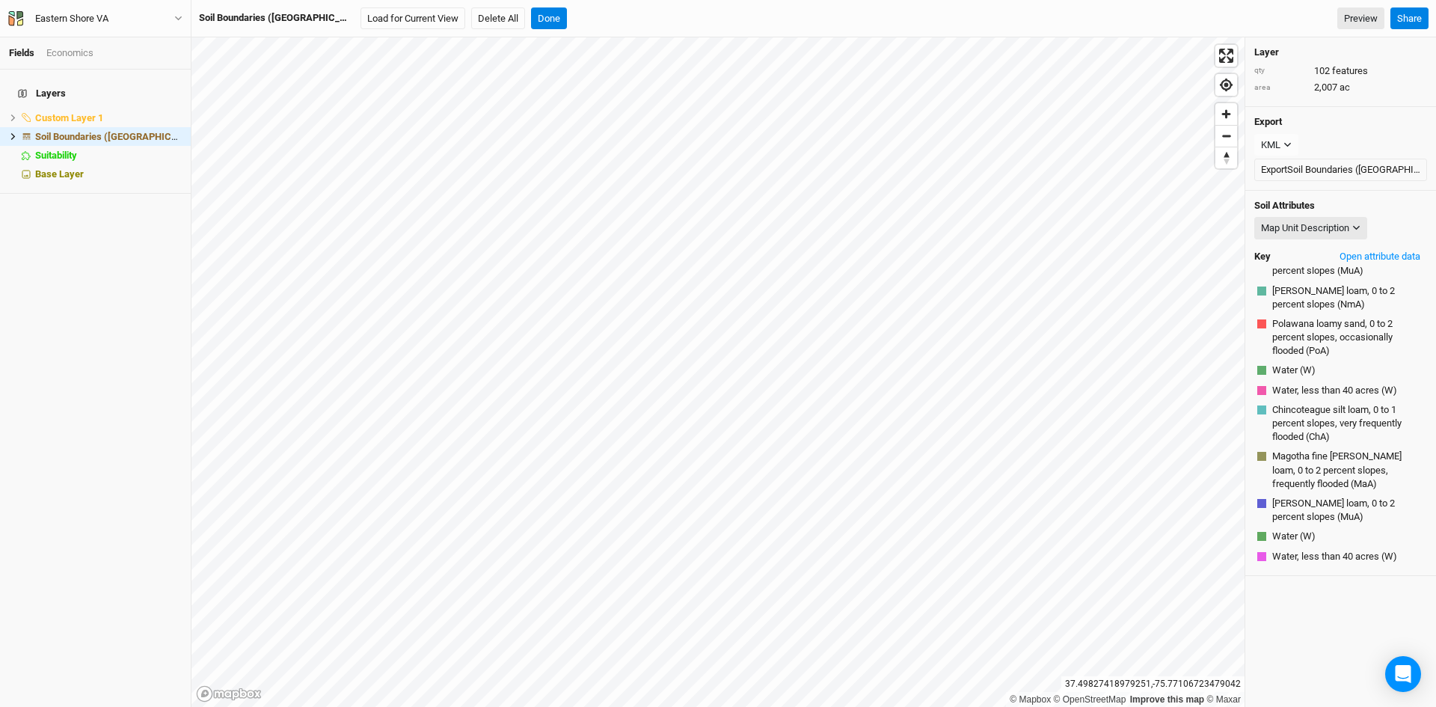
scroll to position [279, 0]
click at [162, 108] on span "hide" at bounding box center [171, 117] width 19 height 19
click at [162, 108] on span "show" at bounding box center [170, 117] width 24 height 19
click at [162, 108] on span "hide" at bounding box center [171, 117] width 19 height 19
click at [162, 108] on span "show" at bounding box center [170, 117] width 24 height 19
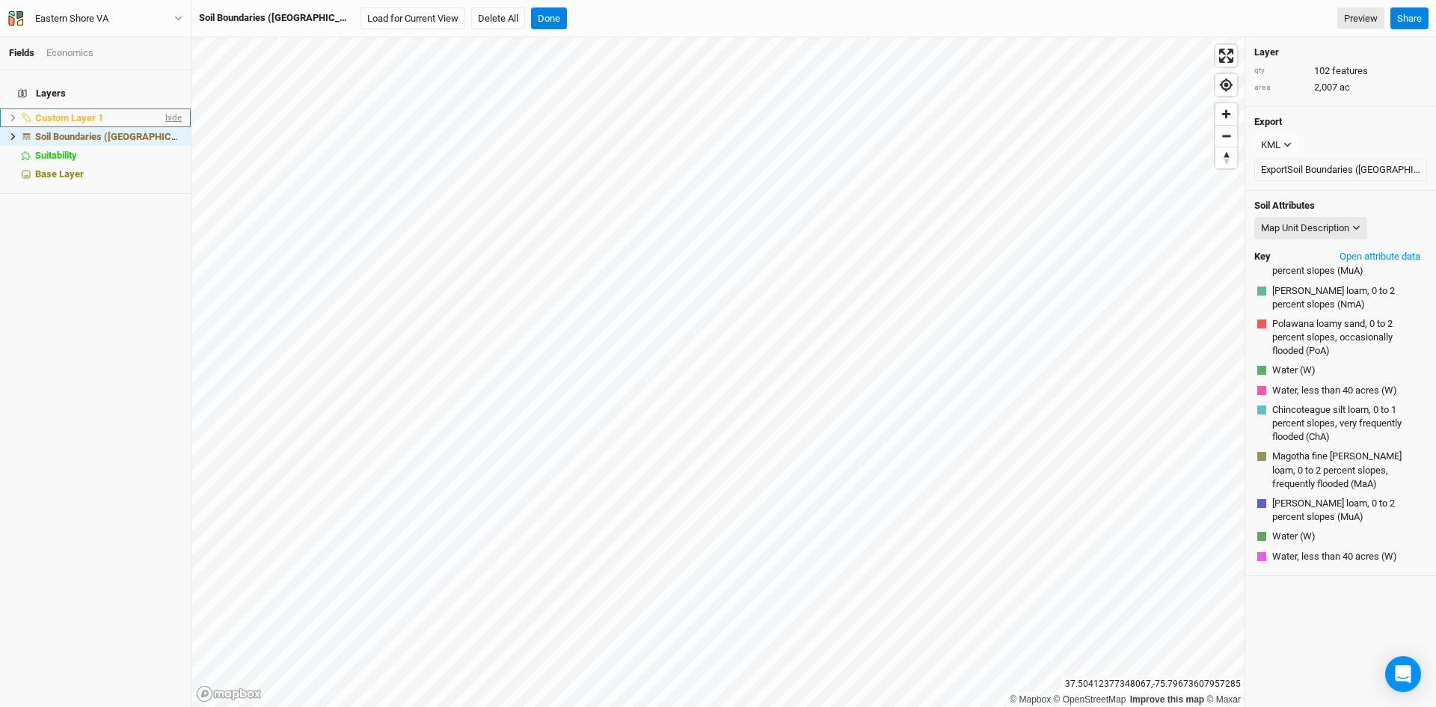
click at [162, 108] on span "hide" at bounding box center [171, 117] width 19 height 19
click at [162, 108] on span "show" at bounding box center [170, 117] width 24 height 19
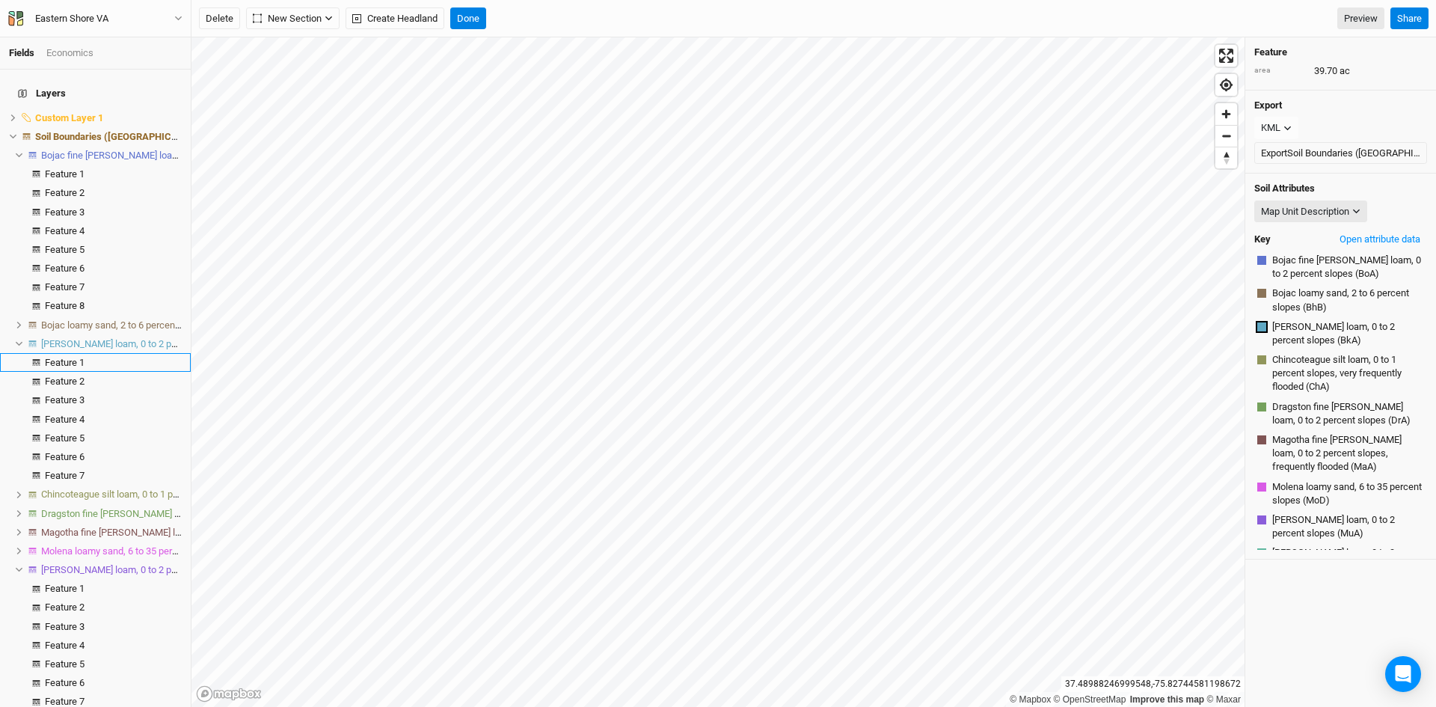
scroll to position [0, 0]
click at [470, 16] on button "Done" at bounding box center [468, 18] width 36 height 22
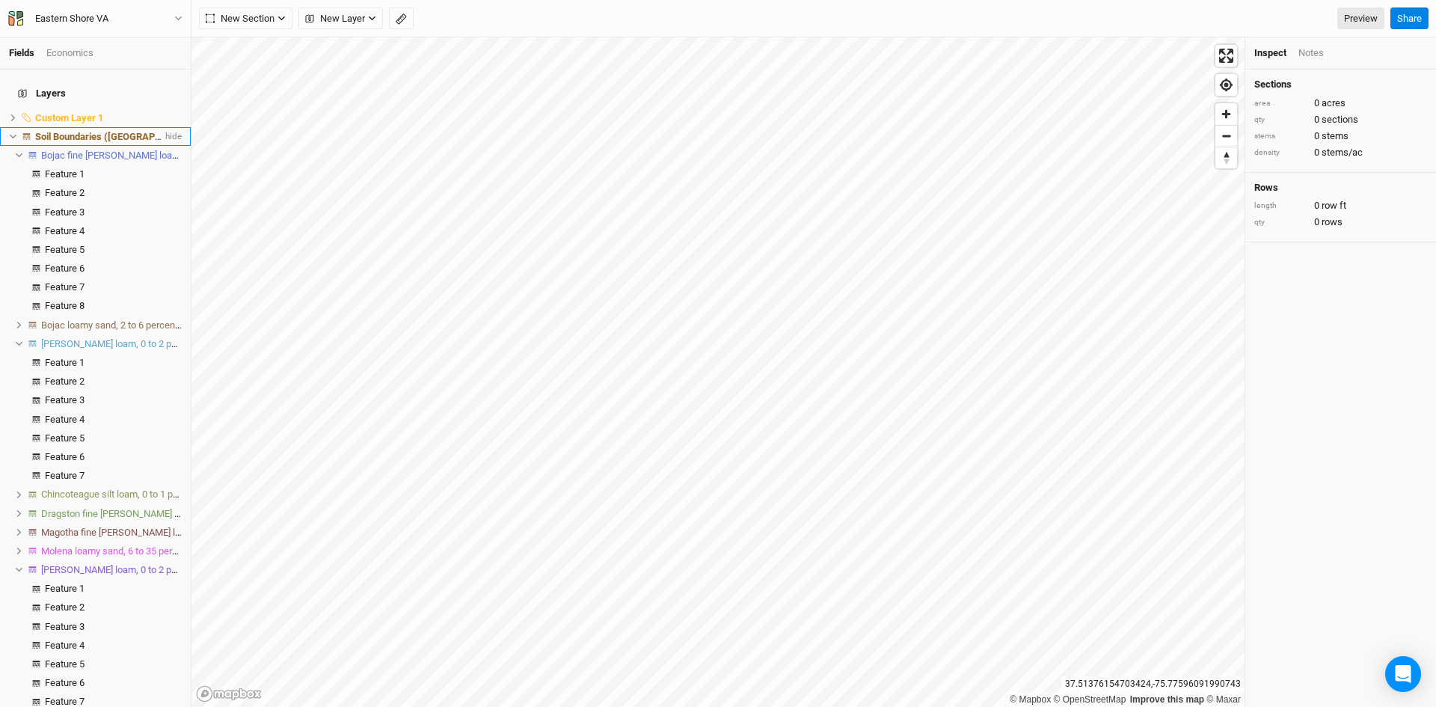
click at [78, 131] on span "Soil Boundaries ([GEOGRAPHIC_DATA])" at bounding box center [120, 136] width 171 height 11
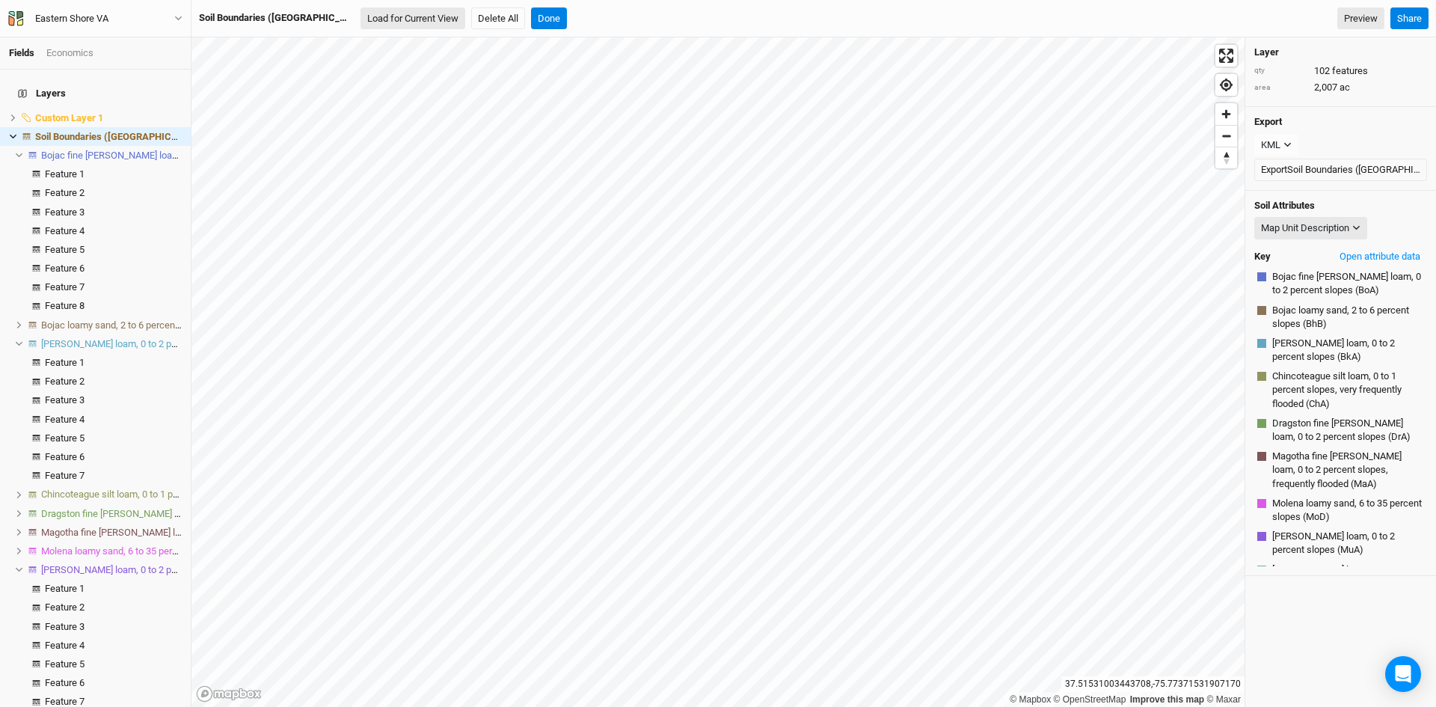
click at [360, 11] on button "Load for Current View" at bounding box center [412, 18] width 105 height 22
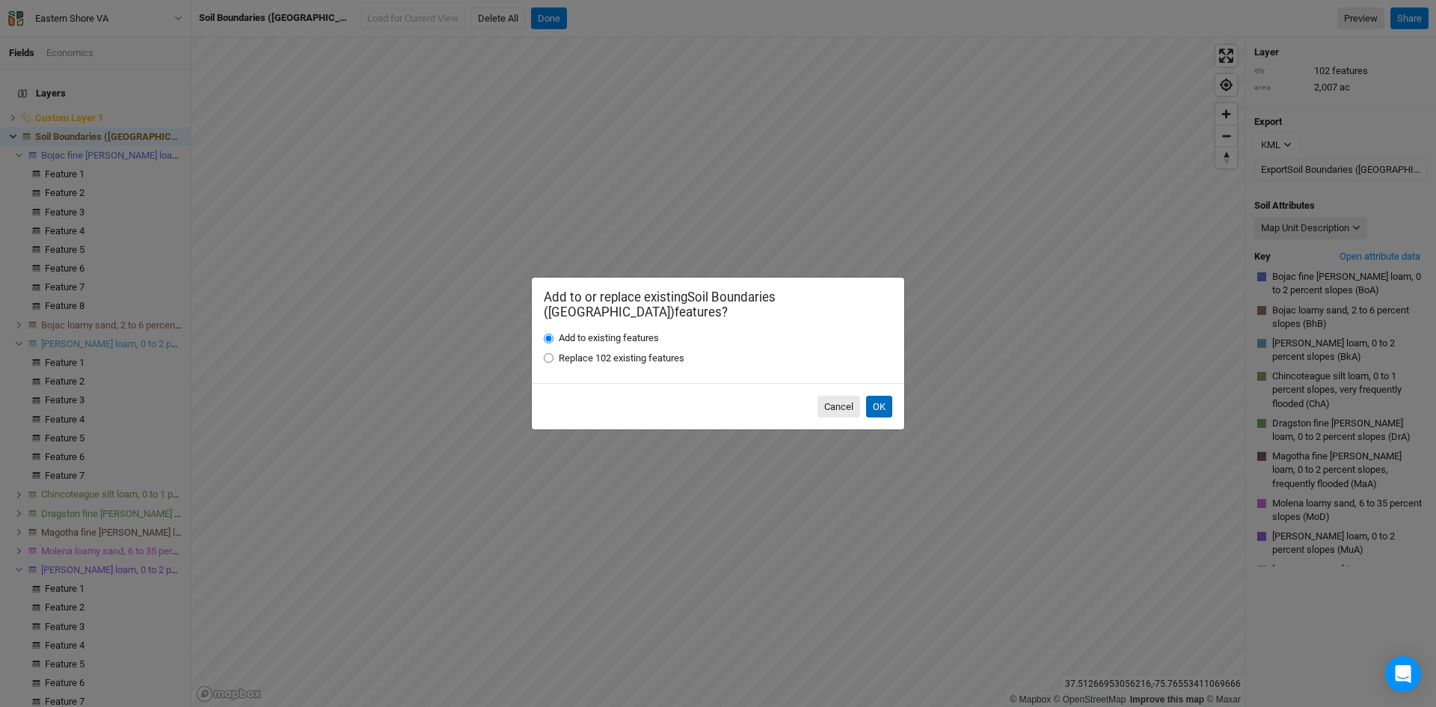
click at [876, 396] on button "OK" at bounding box center [879, 407] width 26 height 22
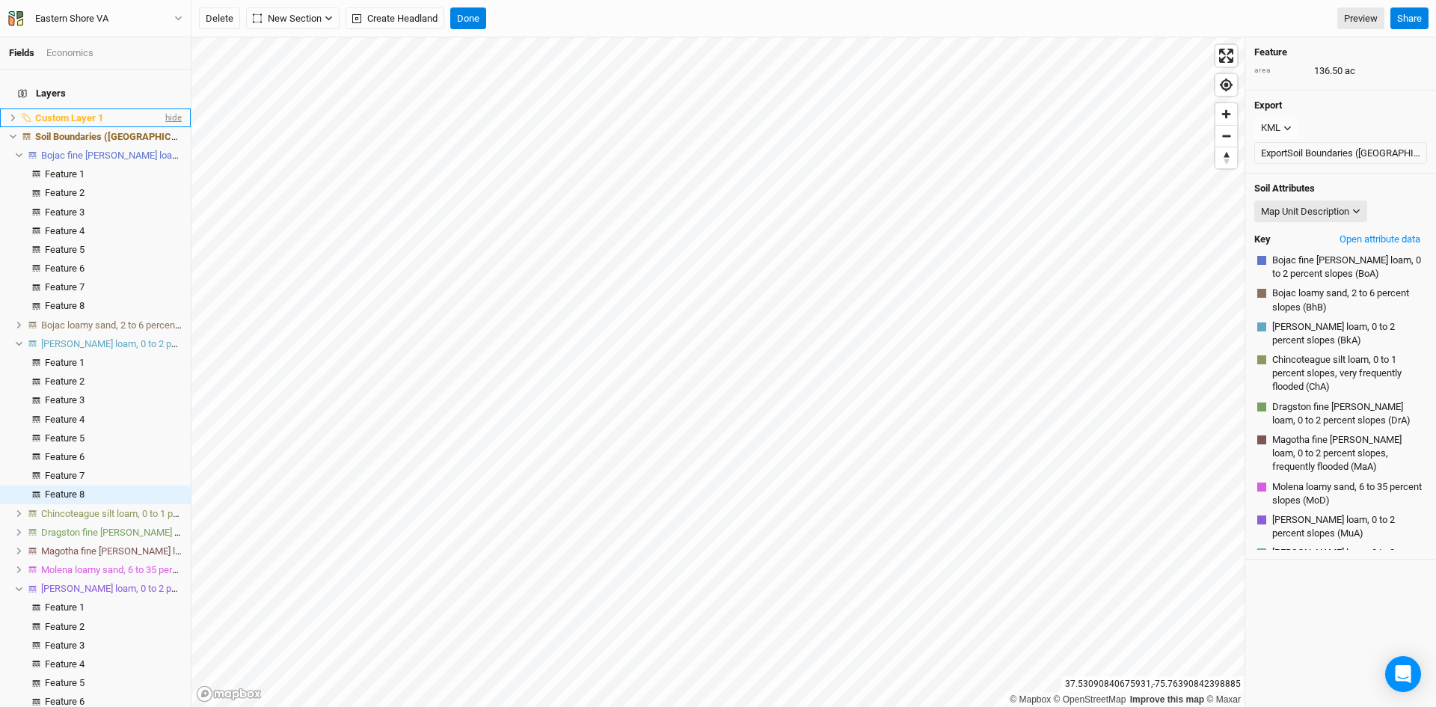
click at [162, 108] on span "hide" at bounding box center [171, 117] width 19 height 19
click at [162, 108] on span "show" at bounding box center [170, 117] width 24 height 19
click at [162, 108] on span "hide" at bounding box center [171, 117] width 19 height 19
click at [162, 108] on span "show" at bounding box center [170, 117] width 24 height 19
click at [108, 131] on span "Soil Boundaries ([GEOGRAPHIC_DATA])" at bounding box center [120, 136] width 171 height 11
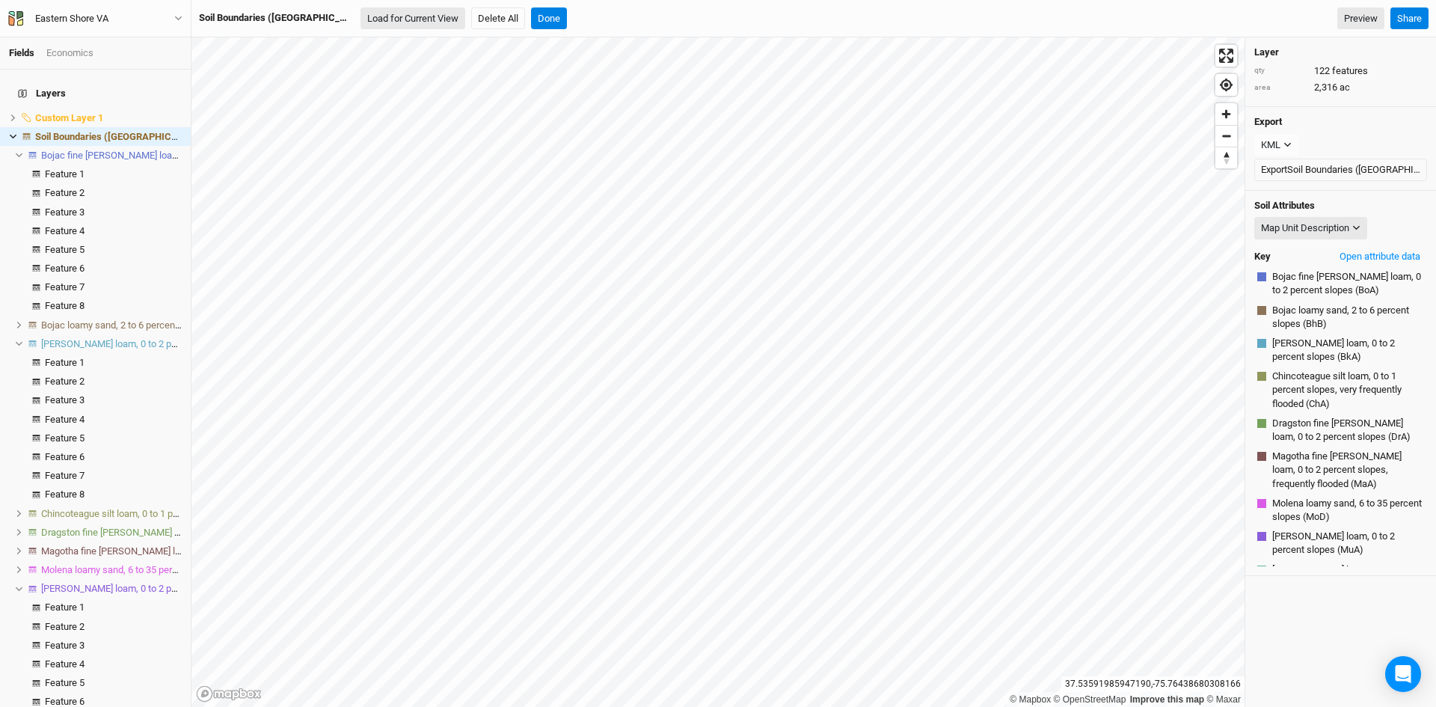
click at [360, 19] on button "Load for Current View" at bounding box center [412, 18] width 105 height 22
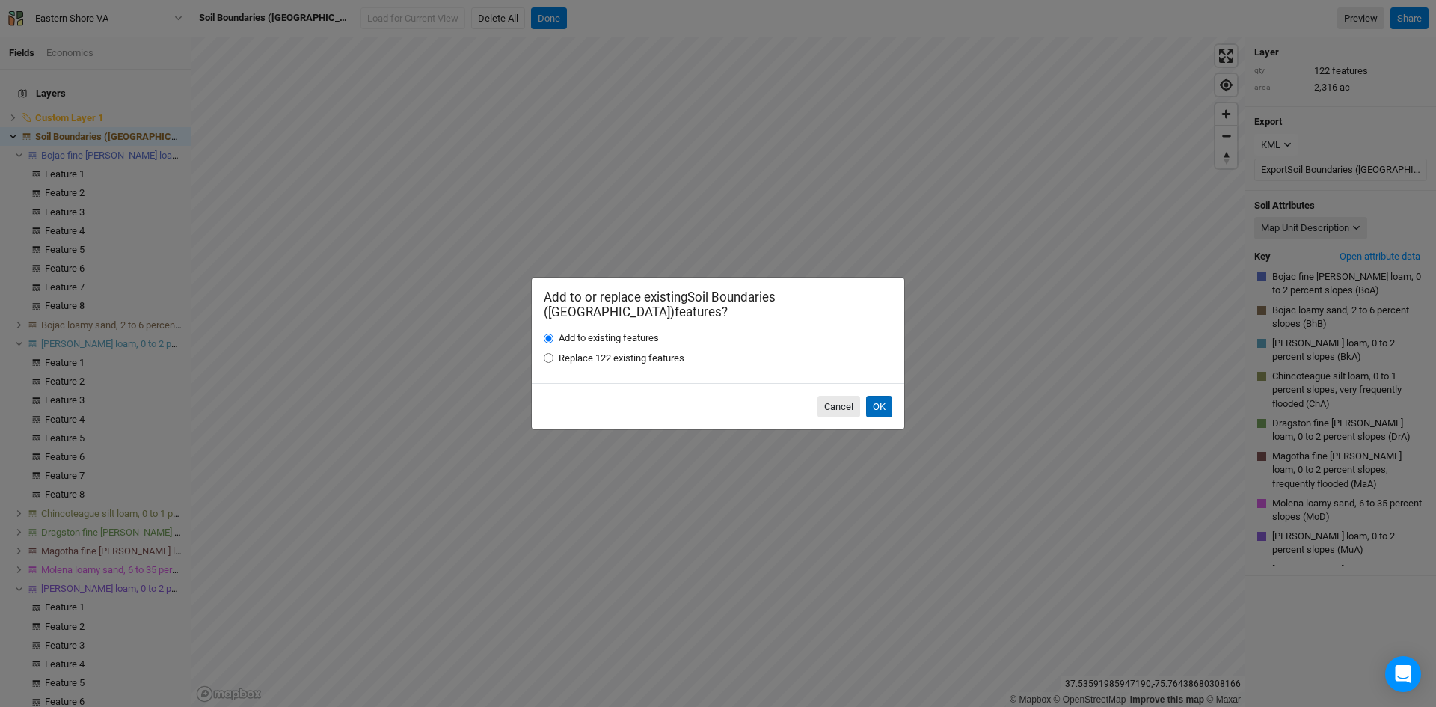
click at [879, 399] on button "OK" at bounding box center [879, 407] width 26 height 22
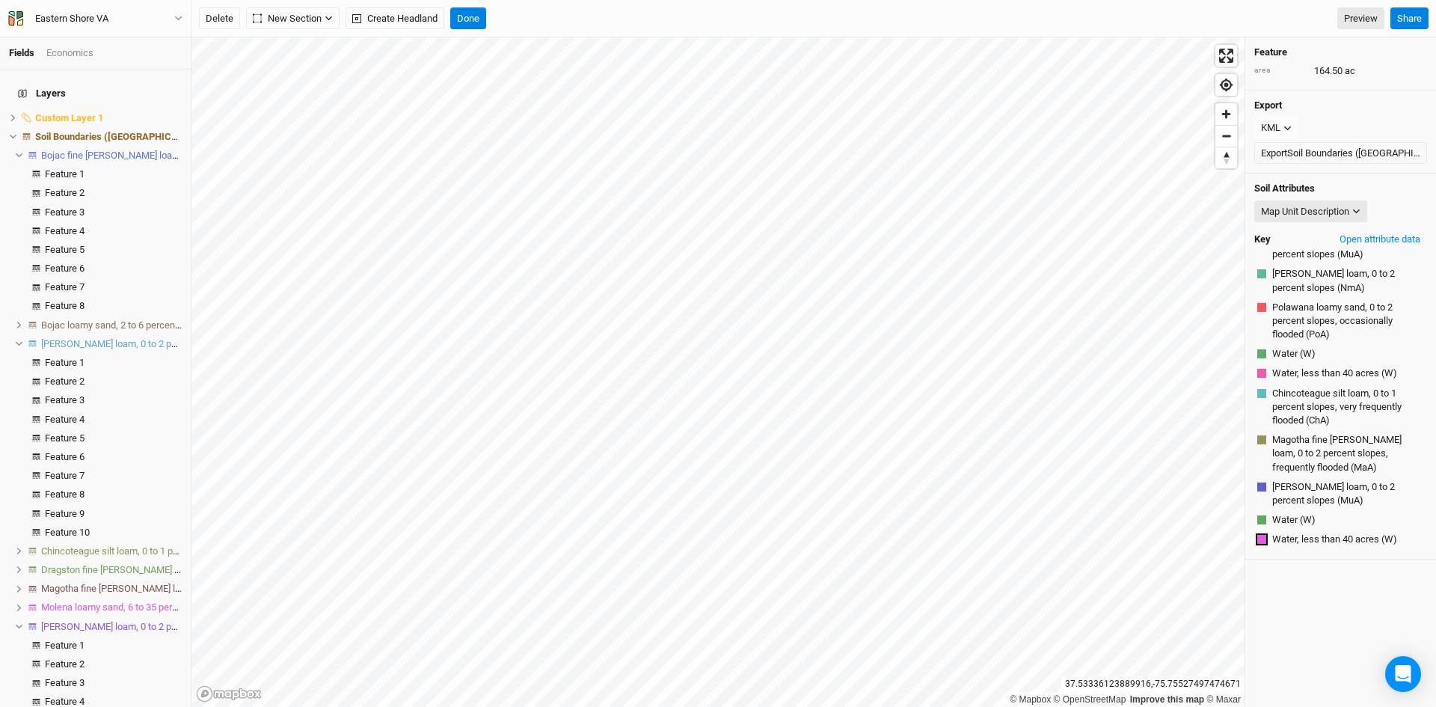
scroll to position [279, 0]
click at [468, 9] on button "Done" at bounding box center [468, 18] width 36 height 22
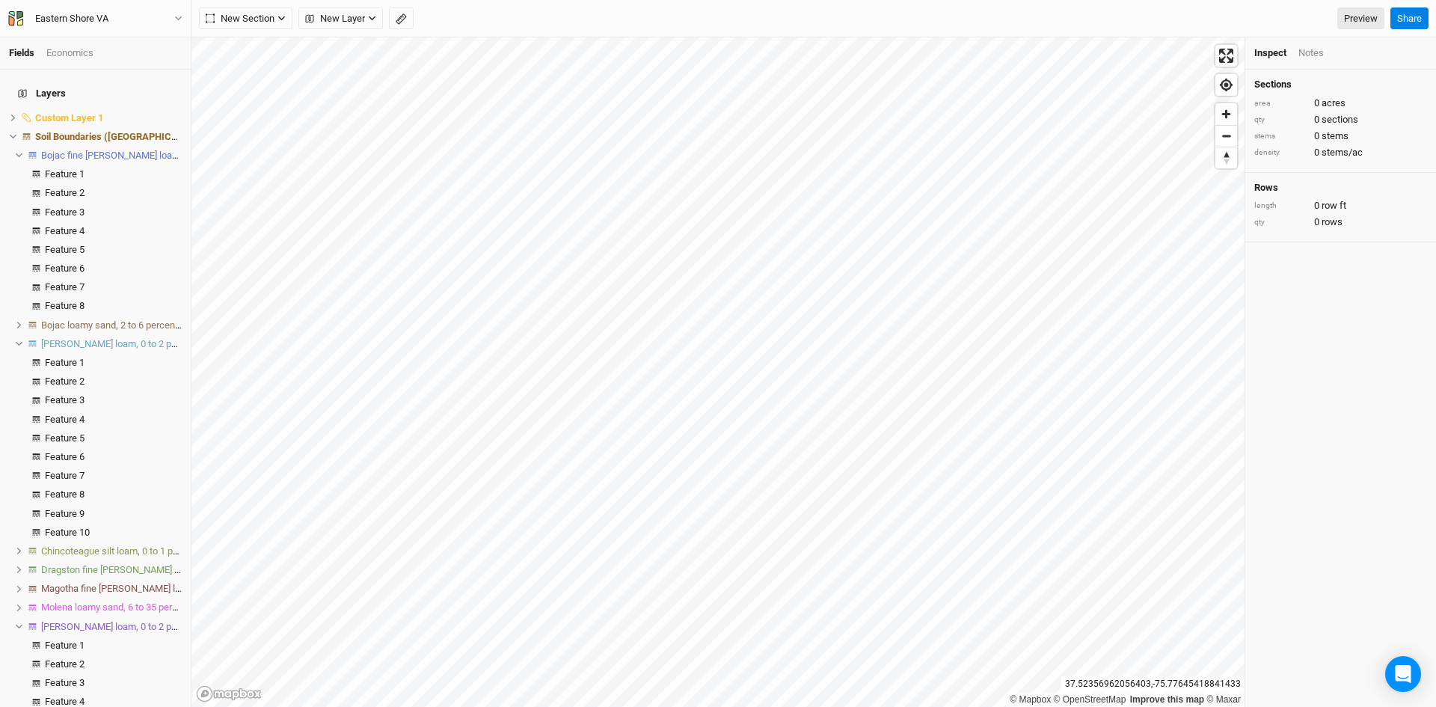
click at [15, 151] on icon at bounding box center [19, 155] width 8 height 8
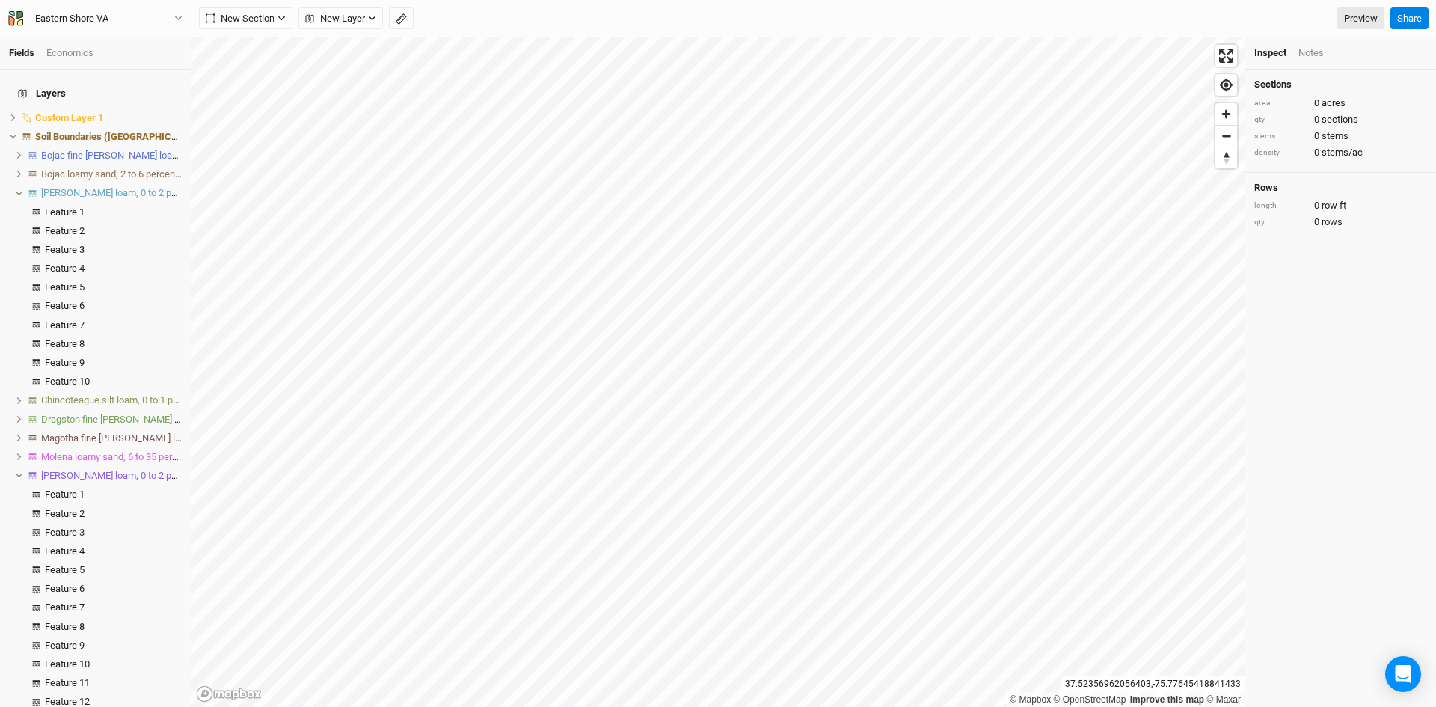
click at [17, 189] on icon at bounding box center [19, 193] width 8 height 8
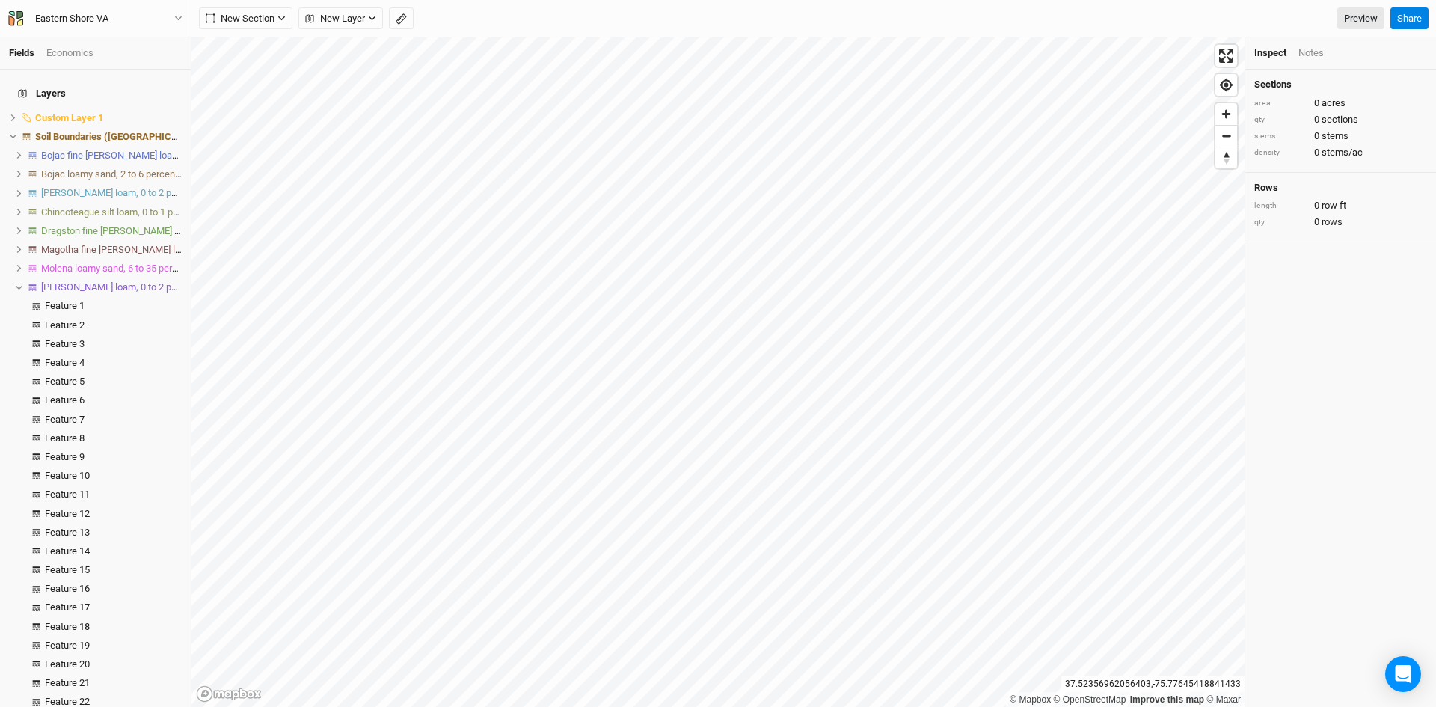
click at [19, 283] on li "[PERSON_NAME] loam, 0 to 2 percent slopes" at bounding box center [95, 286] width 191 height 19
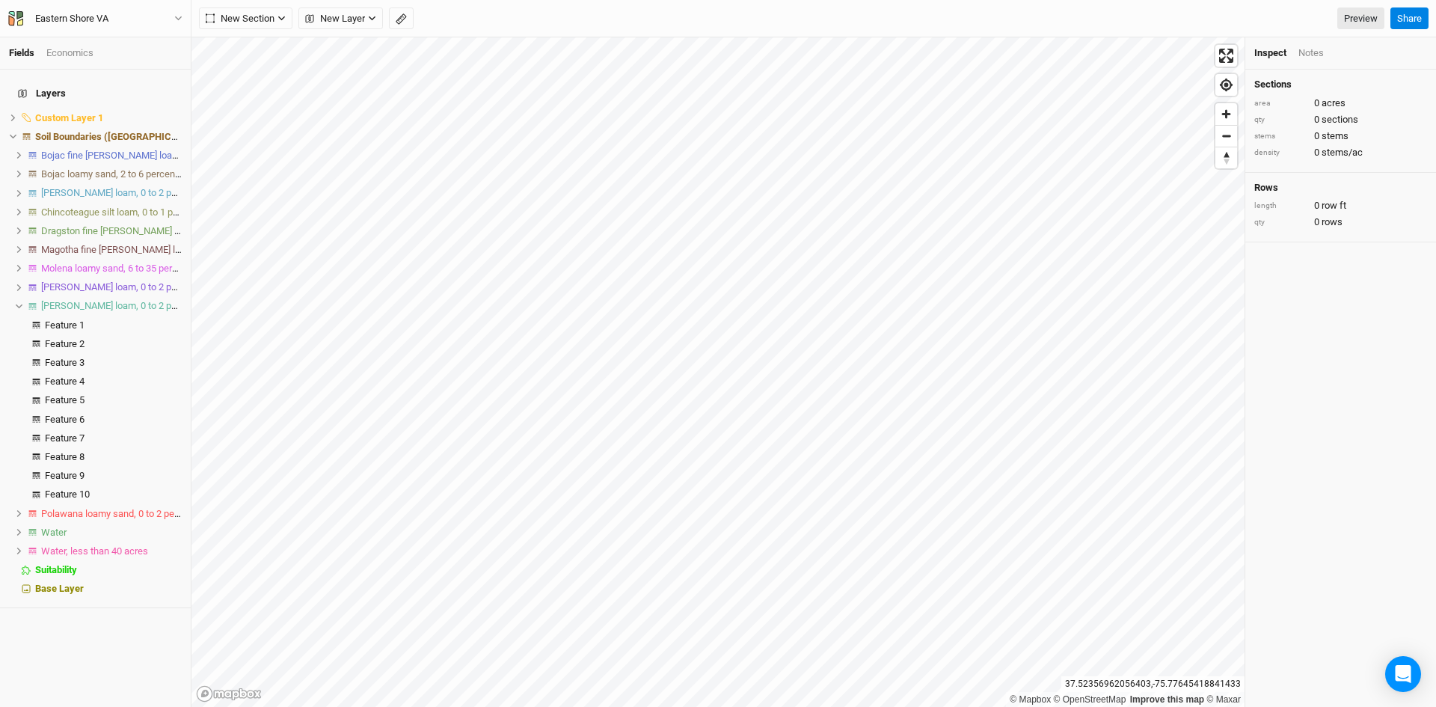
click at [16, 297] on li "[PERSON_NAME] loam, 0 to 2 percent slopes" at bounding box center [95, 306] width 191 height 19
